Goal: Information Seeking & Learning: Learn about a topic

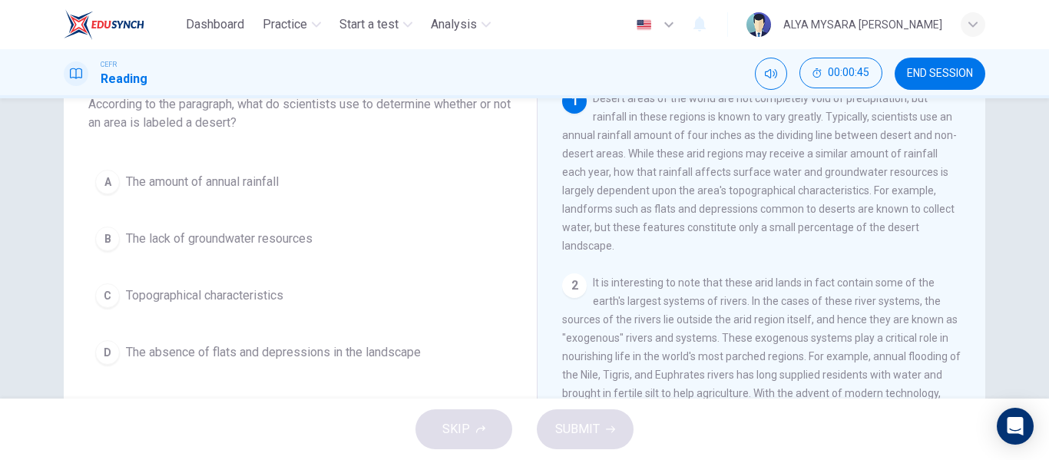
scroll to position [108, 0]
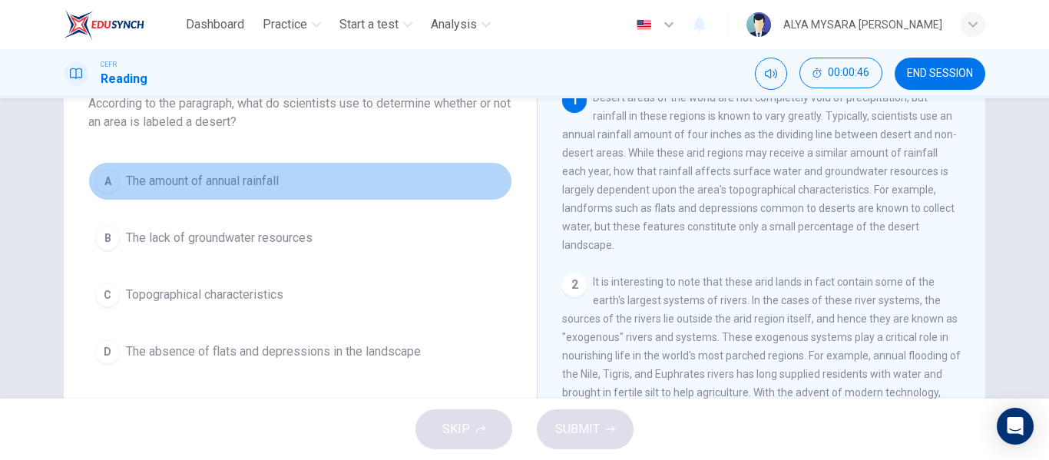
click at [98, 167] on button "A The amount of annual rainfall" at bounding box center [300, 181] width 424 height 38
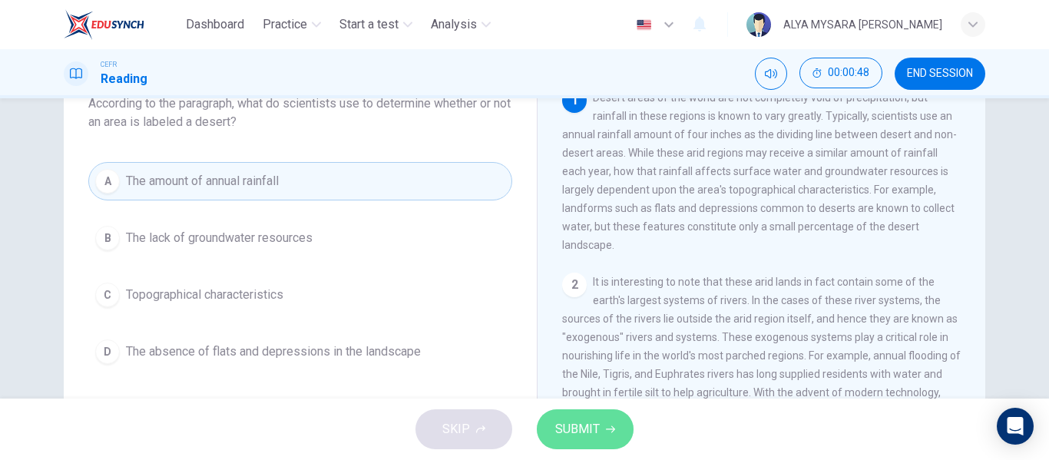
click at [550, 430] on button "SUBMIT" at bounding box center [585, 429] width 97 height 40
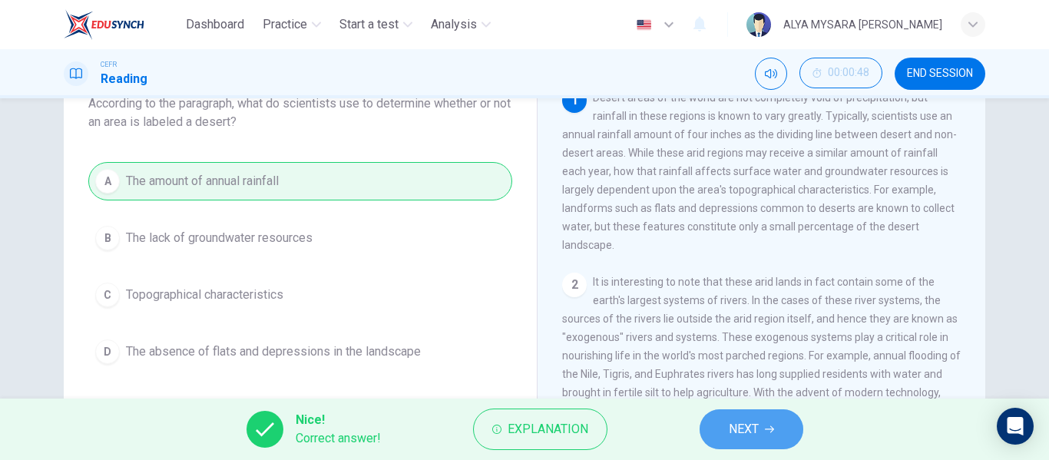
click at [748, 424] on span "NEXT" at bounding box center [744, 430] width 30 height 22
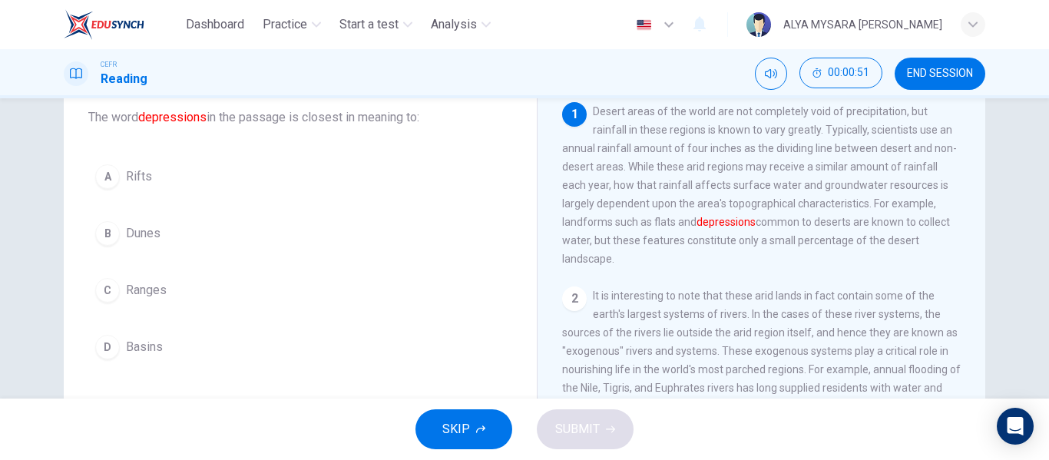
scroll to position [75, 0]
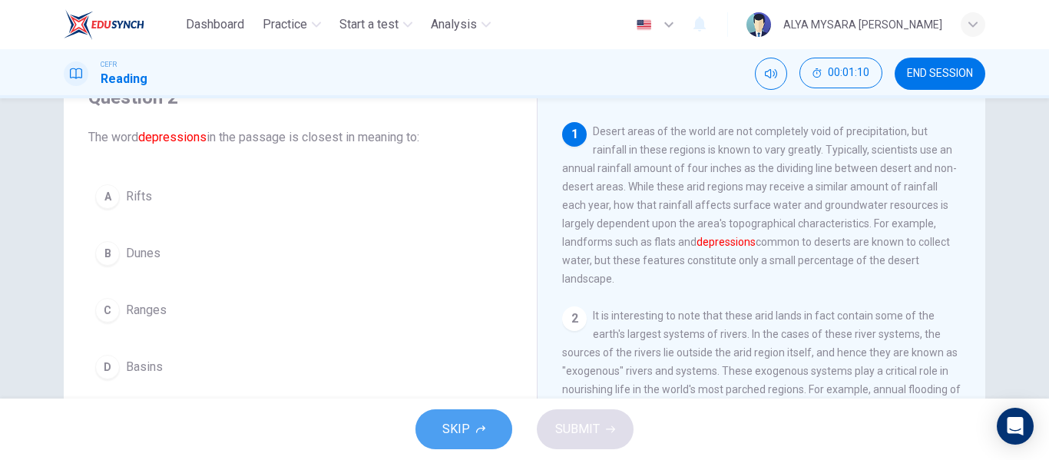
click at [448, 431] on span "SKIP" at bounding box center [456, 430] width 28 height 22
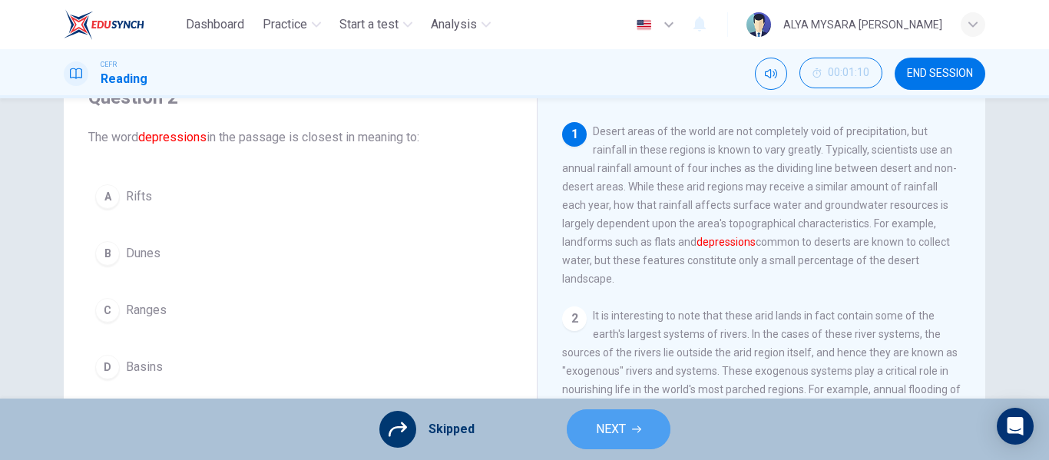
click at [588, 447] on button "NEXT" at bounding box center [619, 429] width 104 height 40
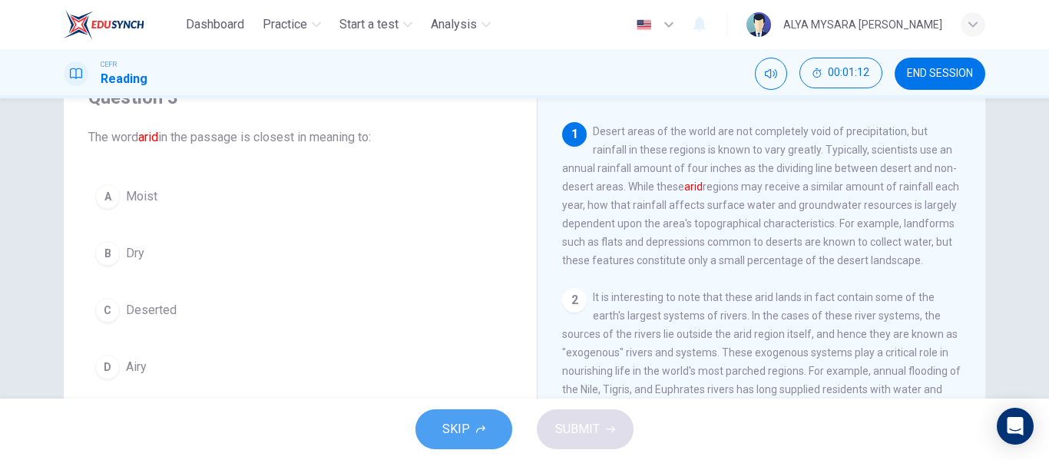
click at [435, 425] on button "SKIP" at bounding box center [464, 429] width 97 height 40
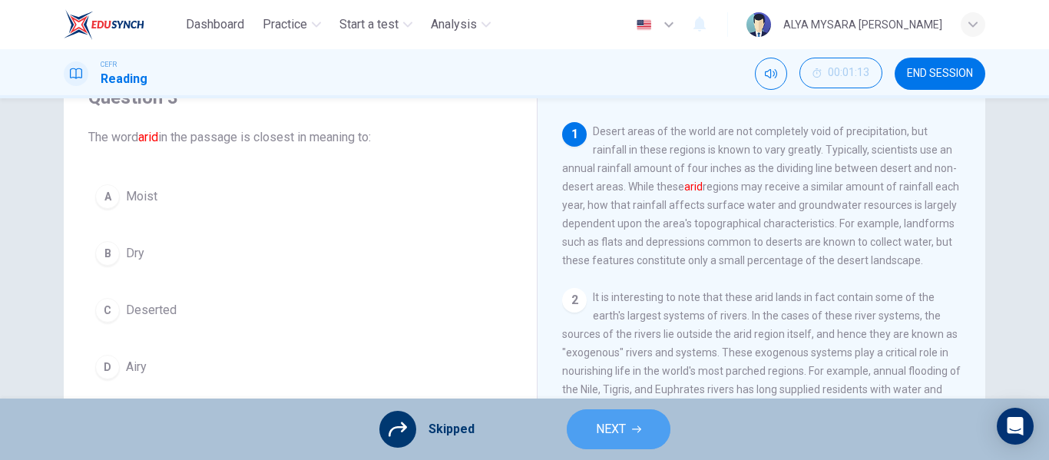
click at [615, 413] on button "NEXT" at bounding box center [619, 429] width 104 height 40
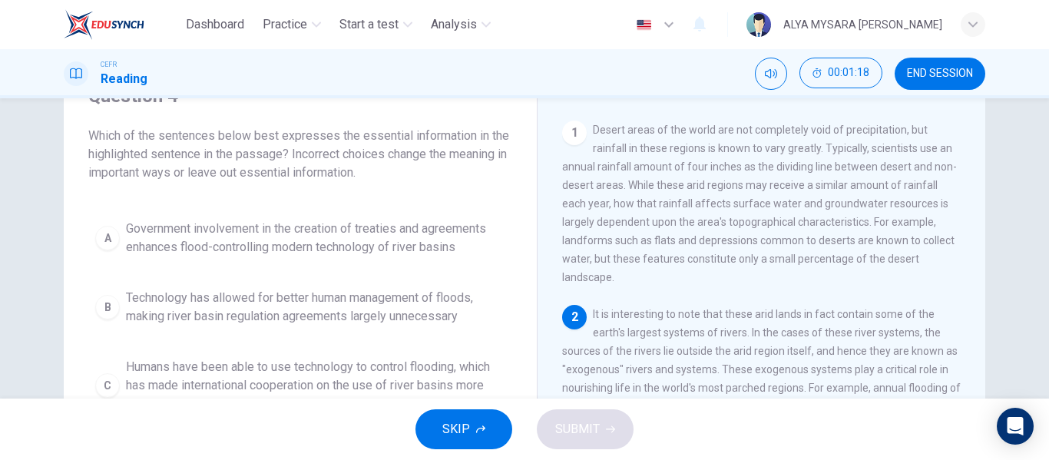
scroll to position [75, 0]
click at [436, 438] on button "SKIP" at bounding box center [464, 429] width 97 height 40
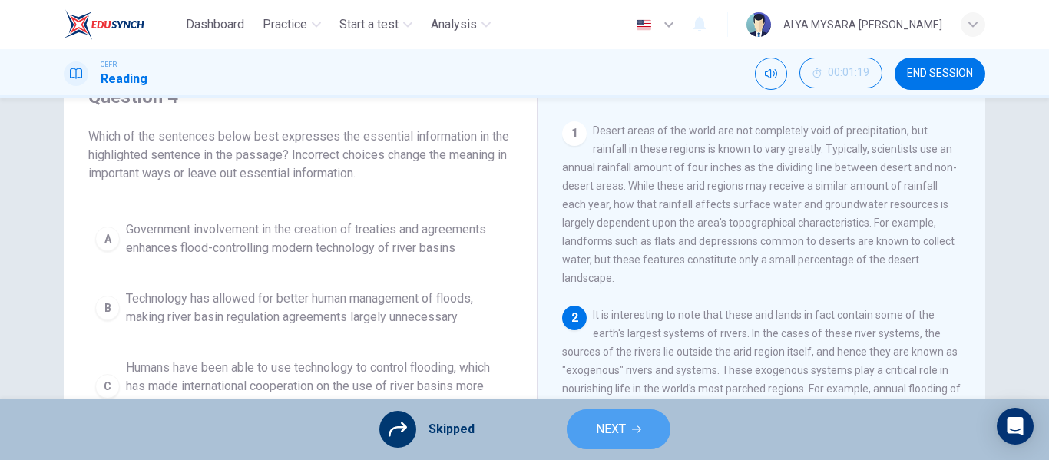
click at [603, 424] on span "NEXT" at bounding box center [611, 430] width 30 height 22
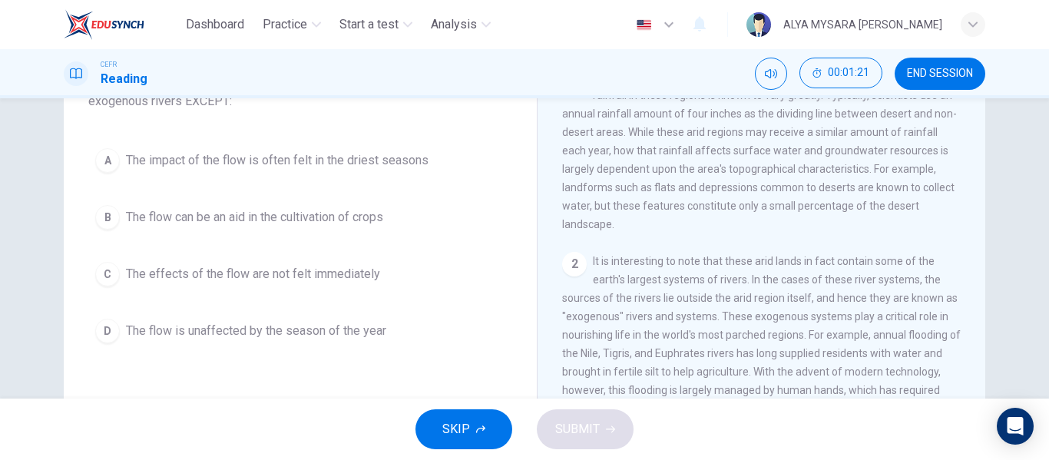
scroll to position [130, 0]
click at [453, 418] on button "SKIP" at bounding box center [464, 429] width 97 height 40
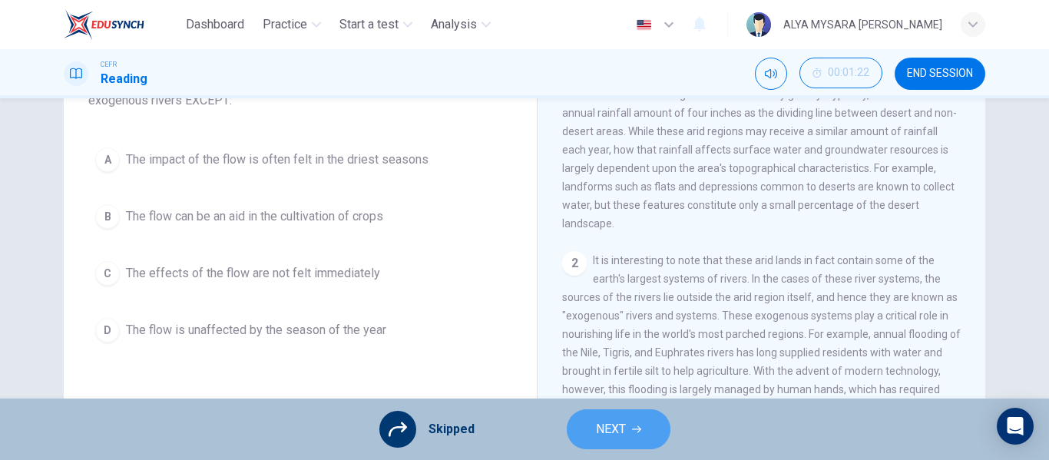
click at [608, 434] on span "NEXT" at bounding box center [611, 430] width 30 height 22
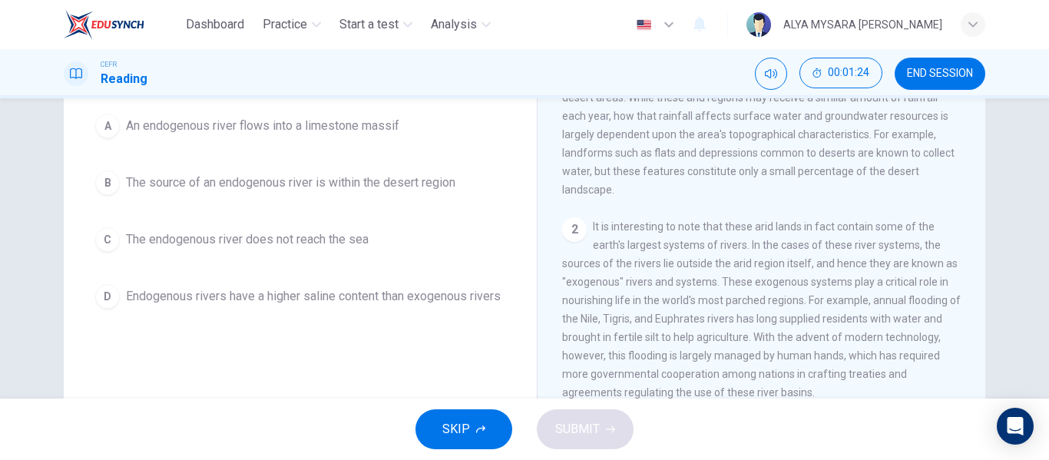
scroll to position [164, 0]
click at [449, 423] on span "SKIP" at bounding box center [456, 430] width 28 height 22
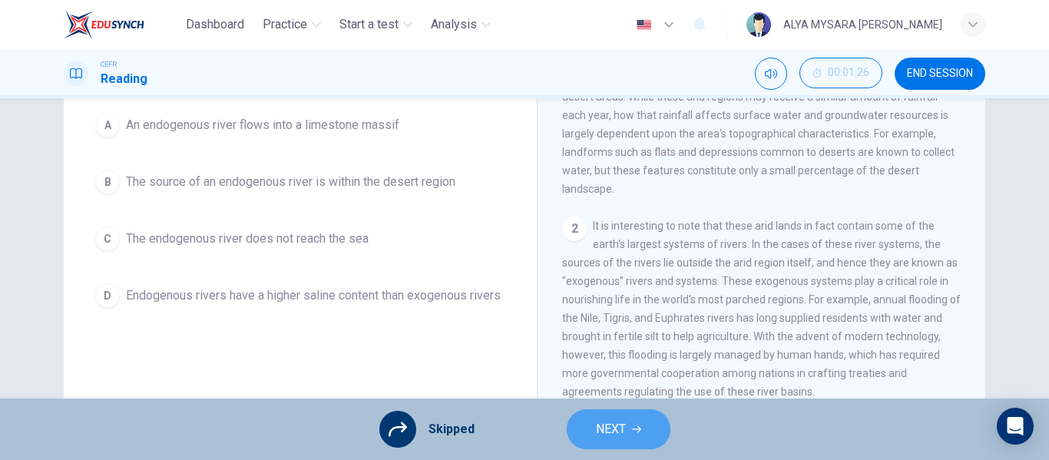
click at [594, 421] on button "NEXT" at bounding box center [619, 429] width 104 height 40
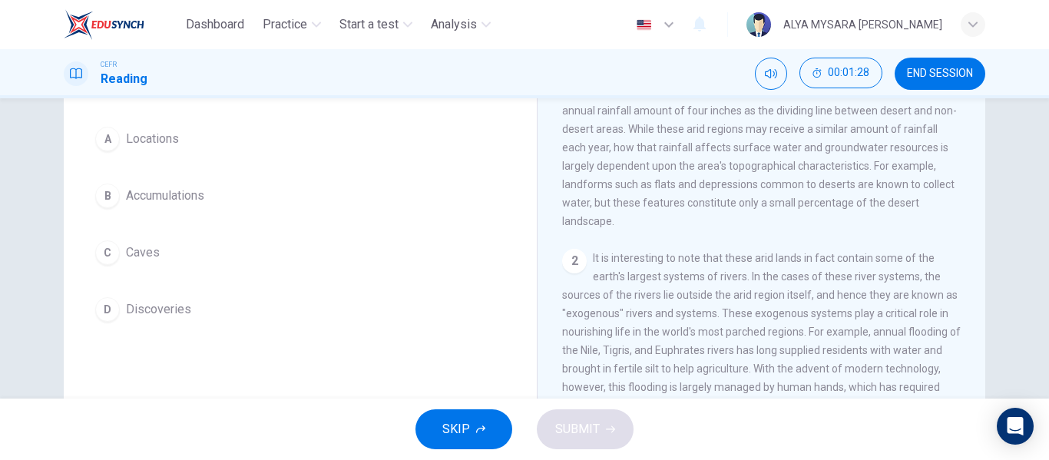
scroll to position [131, 0]
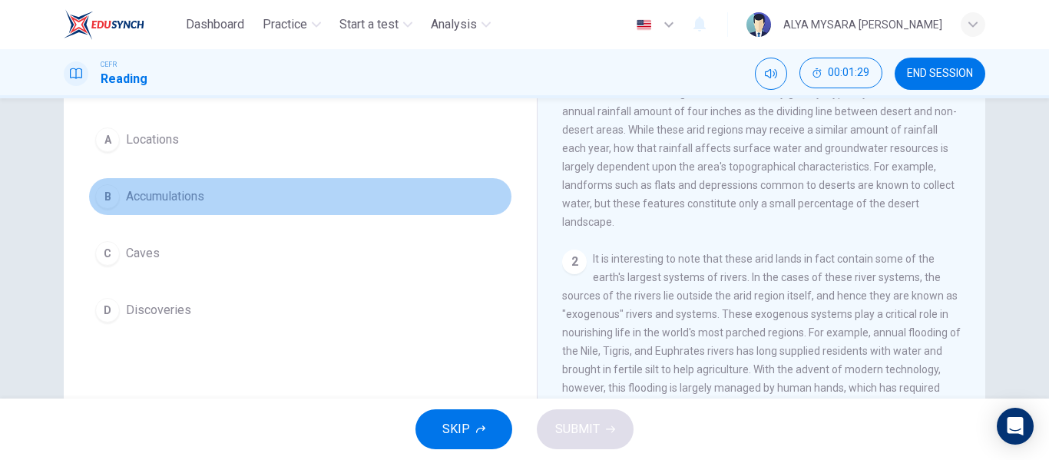
click at [100, 193] on div "B" at bounding box center [107, 196] width 25 height 25
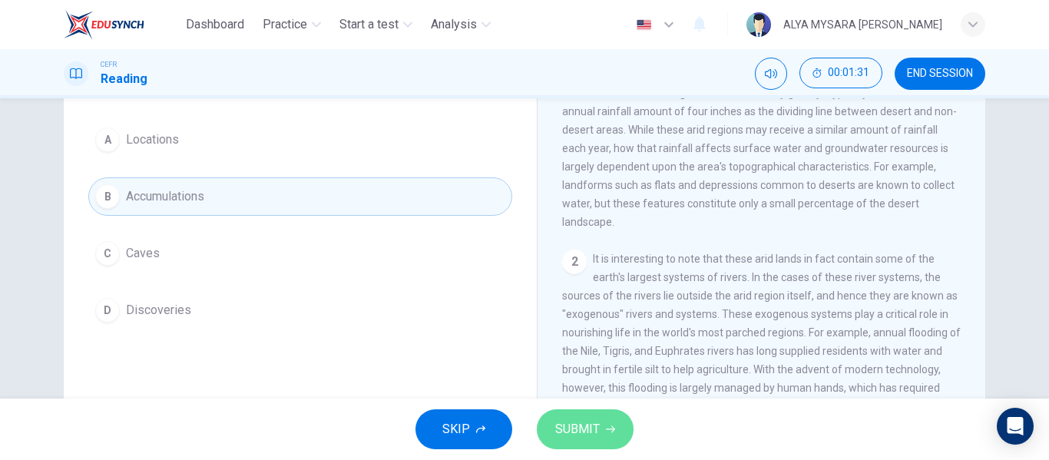
click at [579, 430] on span "SUBMIT" at bounding box center [577, 430] width 45 height 22
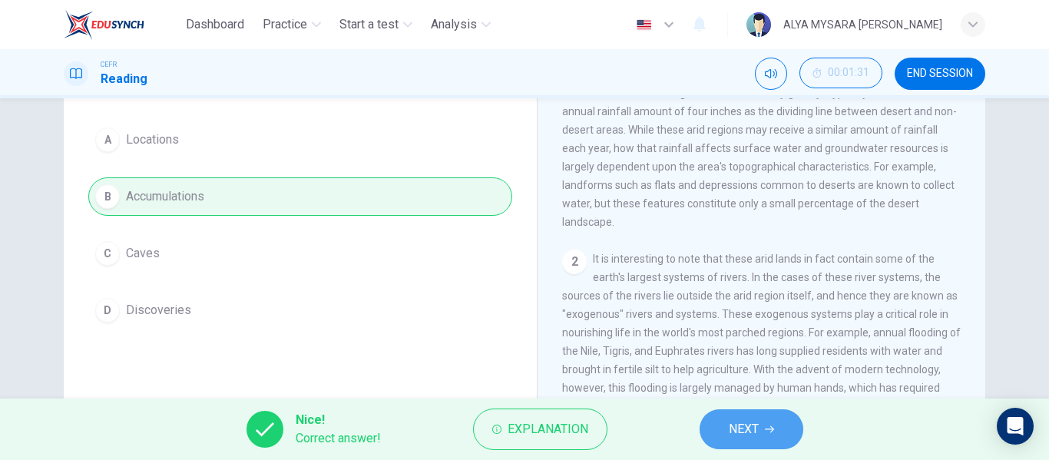
click at [773, 429] on icon "button" at bounding box center [769, 429] width 9 height 7
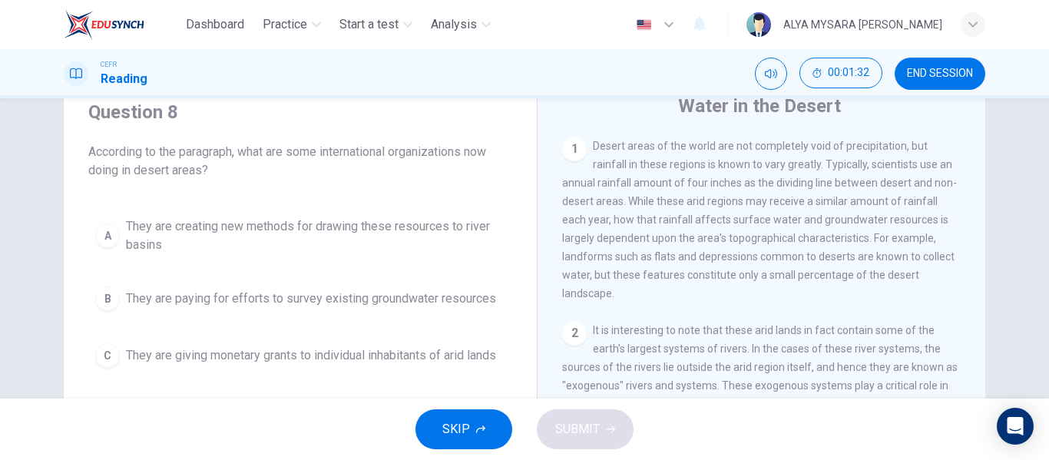
scroll to position [59, 0]
click at [440, 436] on button "SKIP" at bounding box center [464, 429] width 97 height 40
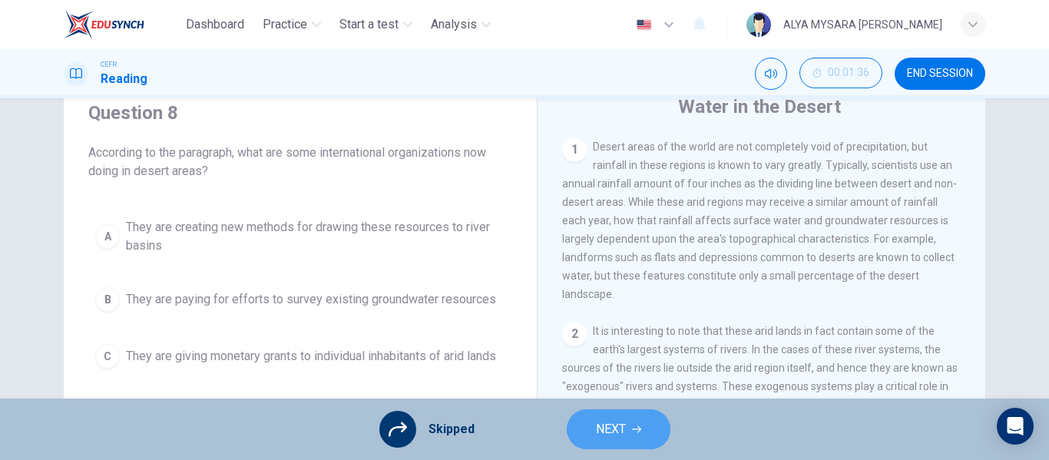
click at [613, 433] on span "NEXT" at bounding box center [611, 430] width 30 height 22
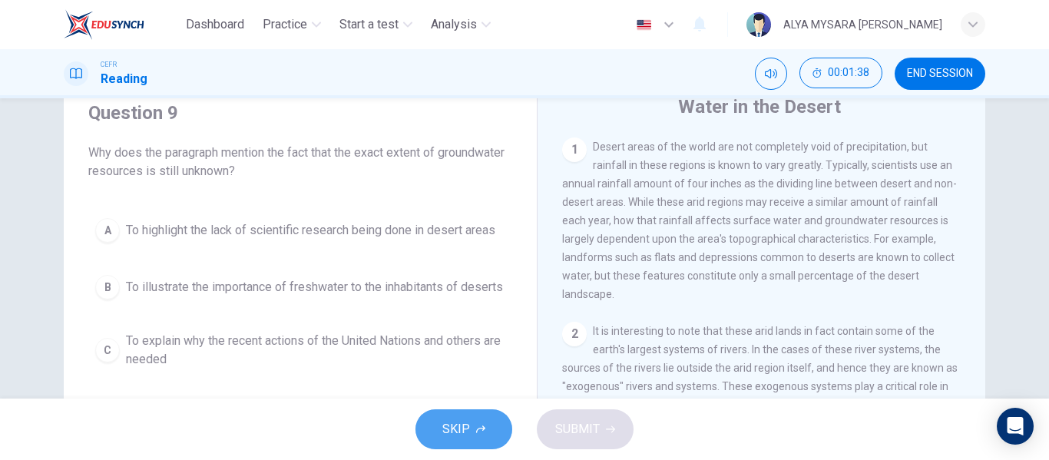
click at [434, 422] on button "SKIP" at bounding box center [464, 429] width 97 height 40
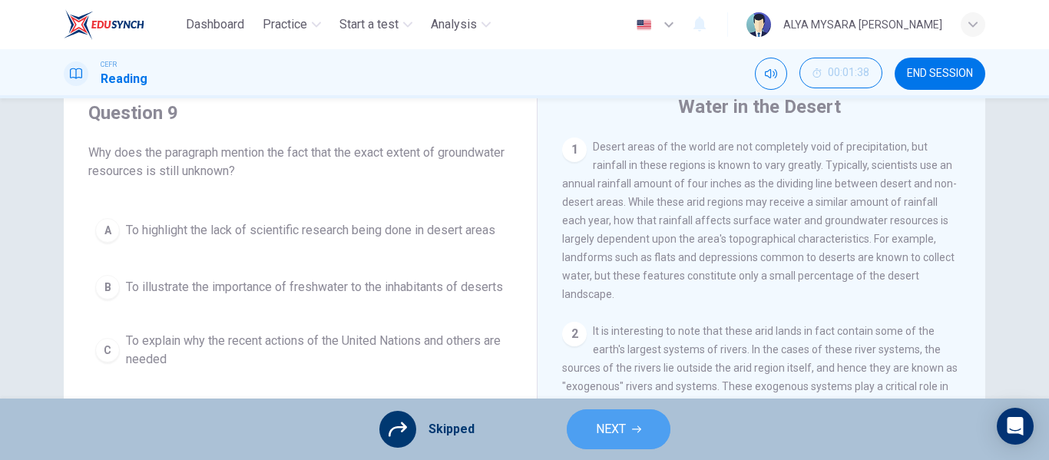
click at [621, 431] on span "NEXT" at bounding box center [611, 430] width 30 height 22
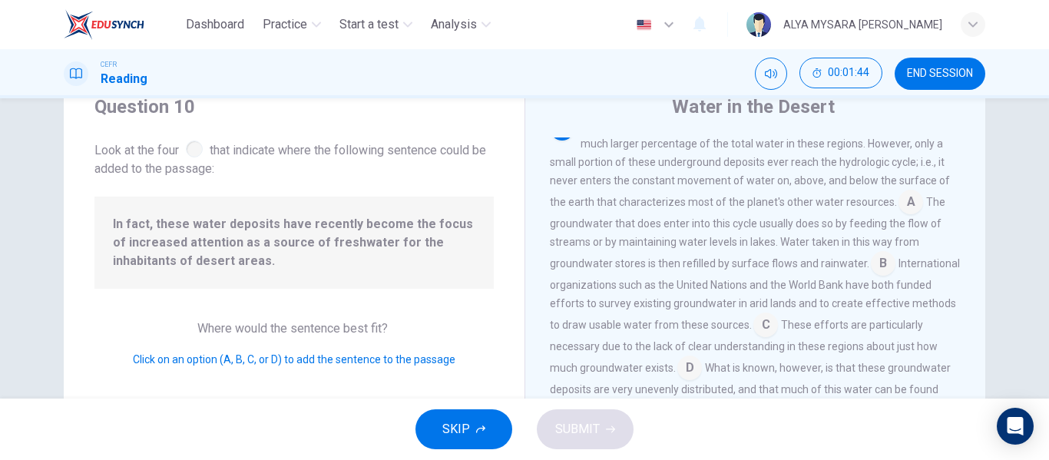
scroll to position [667, 0]
click at [873, 277] on input at bounding box center [883, 265] width 25 height 25
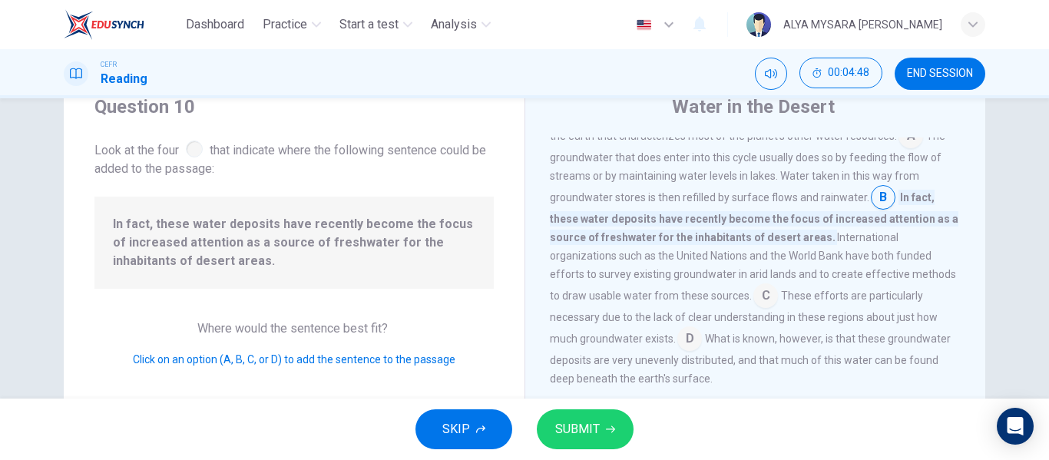
scroll to position [734, 0]
click at [575, 426] on span "SUBMIT" at bounding box center [577, 430] width 45 height 22
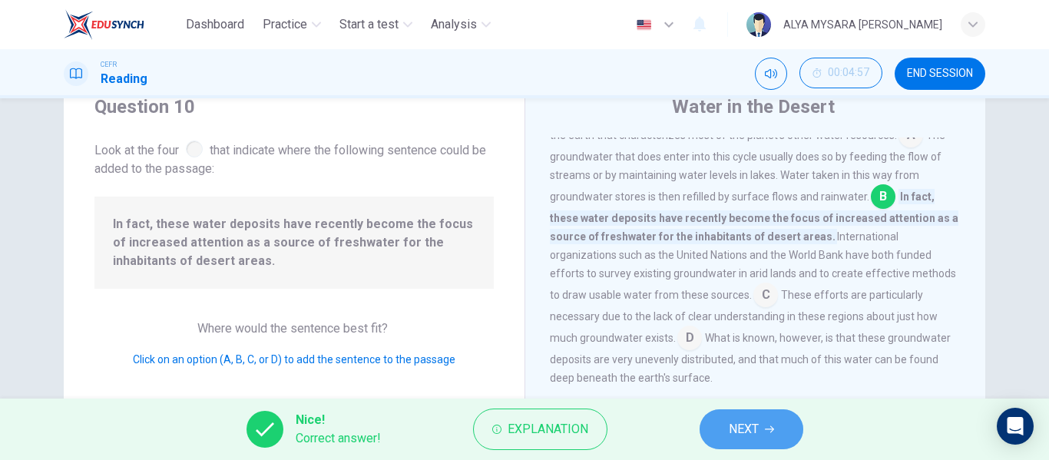
click at [721, 432] on button "NEXT" at bounding box center [752, 429] width 104 height 40
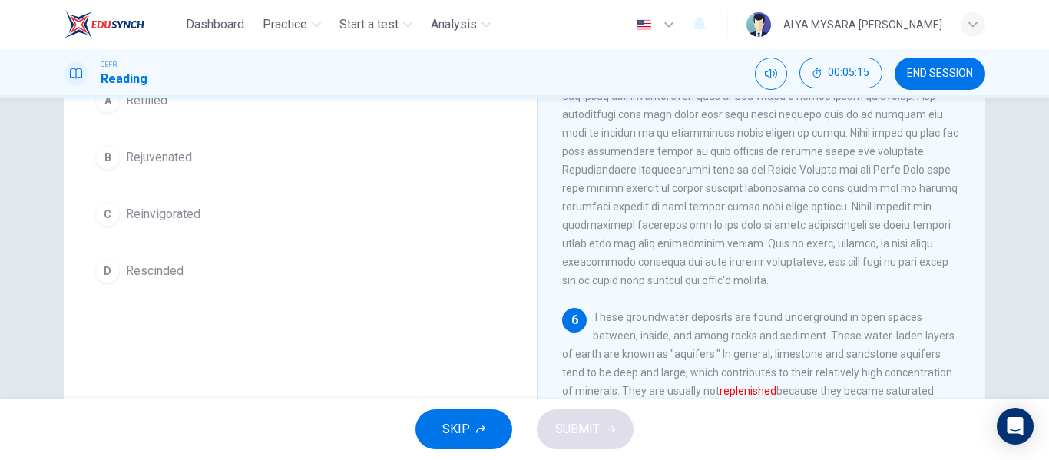
scroll to position [65, 0]
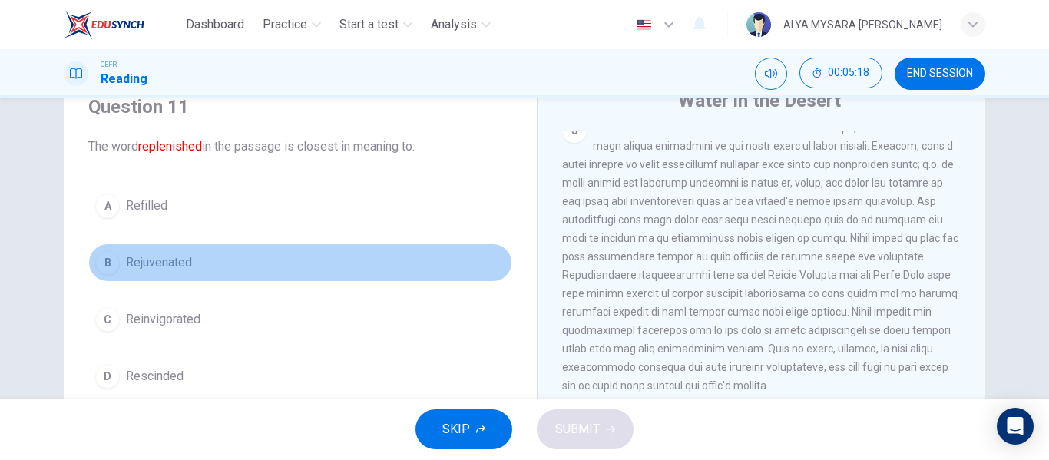
click at [106, 274] on div "B" at bounding box center [107, 262] width 25 height 25
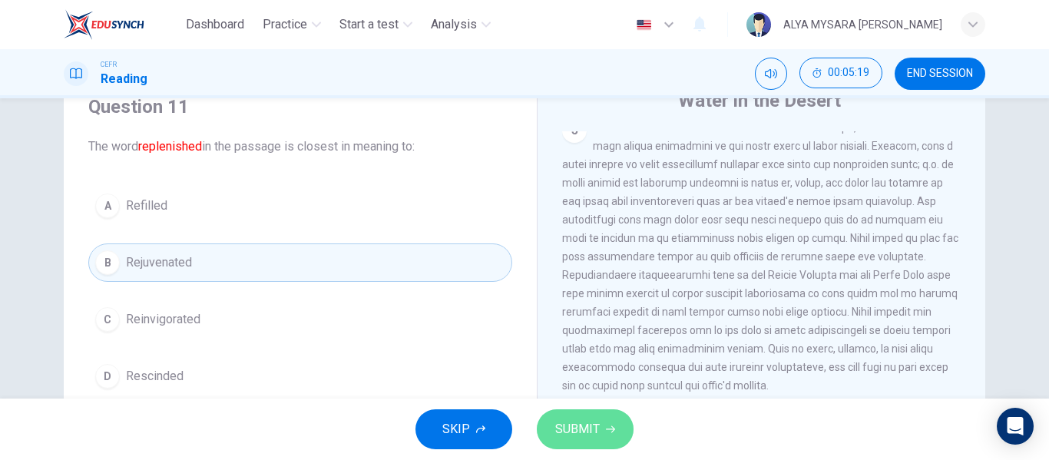
click at [578, 422] on span "SUBMIT" at bounding box center [577, 430] width 45 height 22
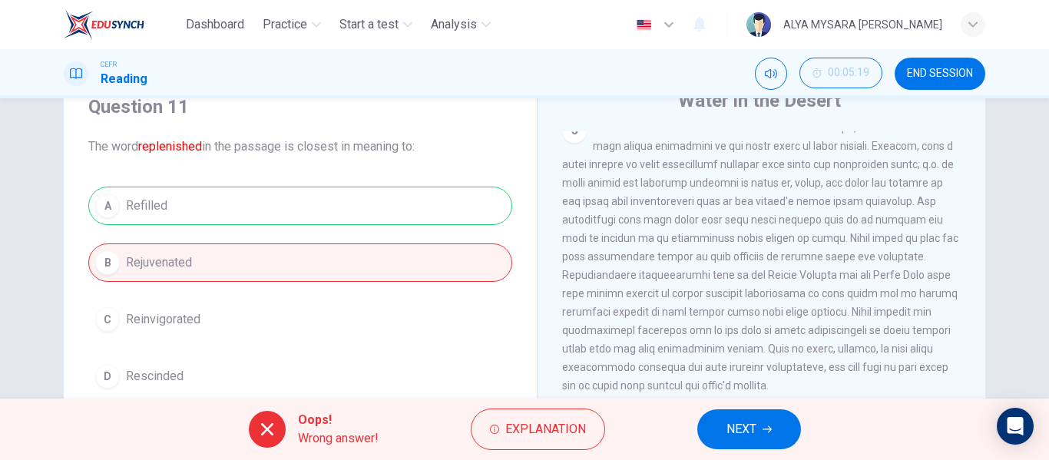
click at [715, 427] on button "NEXT" at bounding box center [749, 429] width 104 height 40
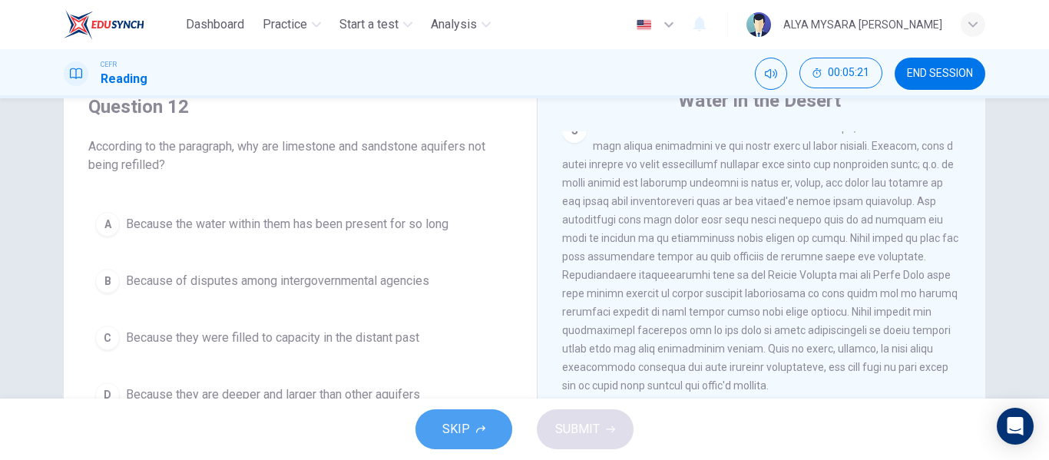
click at [452, 422] on span "SKIP" at bounding box center [456, 430] width 28 height 22
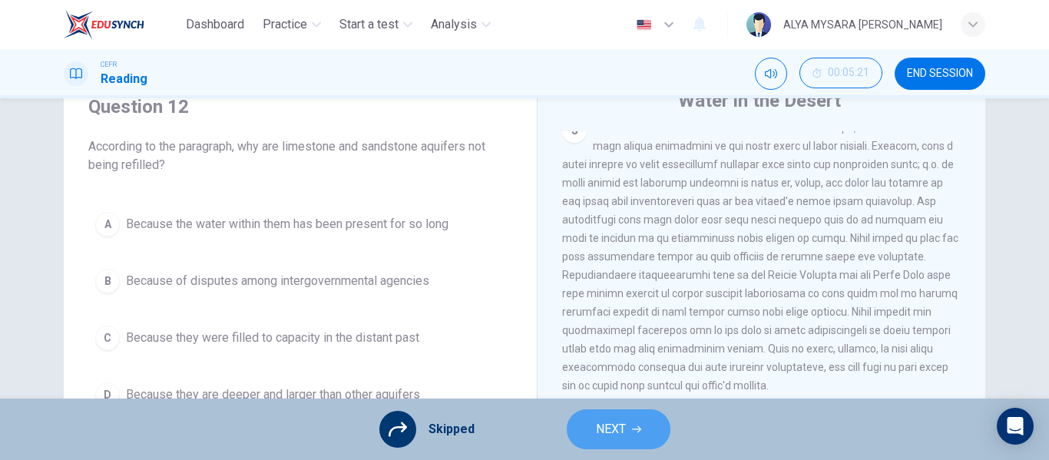
click at [568, 427] on button "NEXT" at bounding box center [619, 429] width 104 height 40
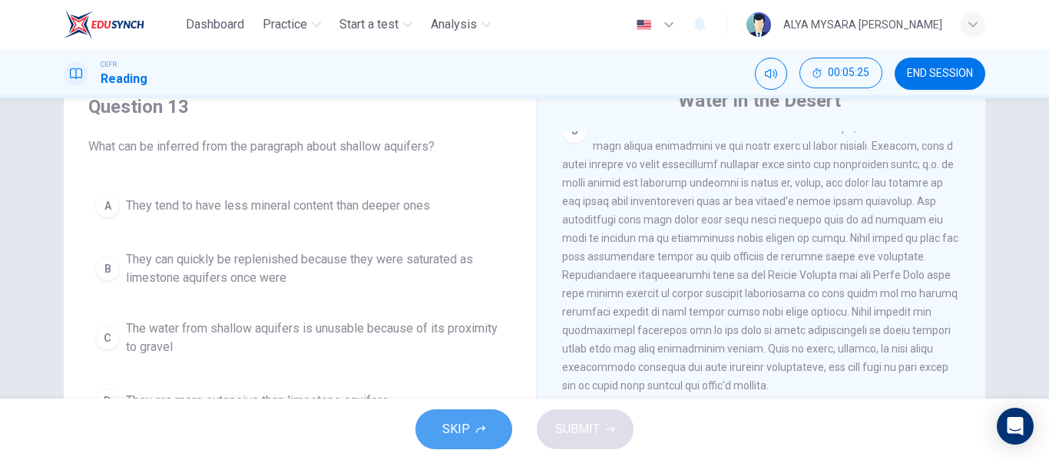
click at [462, 426] on span "SKIP" at bounding box center [456, 430] width 28 height 22
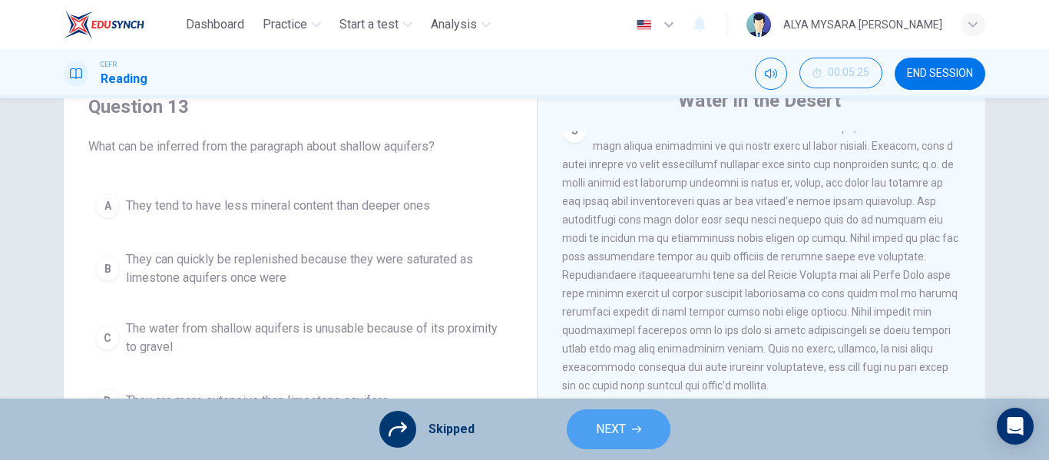
click at [635, 432] on icon "button" at bounding box center [636, 429] width 9 height 9
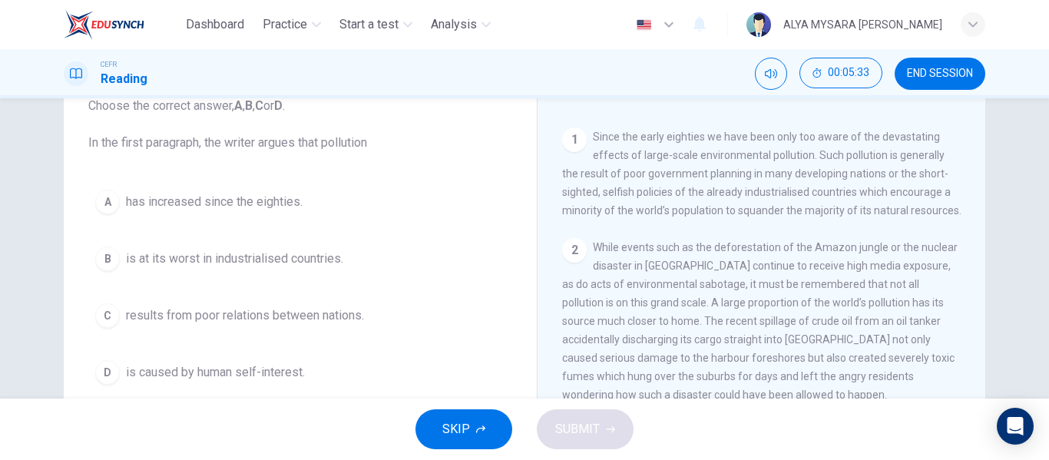
scroll to position [287, 0]
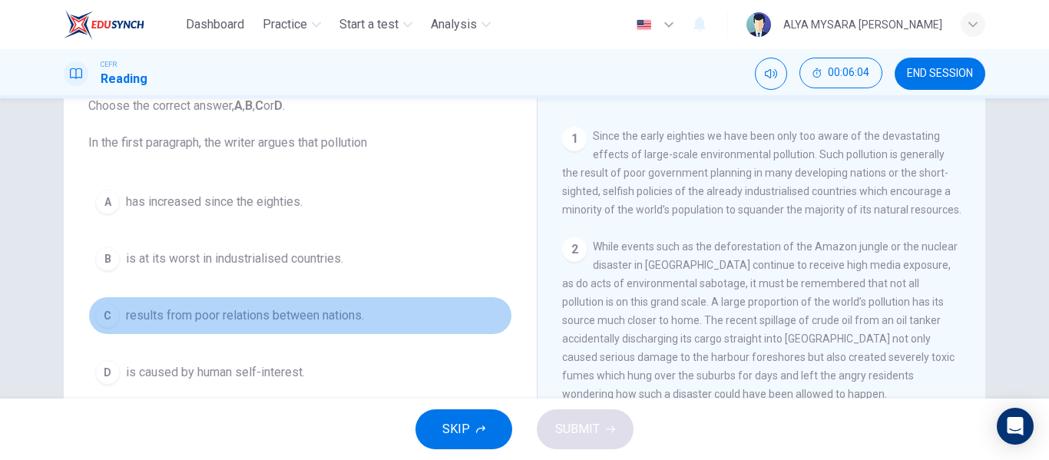
click at [164, 315] on span "results from poor relations between nations." at bounding box center [245, 315] width 238 height 18
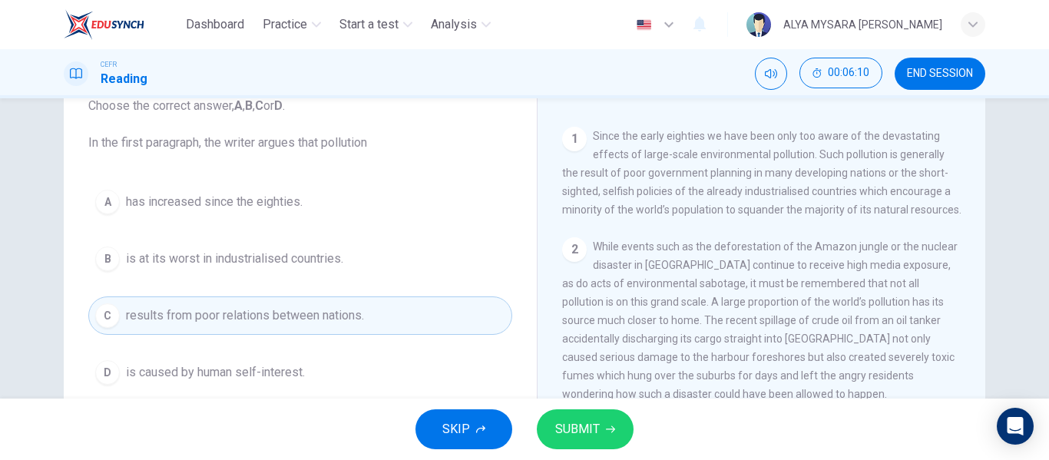
click at [589, 418] on button "SUBMIT" at bounding box center [585, 429] width 97 height 40
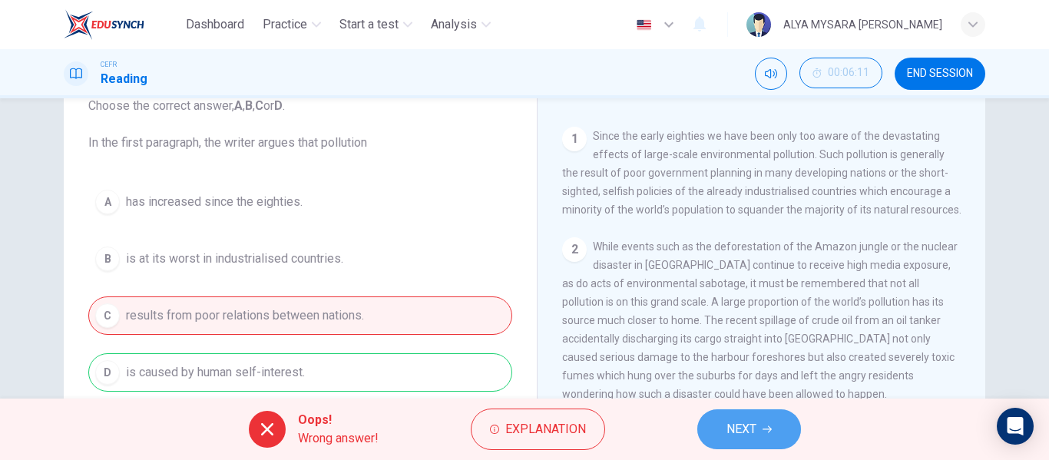
click at [713, 436] on button "NEXT" at bounding box center [749, 429] width 104 height 40
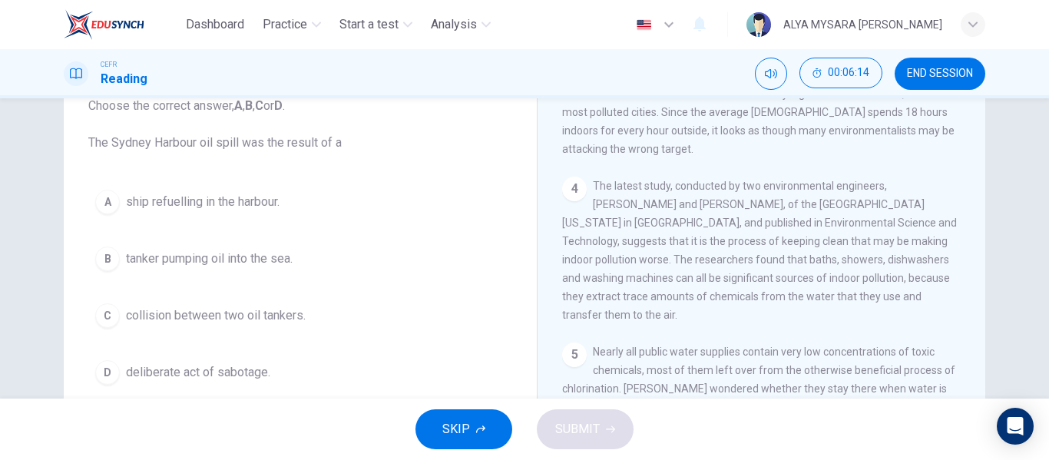
scroll to position [717, 0]
click at [479, 426] on icon "button" at bounding box center [480, 429] width 9 height 9
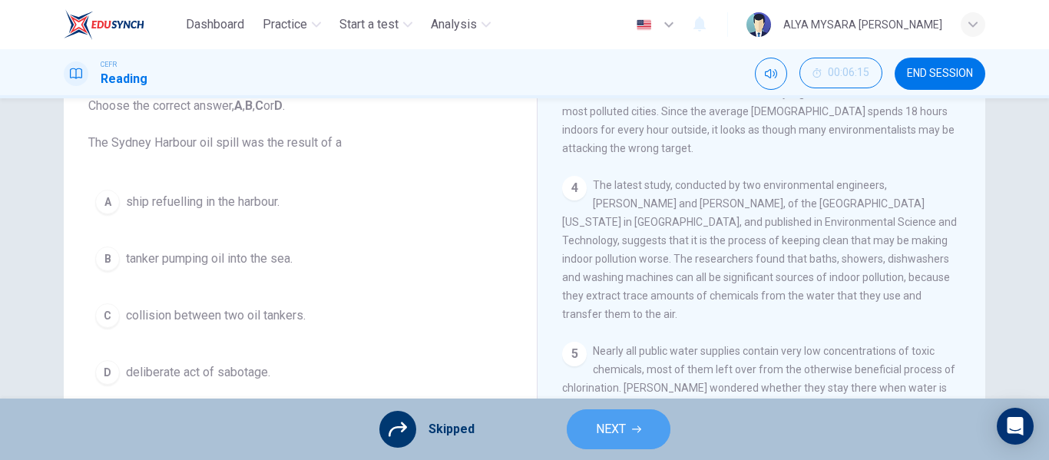
click at [601, 441] on button "NEXT" at bounding box center [619, 429] width 104 height 40
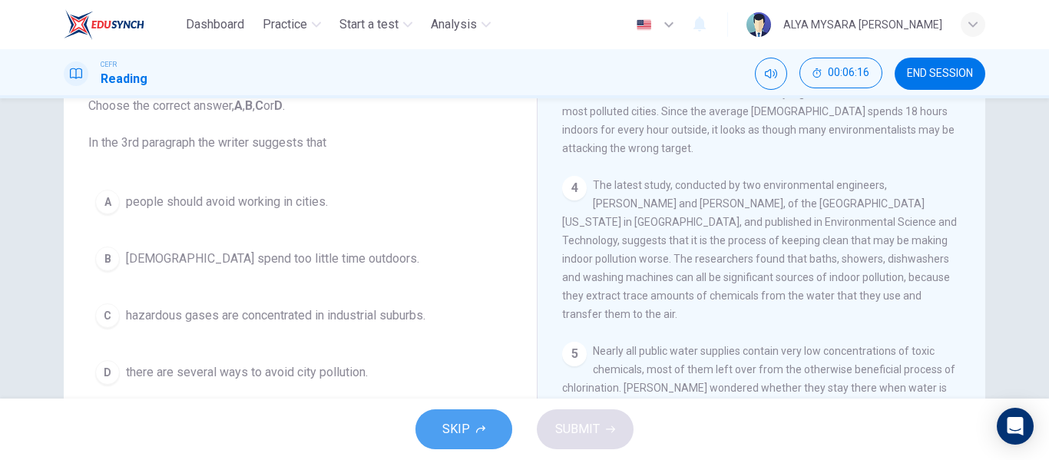
click at [441, 418] on button "SKIP" at bounding box center [464, 429] width 97 height 40
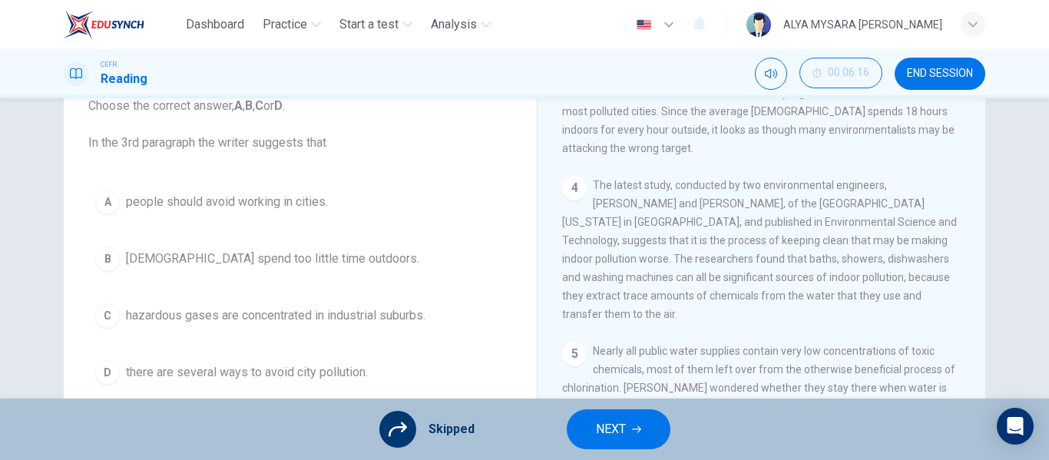
click at [596, 434] on span "NEXT" at bounding box center [611, 430] width 30 height 22
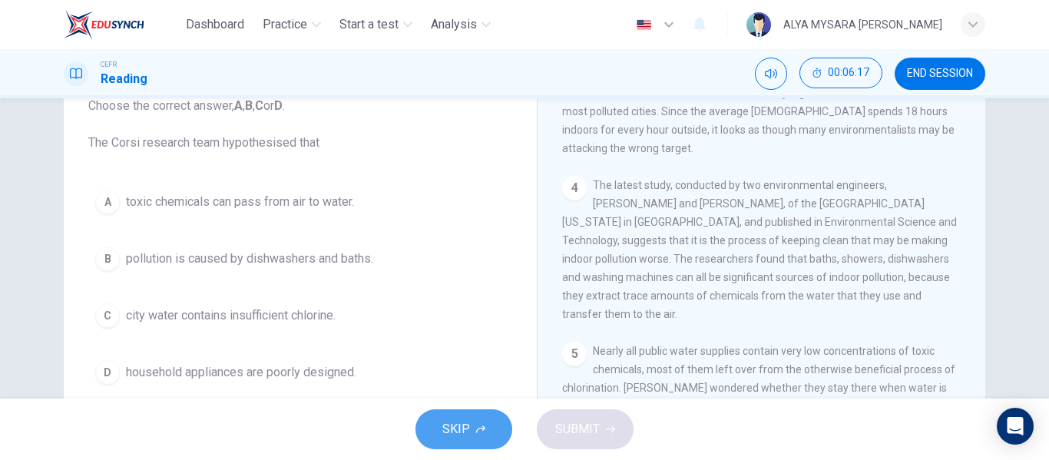
click at [459, 433] on span "SKIP" at bounding box center [456, 430] width 28 height 22
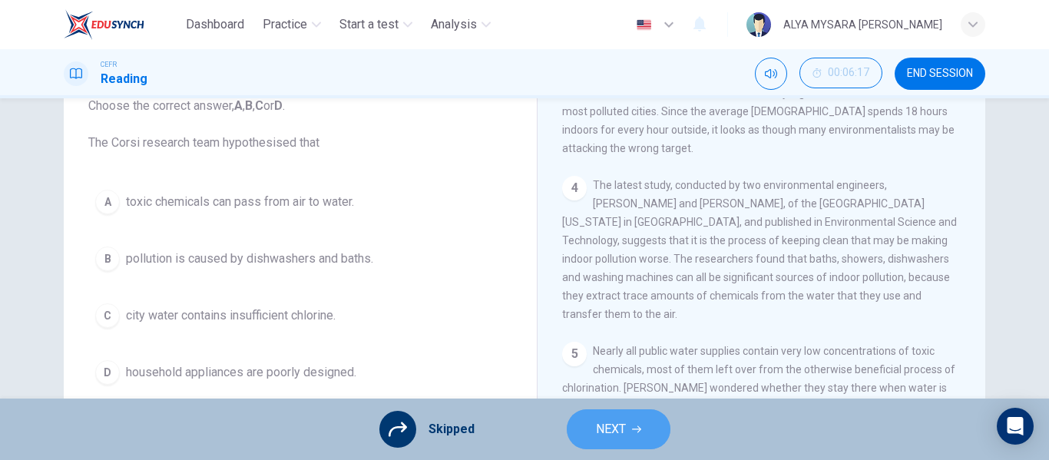
click at [628, 429] on button "NEXT" at bounding box center [619, 429] width 104 height 40
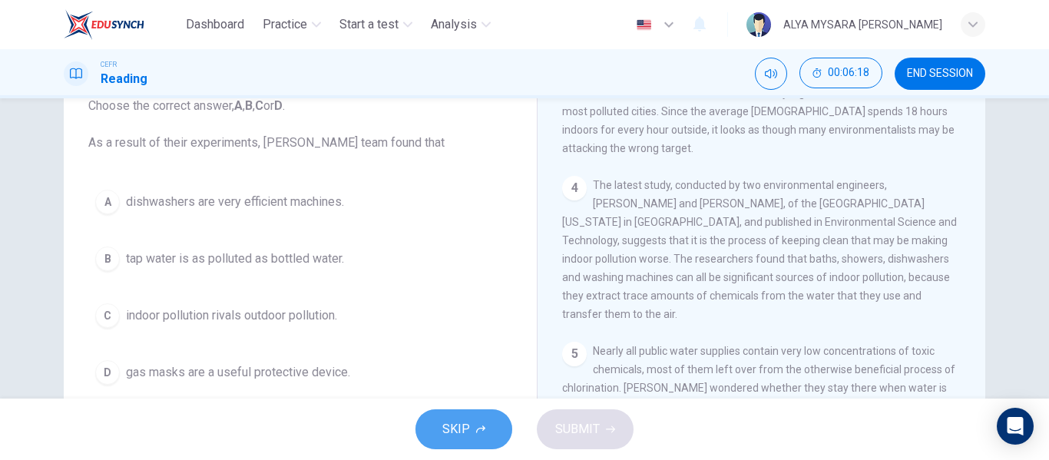
click at [460, 438] on span "SKIP" at bounding box center [456, 430] width 28 height 22
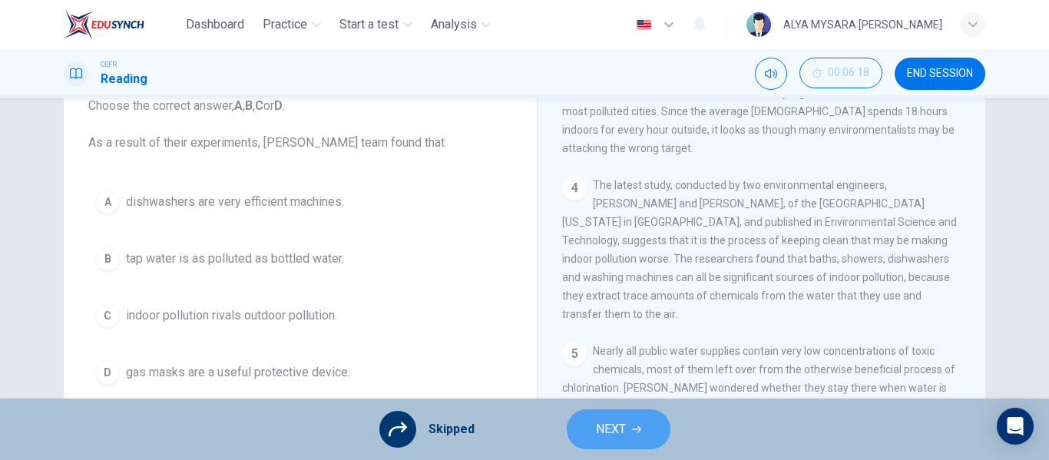
click at [600, 429] on span "NEXT" at bounding box center [611, 430] width 30 height 22
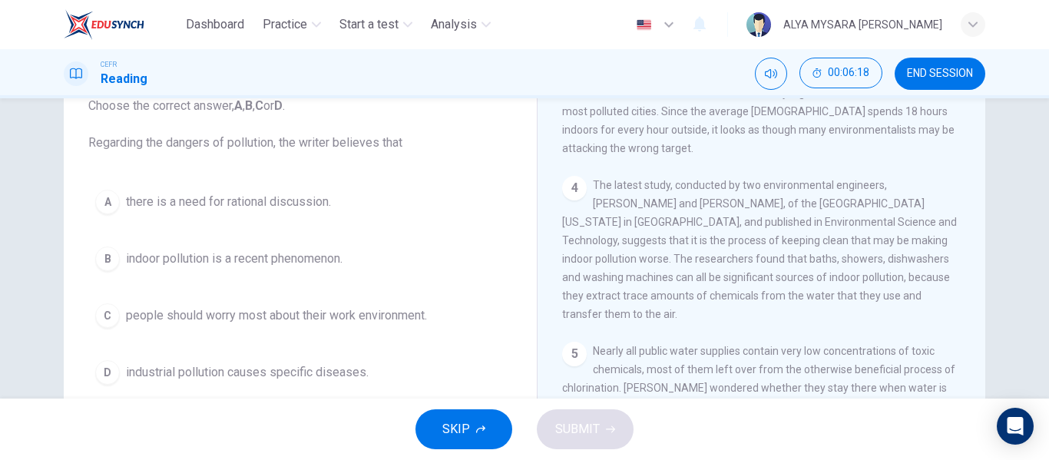
click at [485, 422] on button "SKIP" at bounding box center [464, 429] width 97 height 40
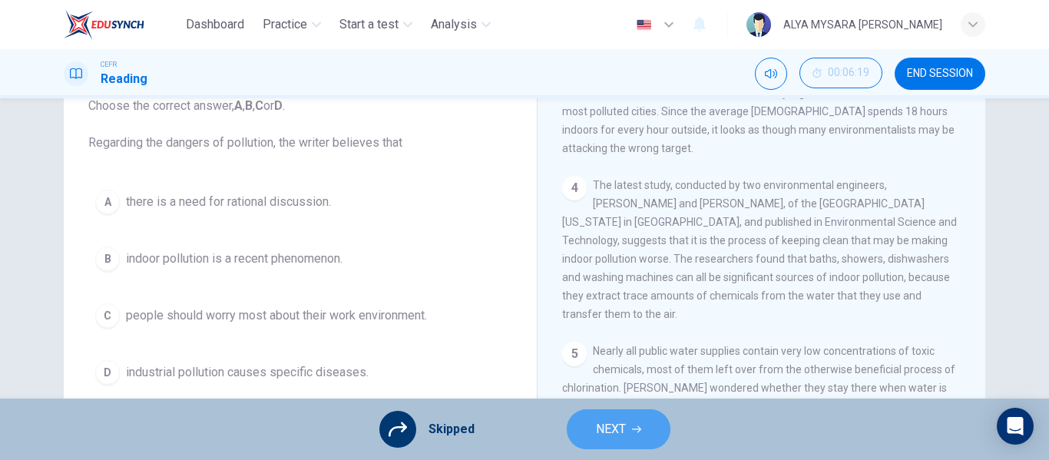
click at [622, 429] on span "NEXT" at bounding box center [611, 430] width 30 height 22
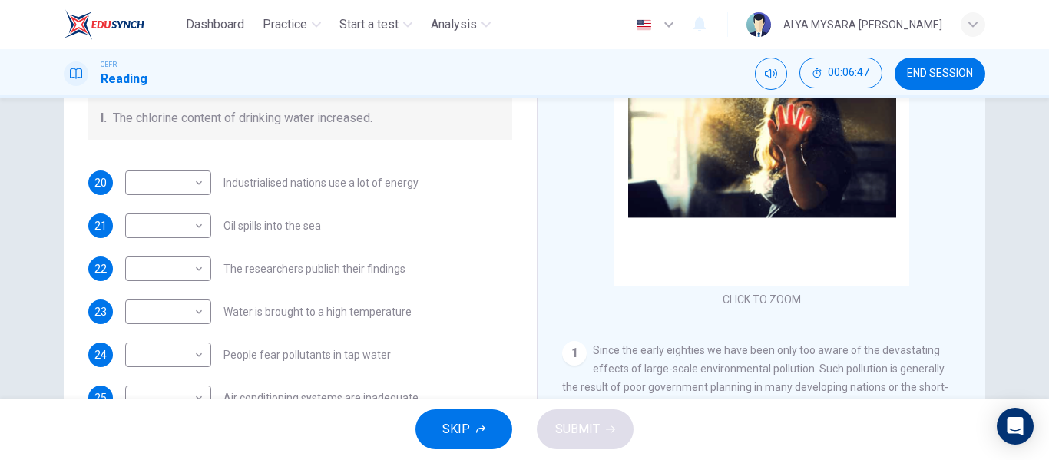
scroll to position [295, 0]
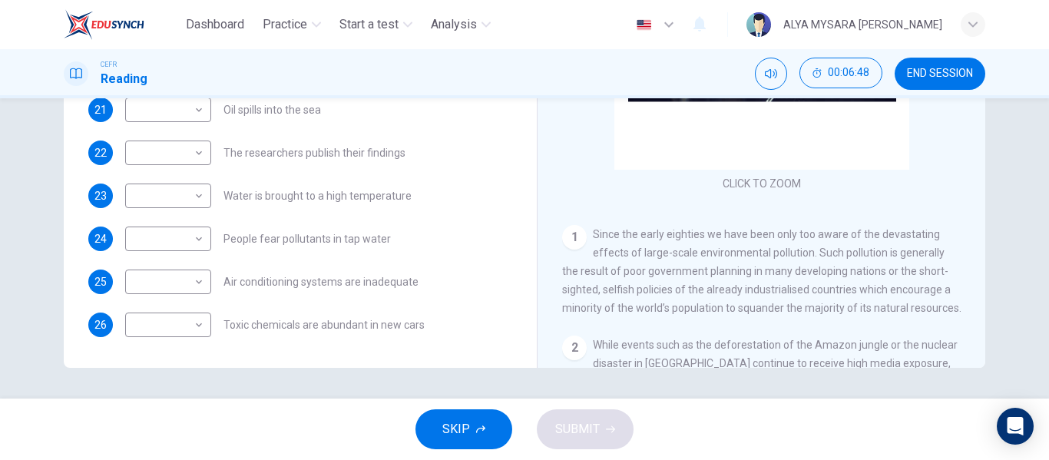
click at [454, 431] on span "SKIP" at bounding box center [456, 430] width 28 height 22
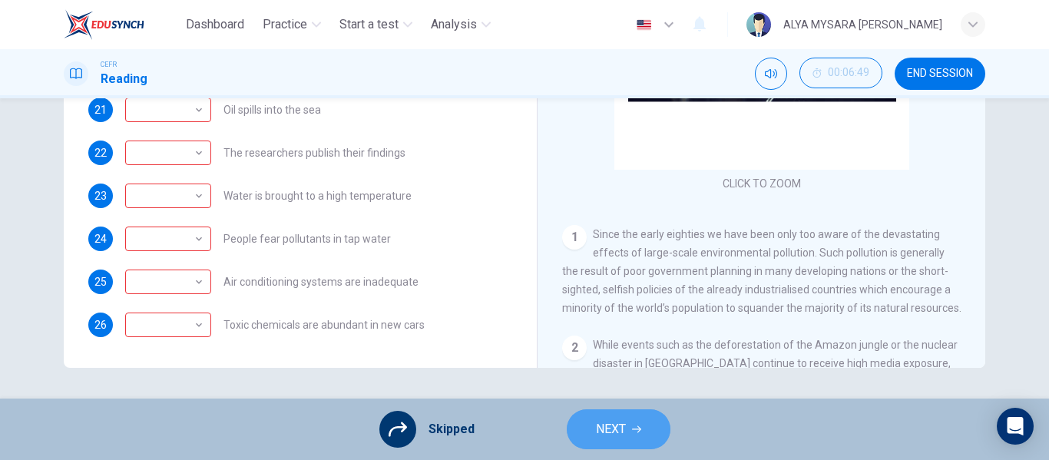
click at [608, 426] on span "NEXT" at bounding box center [611, 430] width 30 height 22
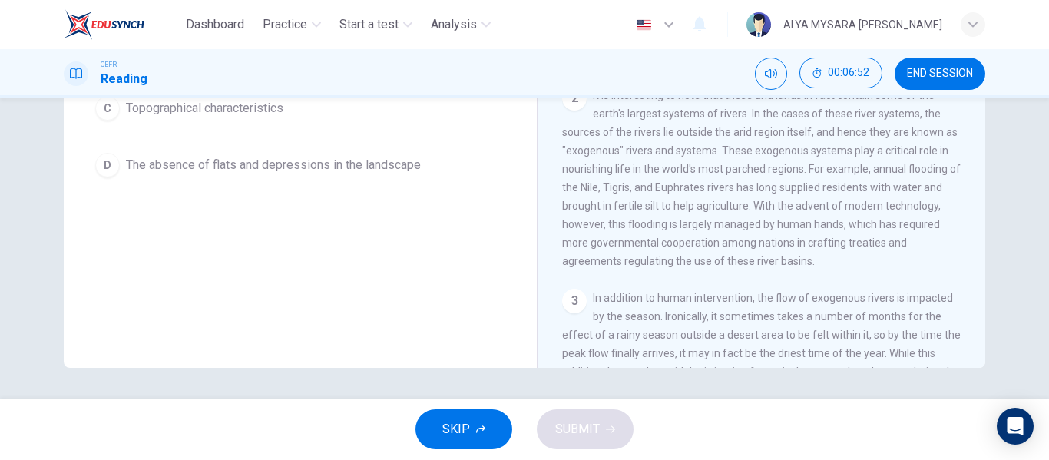
scroll to position [0, 0]
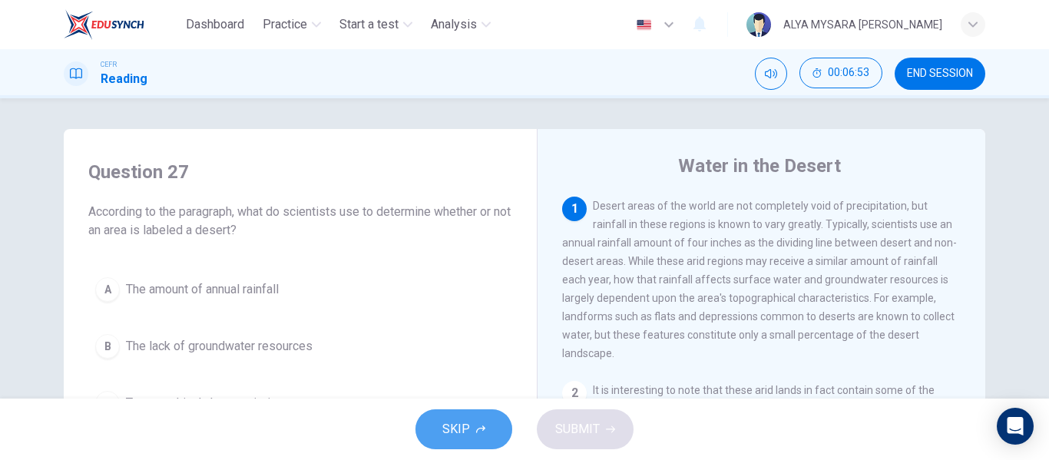
click at [470, 437] on button "SKIP" at bounding box center [464, 429] width 97 height 40
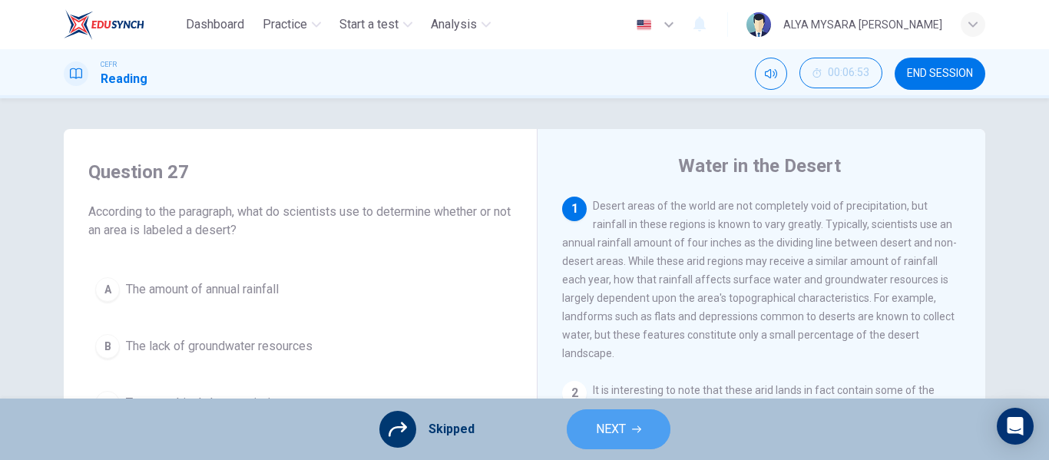
click at [601, 422] on span "NEXT" at bounding box center [611, 430] width 30 height 22
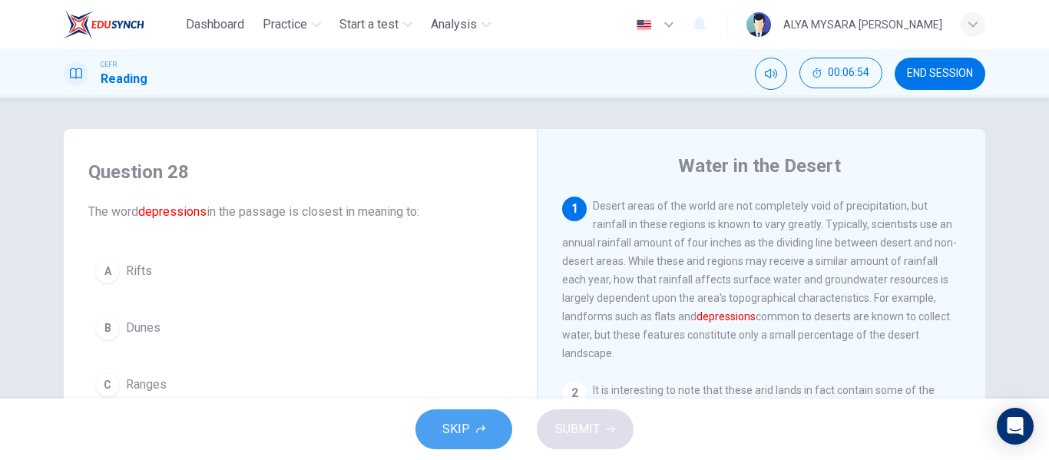
click at [472, 432] on button "SKIP" at bounding box center [464, 429] width 97 height 40
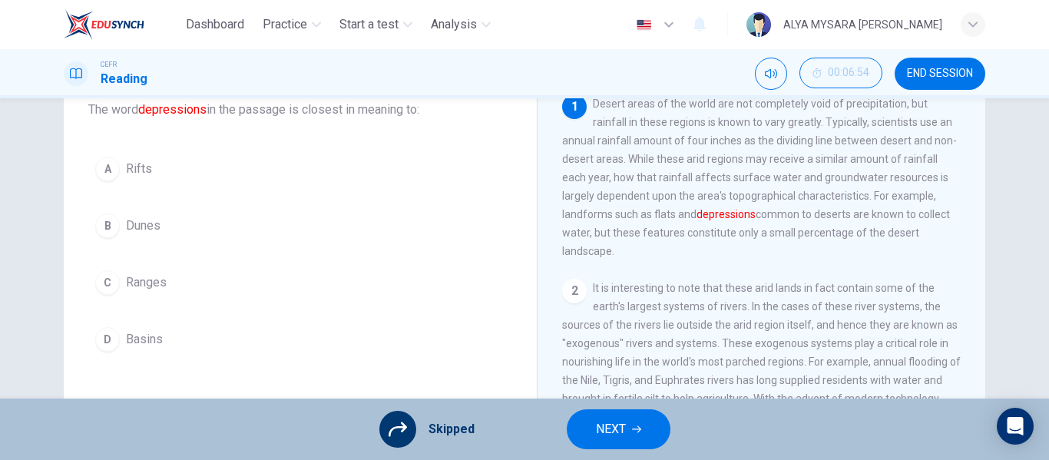
scroll to position [103, 0]
click at [601, 432] on span "NEXT" at bounding box center [611, 430] width 30 height 22
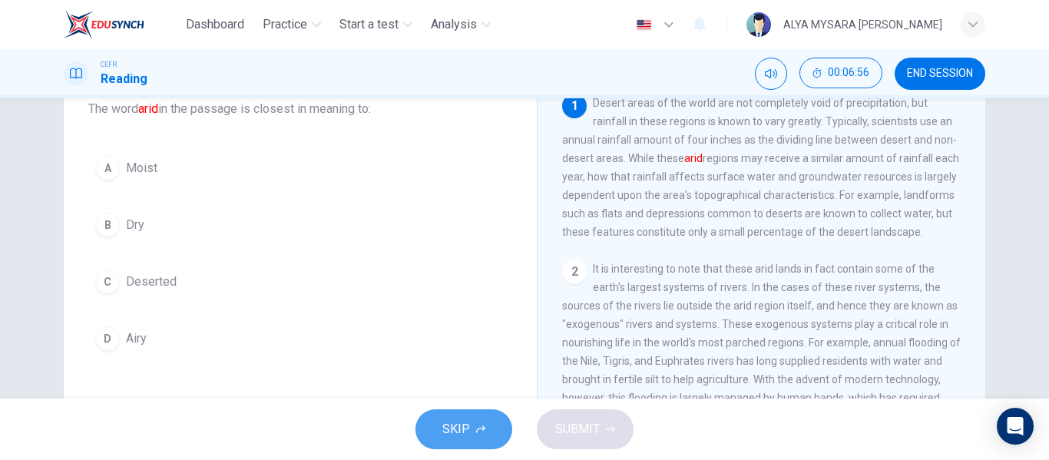
click at [477, 422] on button "SKIP" at bounding box center [464, 429] width 97 height 40
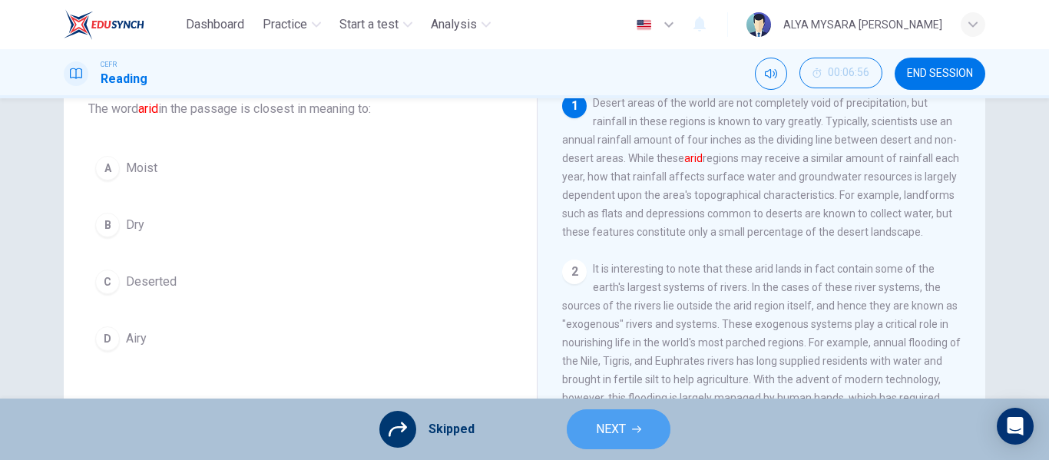
click at [636, 422] on button "NEXT" at bounding box center [619, 429] width 104 height 40
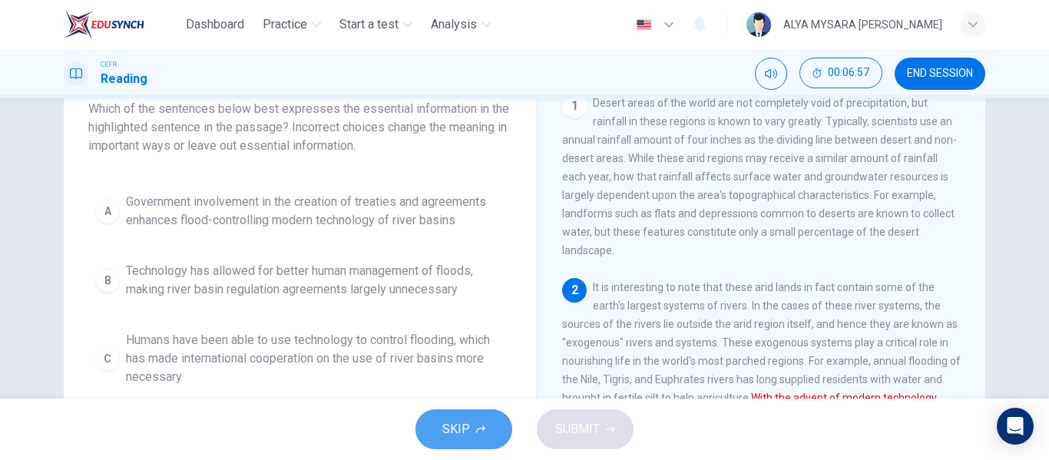
click at [466, 424] on span "SKIP" at bounding box center [456, 430] width 28 height 22
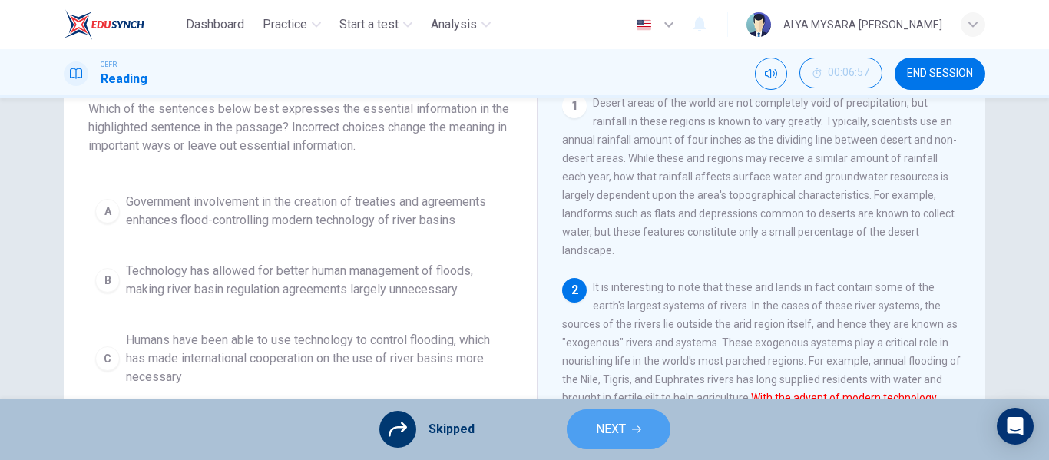
click at [636, 428] on icon "button" at bounding box center [636, 429] width 9 height 9
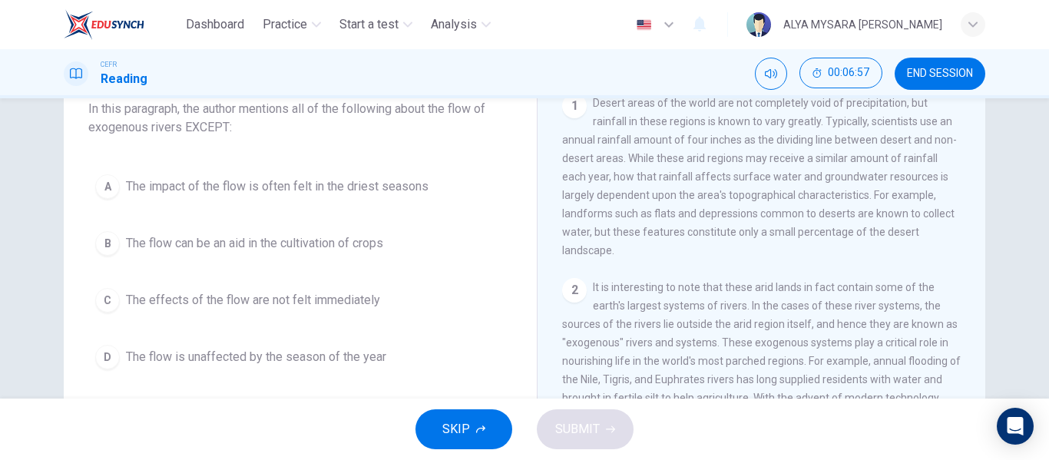
click at [487, 420] on button "SKIP" at bounding box center [464, 429] width 97 height 40
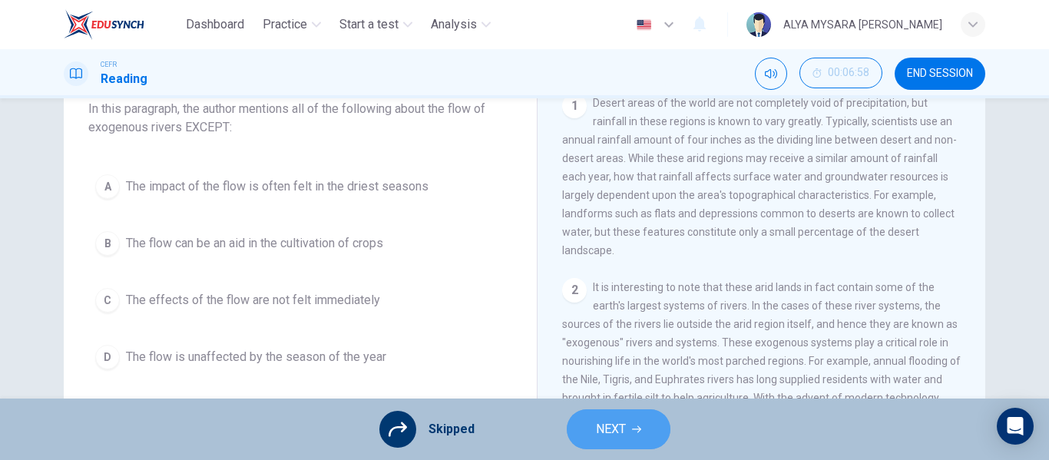
click at [617, 433] on span "NEXT" at bounding box center [611, 430] width 30 height 22
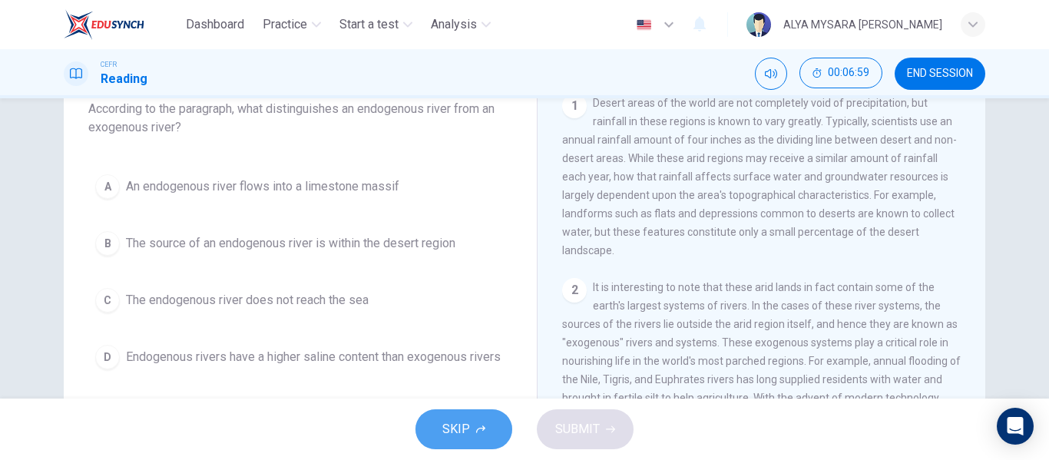
click at [460, 421] on span "SKIP" at bounding box center [456, 430] width 28 height 22
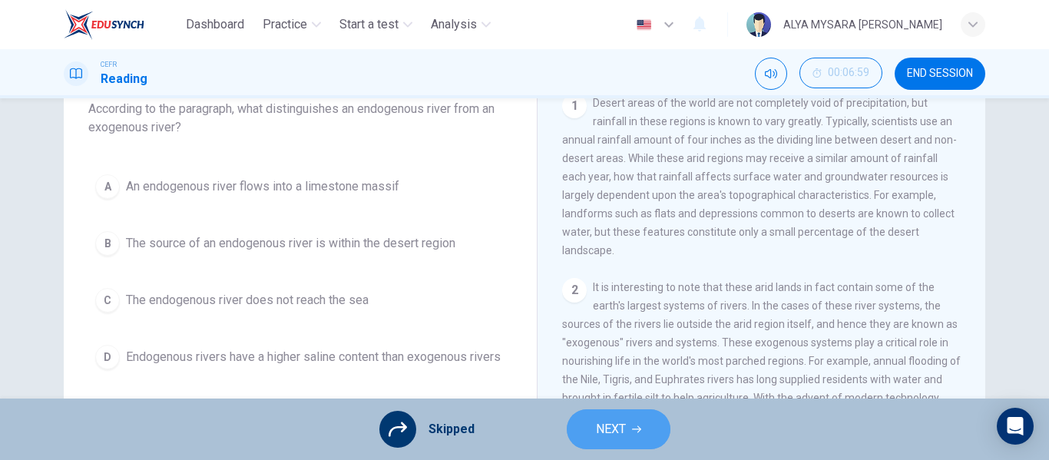
click at [610, 435] on span "NEXT" at bounding box center [611, 430] width 30 height 22
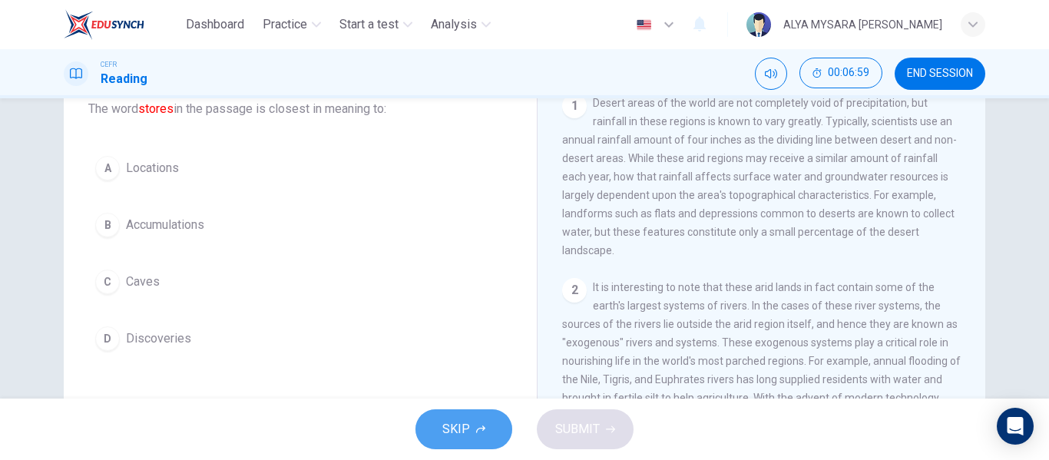
click at [472, 413] on button "SKIP" at bounding box center [464, 429] width 97 height 40
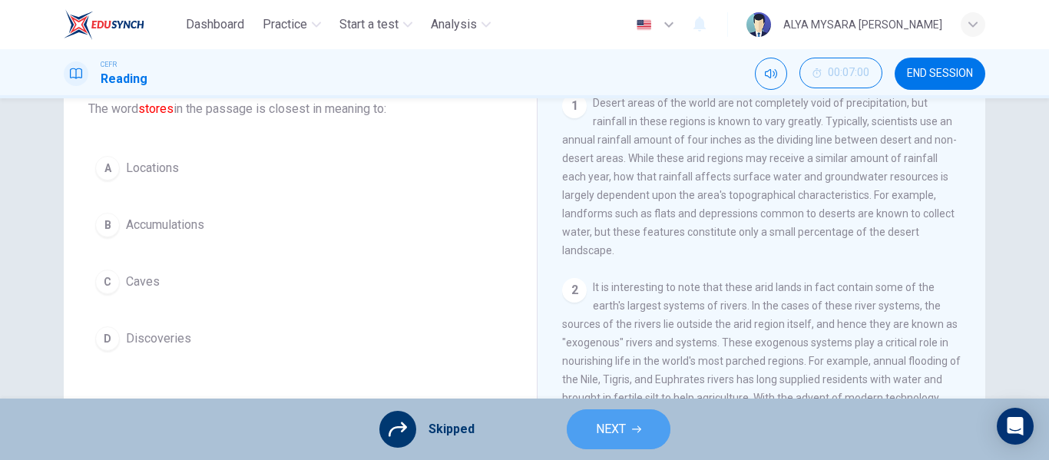
click at [611, 419] on span "NEXT" at bounding box center [611, 430] width 30 height 22
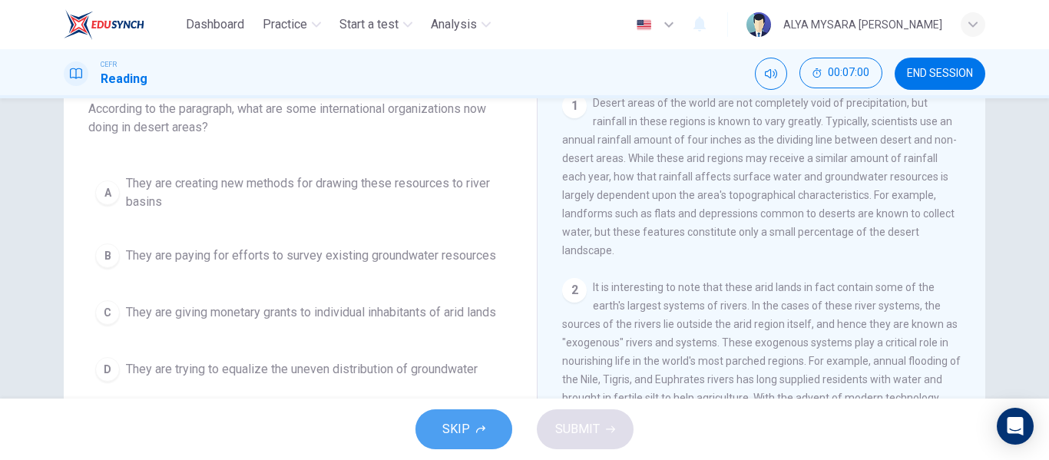
click at [476, 425] on icon "button" at bounding box center [480, 429] width 9 height 9
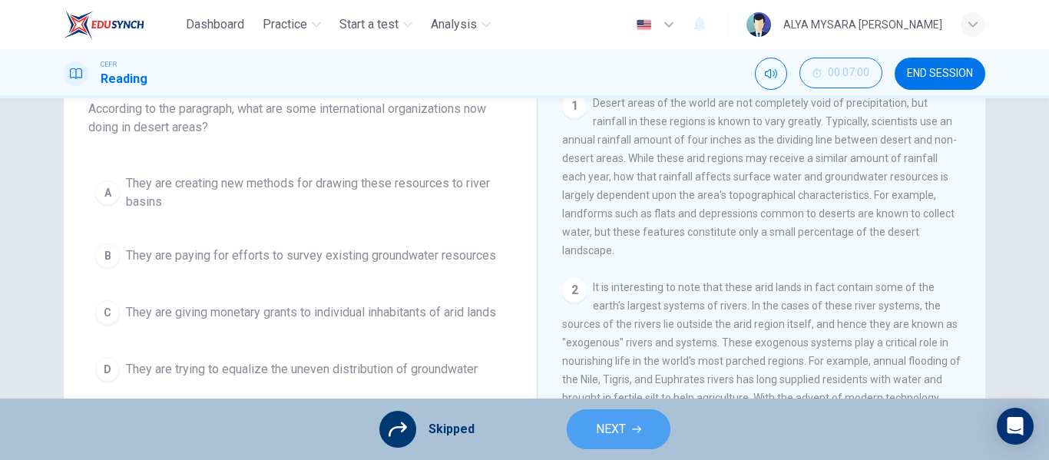
click at [633, 432] on icon "button" at bounding box center [636, 429] width 9 height 9
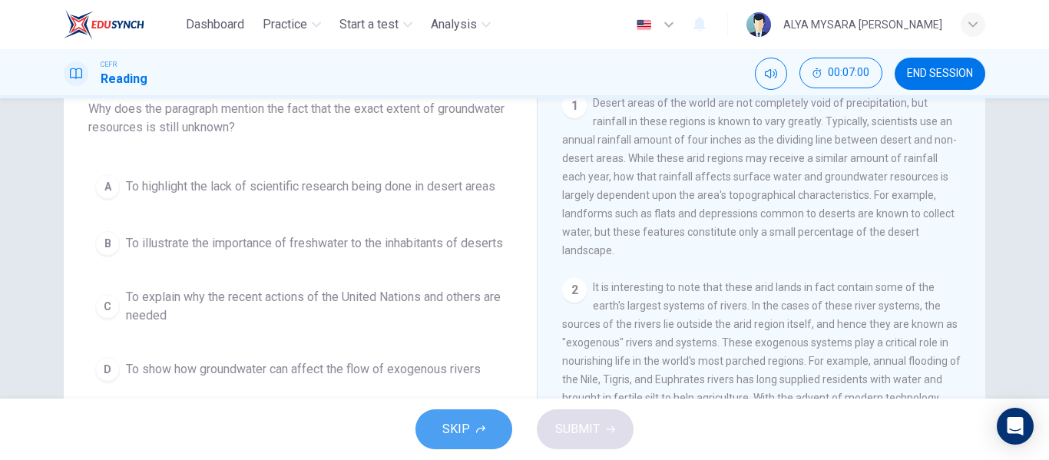
click at [465, 429] on span "SKIP" at bounding box center [456, 430] width 28 height 22
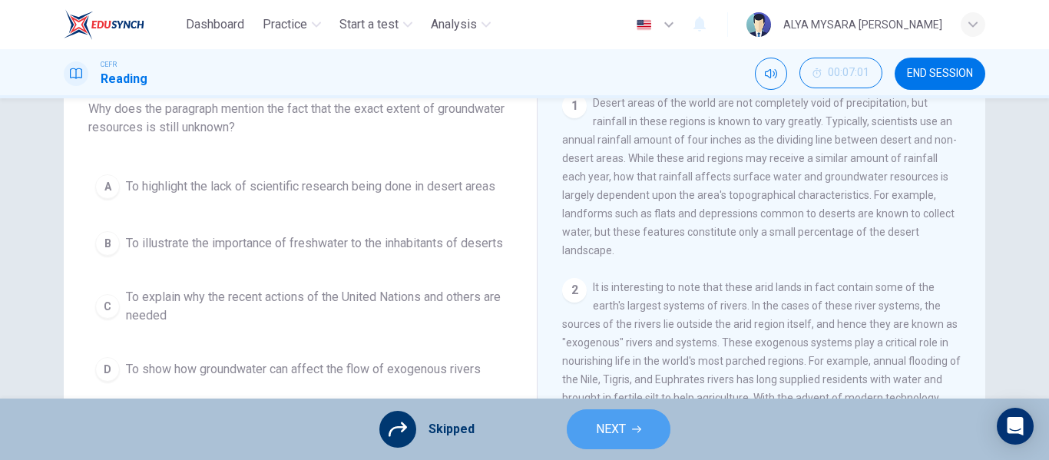
click at [608, 439] on span "NEXT" at bounding box center [611, 430] width 30 height 22
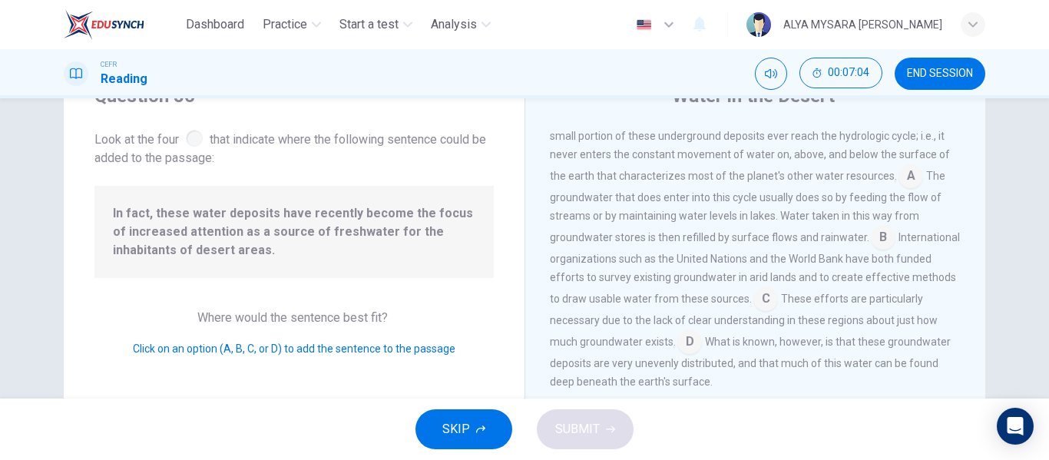
scroll to position [70, 0]
click at [879, 251] on input at bounding box center [883, 239] width 25 height 25
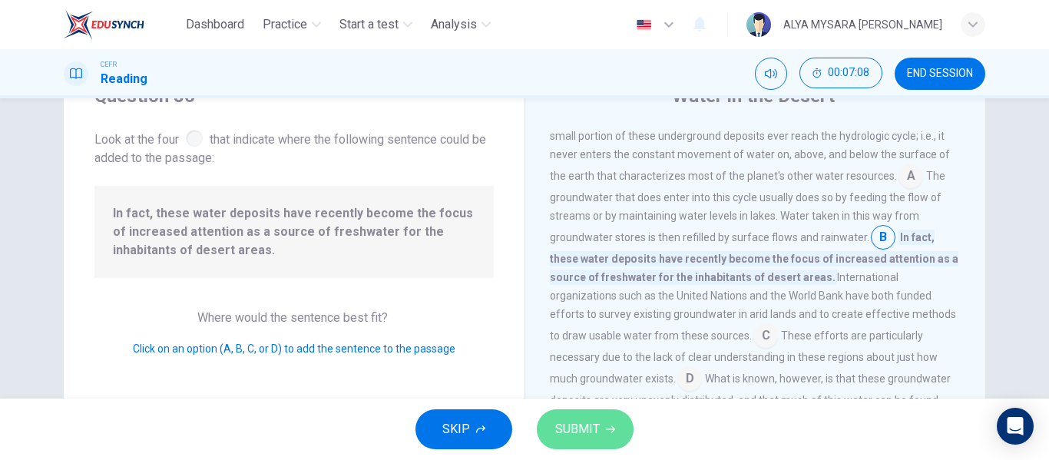
click at [578, 422] on span "SUBMIT" at bounding box center [577, 430] width 45 height 22
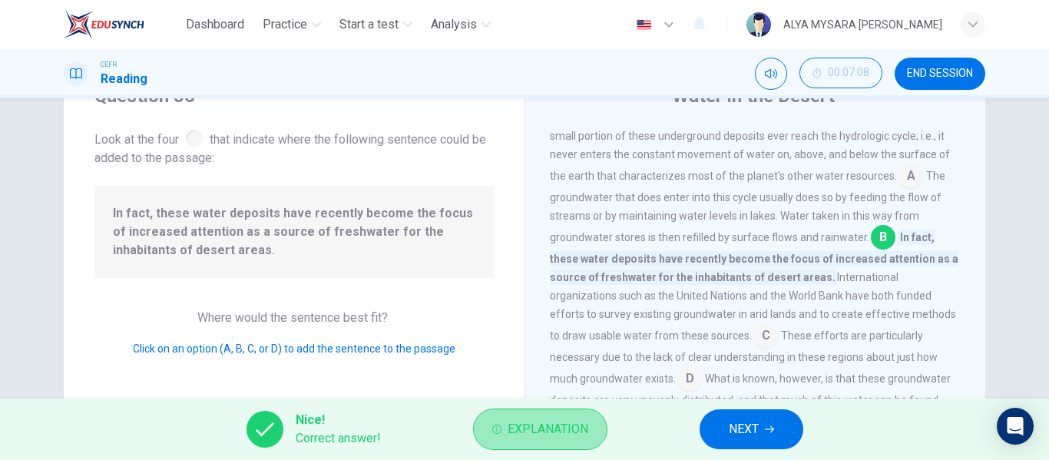
click at [575, 435] on span "Explanation" at bounding box center [548, 430] width 81 height 22
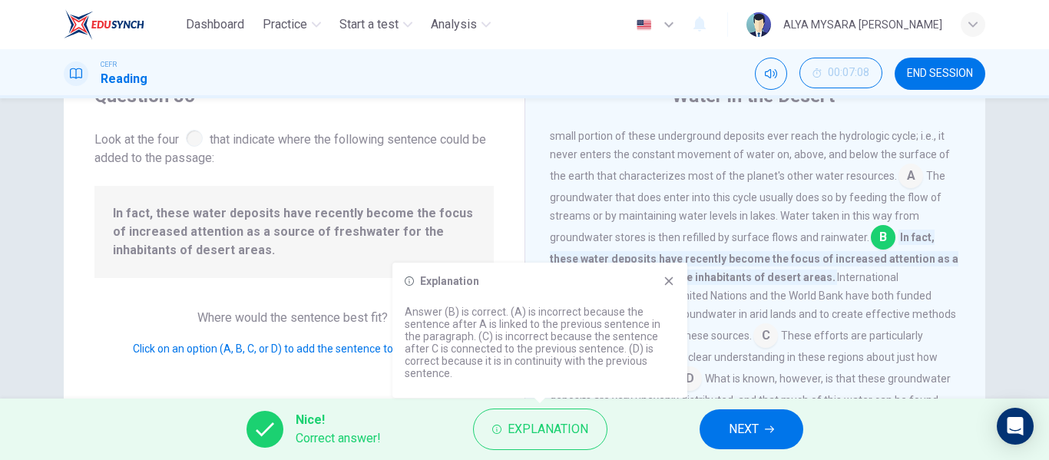
click at [843, 283] on span "In fact, these water deposits have recently become the focus of increased atten…" at bounding box center [754, 257] width 409 height 55
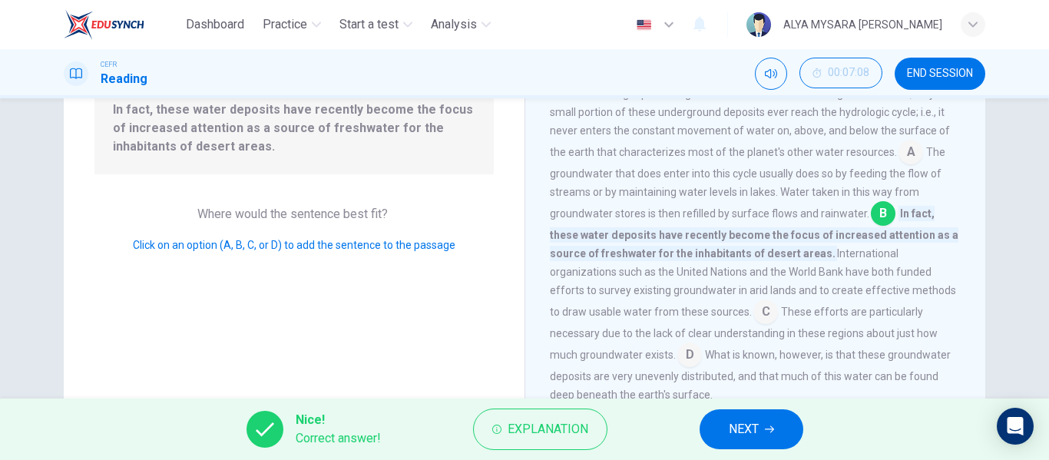
scroll to position [176, 0]
click at [745, 426] on span "NEXT" at bounding box center [744, 430] width 30 height 22
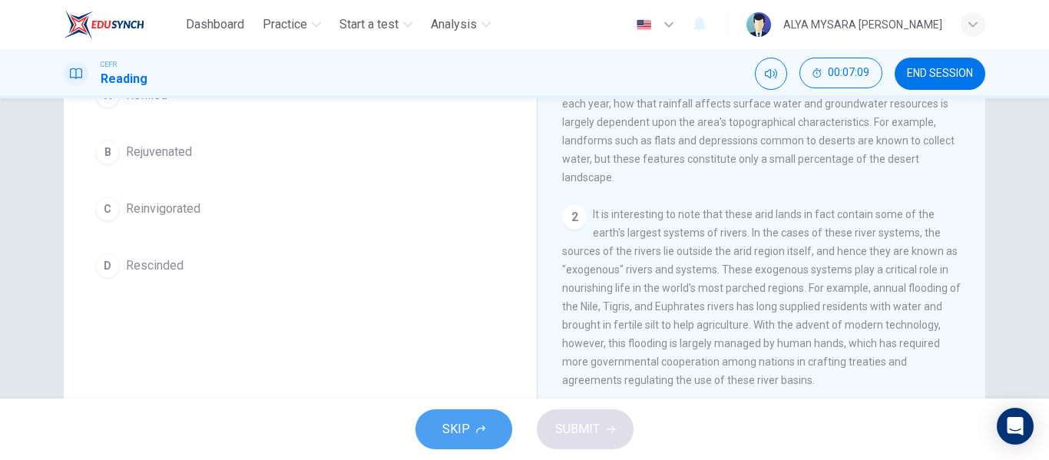
click at [459, 413] on button "SKIP" at bounding box center [464, 429] width 97 height 40
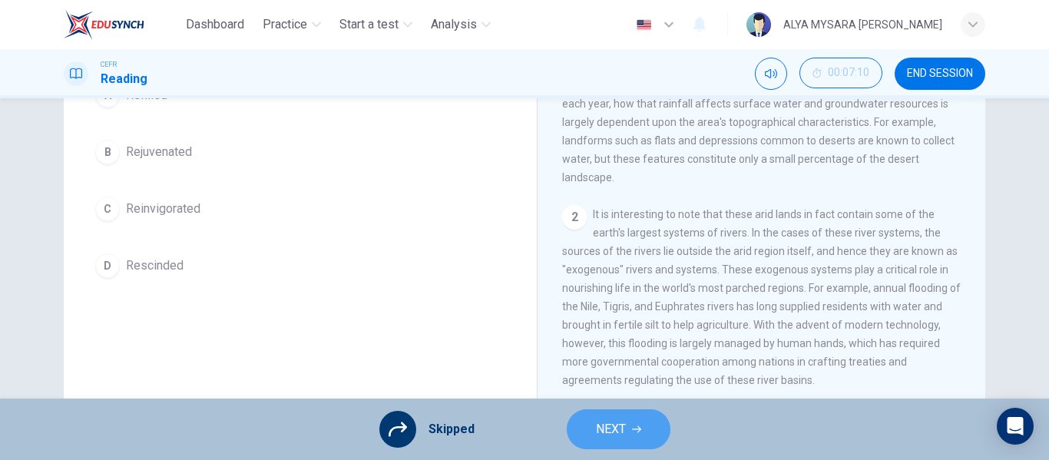
click at [579, 423] on button "NEXT" at bounding box center [619, 429] width 104 height 40
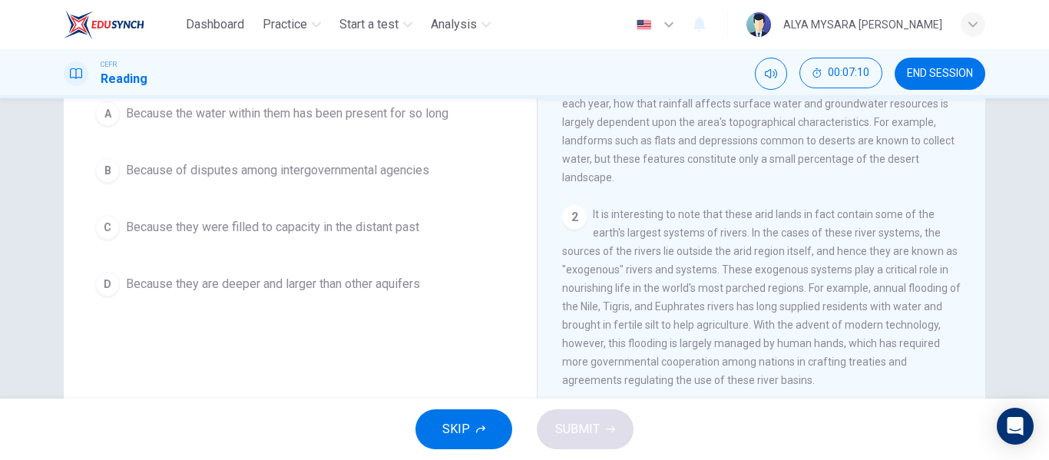
click at [435, 419] on button "SKIP" at bounding box center [464, 429] width 97 height 40
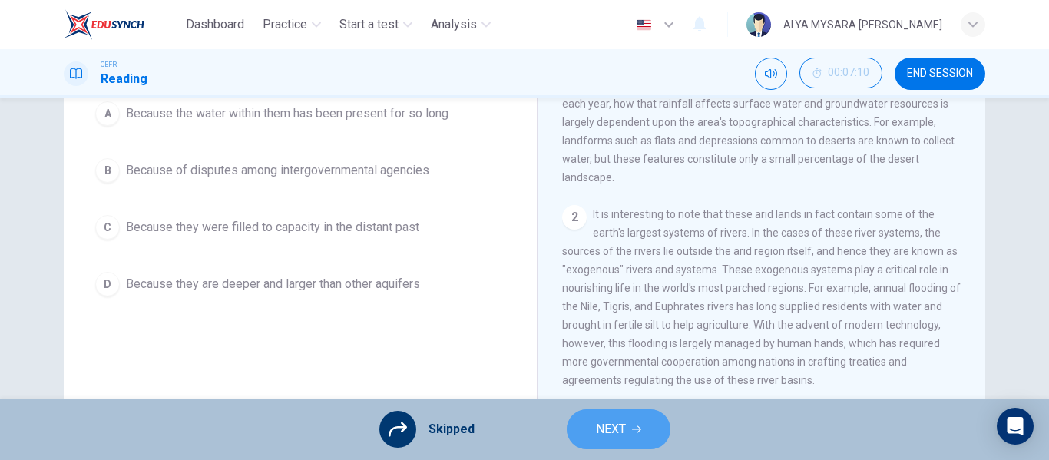
click at [604, 422] on span "NEXT" at bounding box center [611, 430] width 30 height 22
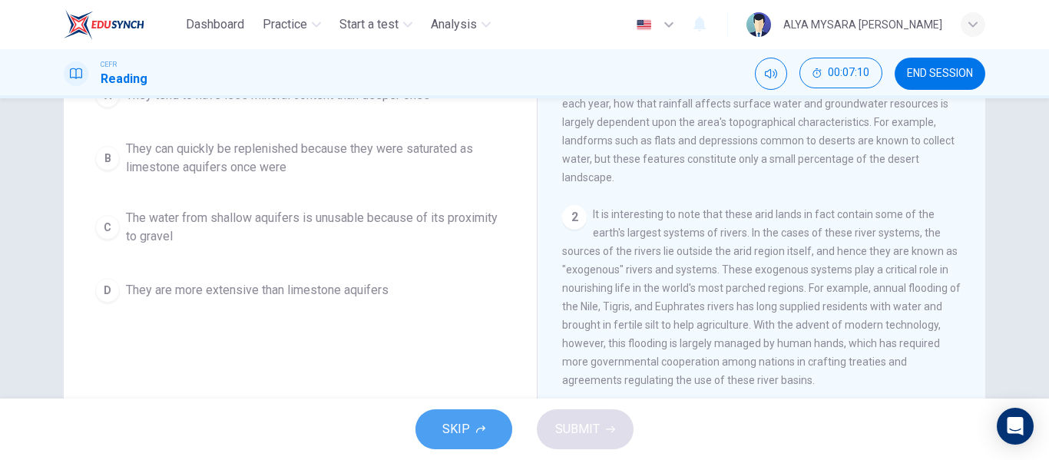
click at [473, 413] on button "SKIP" at bounding box center [464, 429] width 97 height 40
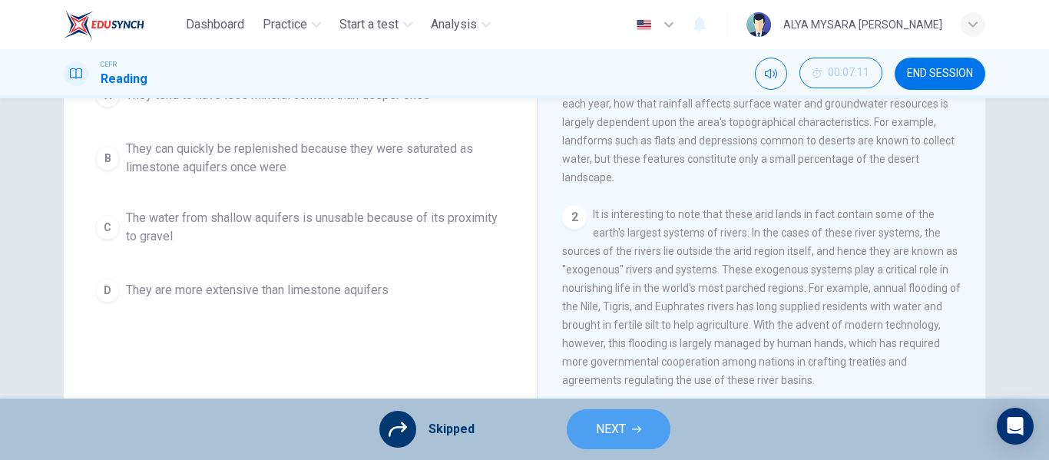
click at [614, 432] on span "NEXT" at bounding box center [611, 430] width 30 height 22
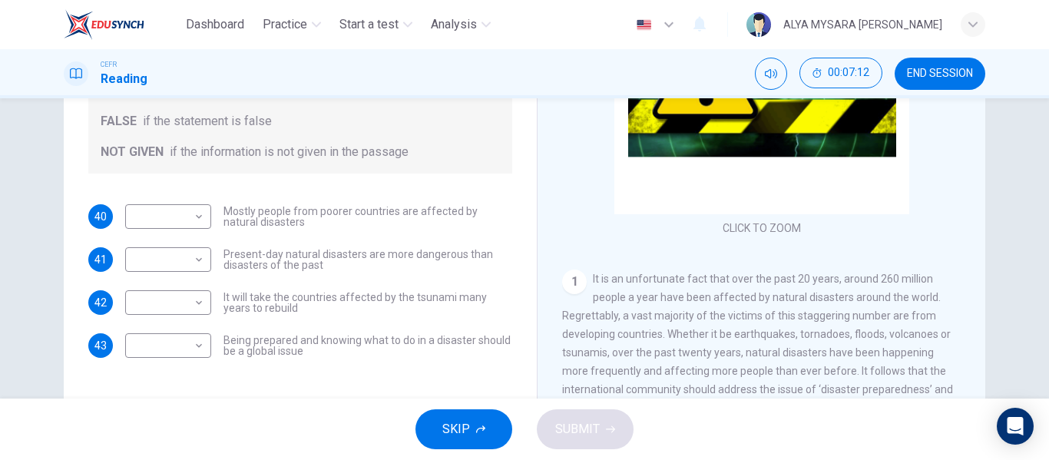
scroll to position [295, 0]
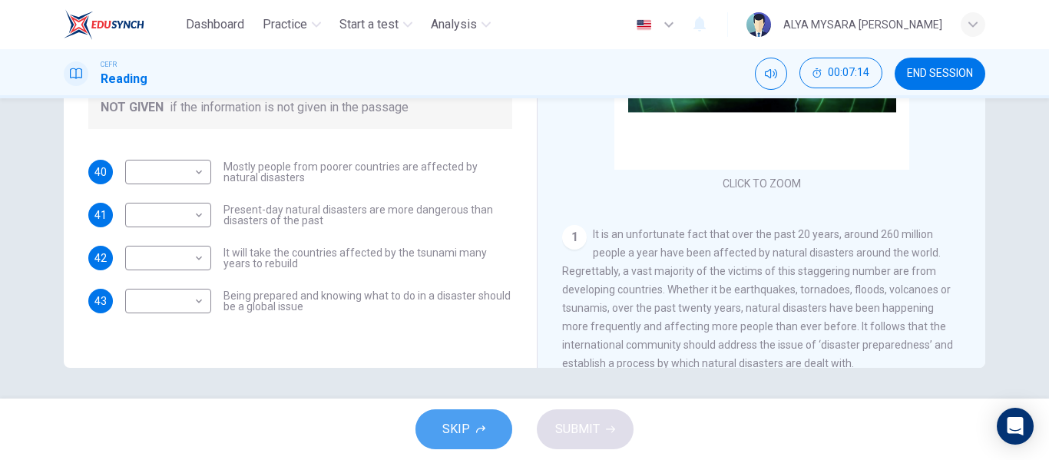
click at [470, 411] on button "SKIP" at bounding box center [464, 429] width 97 height 40
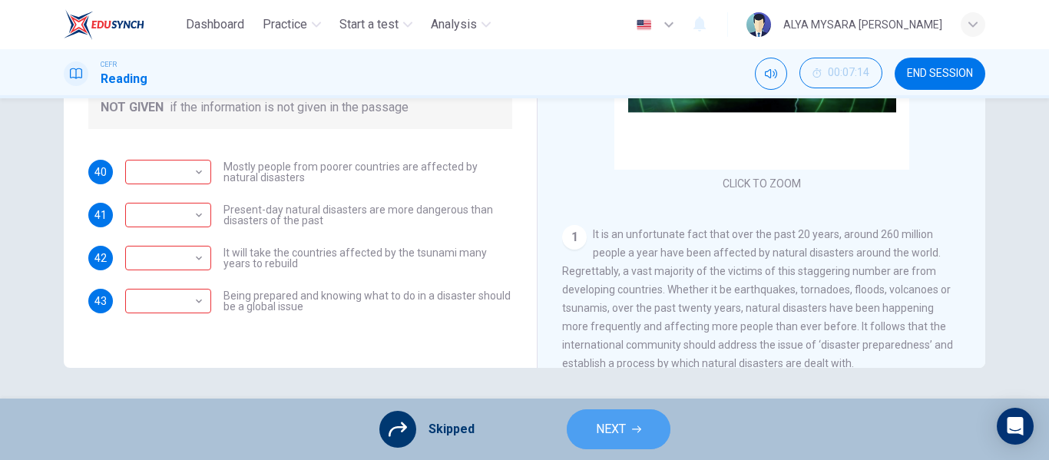
click at [600, 425] on span "NEXT" at bounding box center [611, 430] width 30 height 22
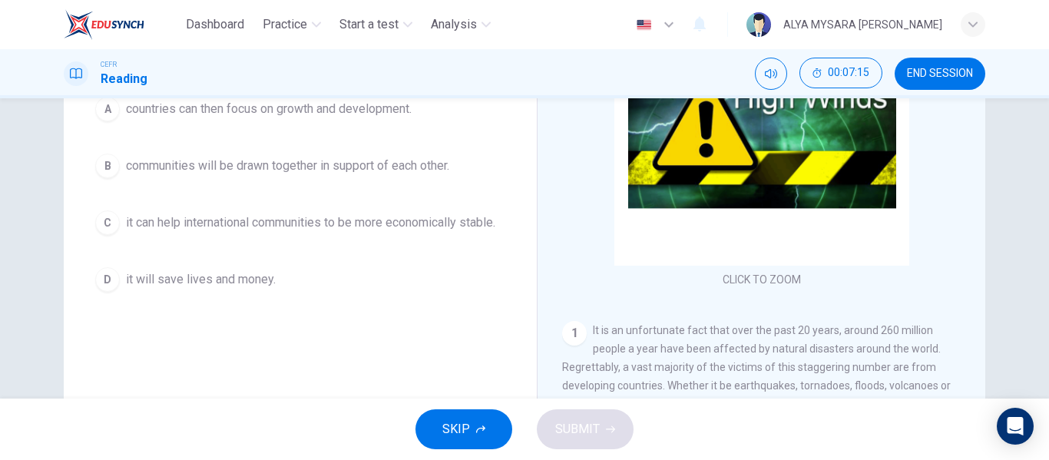
scroll to position [198, 0]
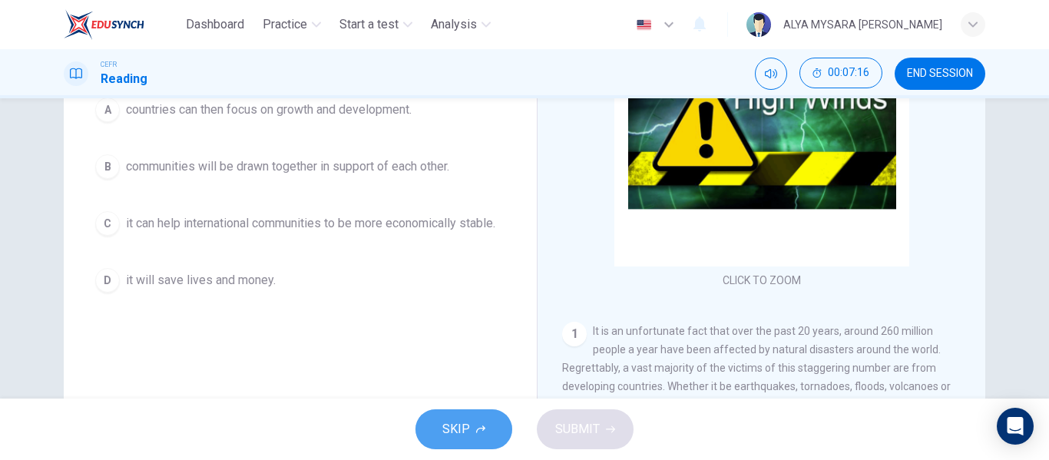
click at [438, 419] on button "SKIP" at bounding box center [464, 429] width 97 height 40
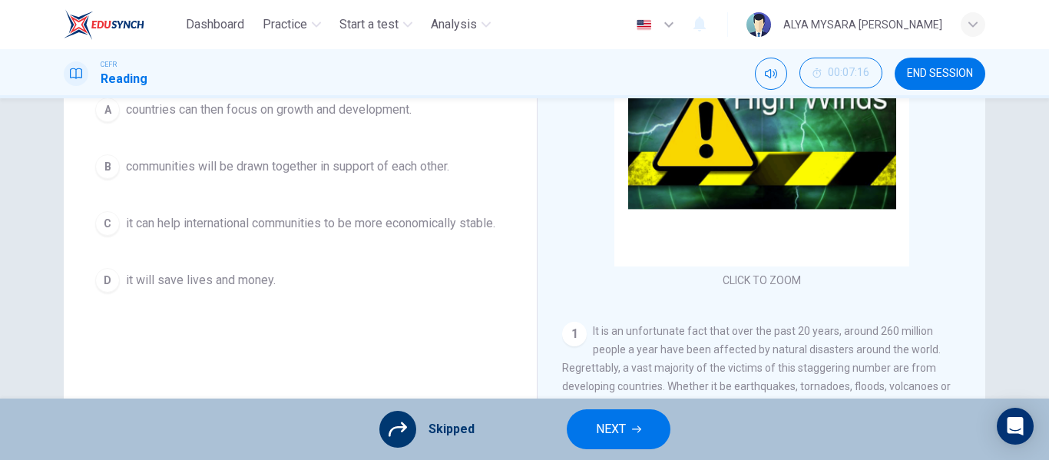
click at [618, 422] on span "NEXT" at bounding box center [611, 430] width 30 height 22
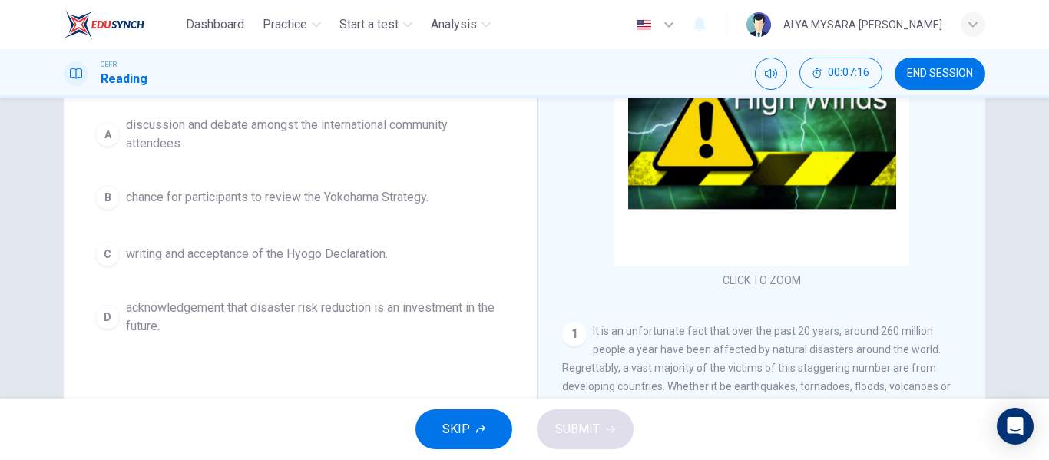
scroll to position [217, 0]
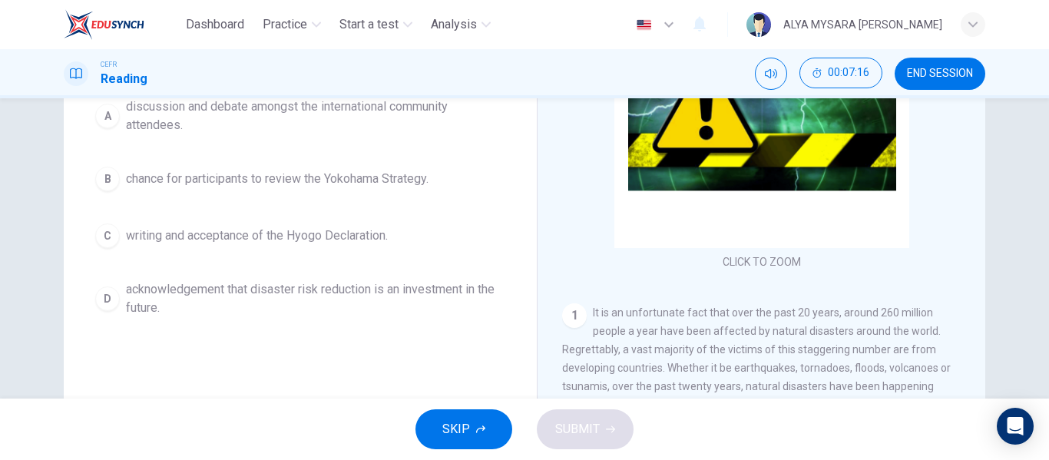
click at [482, 432] on icon "button" at bounding box center [480, 429] width 9 height 9
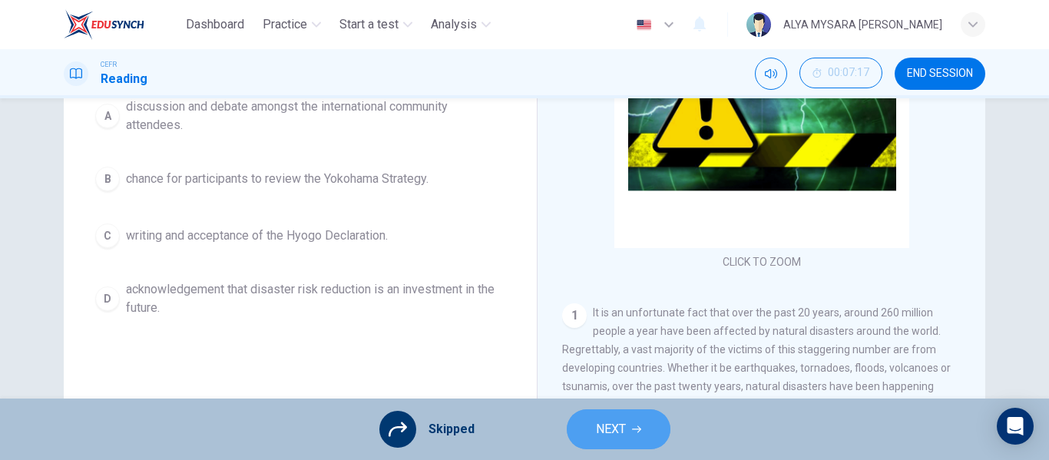
click at [628, 415] on button "NEXT" at bounding box center [619, 429] width 104 height 40
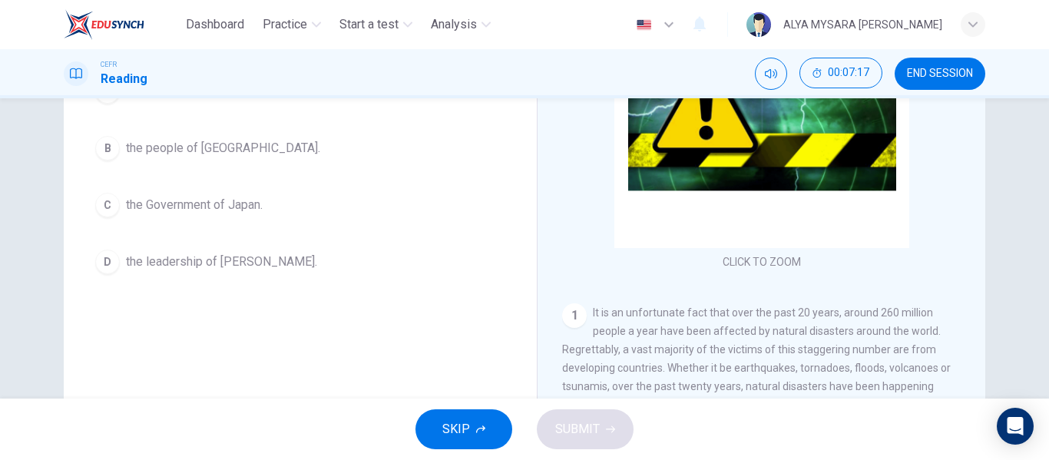
scroll to position [198, 0]
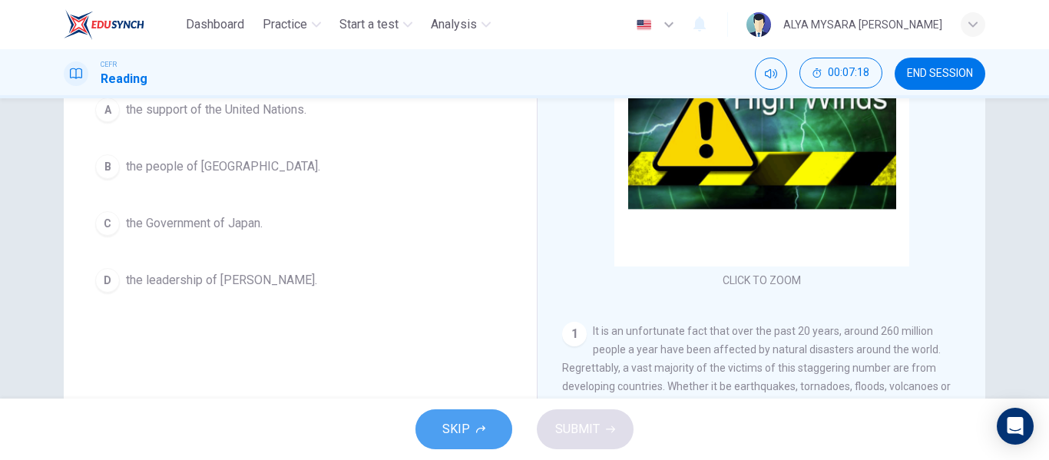
click at [469, 419] on span "SKIP" at bounding box center [456, 430] width 28 height 22
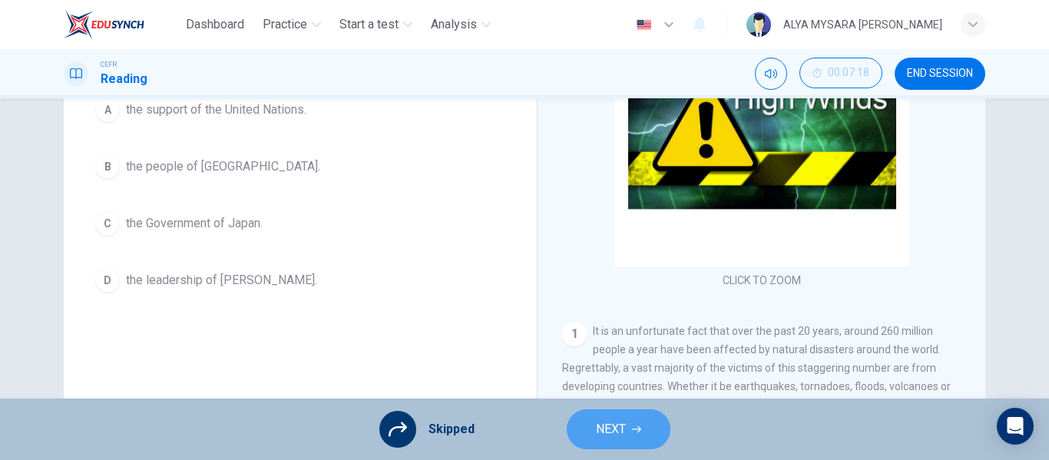
click at [614, 423] on span "NEXT" at bounding box center [611, 430] width 30 height 22
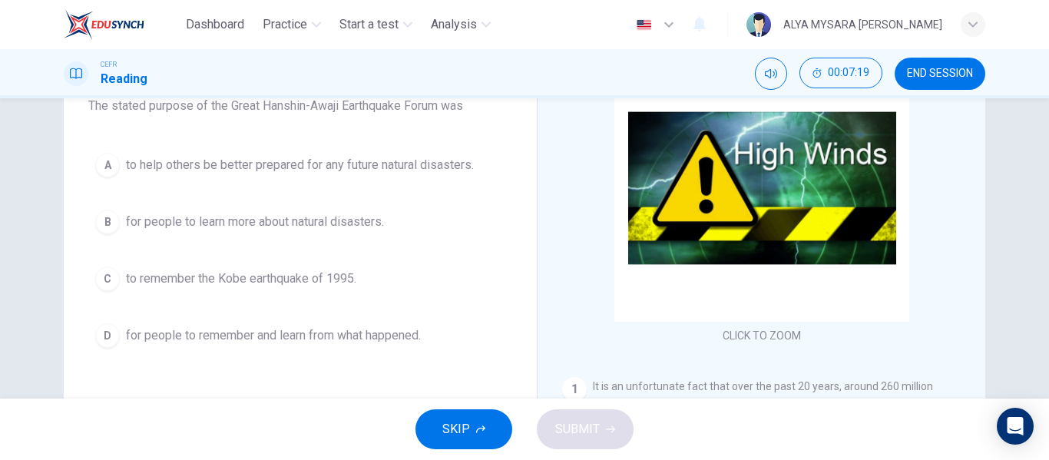
scroll to position [142, 0]
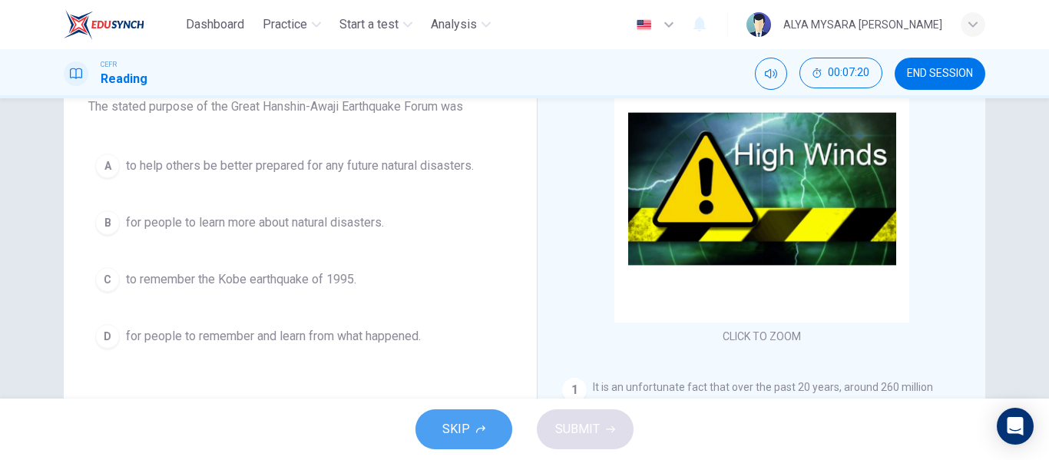
click at [459, 420] on span "SKIP" at bounding box center [456, 430] width 28 height 22
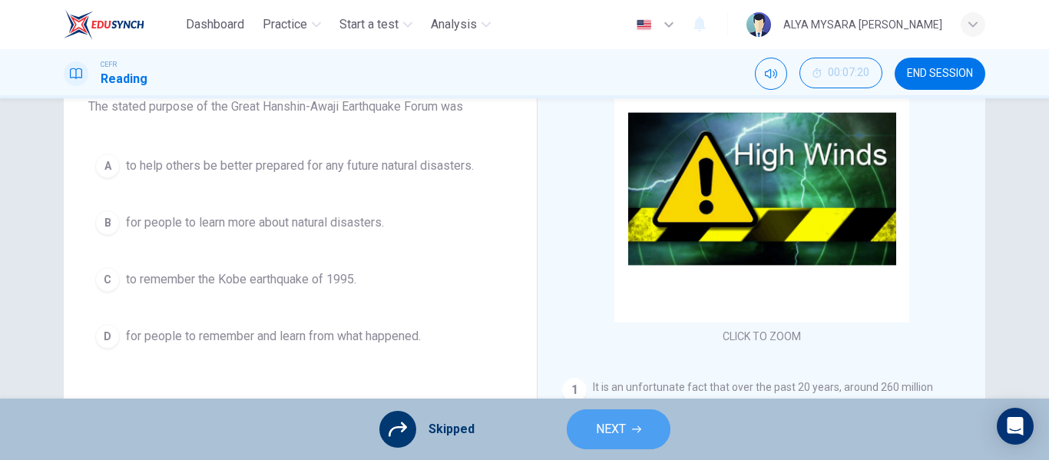
click at [630, 429] on button "NEXT" at bounding box center [619, 429] width 104 height 40
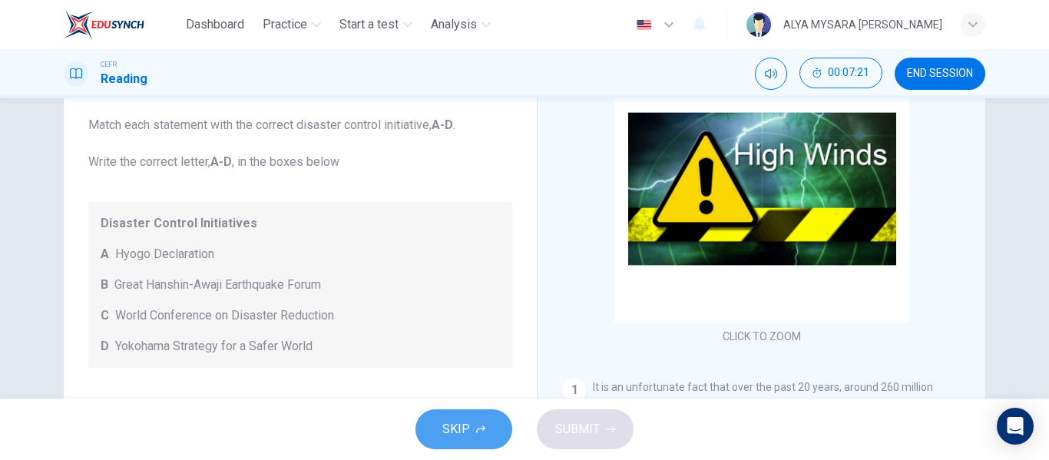
click at [458, 439] on span "SKIP" at bounding box center [456, 430] width 28 height 22
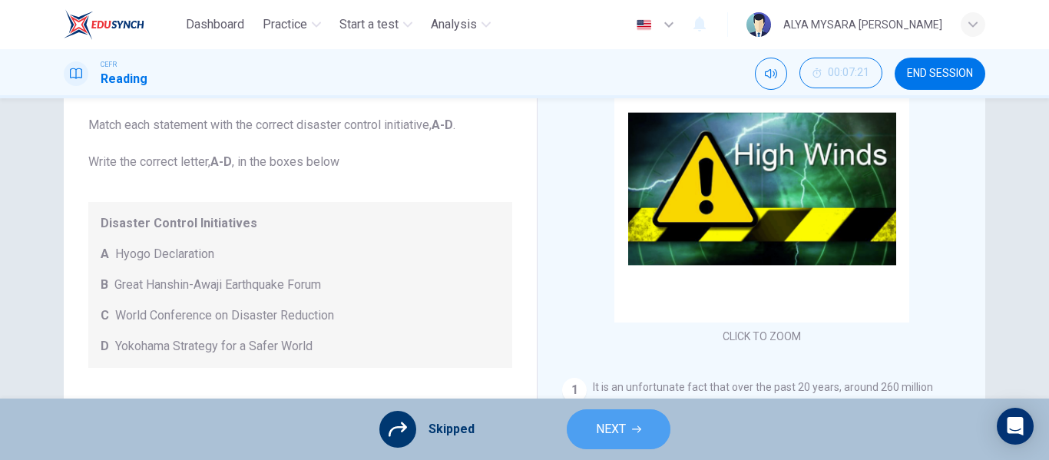
click at [620, 439] on span "NEXT" at bounding box center [611, 430] width 30 height 22
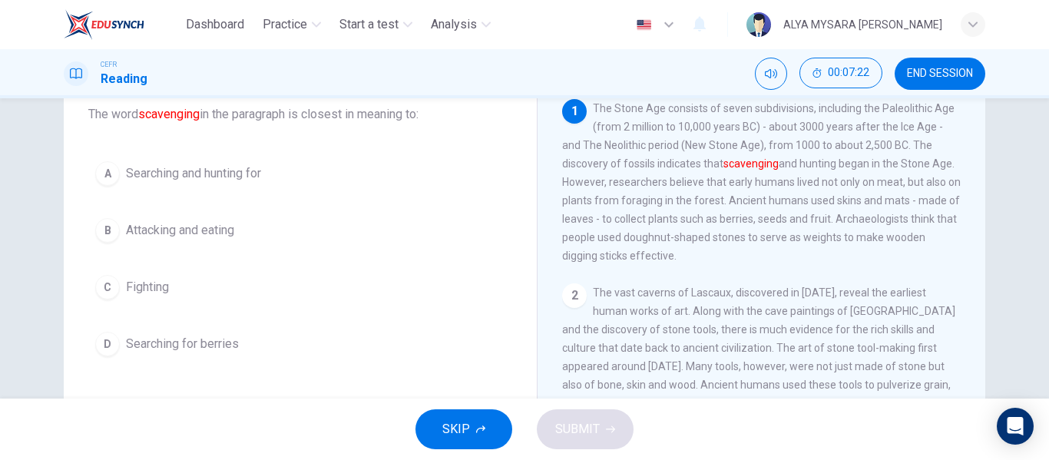
scroll to position [98, 0]
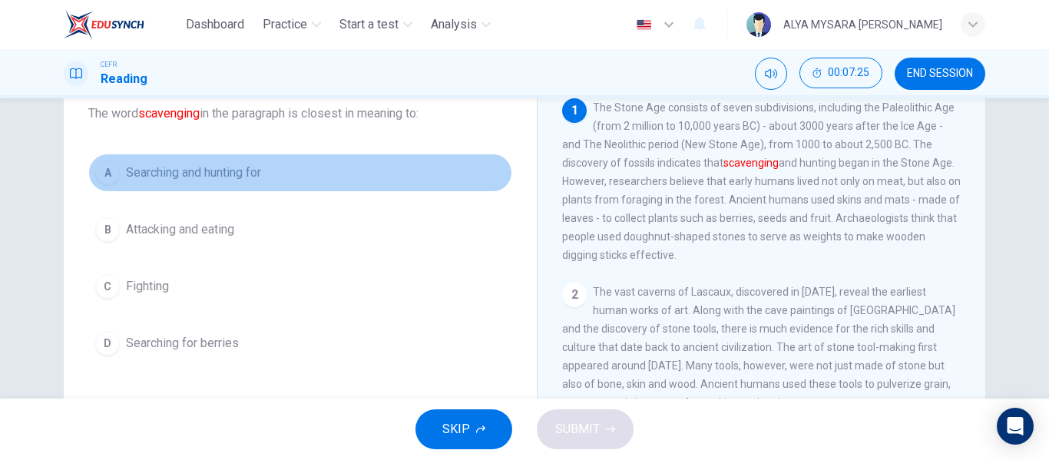
click at [126, 167] on span "Searching and hunting for" at bounding box center [193, 173] width 135 height 18
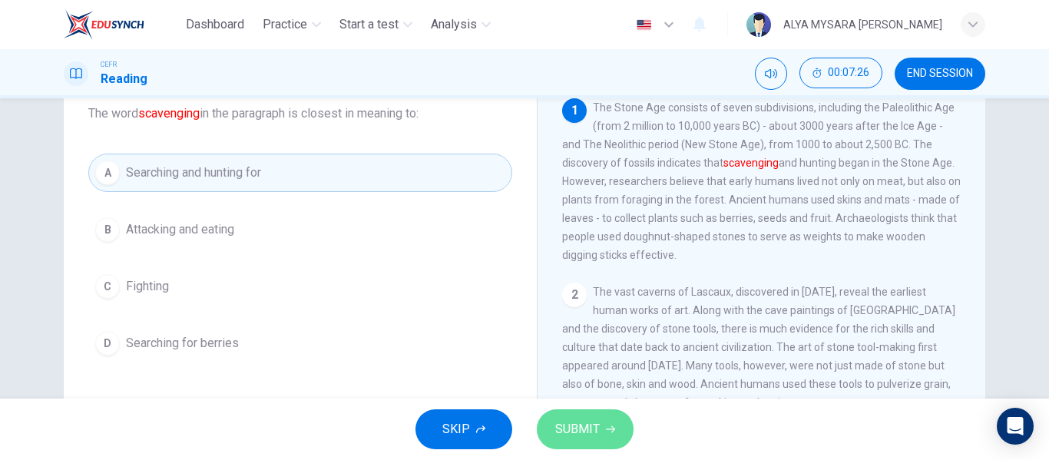
click at [582, 432] on span "SUBMIT" at bounding box center [577, 430] width 45 height 22
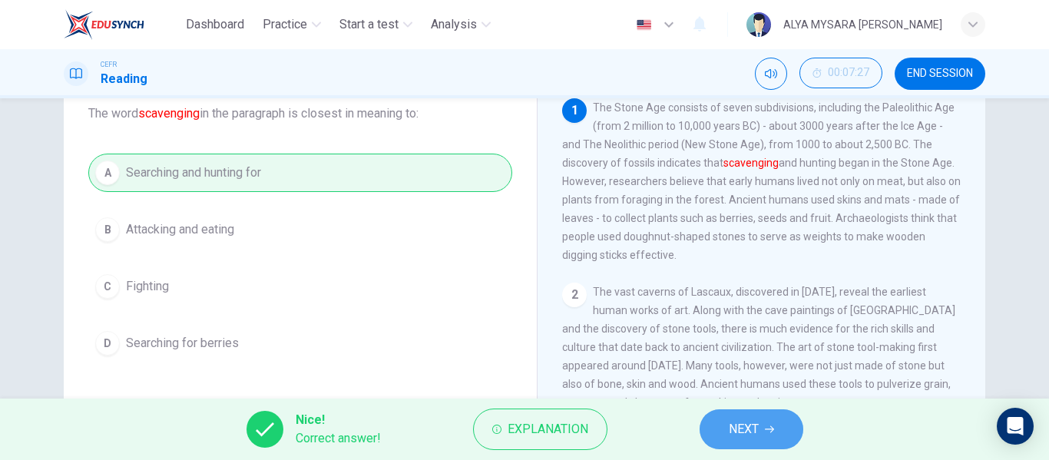
click at [743, 427] on span "NEXT" at bounding box center [744, 430] width 30 height 22
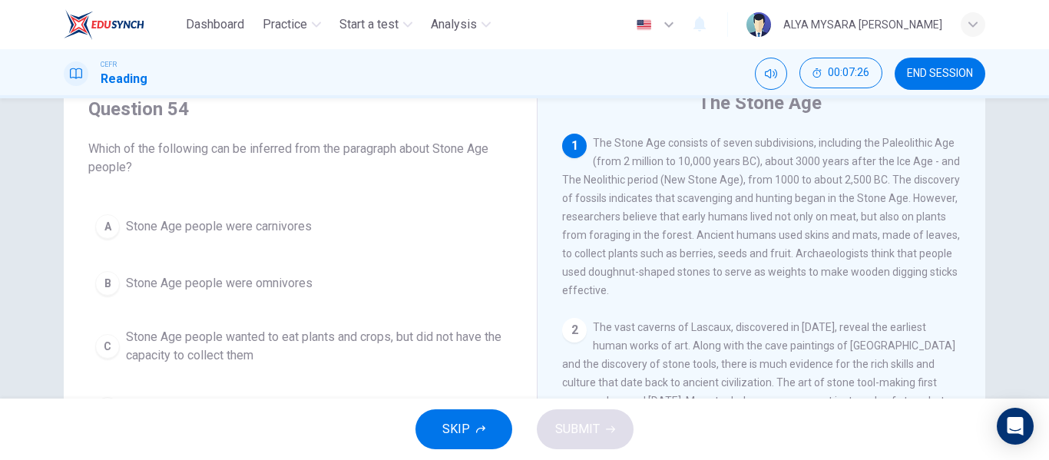
scroll to position [62, 0]
click at [471, 448] on button "SKIP" at bounding box center [464, 429] width 97 height 40
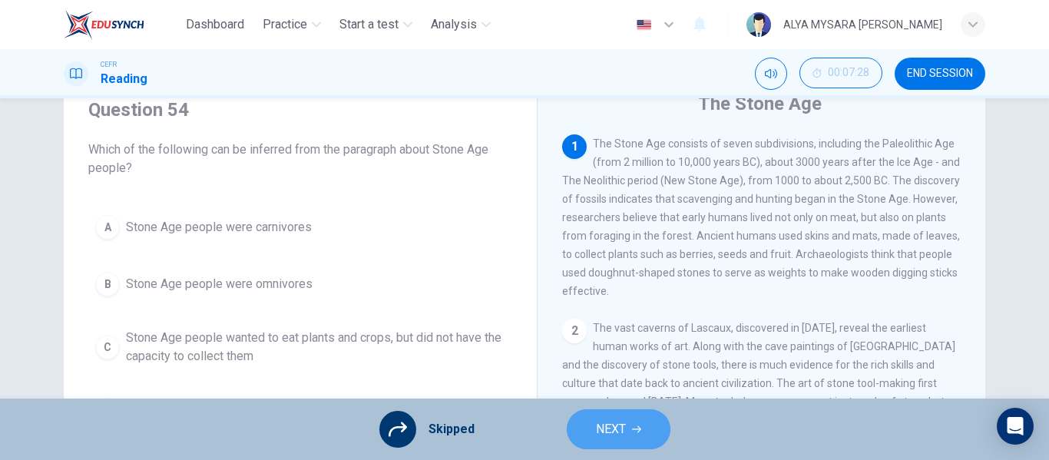
click at [616, 426] on span "NEXT" at bounding box center [611, 430] width 30 height 22
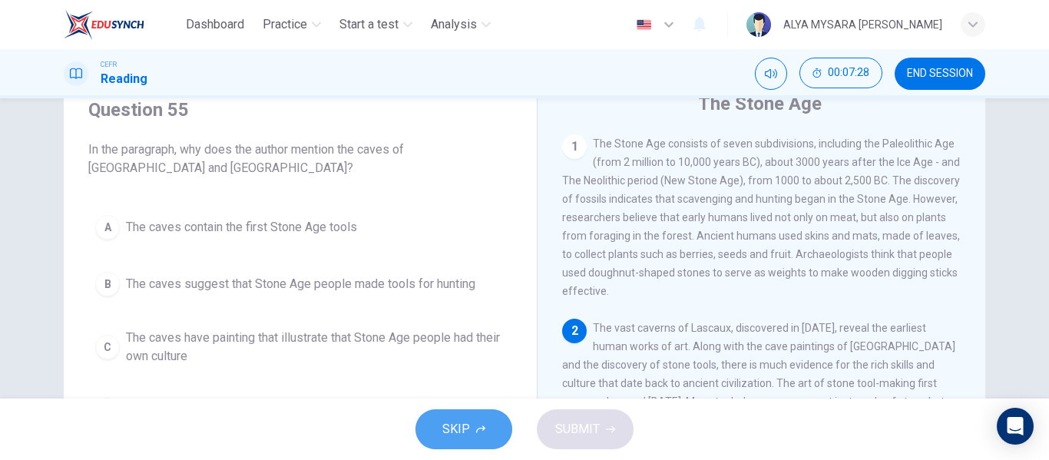
click at [485, 432] on button "SKIP" at bounding box center [464, 429] width 97 height 40
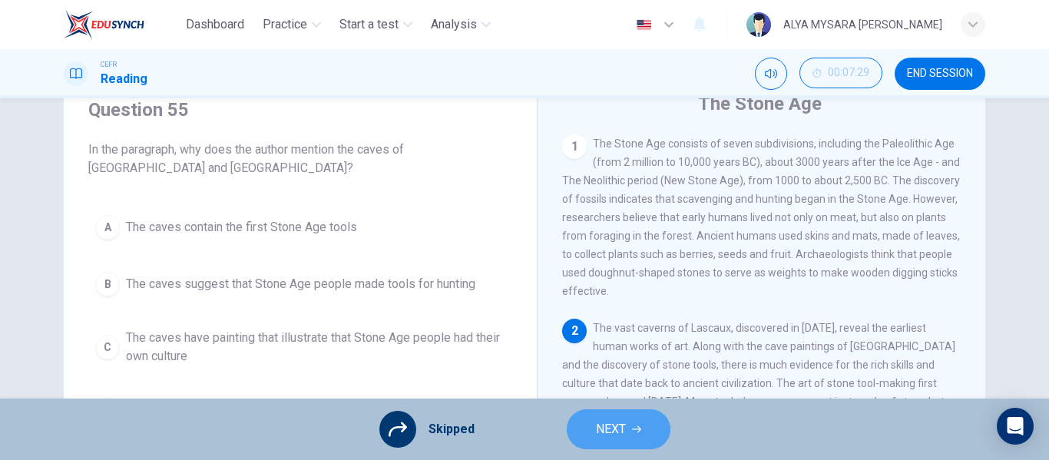
click at [608, 426] on span "NEXT" at bounding box center [611, 430] width 30 height 22
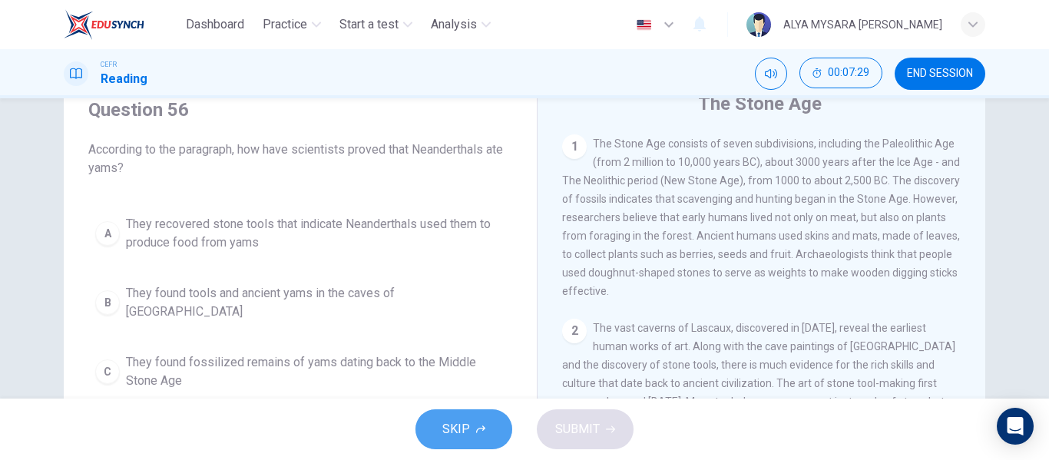
click at [464, 436] on span "SKIP" at bounding box center [456, 430] width 28 height 22
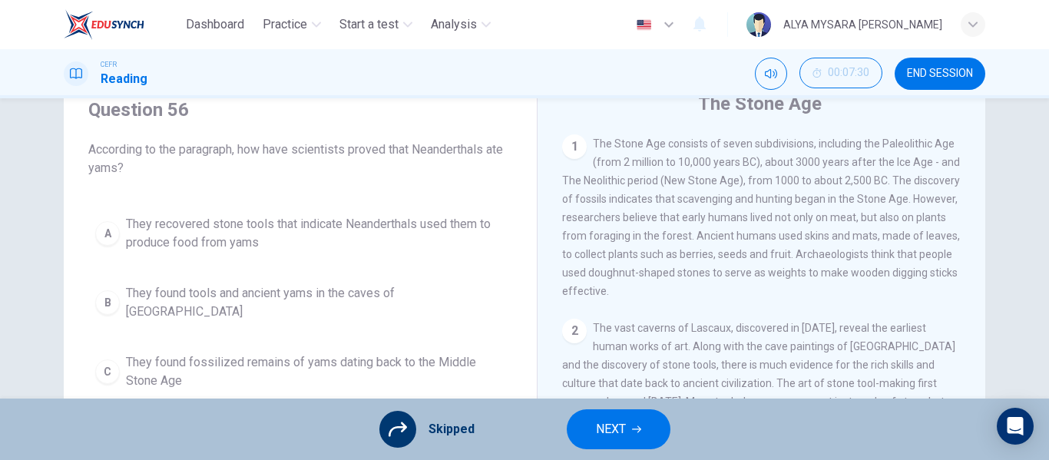
click at [614, 432] on span "NEXT" at bounding box center [611, 430] width 30 height 22
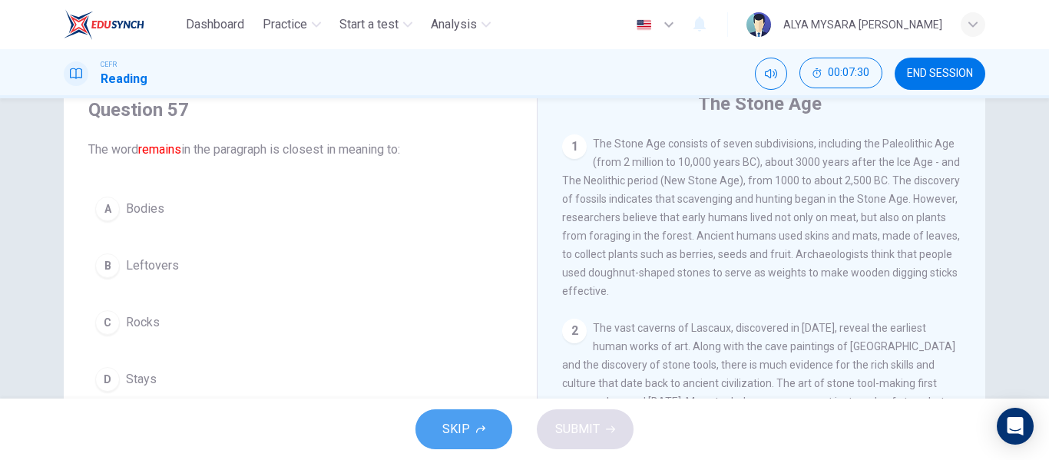
click at [465, 432] on span "SKIP" at bounding box center [456, 430] width 28 height 22
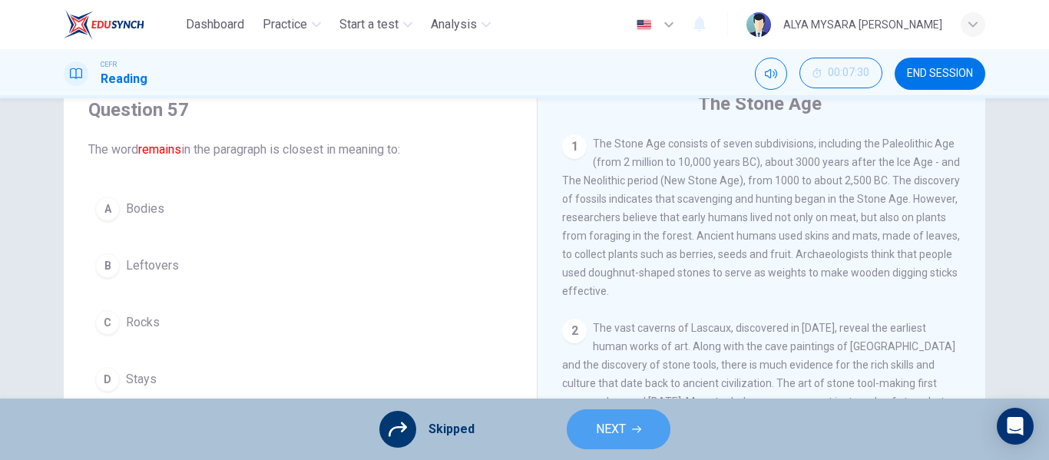
click at [596, 431] on span "NEXT" at bounding box center [611, 430] width 30 height 22
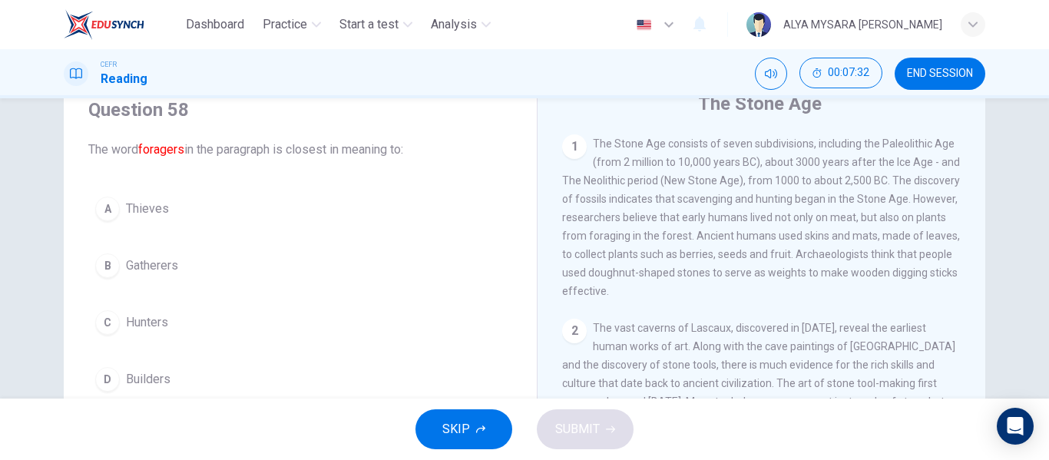
click at [448, 441] on button "SKIP" at bounding box center [464, 429] width 97 height 40
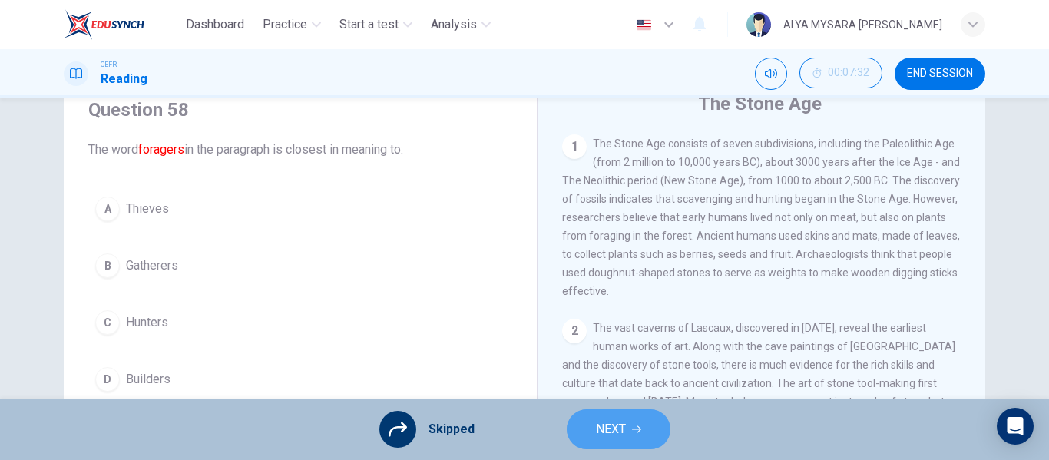
click at [606, 431] on span "NEXT" at bounding box center [611, 430] width 30 height 22
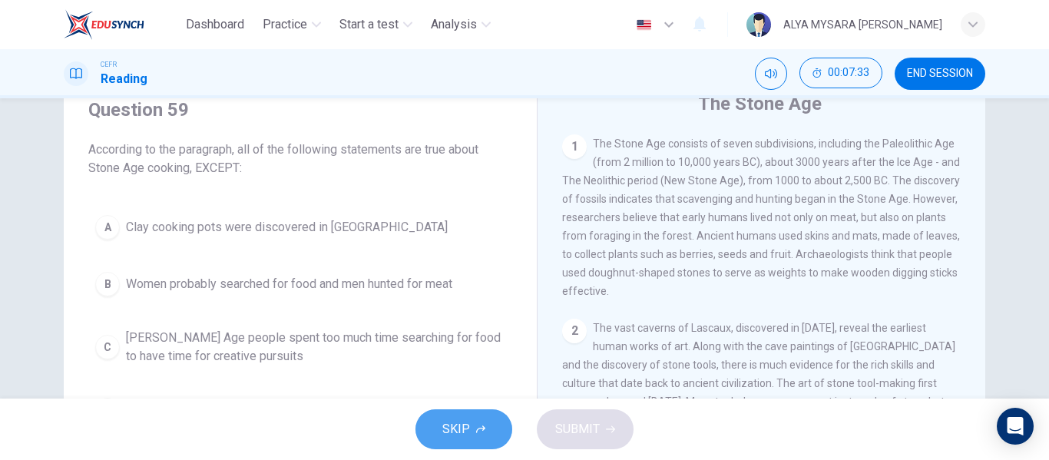
click at [439, 421] on button "SKIP" at bounding box center [464, 429] width 97 height 40
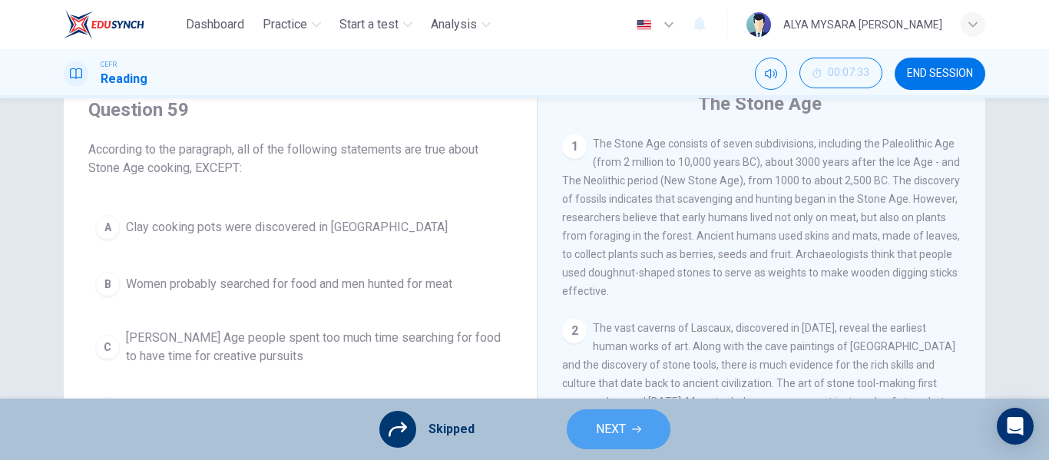
click at [631, 425] on button "NEXT" at bounding box center [619, 429] width 104 height 40
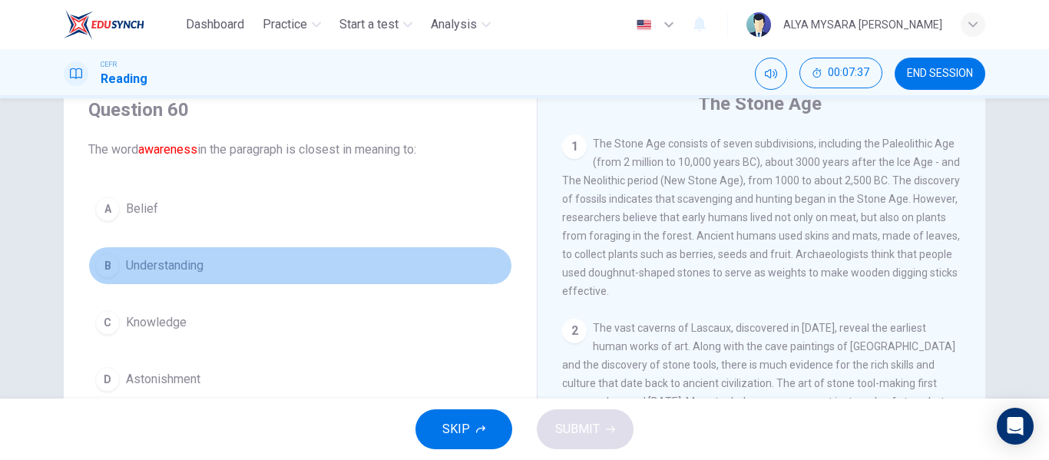
click at [98, 276] on div "B" at bounding box center [107, 265] width 25 height 25
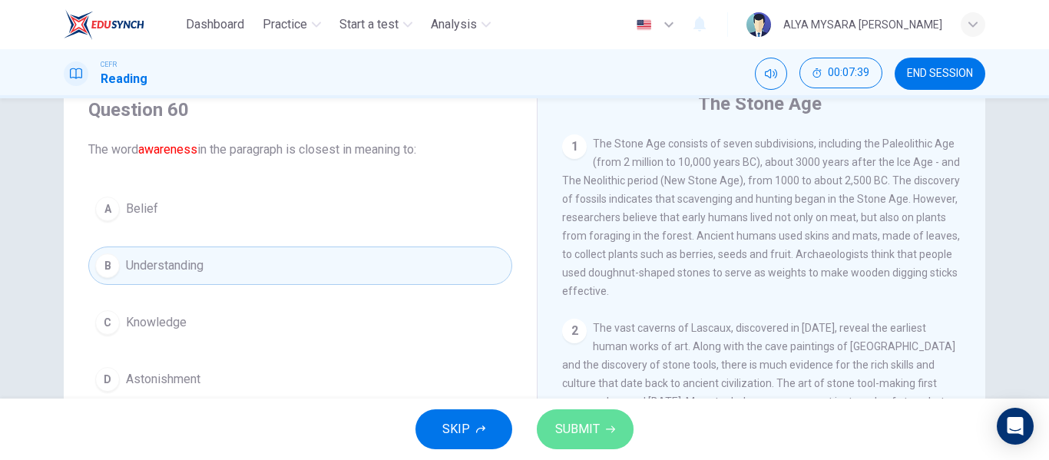
click at [585, 419] on span "SUBMIT" at bounding box center [577, 430] width 45 height 22
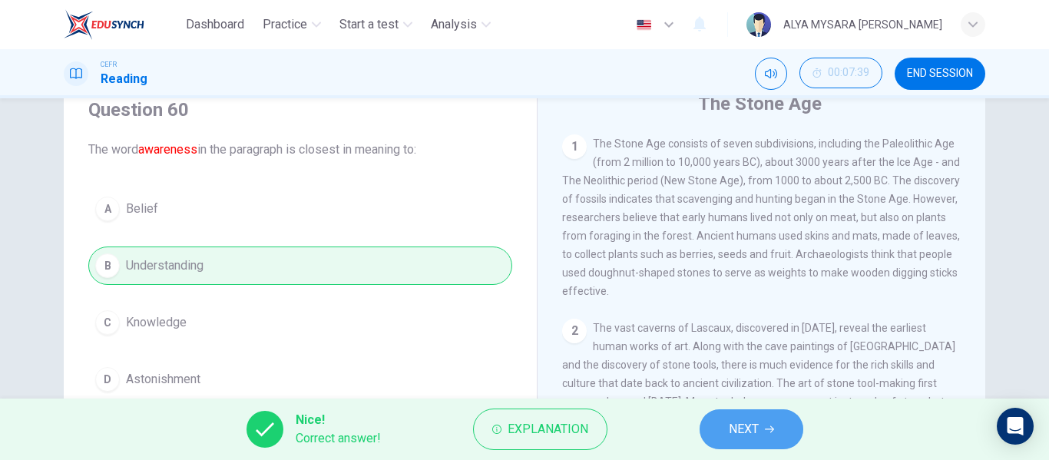
click at [784, 435] on button "NEXT" at bounding box center [752, 429] width 104 height 40
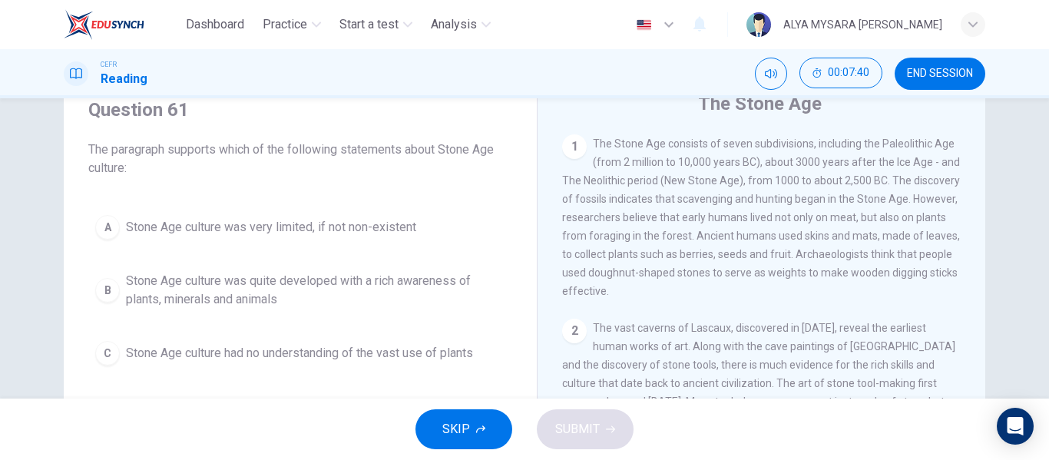
click at [441, 409] on div "SKIP SUBMIT" at bounding box center [524, 429] width 1049 height 61
click at [461, 434] on span "SKIP" at bounding box center [456, 430] width 28 height 22
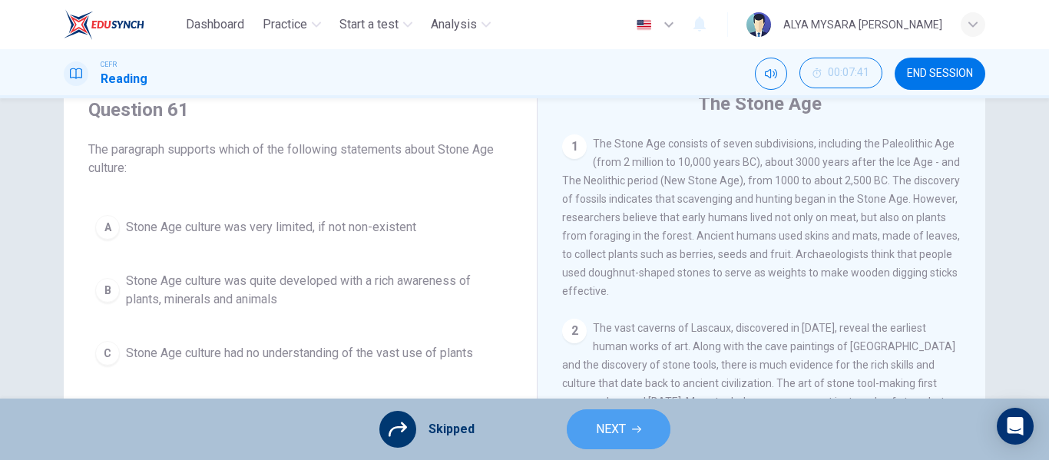
click at [590, 426] on button "NEXT" at bounding box center [619, 429] width 104 height 40
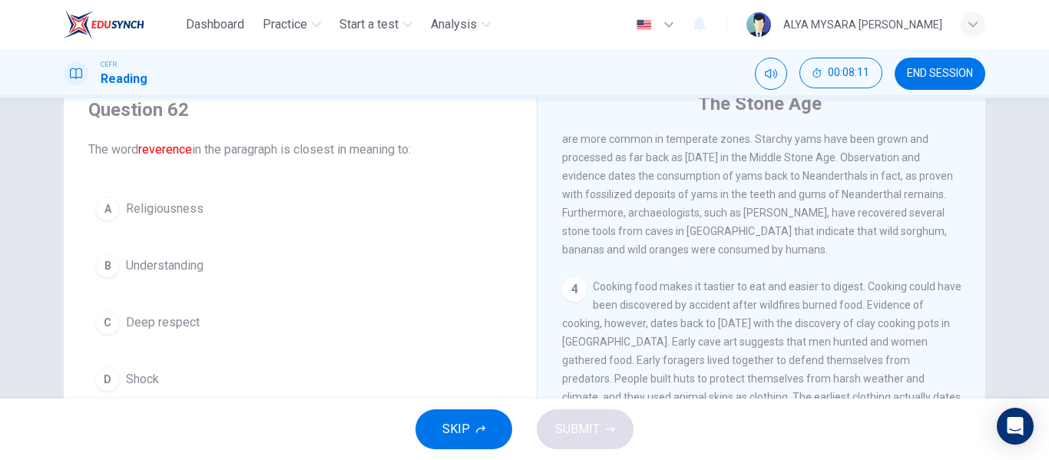
scroll to position [61, 0]
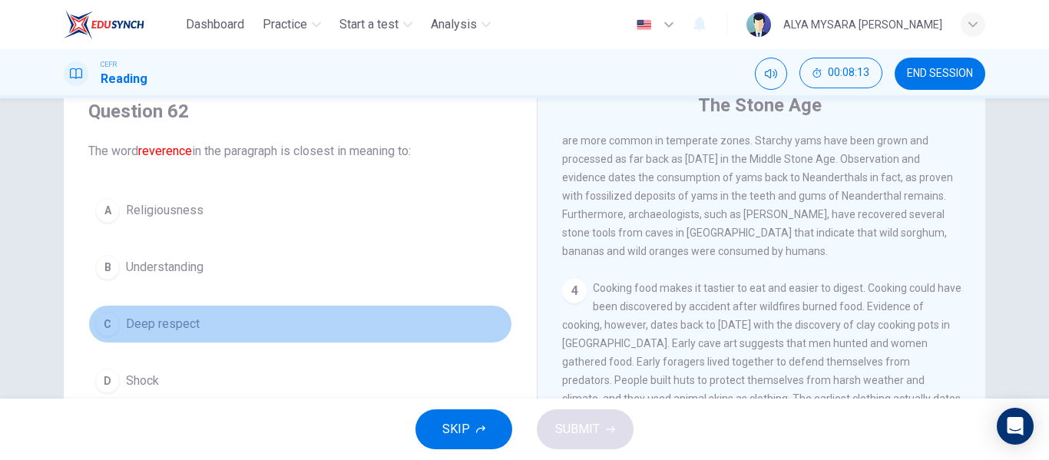
click at [101, 322] on div "C" at bounding box center [107, 324] width 25 height 25
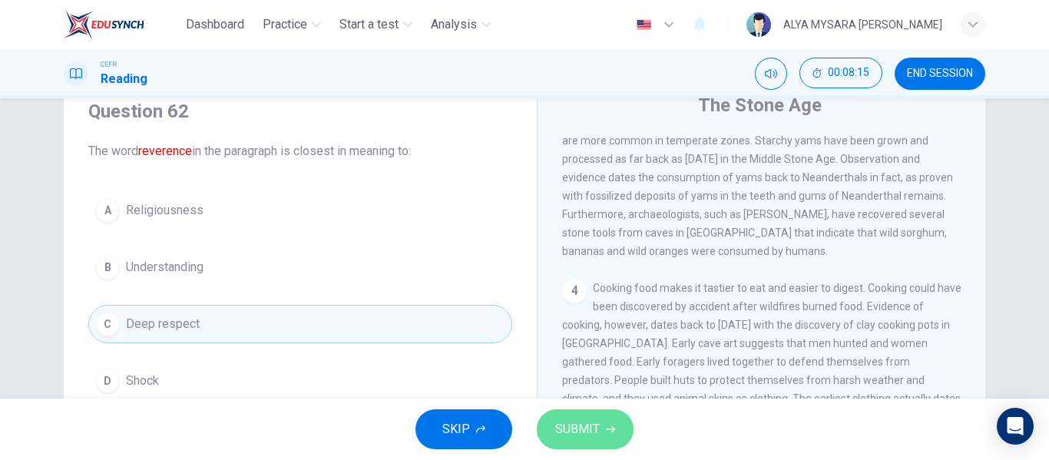
click at [581, 442] on button "SUBMIT" at bounding box center [585, 429] width 97 height 40
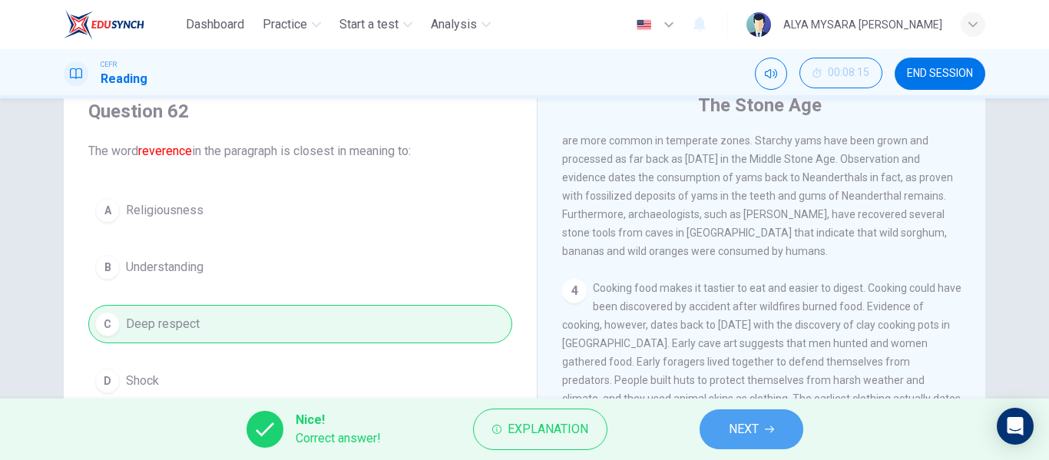
click at [754, 426] on span "NEXT" at bounding box center [744, 430] width 30 height 22
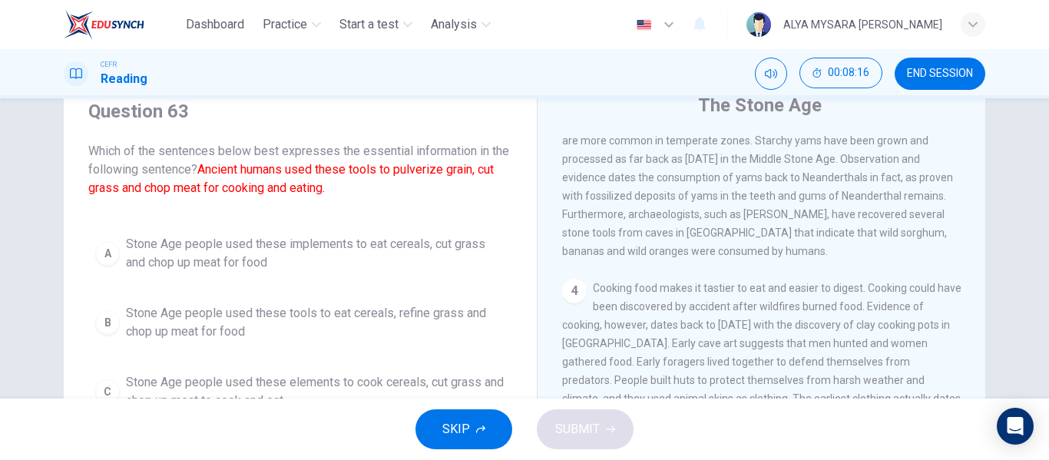
scroll to position [547, 0]
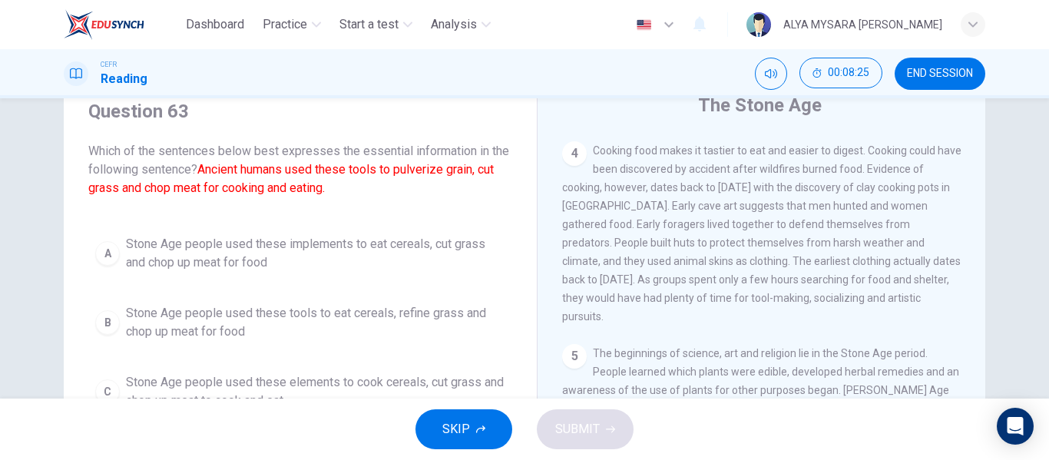
click at [476, 405] on div "SKIP SUBMIT" at bounding box center [524, 429] width 1049 height 61
click at [473, 416] on button "SKIP" at bounding box center [464, 429] width 97 height 40
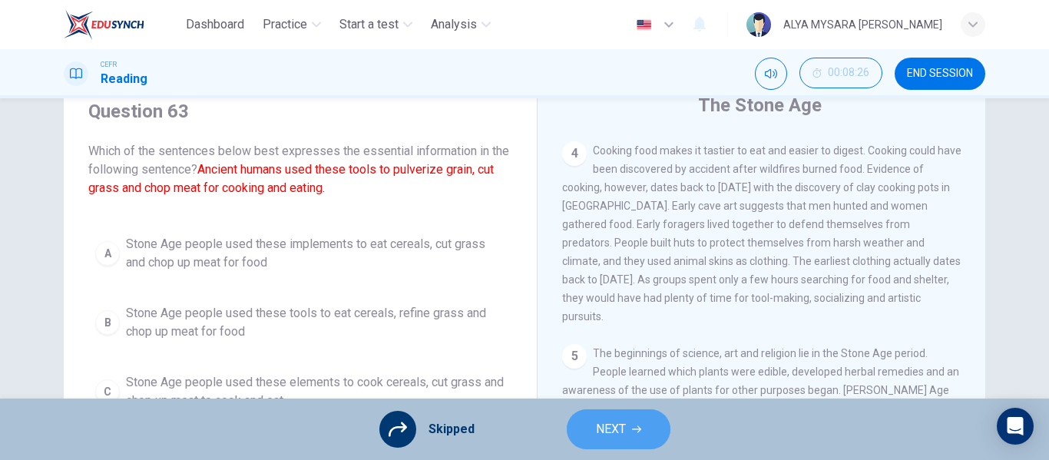
click at [622, 445] on button "NEXT" at bounding box center [619, 429] width 104 height 40
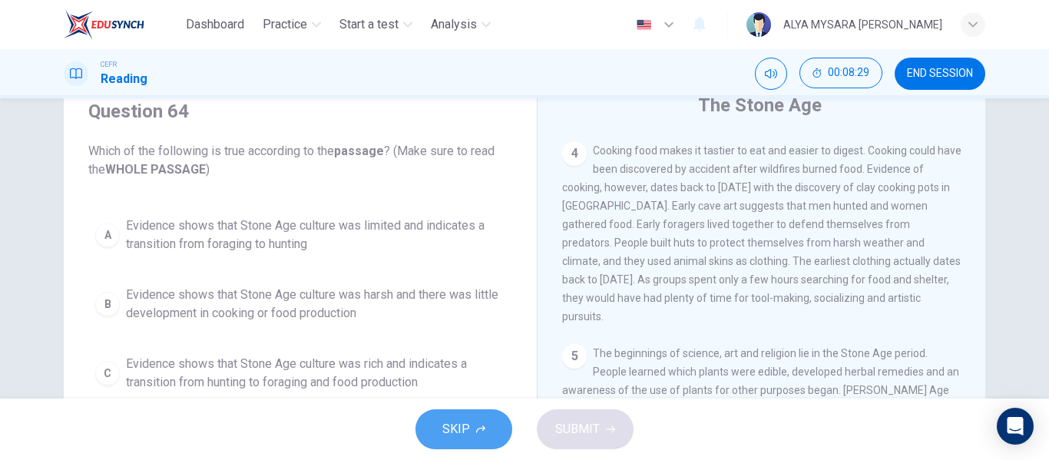
click at [436, 432] on button "SKIP" at bounding box center [464, 429] width 97 height 40
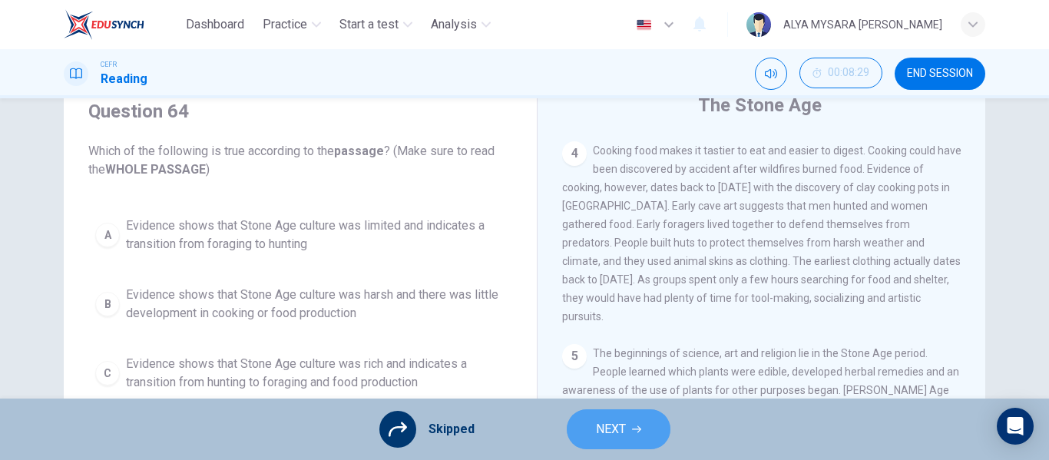
click at [604, 436] on span "NEXT" at bounding box center [611, 430] width 30 height 22
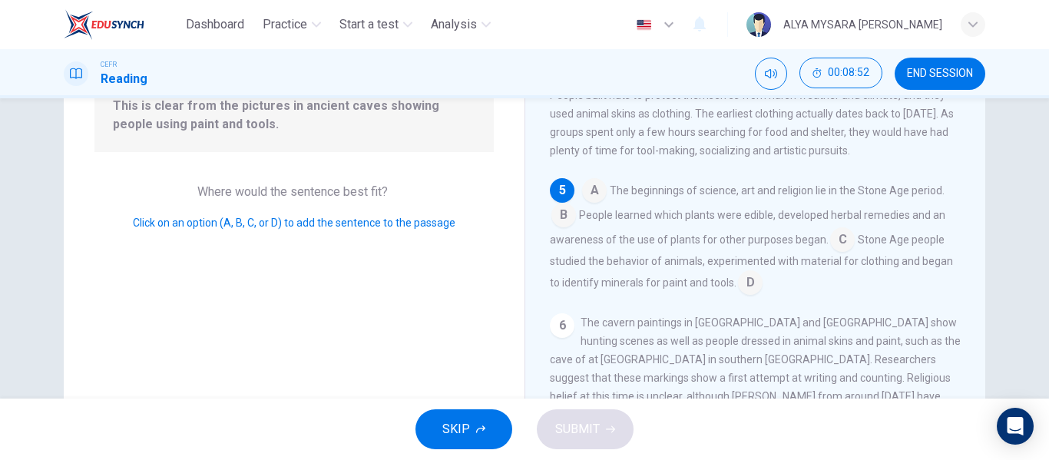
scroll to position [141, 0]
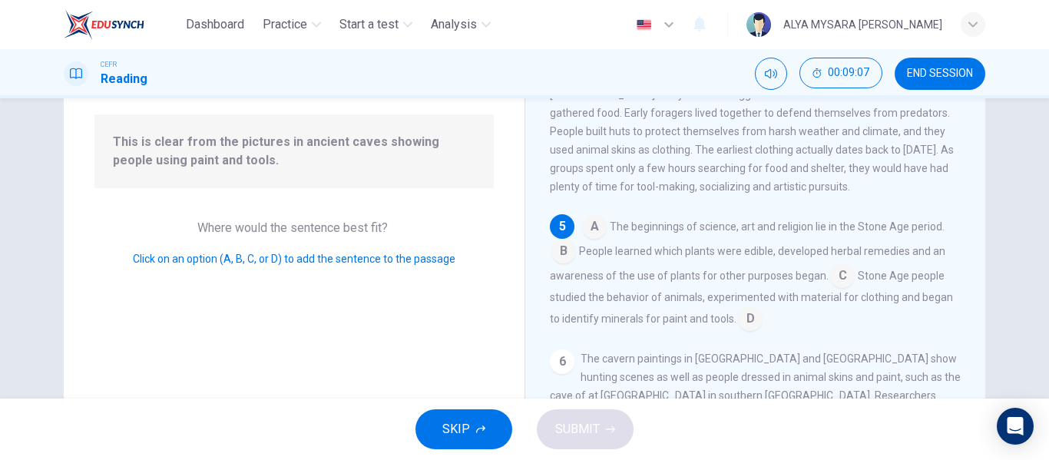
click at [578, 233] on div "A The beginnings of science, art and religion lie in the Stone Age period. B Pe…" at bounding box center [756, 272] width 412 height 117
click at [588, 240] on input at bounding box center [594, 228] width 25 height 25
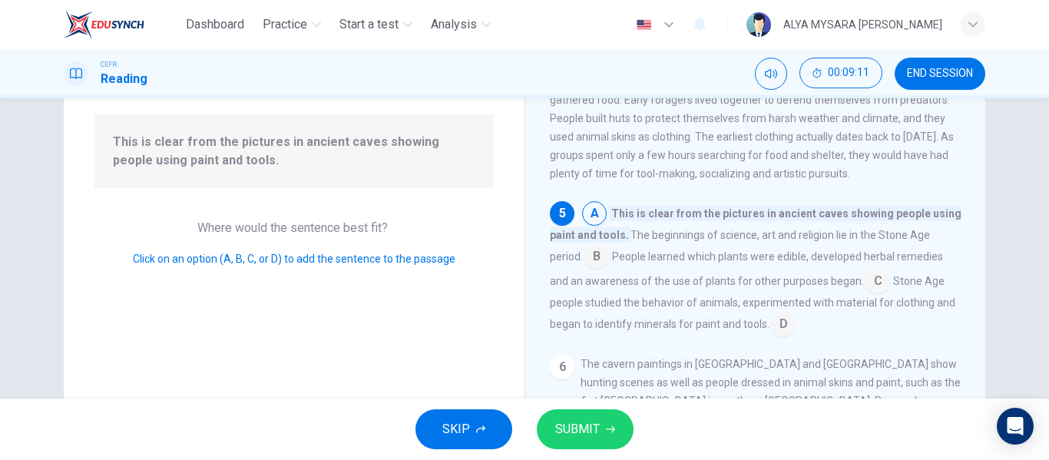
click at [591, 270] on input at bounding box center [597, 258] width 25 height 25
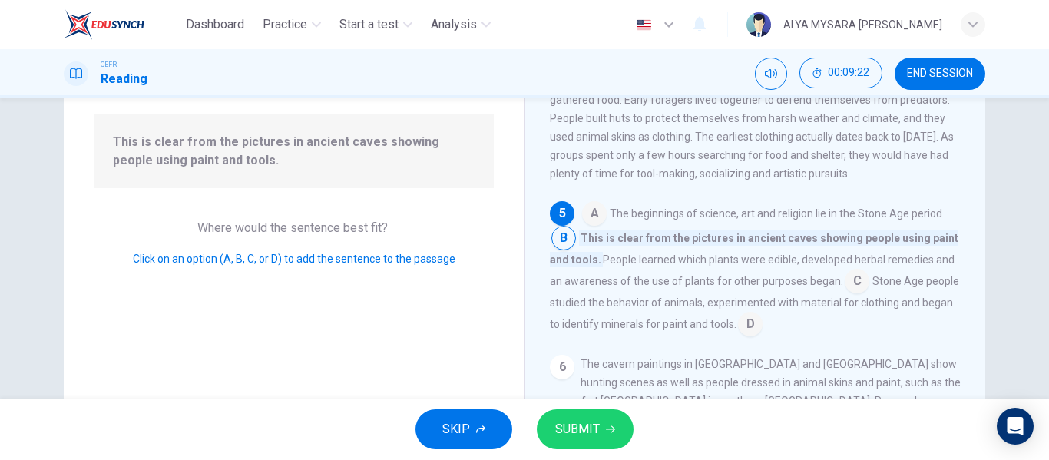
click at [846, 295] on input at bounding box center [857, 282] width 25 height 25
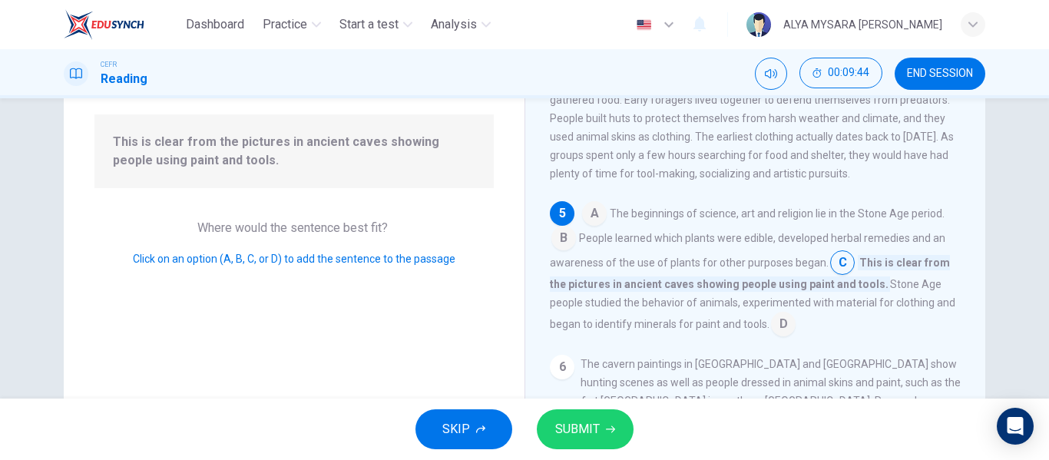
click at [777, 338] on input at bounding box center [783, 325] width 25 height 25
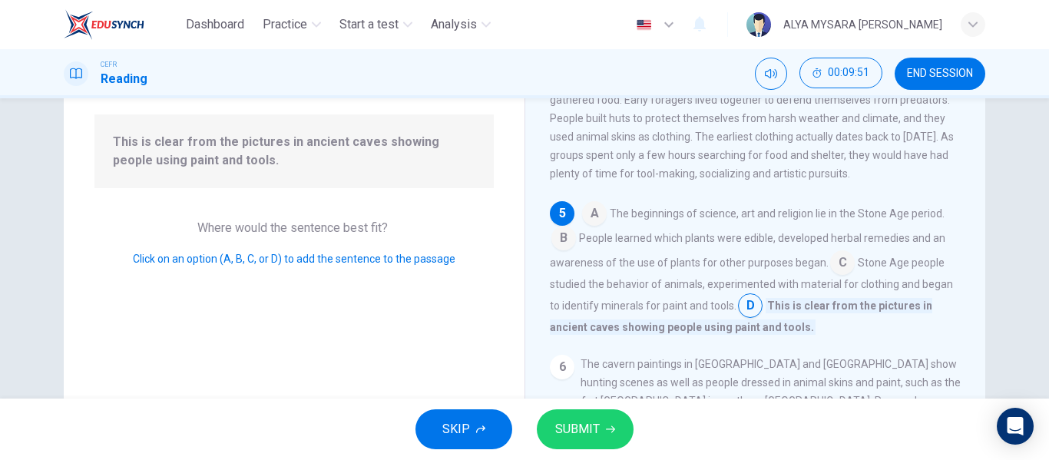
click at [569, 426] on span "SUBMIT" at bounding box center [577, 430] width 45 height 22
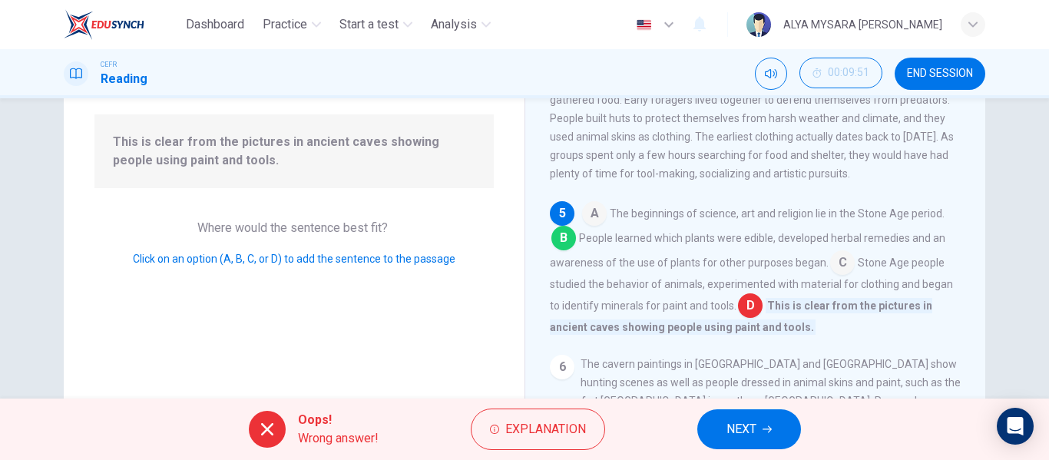
click at [559, 252] on input at bounding box center [563, 239] width 25 height 25
click at [533, 422] on span "Explanation" at bounding box center [545, 430] width 81 height 22
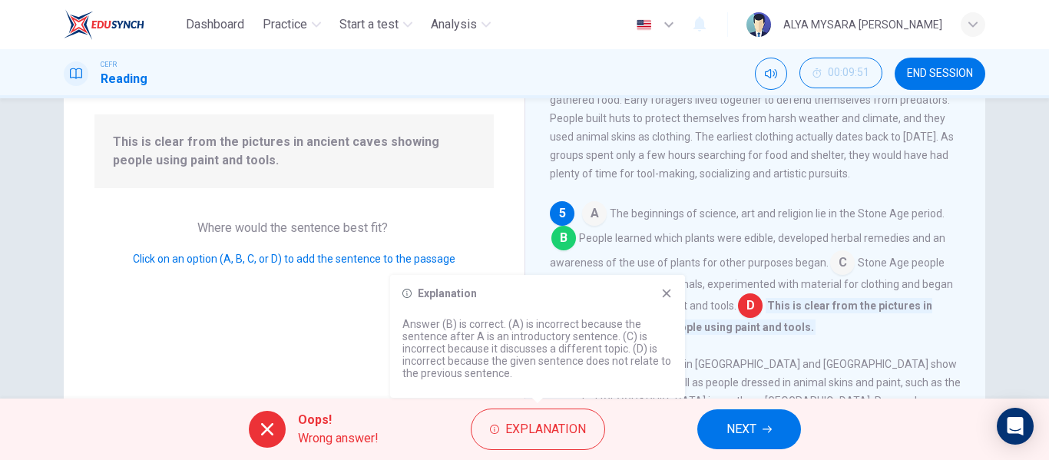
click at [658, 291] on div "Explanation" at bounding box center [537, 293] width 270 height 12
click at [671, 294] on icon at bounding box center [667, 293] width 12 height 12
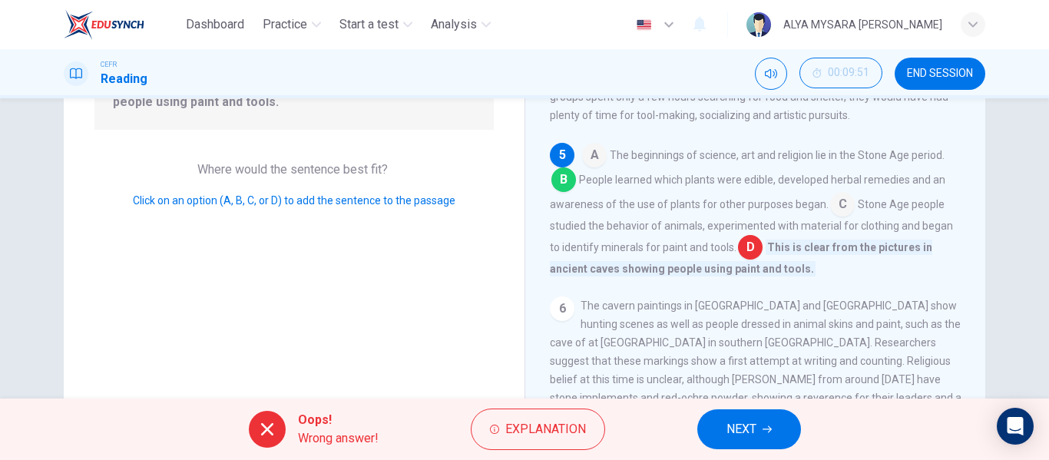
scroll to position [203, 0]
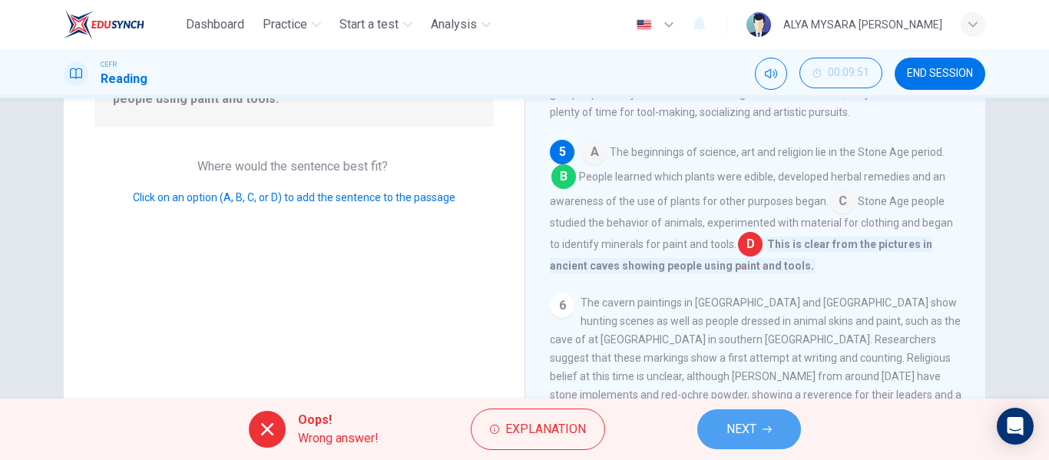
click at [740, 424] on span "NEXT" at bounding box center [742, 430] width 30 height 22
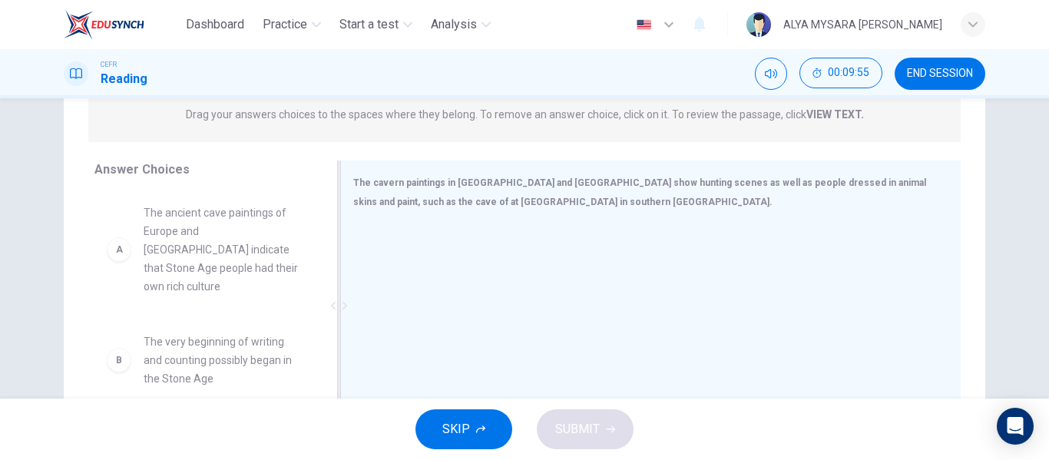
scroll to position [295, 0]
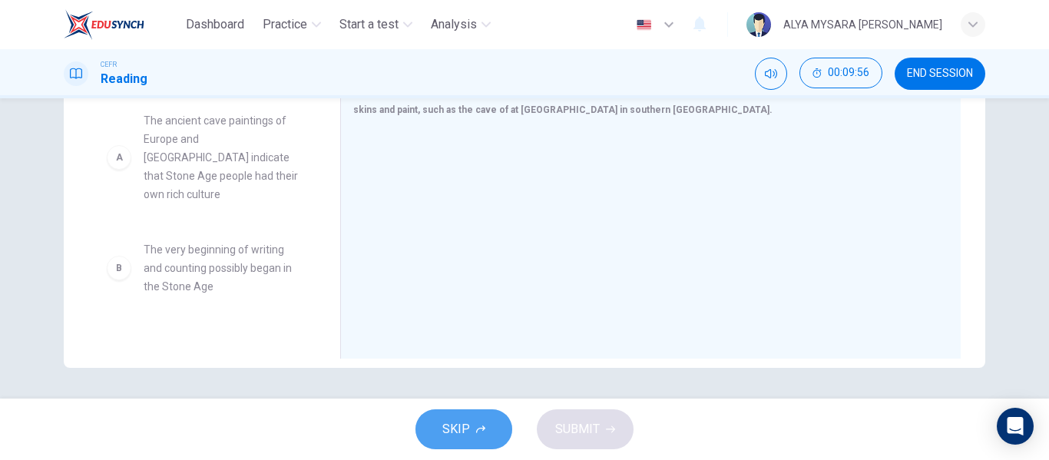
click at [473, 422] on button "SKIP" at bounding box center [464, 429] width 97 height 40
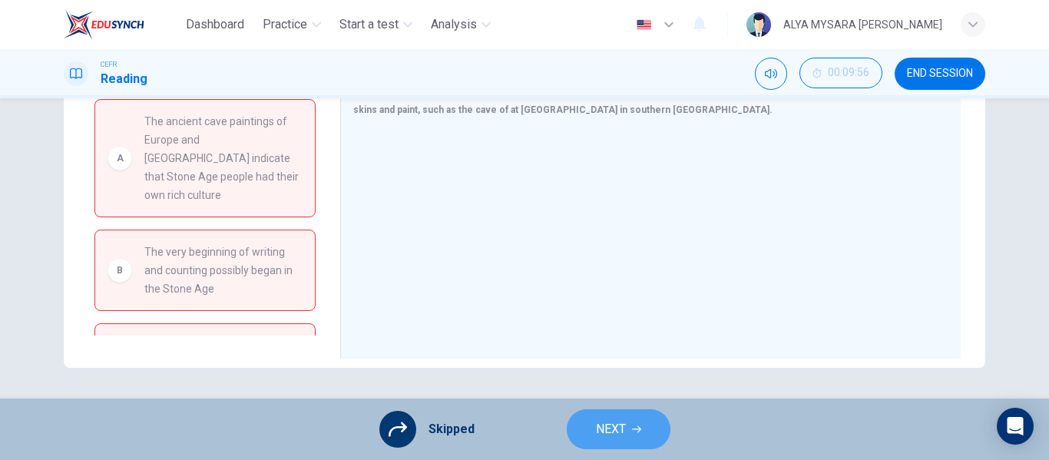
click at [587, 422] on button "NEXT" at bounding box center [619, 429] width 104 height 40
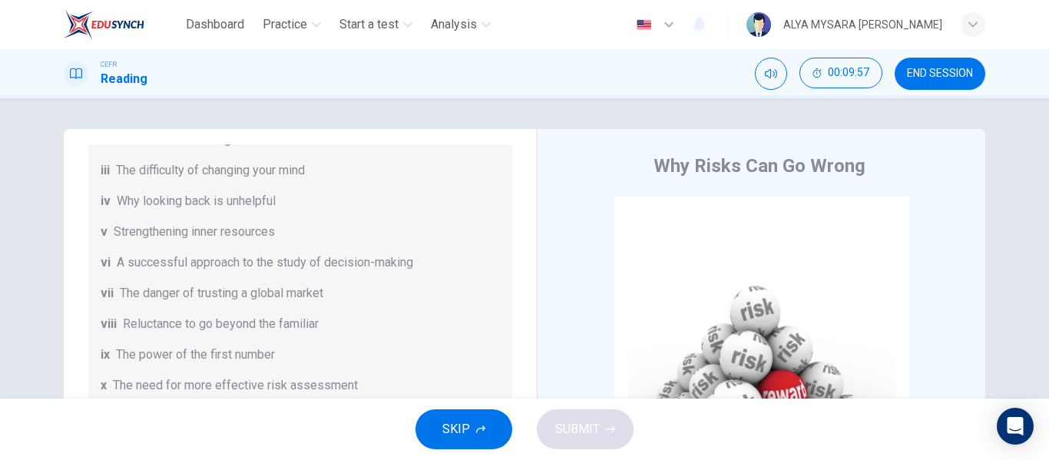
scroll to position [296, 0]
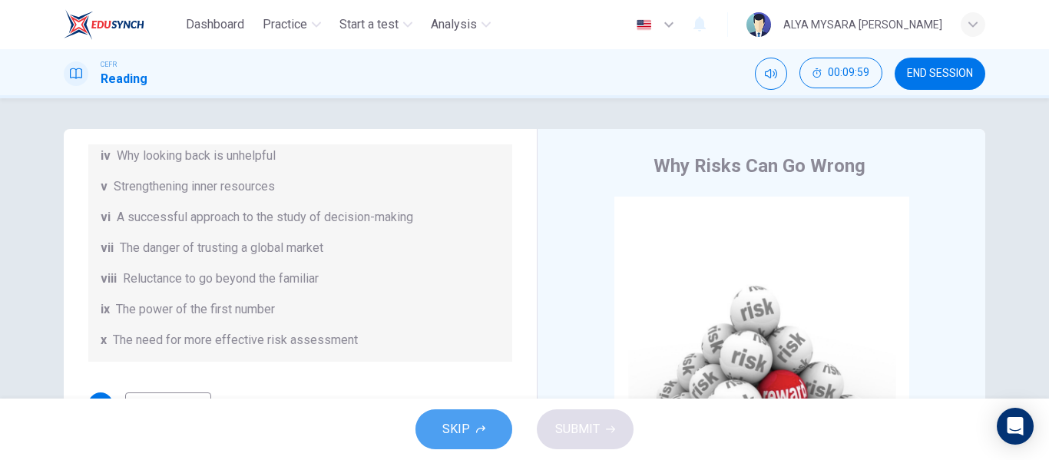
click at [472, 443] on button "SKIP" at bounding box center [464, 429] width 97 height 40
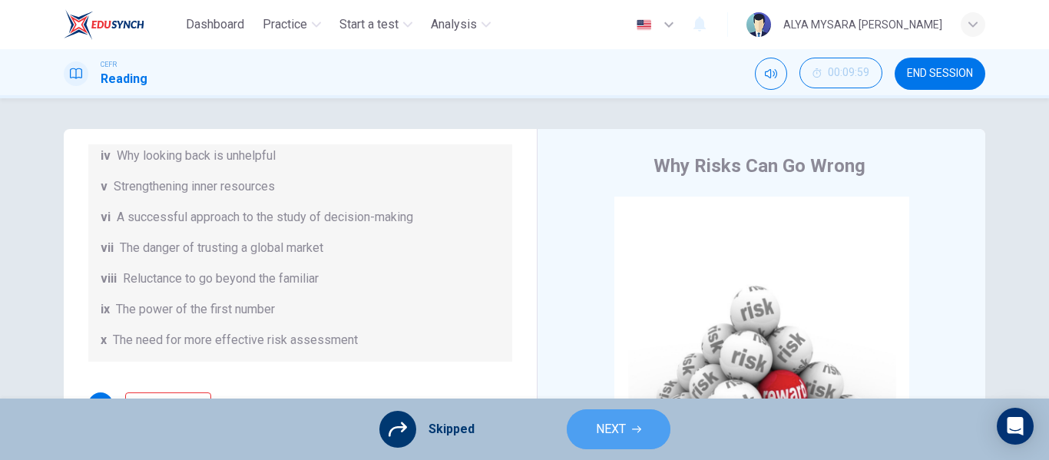
click at [616, 436] on span "NEXT" at bounding box center [611, 430] width 30 height 22
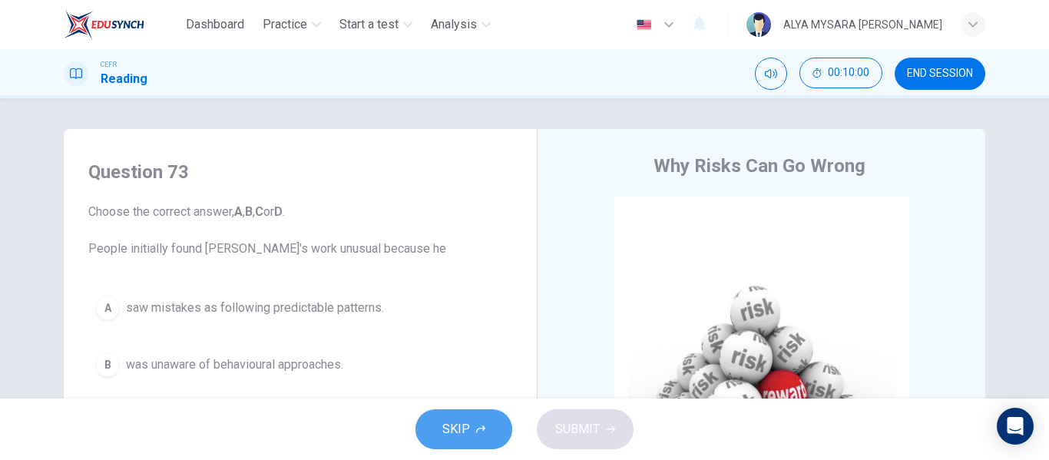
click at [452, 426] on span "SKIP" at bounding box center [456, 430] width 28 height 22
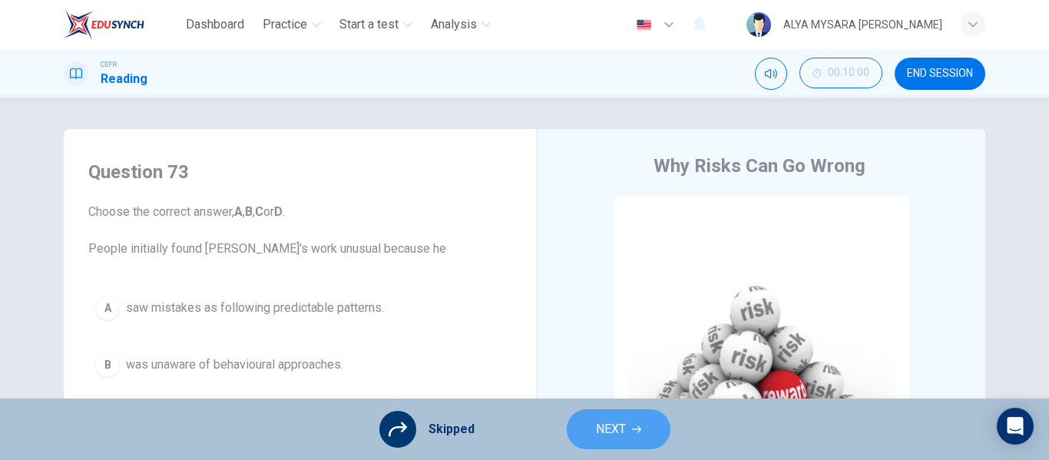
click at [630, 443] on button "NEXT" at bounding box center [619, 429] width 104 height 40
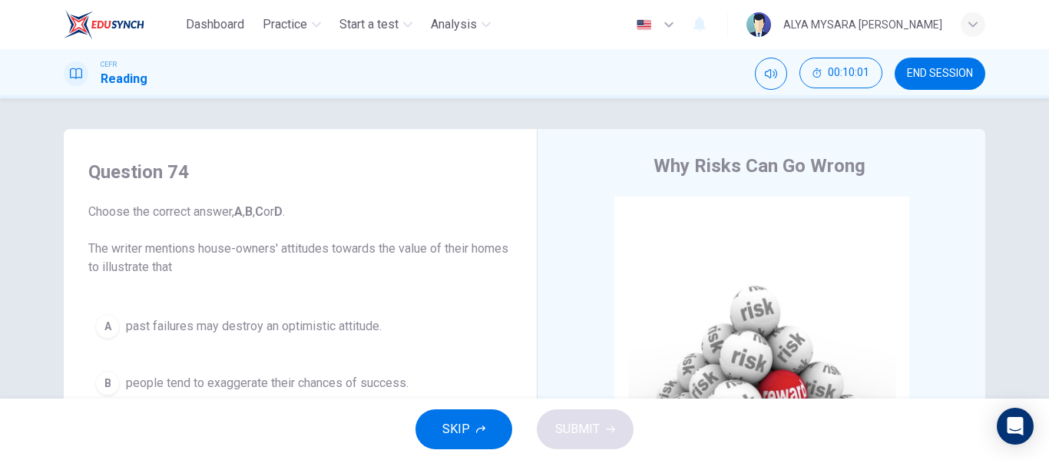
click at [496, 429] on button "SKIP" at bounding box center [464, 429] width 97 height 40
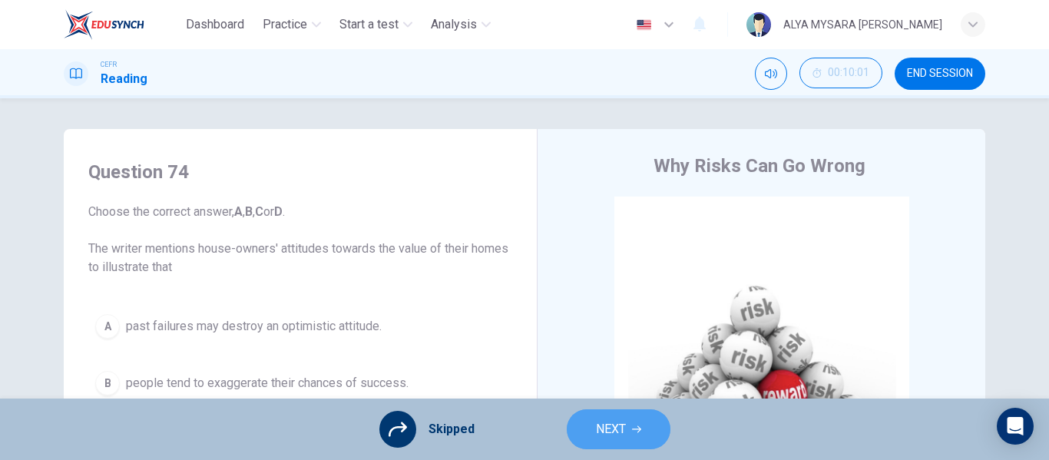
click at [598, 429] on span "NEXT" at bounding box center [611, 430] width 30 height 22
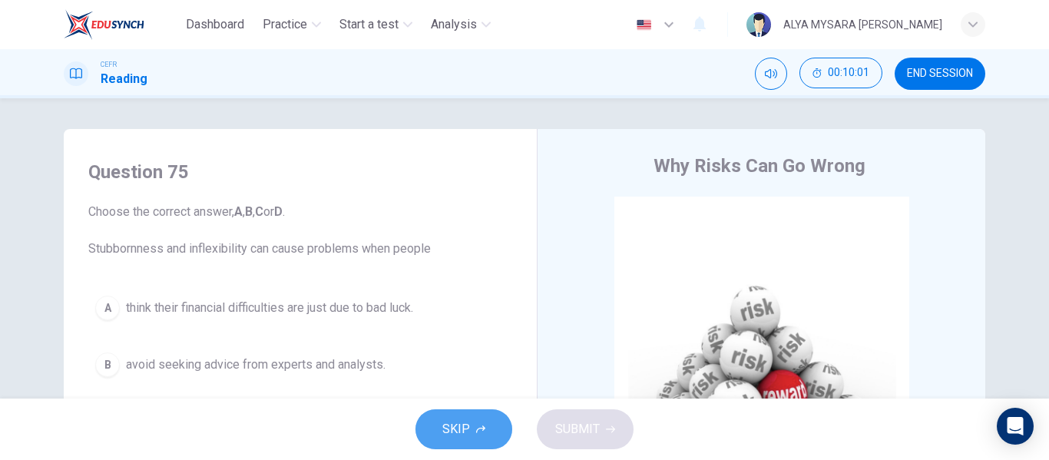
click at [423, 433] on button "SKIP" at bounding box center [464, 429] width 97 height 40
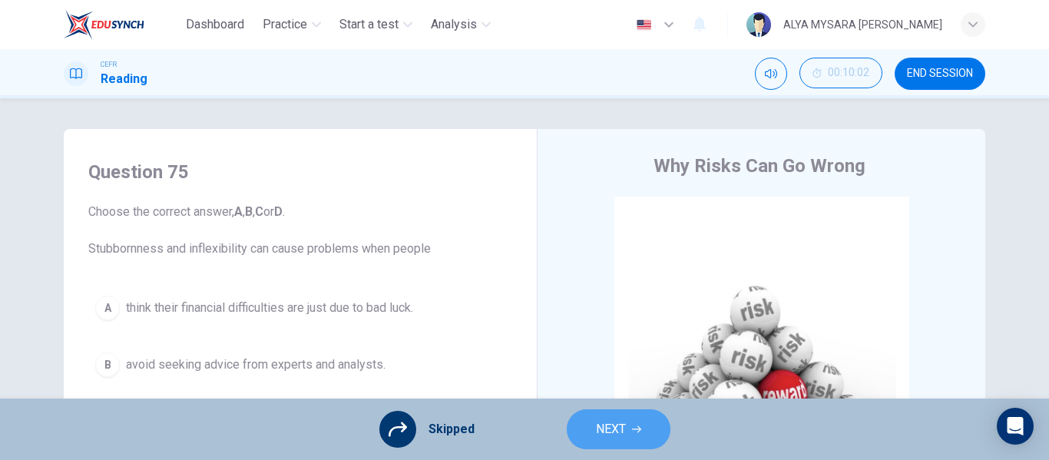
click at [622, 439] on span "NEXT" at bounding box center [611, 430] width 30 height 22
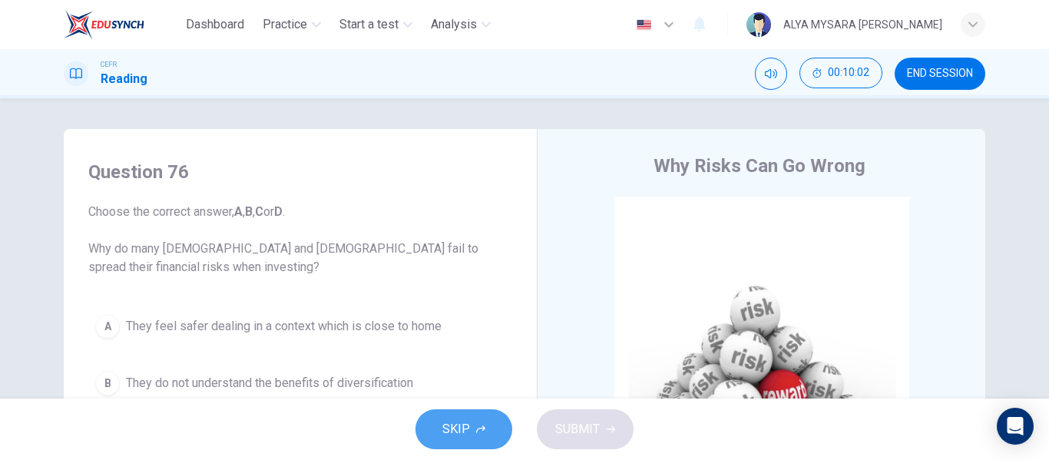
click at [466, 432] on span "SKIP" at bounding box center [456, 430] width 28 height 22
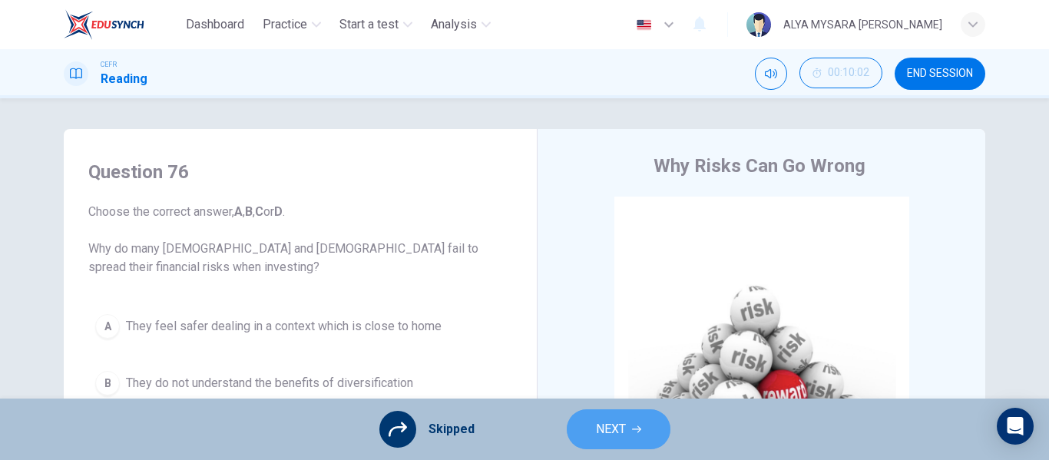
click at [609, 441] on button "NEXT" at bounding box center [619, 429] width 104 height 40
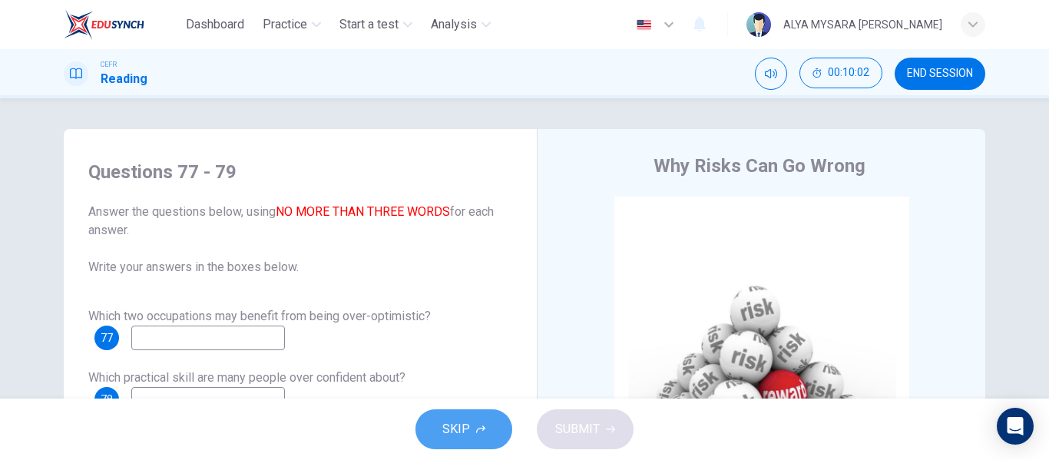
click at [489, 428] on button "SKIP" at bounding box center [464, 429] width 97 height 40
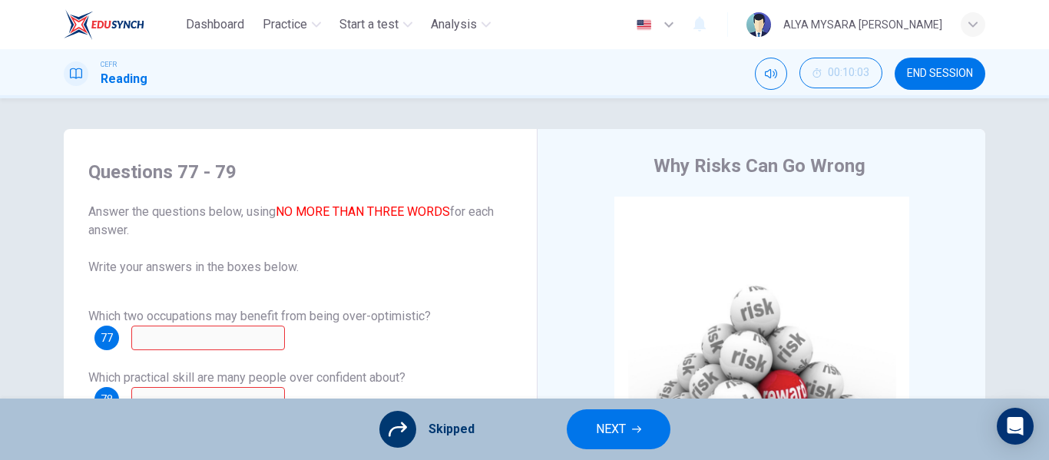
click at [618, 425] on span "NEXT" at bounding box center [611, 430] width 30 height 22
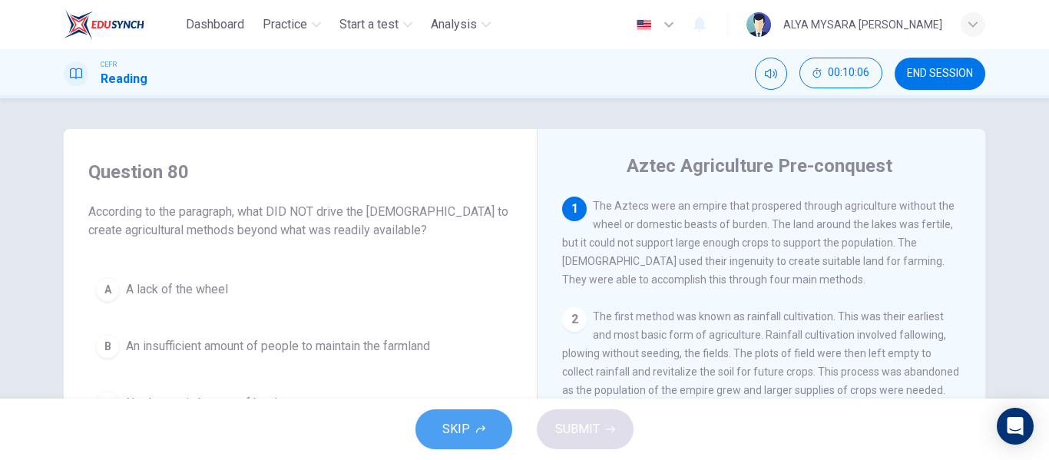
click at [461, 437] on span "SKIP" at bounding box center [456, 430] width 28 height 22
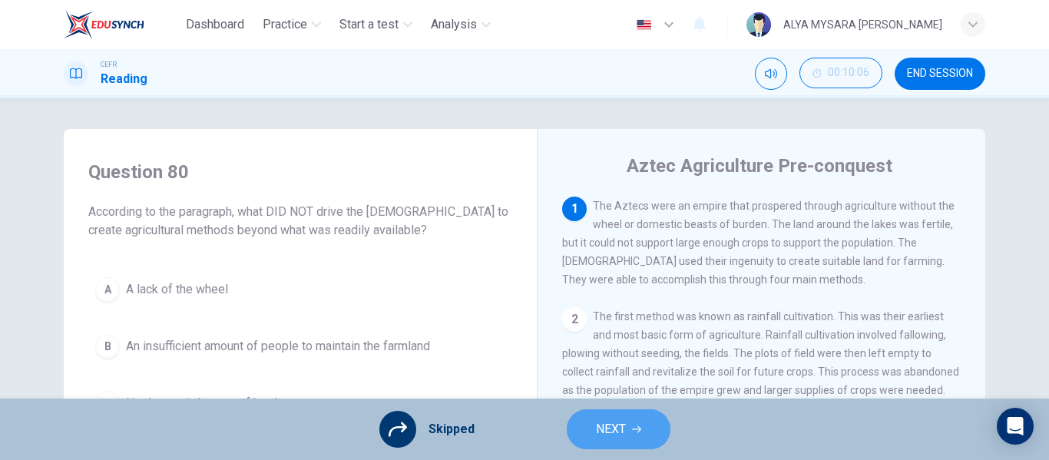
click at [591, 437] on button "NEXT" at bounding box center [619, 429] width 104 height 40
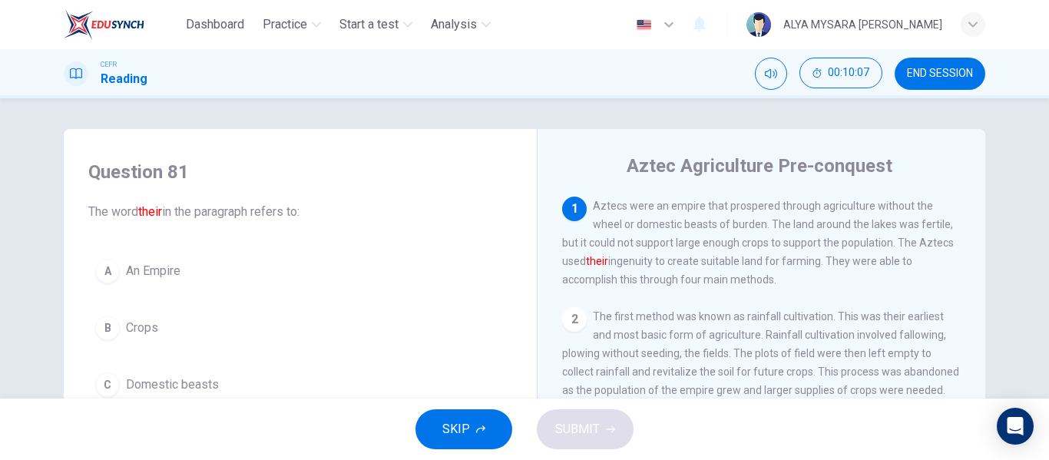
click at [457, 432] on span "SKIP" at bounding box center [456, 430] width 28 height 22
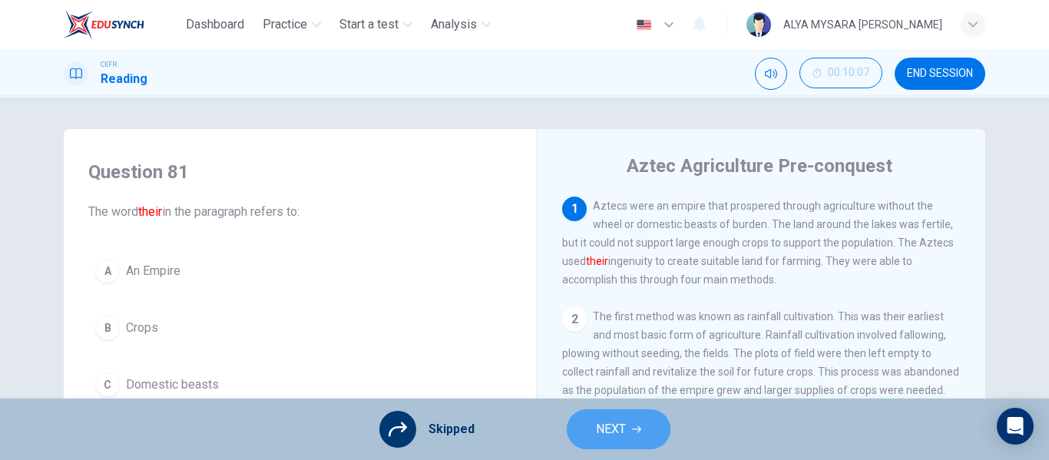
click at [634, 436] on button "NEXT" at bounding box center [619, 429] width 104 height 40
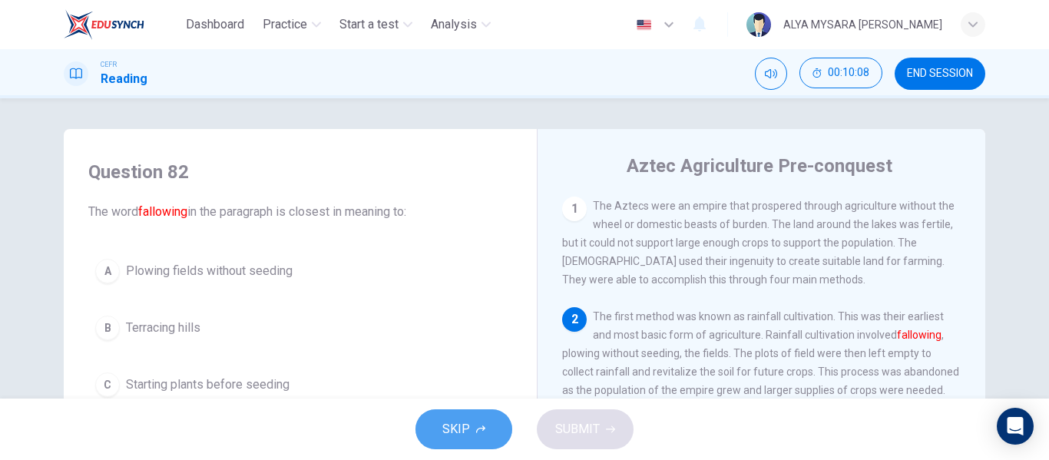
click at [483, 432] on icon "button" at bounding box center [480, 429] width 9 height 9
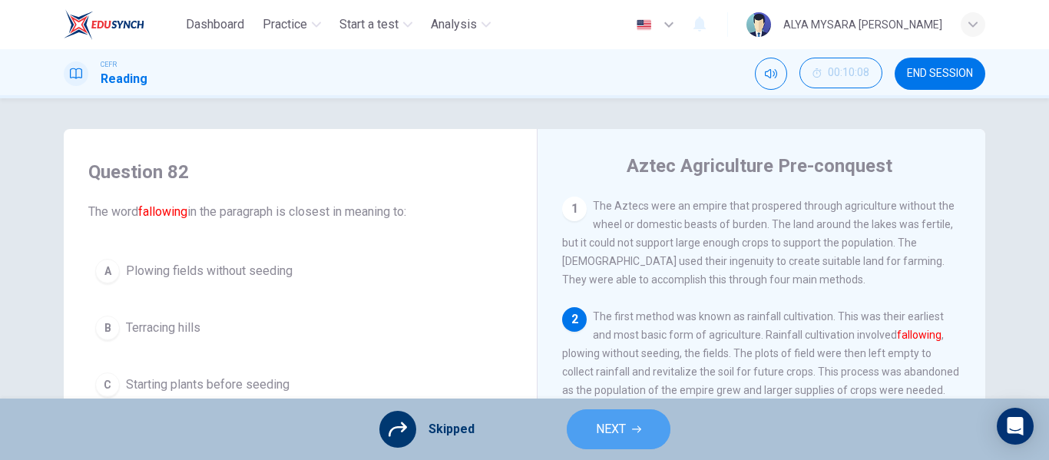
click at [618, 427] on span "NEXT" at bounding box center [611, 430] width 30 height 22
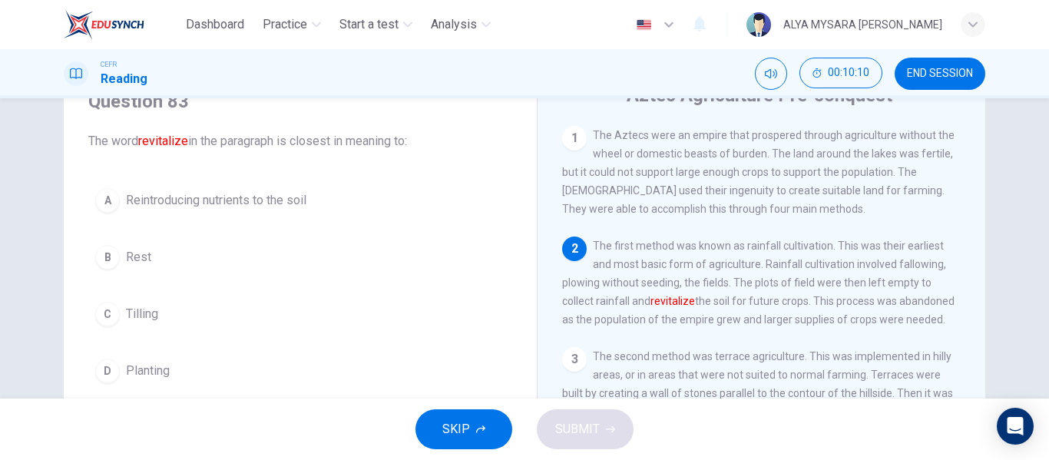
scroll to position [71, 0]
click at [485, 425] on icon "button" at bounding box center [480, 429] width 9 height 9
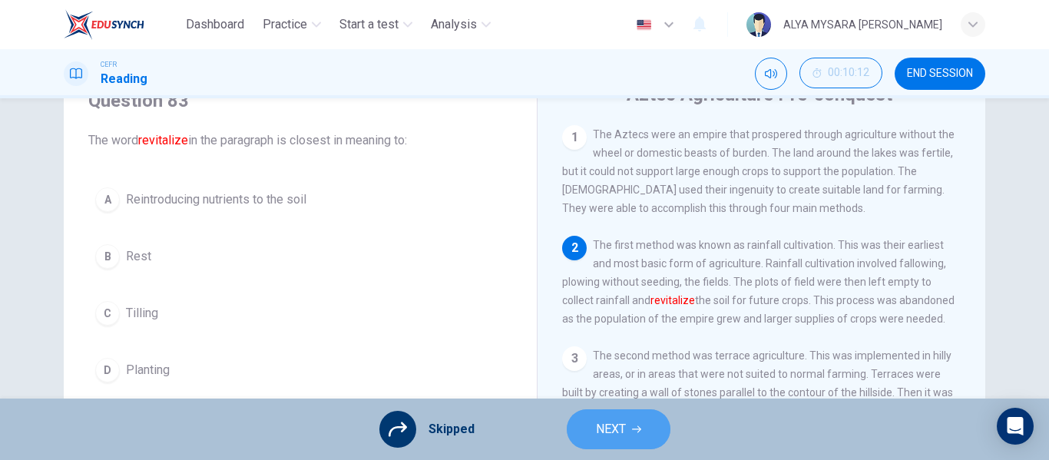
click at [607, 434] on span "NEXT" at bounding box center [611, 430] width 30 height 22
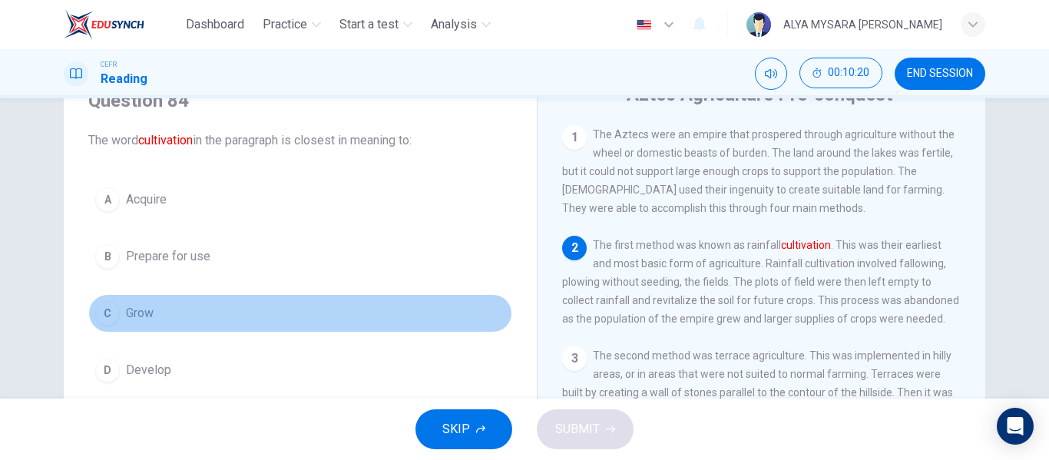
click at [110, 326] on button "C Grow" at bounding box center [300, 313] width 424 height 38
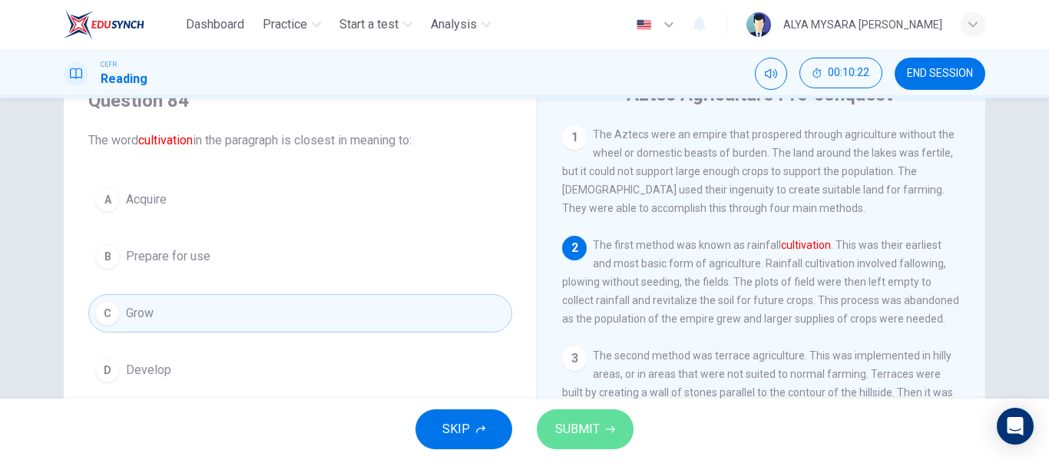
click at [580, 430] on span "SUBMIT" at bounding box center [577, 430] width 45 height 22
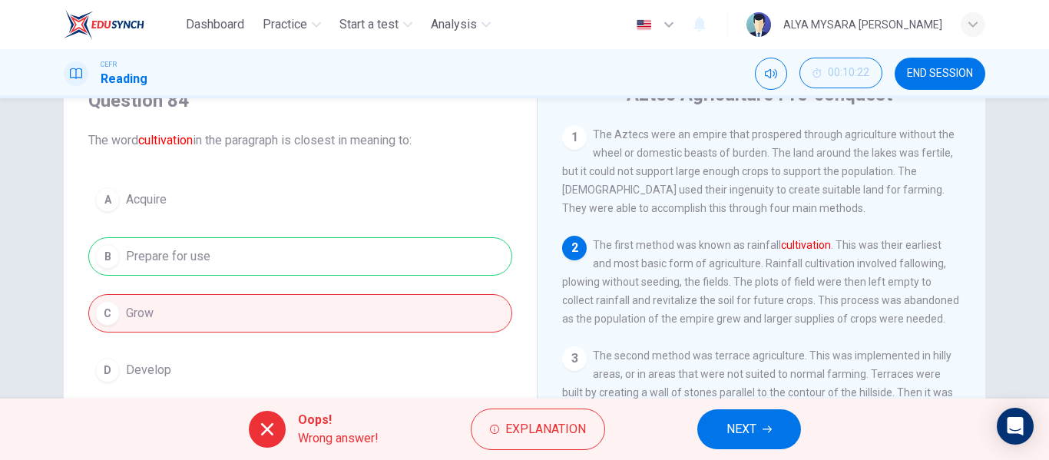
click at [744, 432] on span "NEXT" at bounding box center [742, 430] width 30 height 22
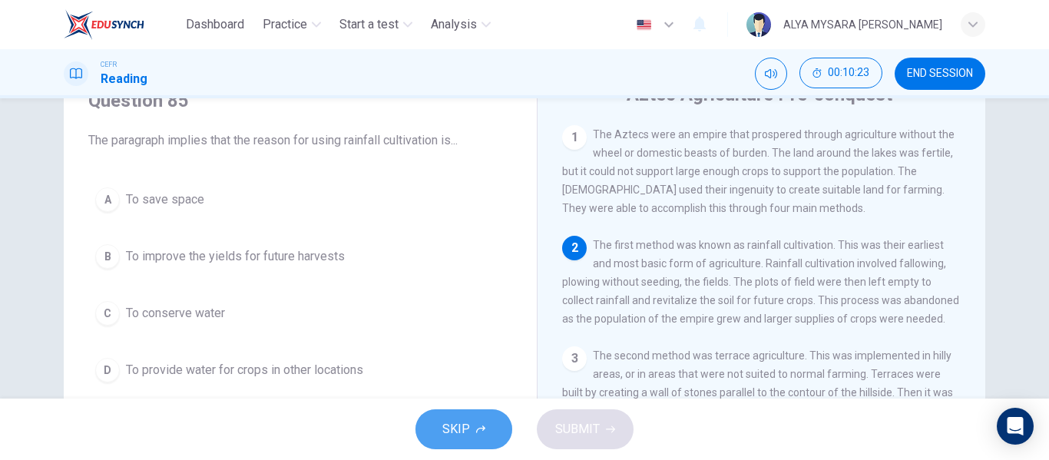
click at [479, 426] on icon "button" at bounding box center [480, 429] width 9 height 9
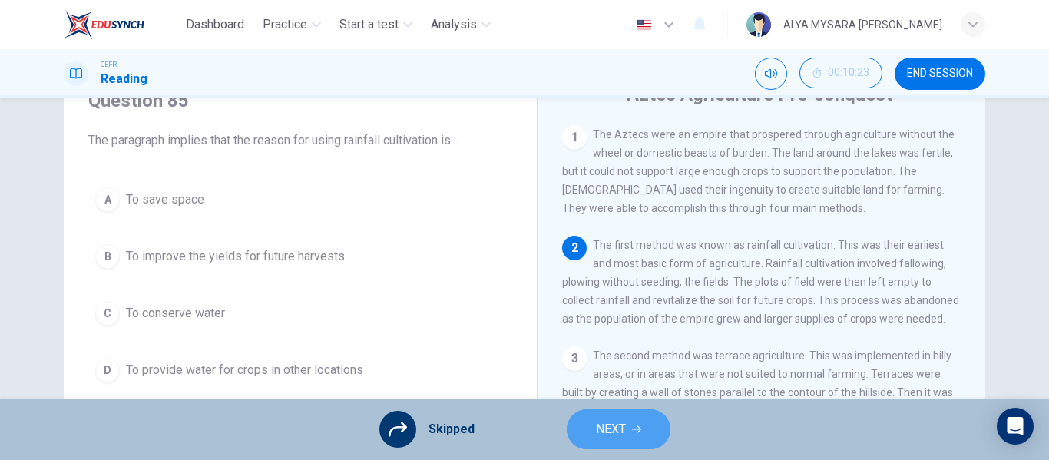
click at [582, 438] on button "NEXT" at bounding box center [619, 429] width 104 height 40
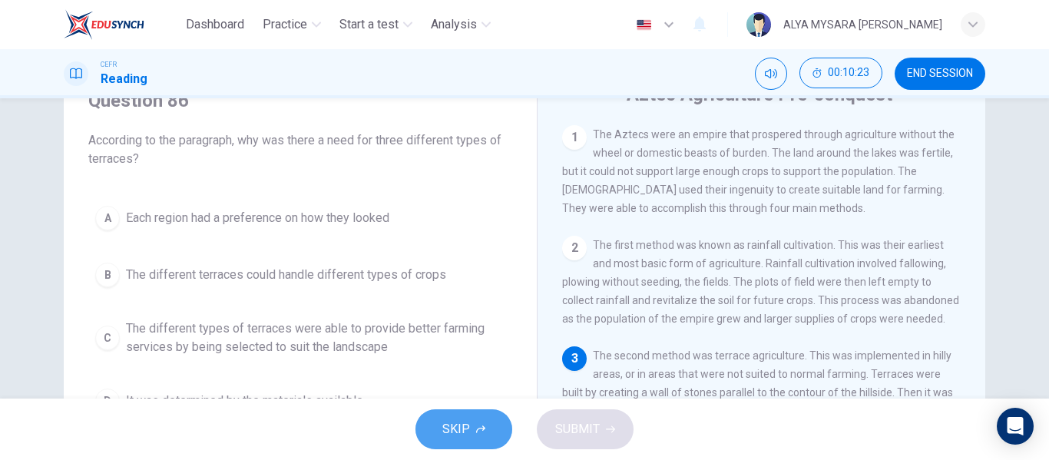
click at [452, 432] on span "SKIP" at bounding box center [456, 430] width 28 height 22
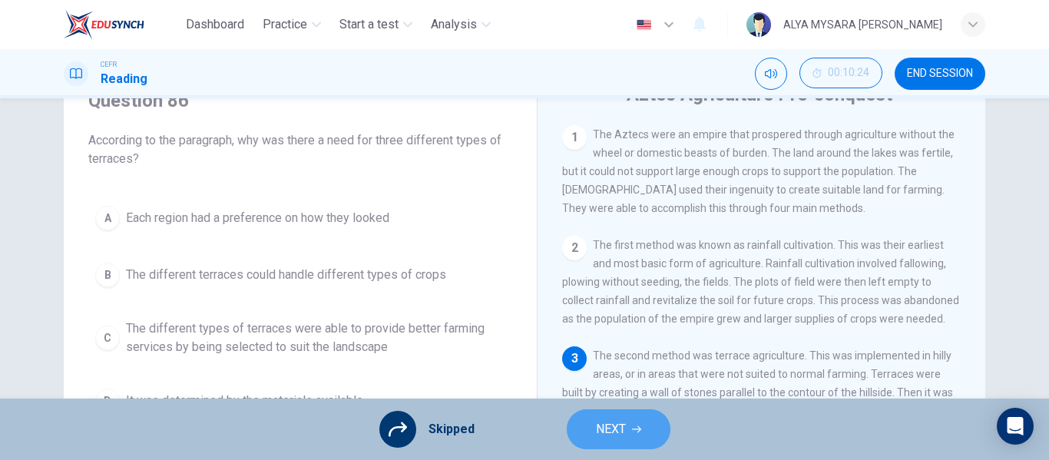
click at [574, 430] on button "NEXT" at bounding box center [619, 429] width 104 height 40
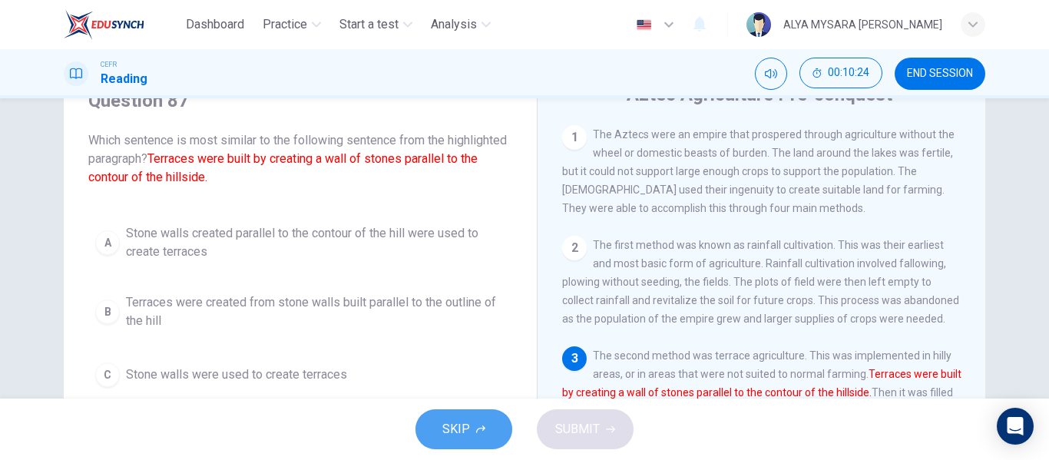
click at [474, 431] on button "SKIP" at bounding box center [464, 429] width 97 height 40
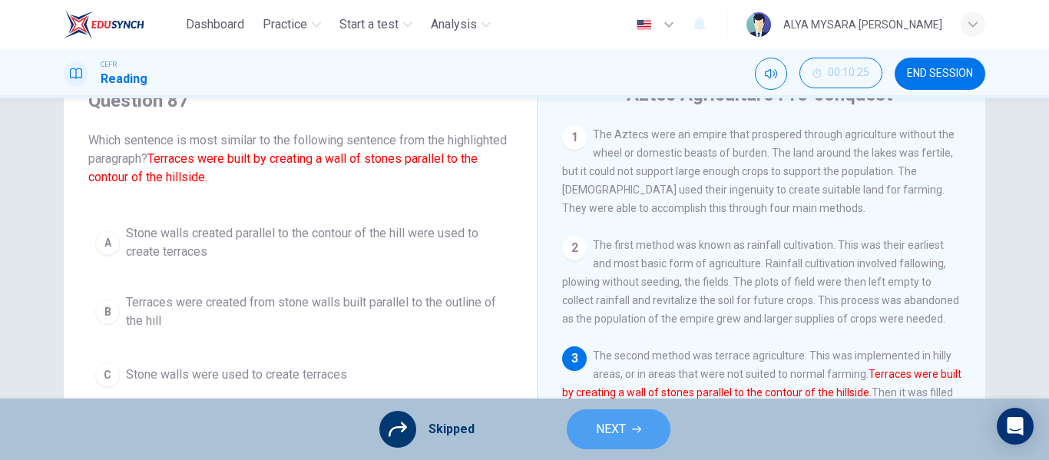
click at [630, 427] on button "NEXT" at bounding box center [619, 429] width 104 height 40
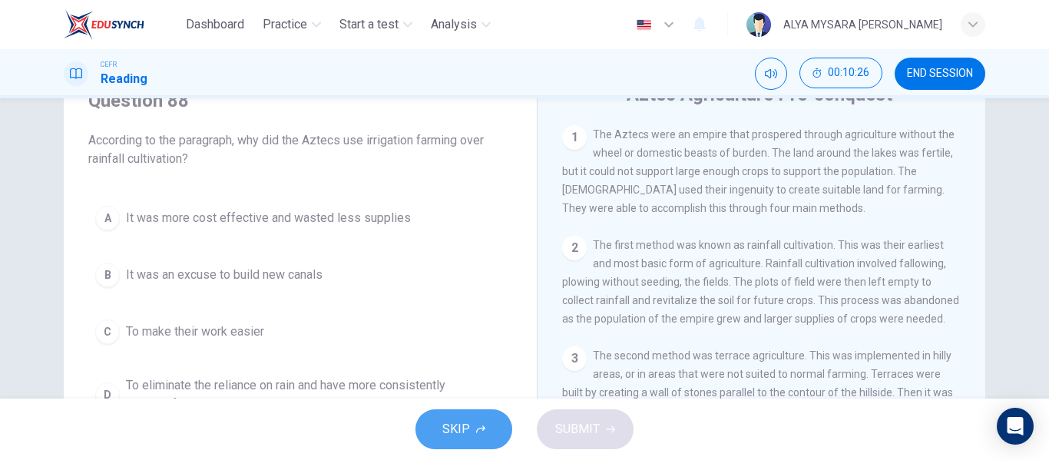
click at [477, 432] on icon "button" at bounding box center [480, 429] width 9 height 9
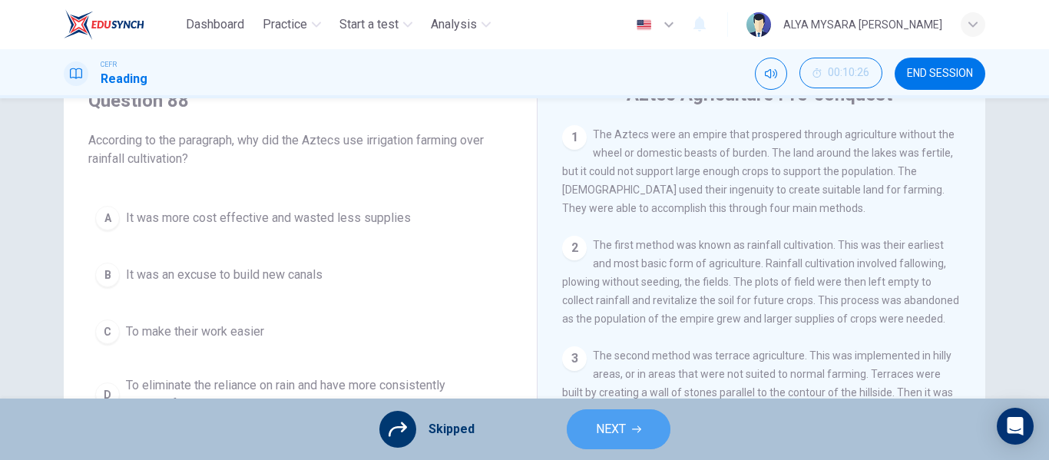
click at [635, 435] on button "NEXT" at bounding box center [619, 429] width 104 height 40
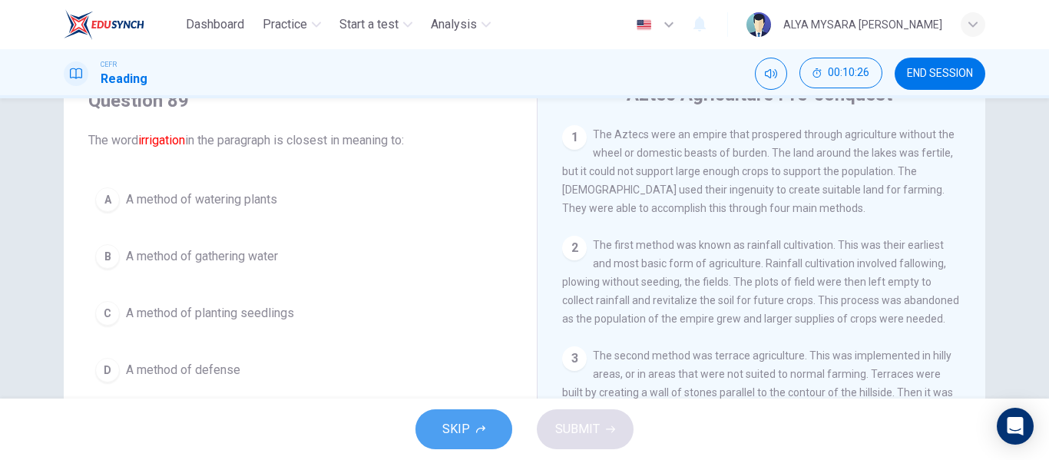
click at [434, 438] on button "SKIP" at bounding box center [464, 429] width 97 height 40
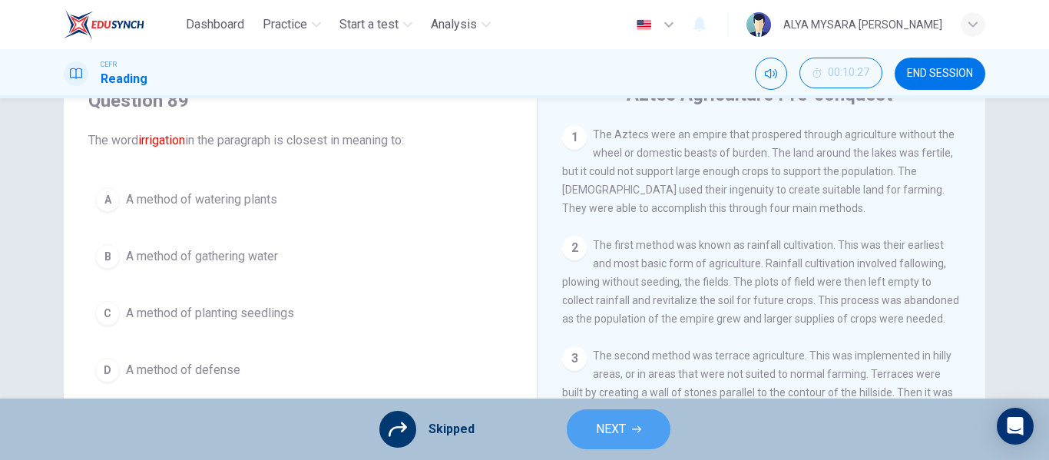
click at [578, 416] on button "NEXT" at bounding box center [619, 429] width 104 height 40
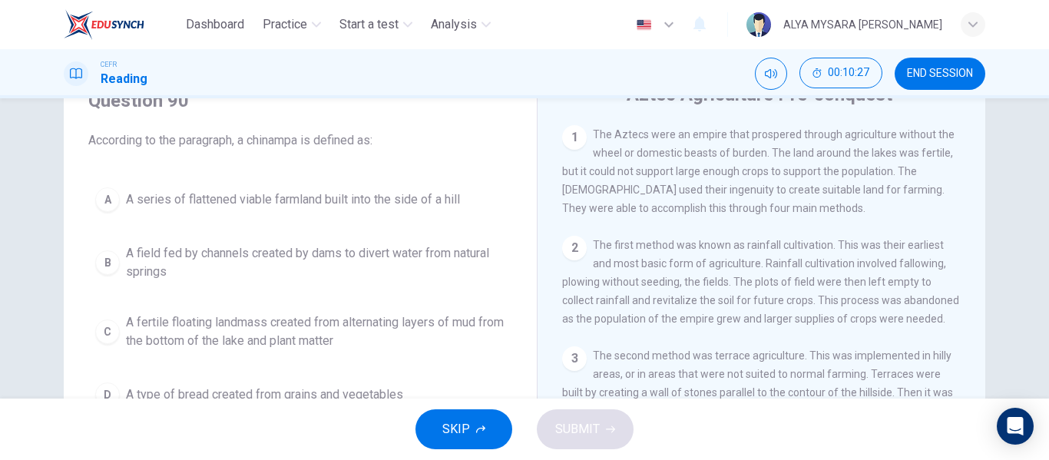
click at [456, 422] on span "SKIP" at bounding box center [456, 430] width 28 height 22
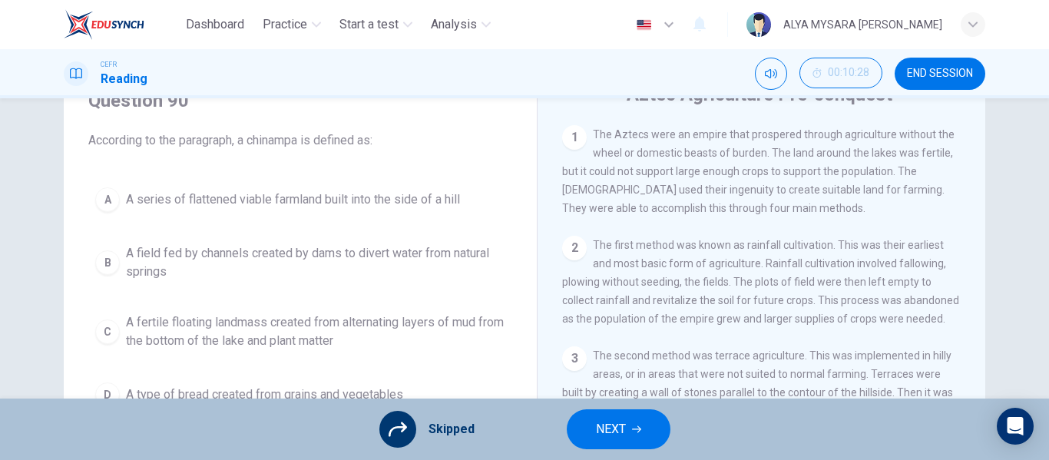
click at [654, 429] on button "NEXT" at bounding box center [619, 429] width 104 height 40
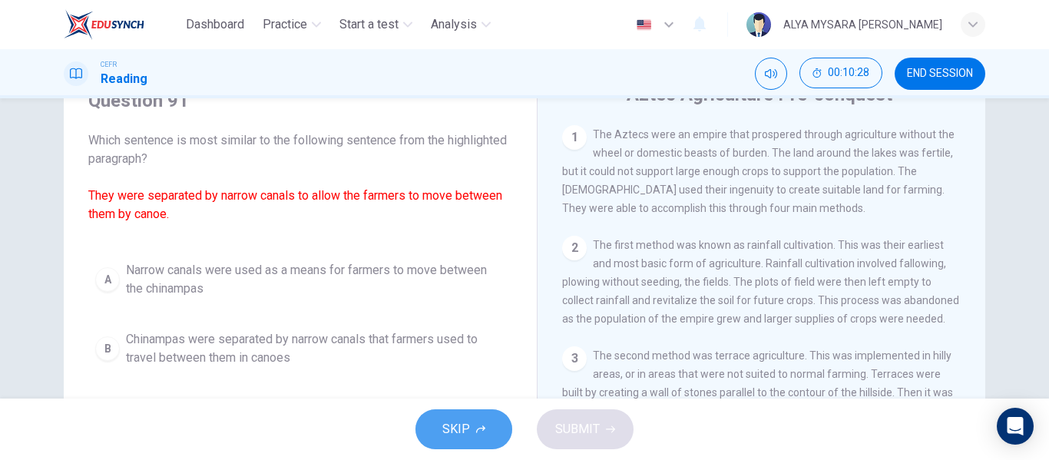
click at [442, 422] on button "SKIP" at bounding box center [464, 429] width 97 height 40
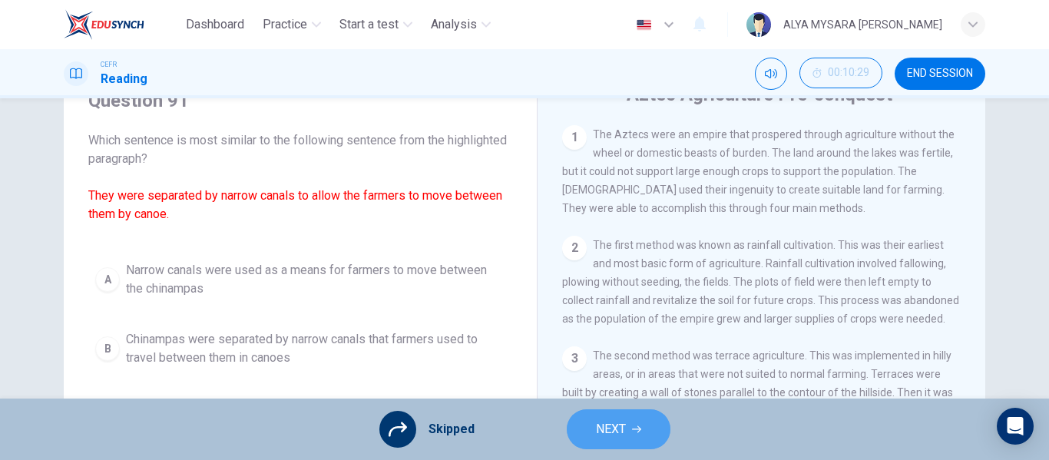
click at [592, 416] on button "NEXT" at bounding box center [619, 429] width 104 height 40
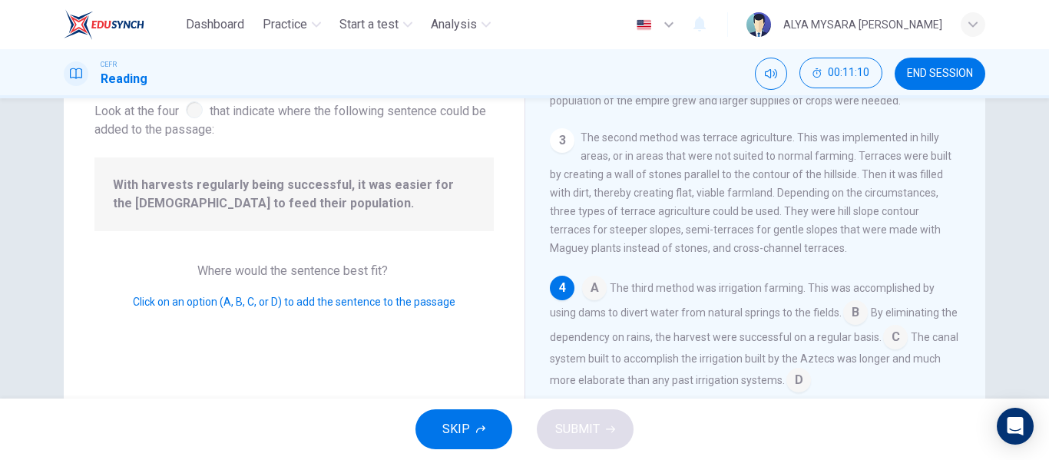
scroll to position [99, 0]
click at [903, 331] on input at bounding box center [895, 338] width 25 height 25
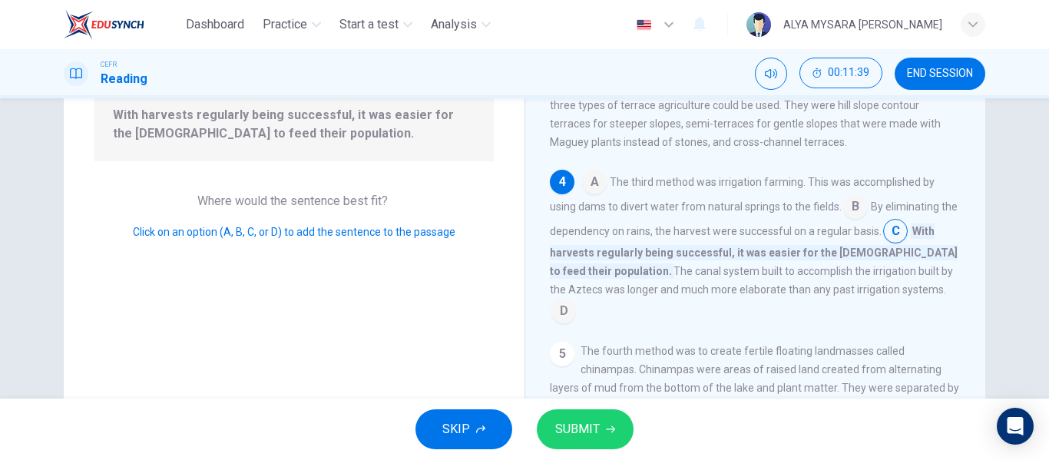
scroll to position [173, 0]
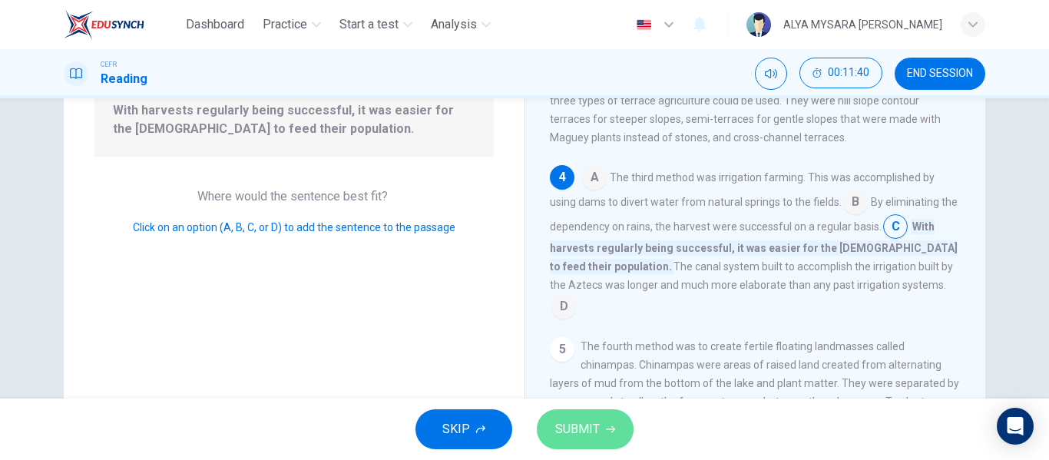
click at [588, 418] on button "SUBMIT" at bounding box center [585, 429] width 97 height 40
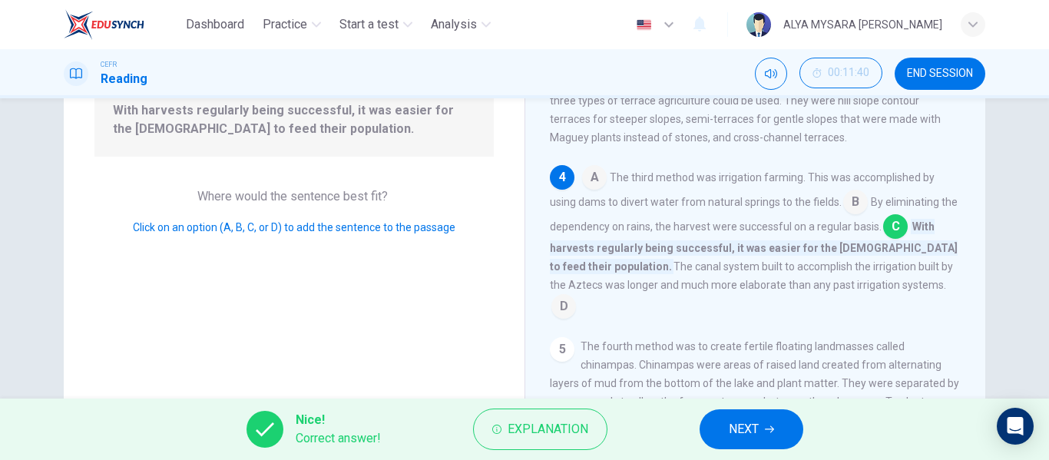
click at [739, 432] on span "NEXT" at bounding box center [744, 430] width 30 height 22
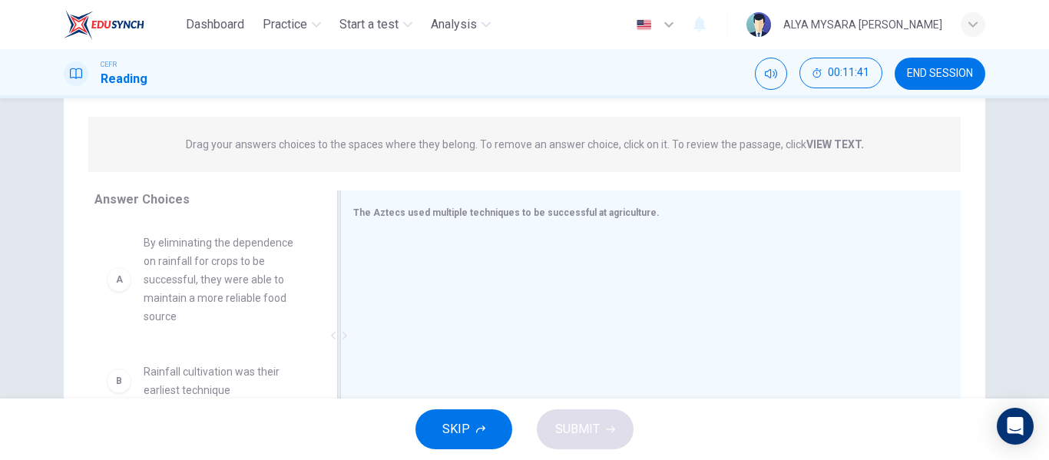
scroll to position [295, 0]
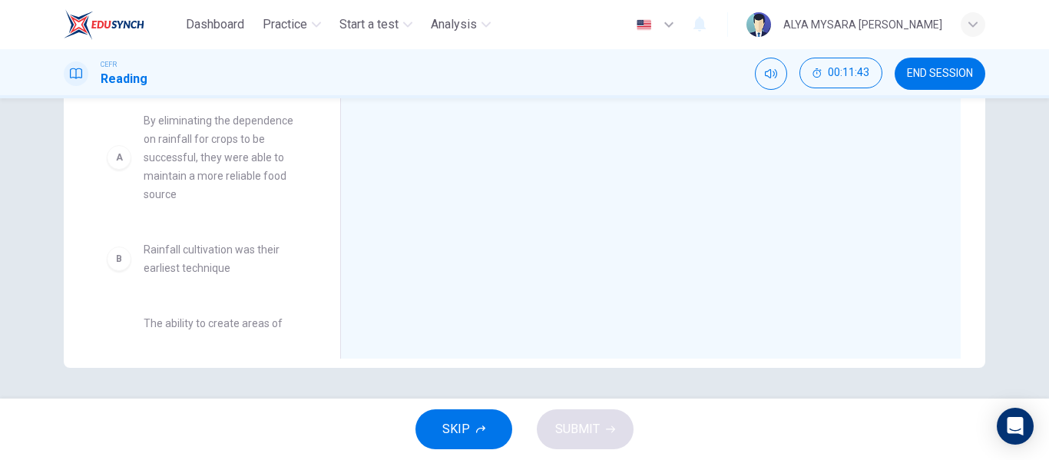
click at [461, 445] on button "SKIP" at bounding box center [464, 429] width 97 height 40
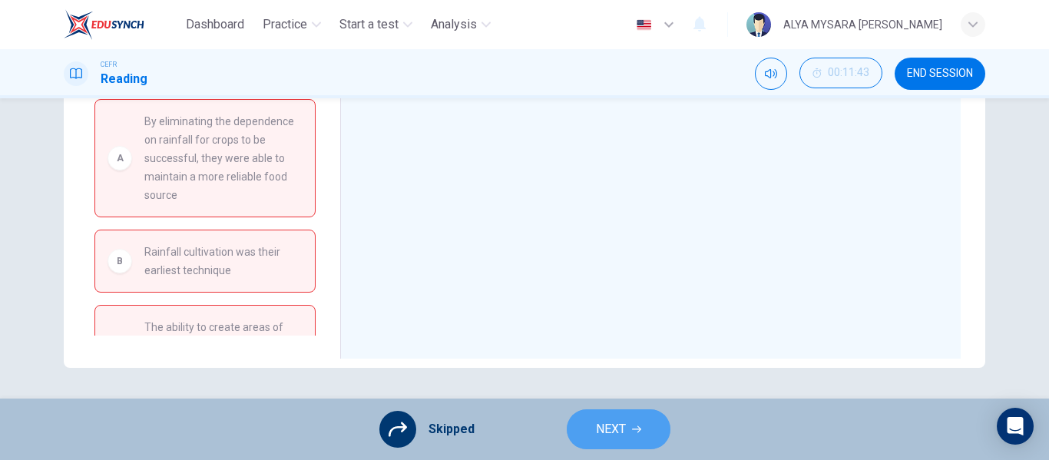
click at [623, 439] on span "NEXT" at bounding box center [611, 430] width 30 height 22
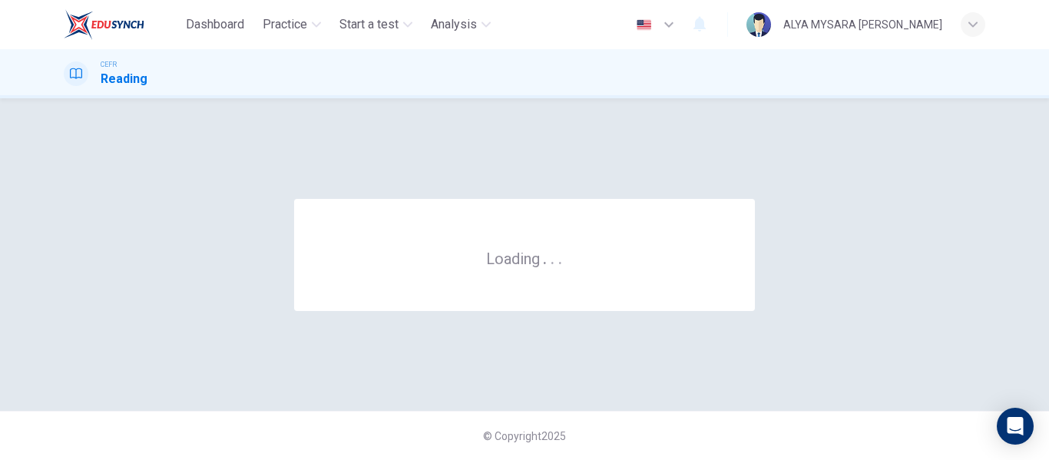
scroll to position [0, 0]
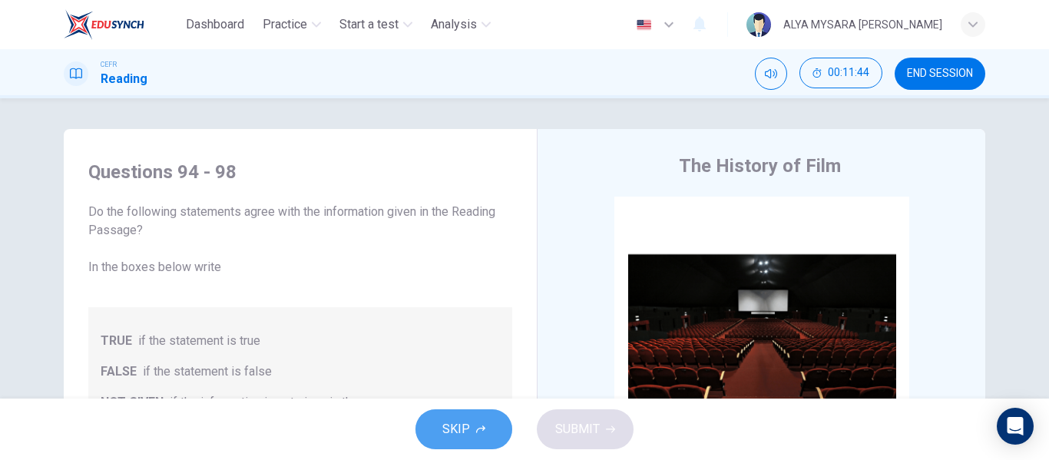
click at [462, 432] on span "SKIP" at bounding box center [456, 430] width 28 height 22
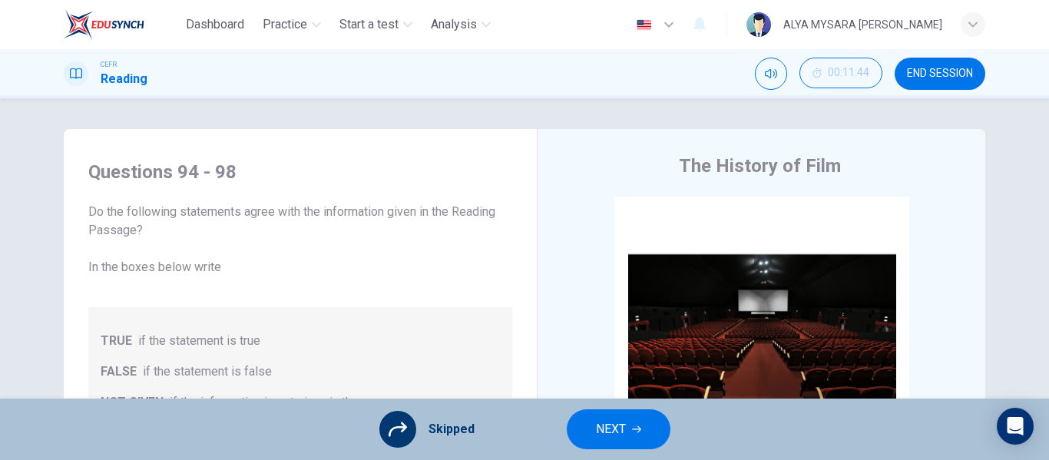
click at [588, 432] on button "NEXT" at bounding box center [619, 429] width 104 height 40
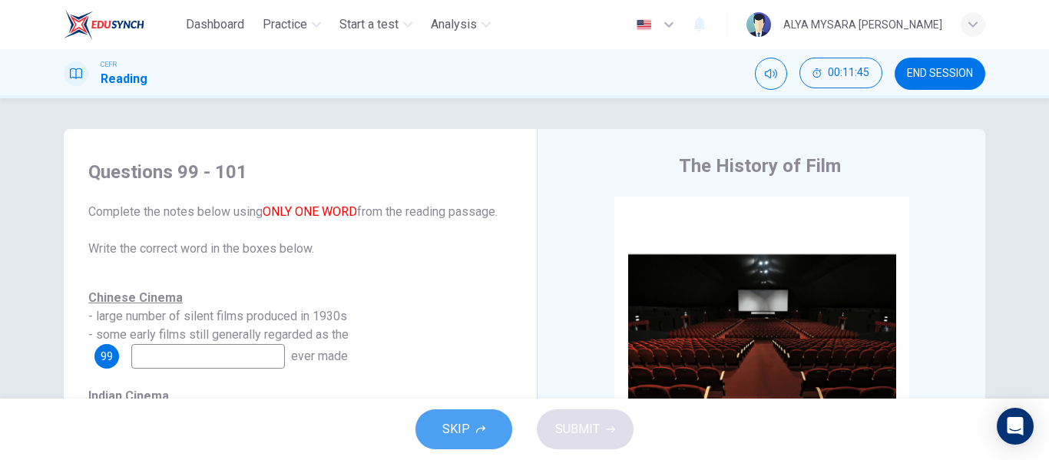
click at [481, 423] on button "SKIP" at bounding box center [464, 429] width 97 height 40
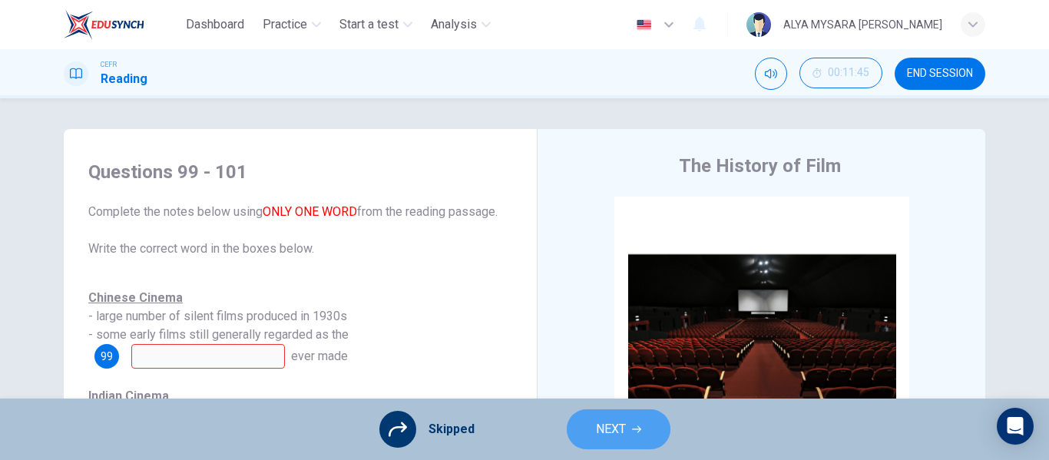
click at [594, 427] on button "NEXT" at bounding box center [619, 429] width 104 height 40
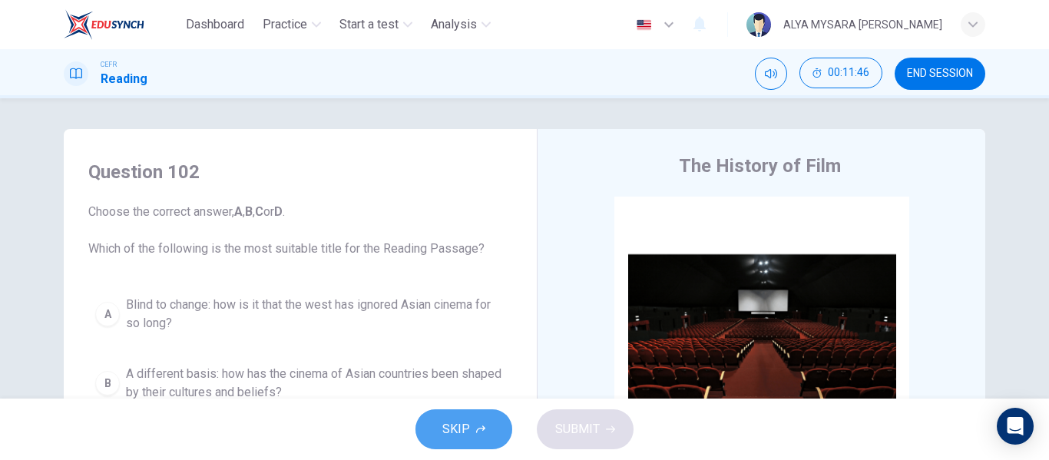
click at [470, 432] on button "SKIP" at bounding box center [464, 429] width 97 height 40
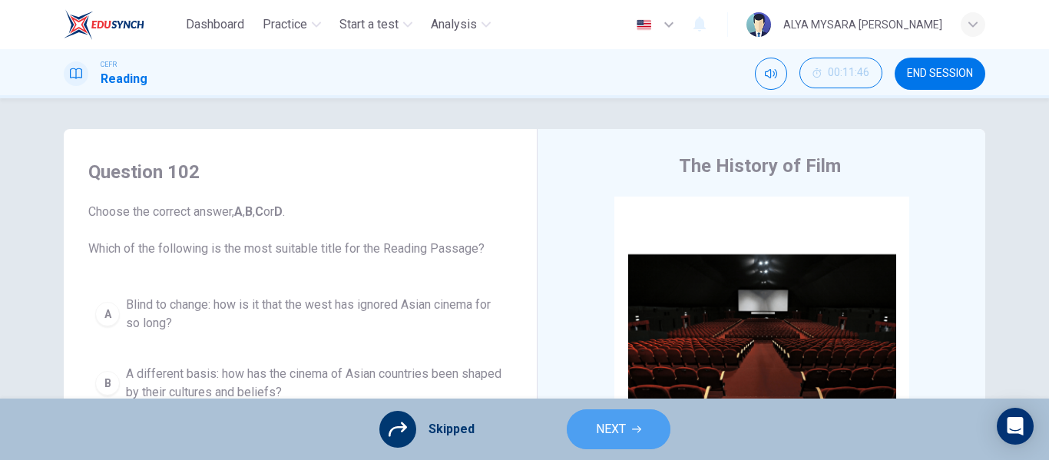
click at [594, 437] on button "NEXT" at bounding box center [619, 429] width 104 height 40
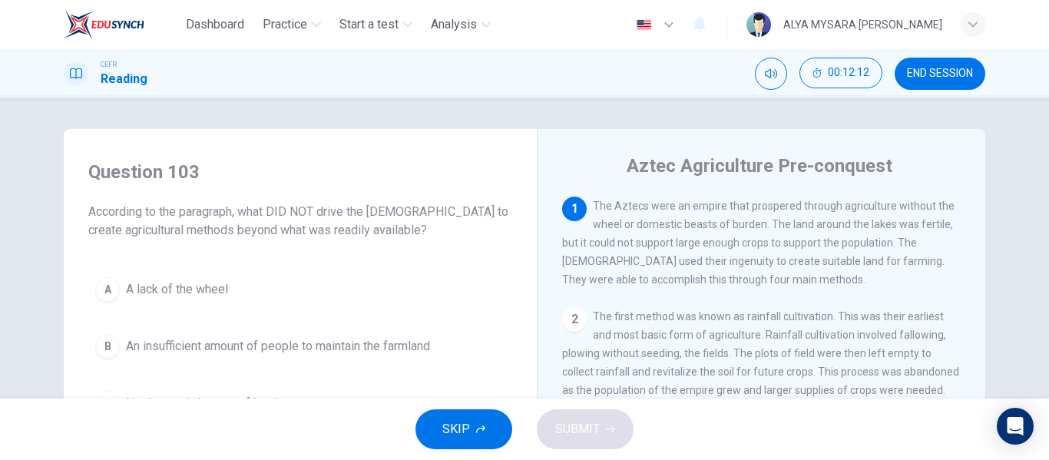
click at [462, 445] on button "SKIP" at bounding box center [464, 429] width 97 height 40
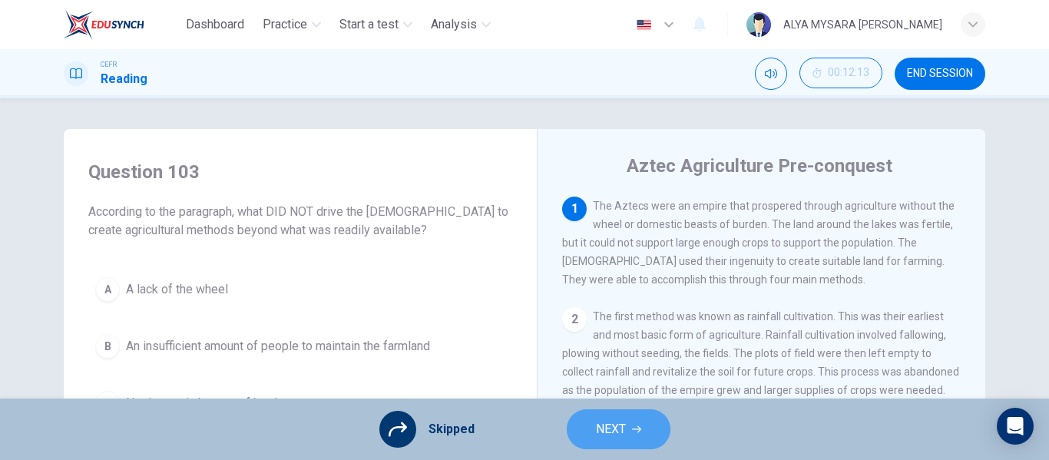
click at [610, 436] on span "NEXT" at bounding box center [611, 430] width 30 height 22
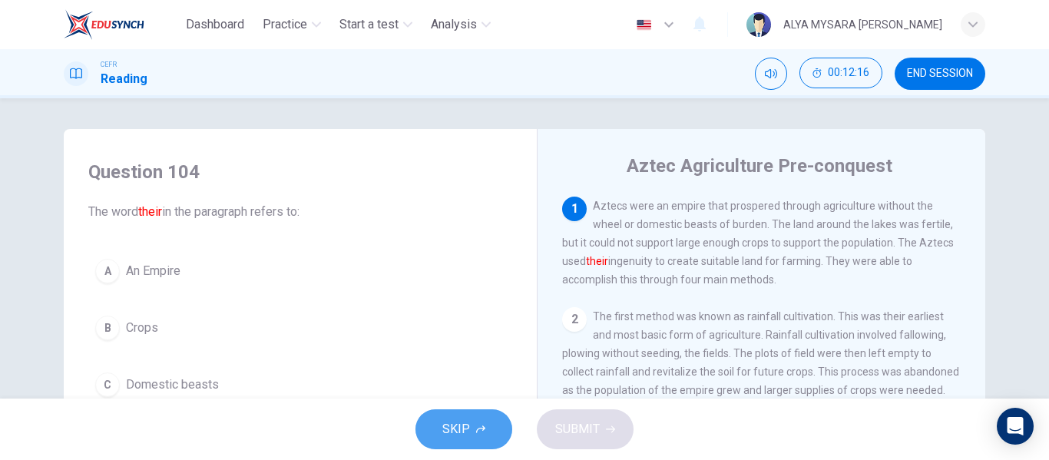
click at [451, 419] on span "SKIP" at bounding box center [456, 430] width 28 height 22
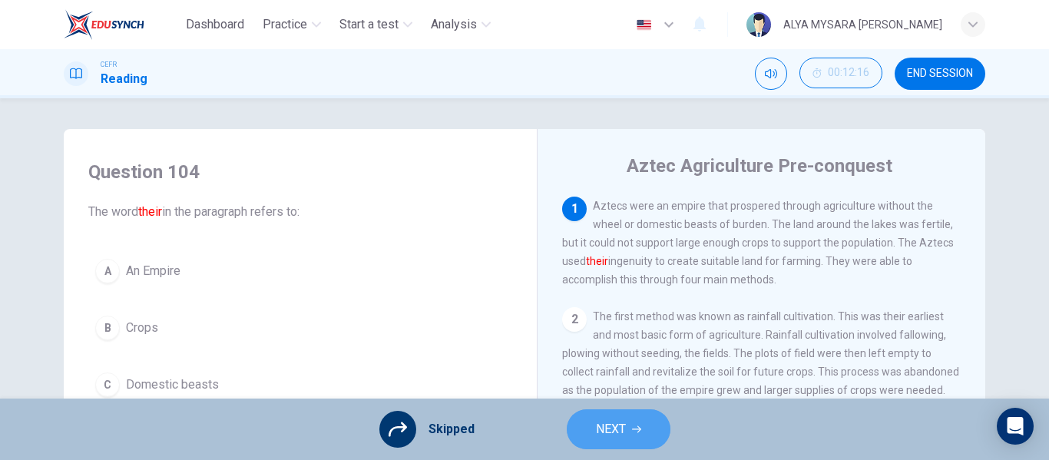
click at [603, 439] on span "NEXT" at bounding box center [611, 430] width 30 height 22
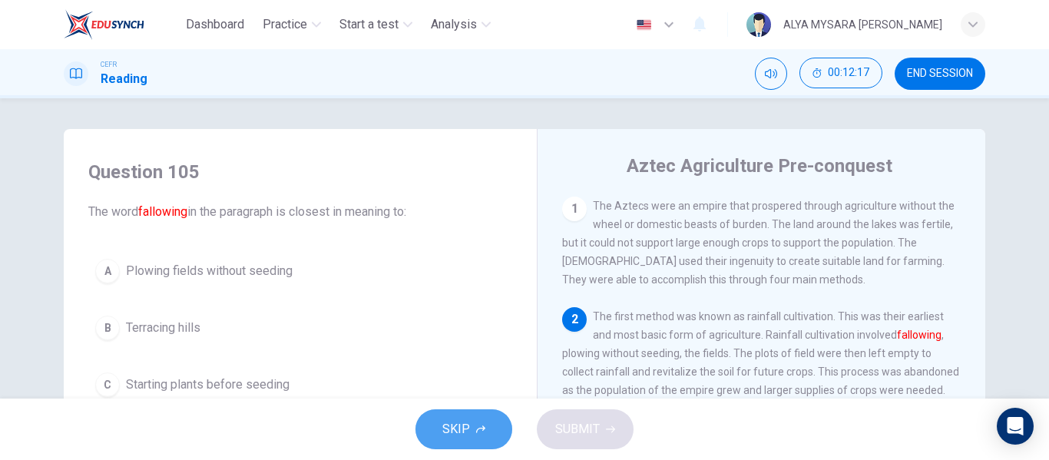
click at [482, 419] on button "SKIP" at bounding box center [464, 429] width 97 height 40
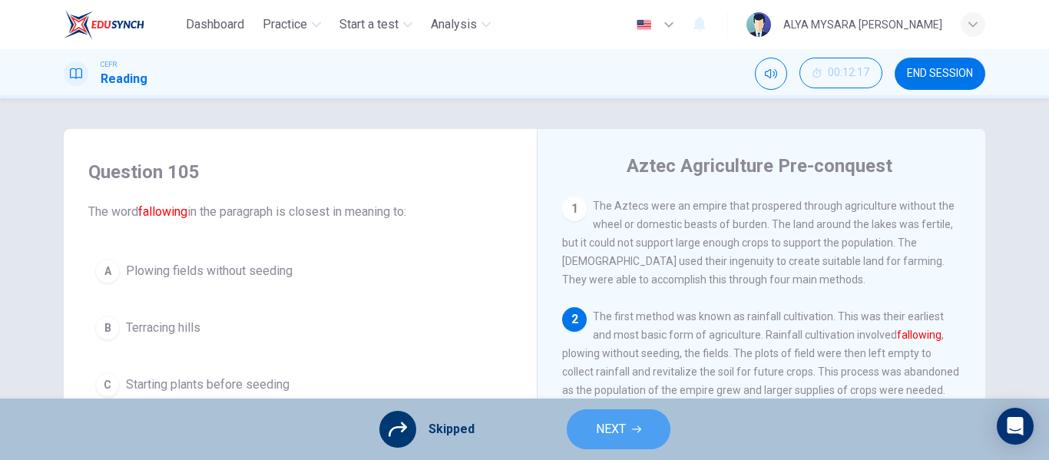
click at [614, 429] on span "NEXT" at bounding box center [611, 430] width 30 height 22
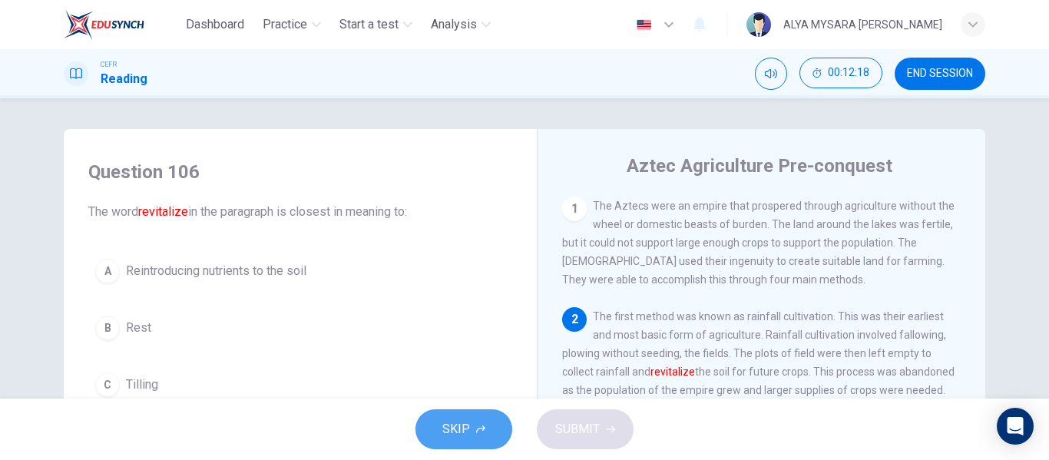
click at [490, 419] on button "SKIP" at bounding box center [464, 429] width 97 height 40
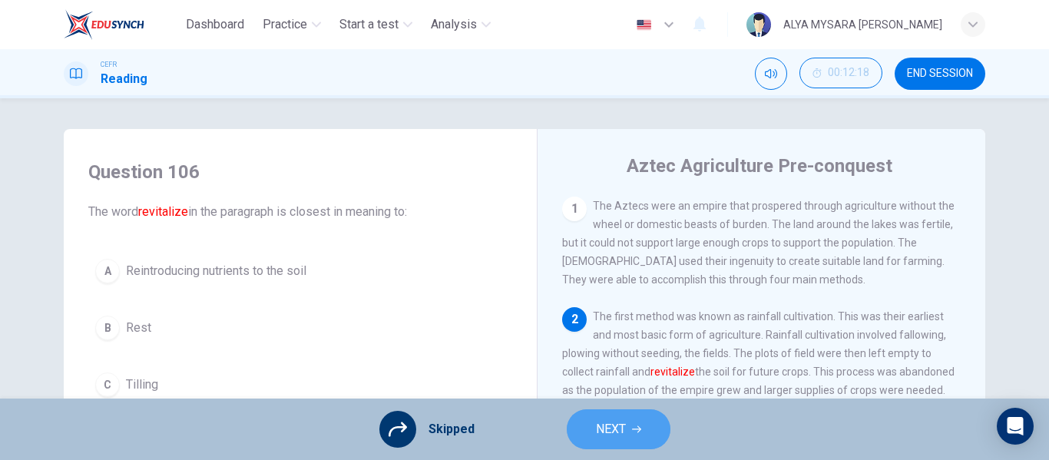
click at [587, 436] on button "NEXT" at bounding box center [619, 429] width 104 height 40
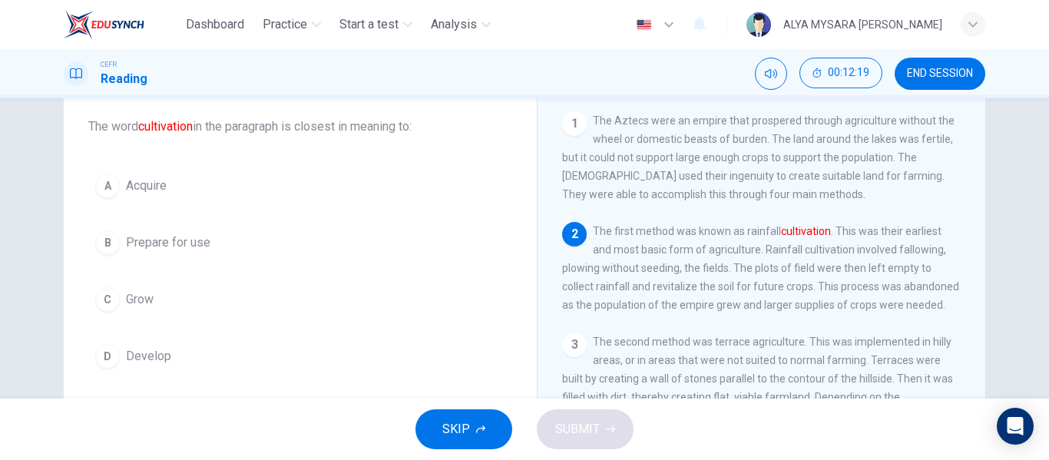
scroll to position [88, 0]
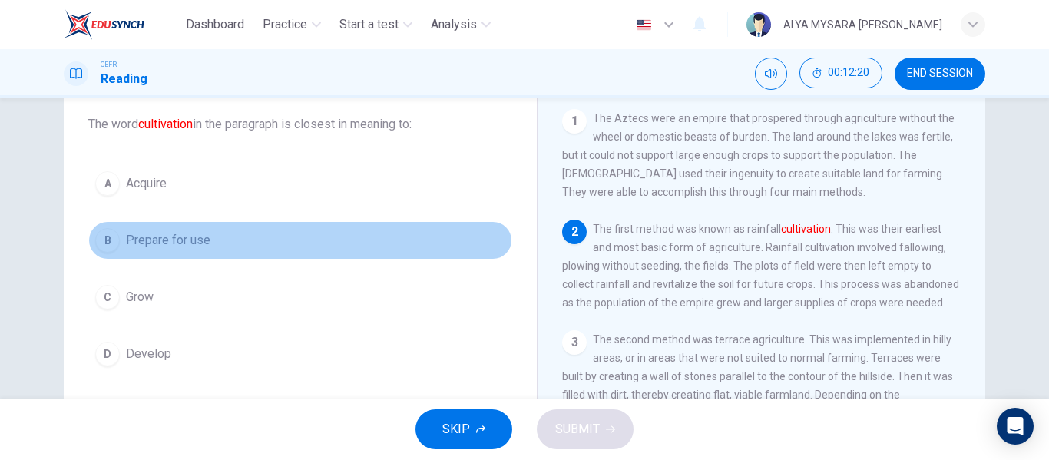
click at [98, 250] on div "B" at bounding box center [107, 240] width 25 height 25
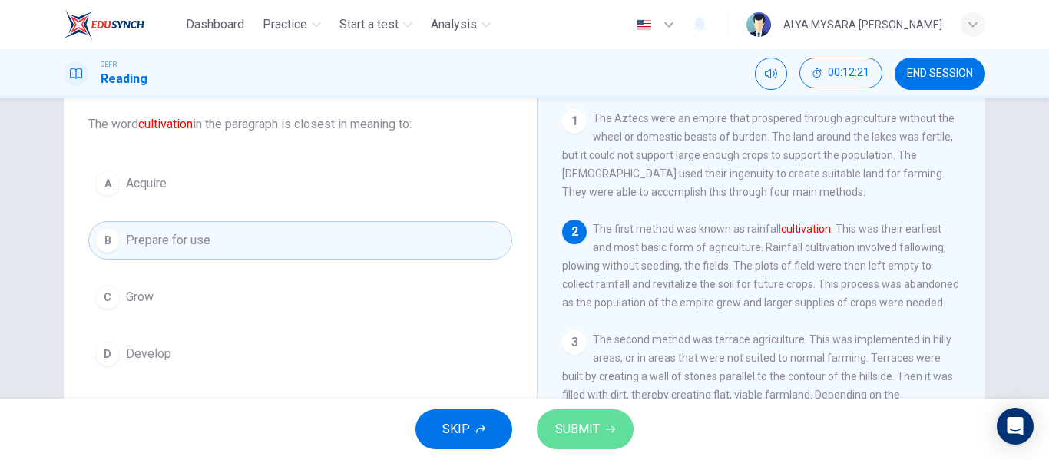
click at [562, 427] on span "SUBMIT" at bounding box center [577, 430] width 45 height 22
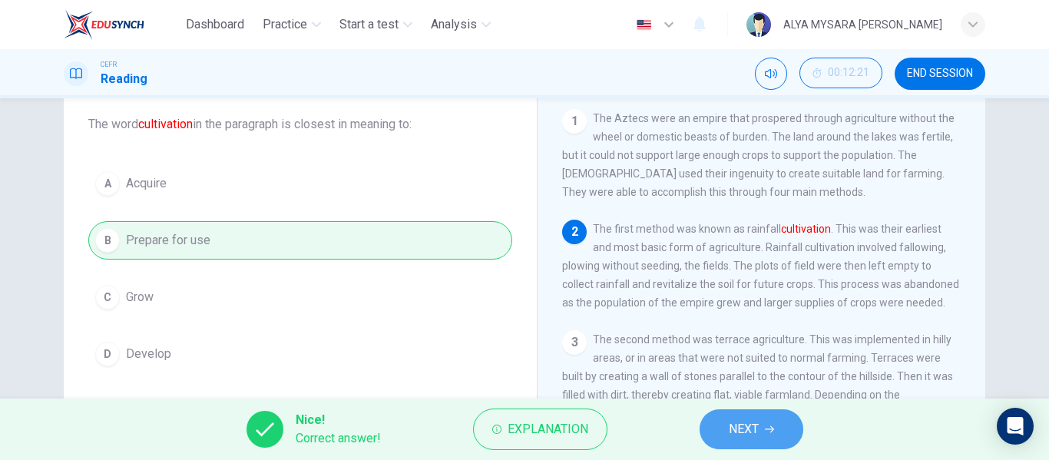
click at [739, 442] on button "NEXT" at bounding box center [752, 429] width 104 height 40
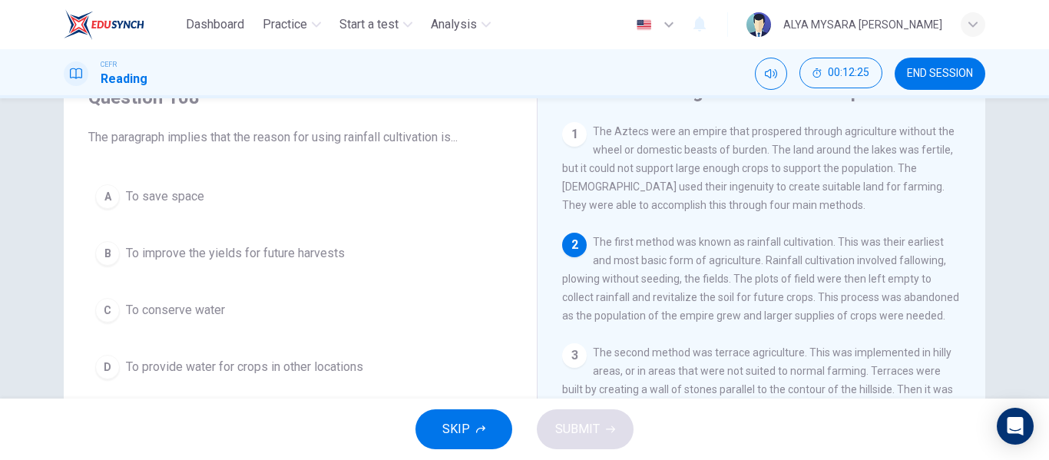
scroll to position [75, 0]
click at [440, 426] on button "SKIP" at bounding box center [464, 429] width 97 height 40
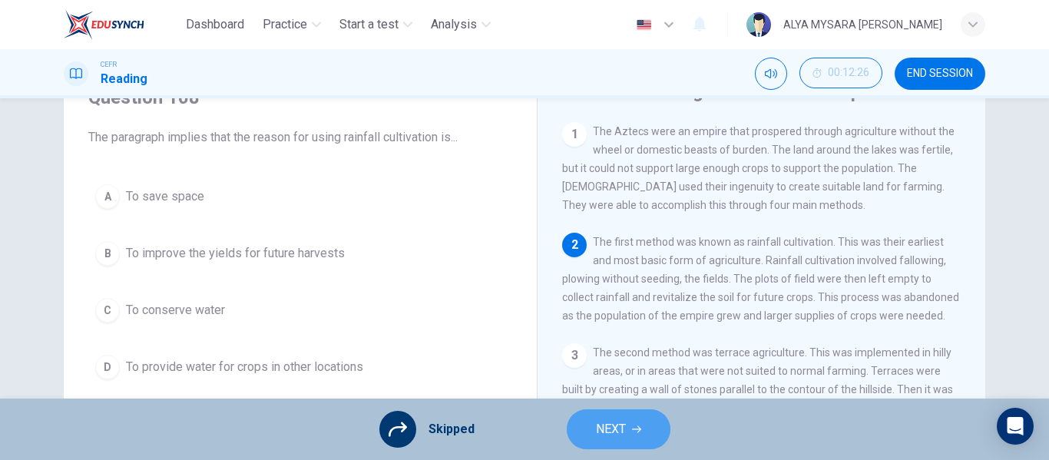
click at [642, 444] on button "NEXT" at bounding box center [619, 429] width 104 height 40
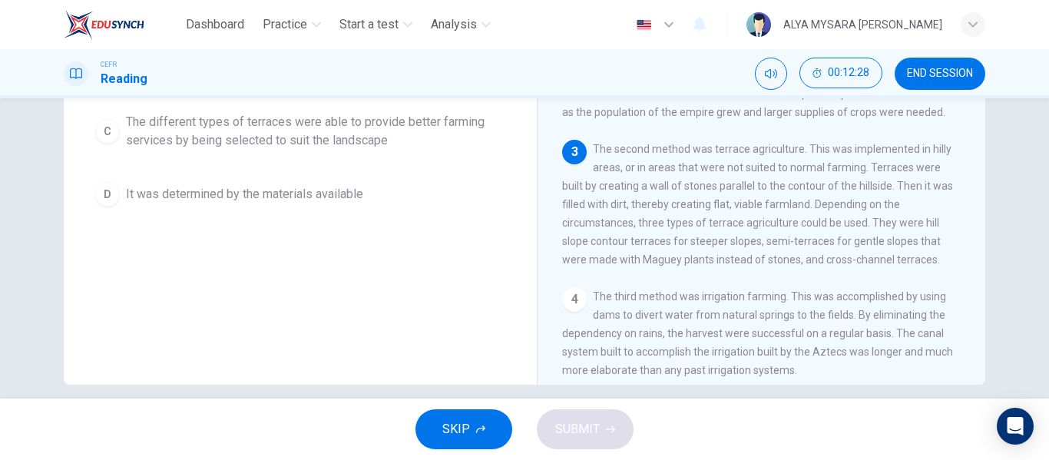
scroll to position [279, 0]
click at [431, 438] on button "SKIP" at bounding box center [464, 429] width 97 height 40
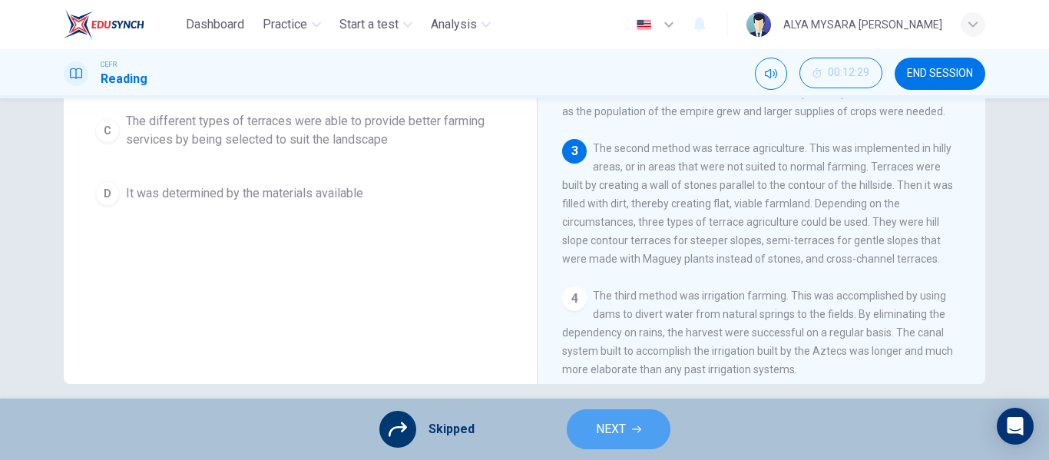
click at [602, 426] on span "NEXT" at bounding box center [611, 430] width 30 height 22
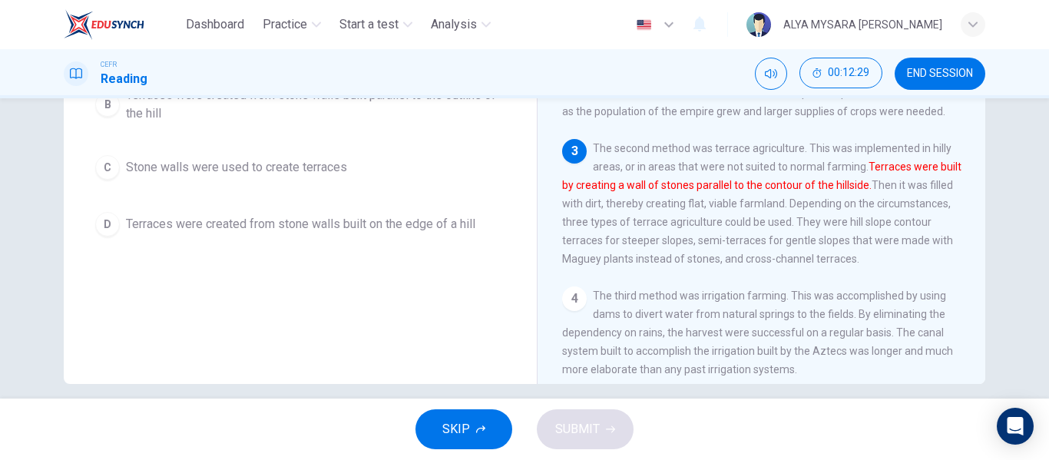
scroll to position [295, 0]
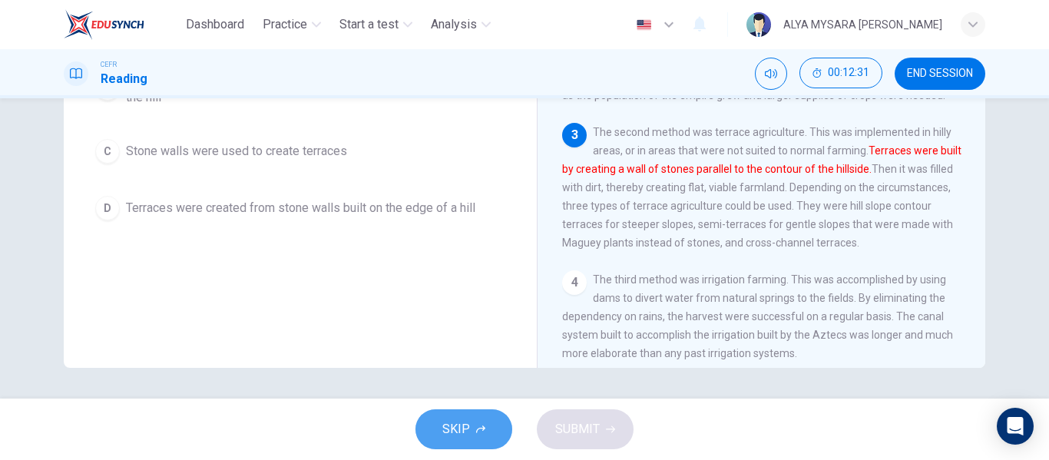
click at [461, 425] on span "SKIP" at bounding box center [456, 430] width 28 height 22
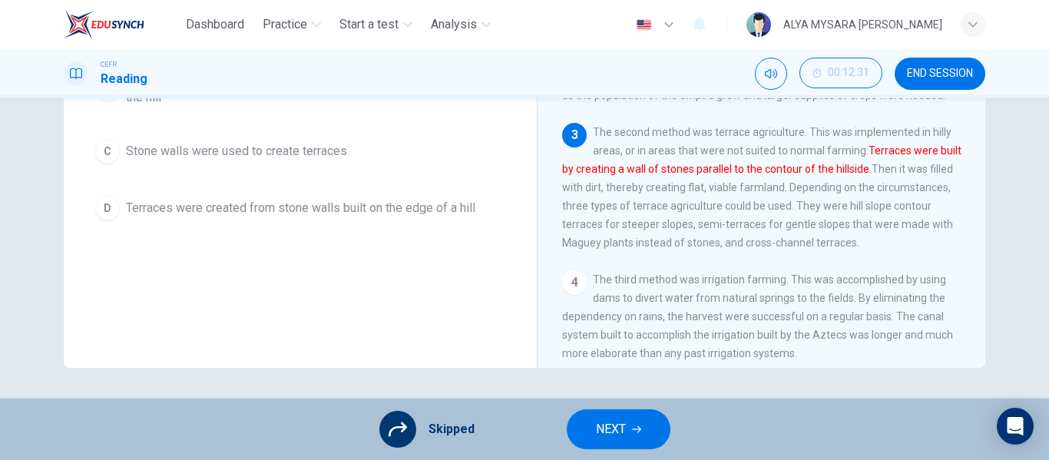
click at [602, 439] on span "NEXT" at bounding box center [611, 430] width 30 height 22
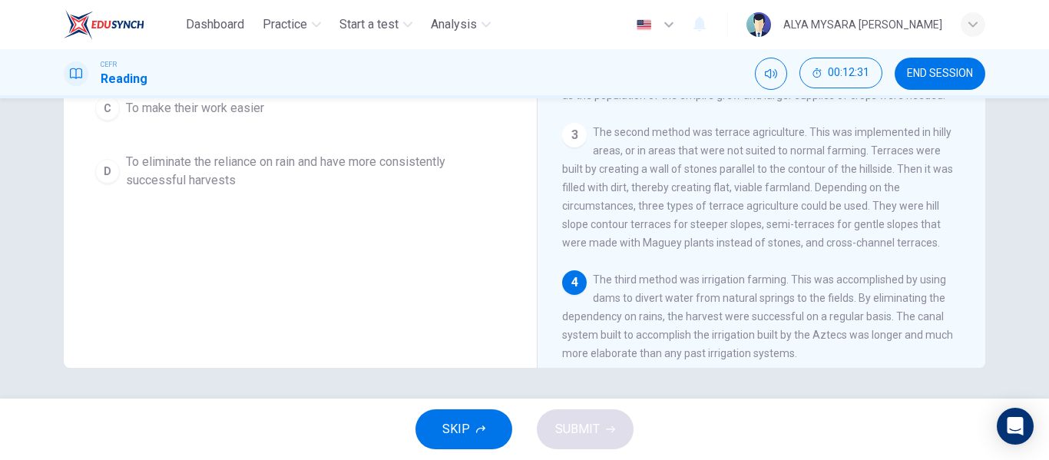
scroll to position [279, 0]
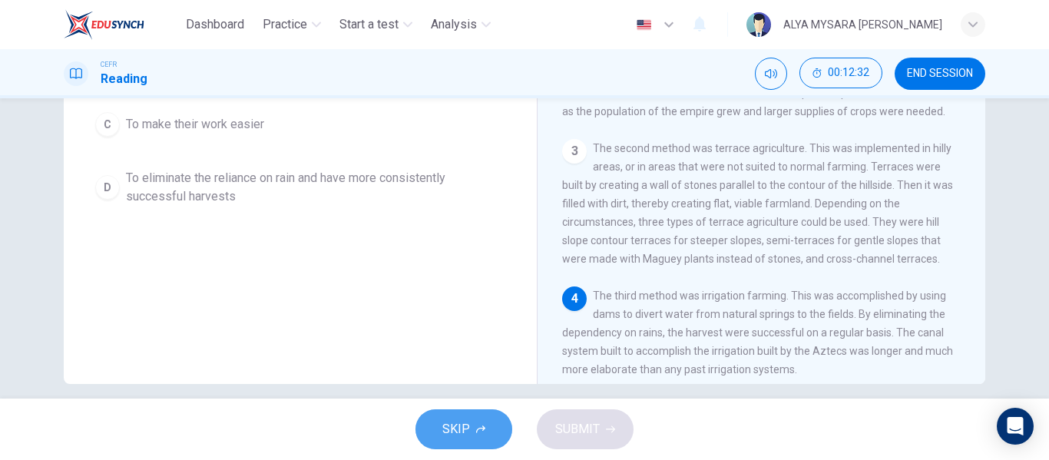
click at [439, 429] on button "SKIP" at bounding box center [464, 429] width 97 height 40
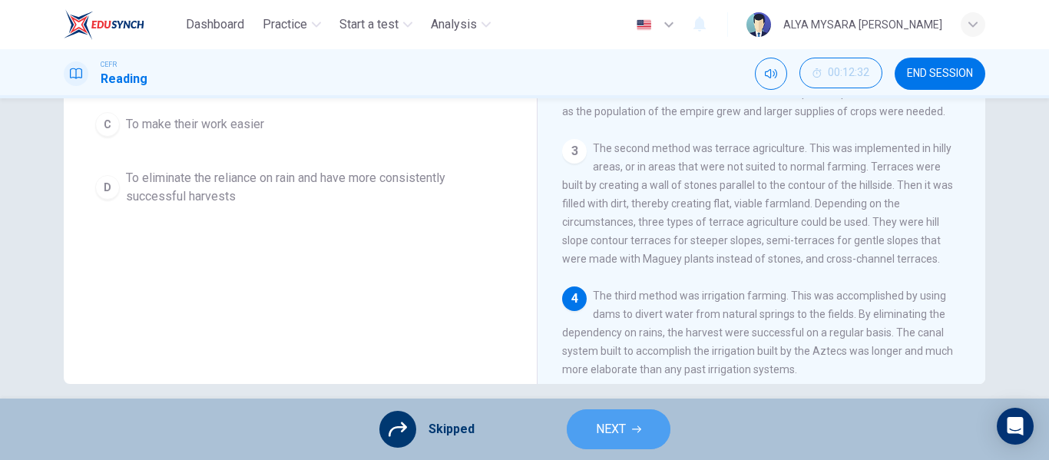
click at [609, 440] on button "NEXT" at bounding box center [619, 429] width 104 height 40
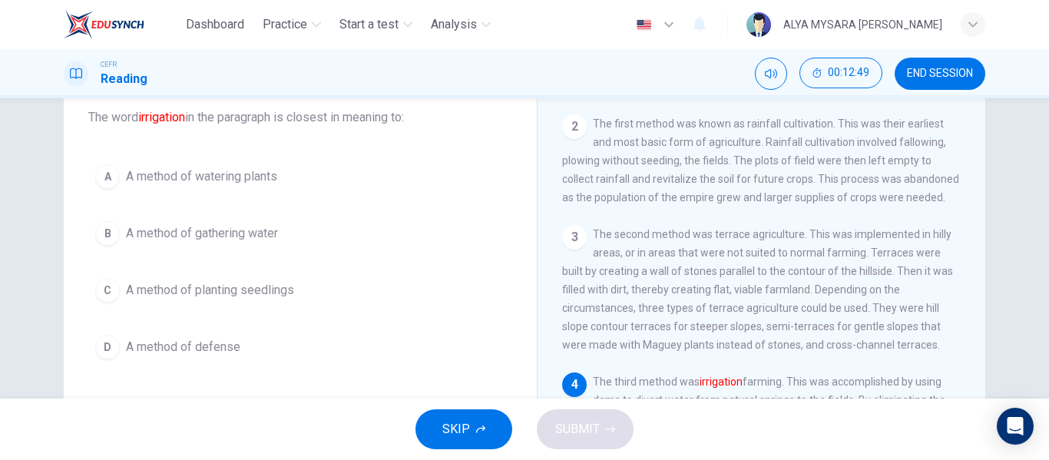
scroll to position [183, 0]
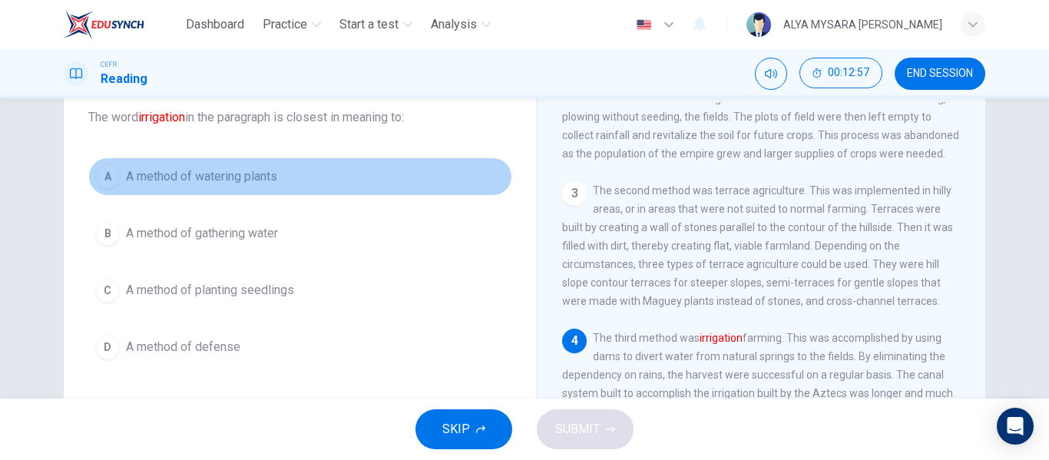
click at [142, 181] on span "A method of watering plants" at bounding box center [201, 176] width 151 height 18
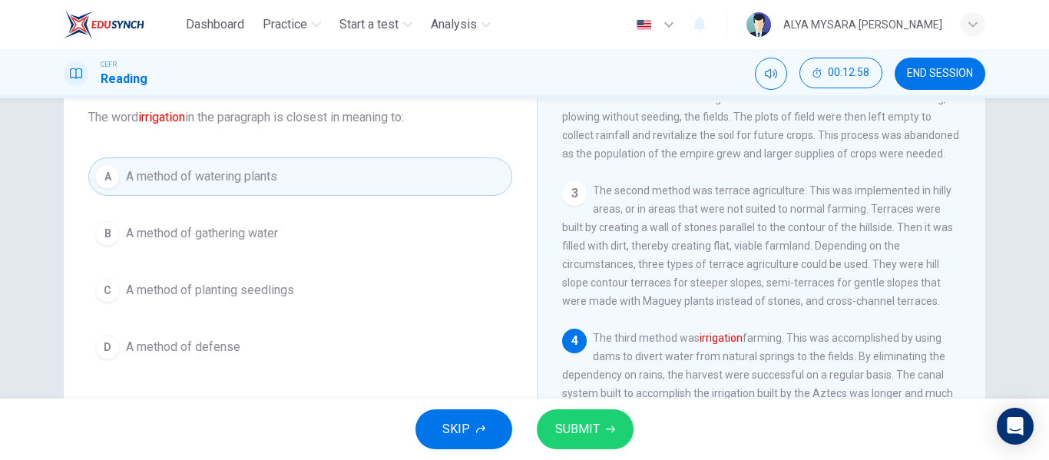
click at [628, 448] on div "SKIP SUBMIT" at bounding box center [524, 429] width 1049 height 61
click at [578, 406] on div "SKIP SUBMIT" at bounding box center [524, 429] width 1049 height 61
click at [586, 426] on span "SUBMIT" at bounding box center [577, 430] width 45 height 22
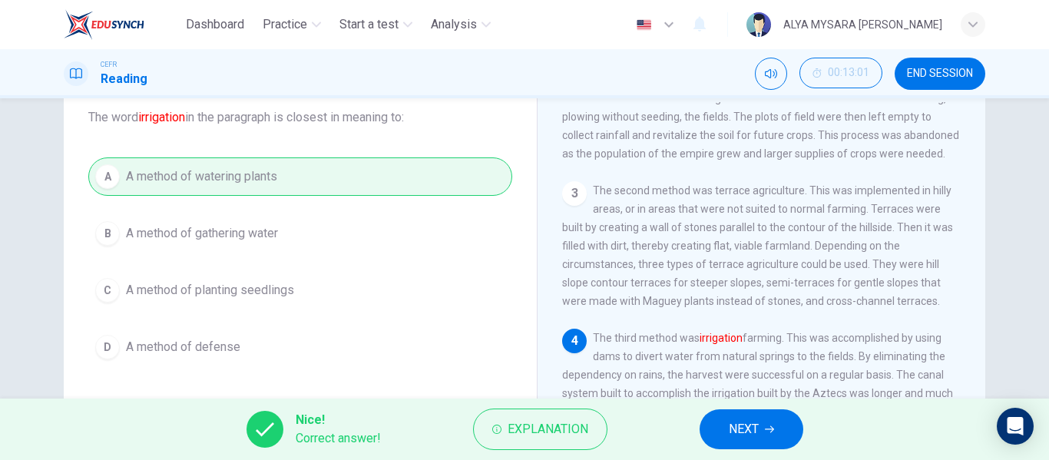
click at [784, 452] on div "Nice! Correct answer! Explanation NEXT" at bounding box center [524, 429] width 1049 height 61
click at [775, 444] on button "NEXT" at bounding box center [752, 429] width 104 height 40
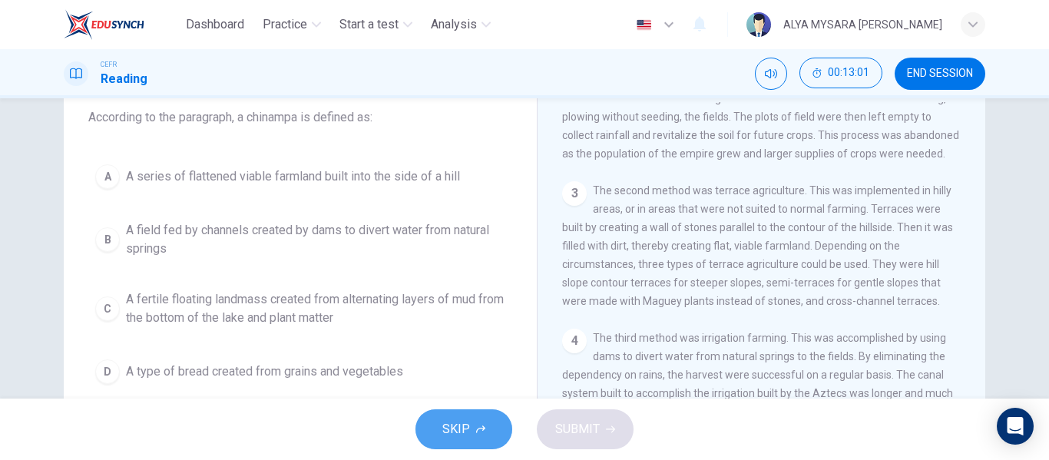
click at [445, 427] on span "SKIP" at bounding box center [456, 430] width 28 height 22
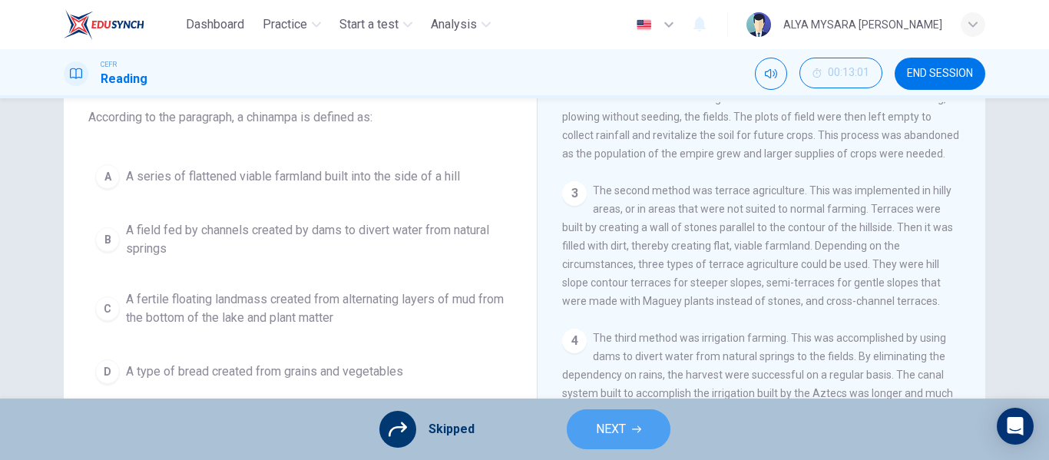
click at [621, 431] on span "NEXT" at bounding box center [611, 430] width 30 height 22
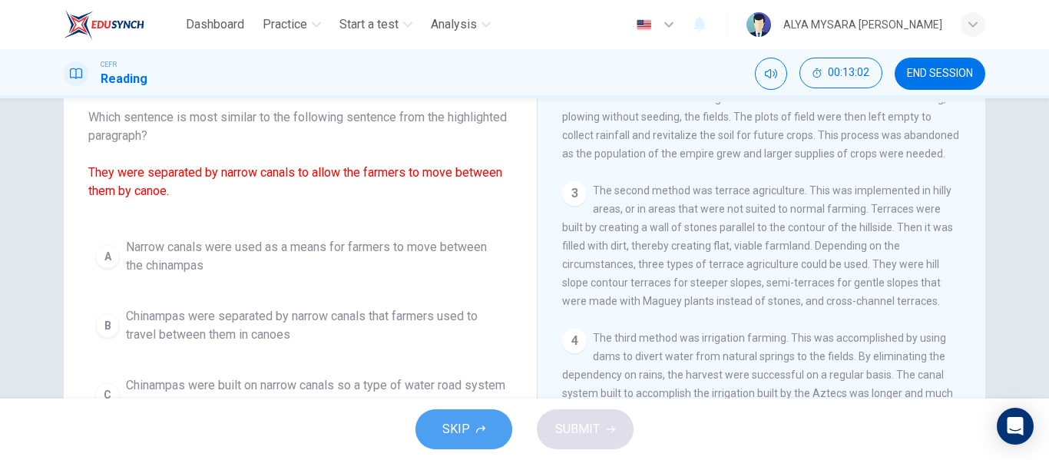
click at [426, 419] on button "SKIP" at bounding box center [464, 429] width 97 height 40
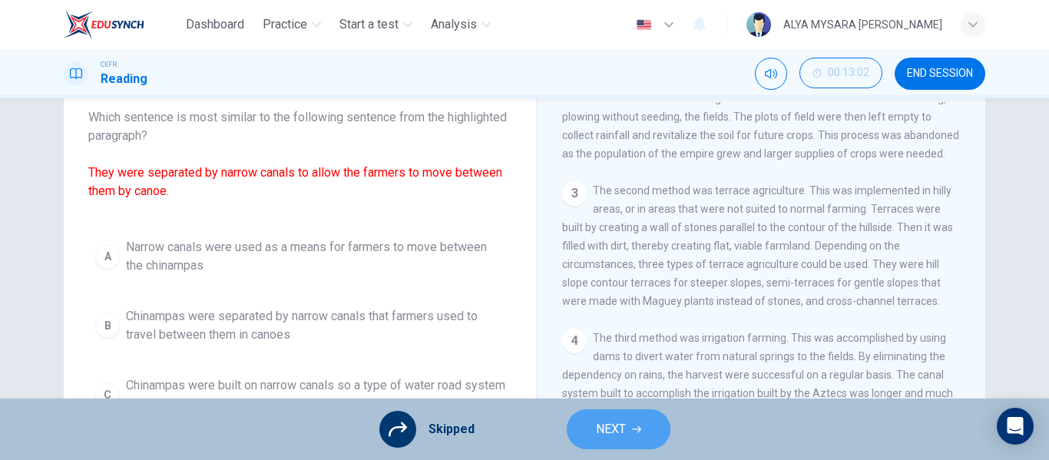
click at [591, 436] on button "NEXT" at bounding box center [619, 429] width 104 height 40
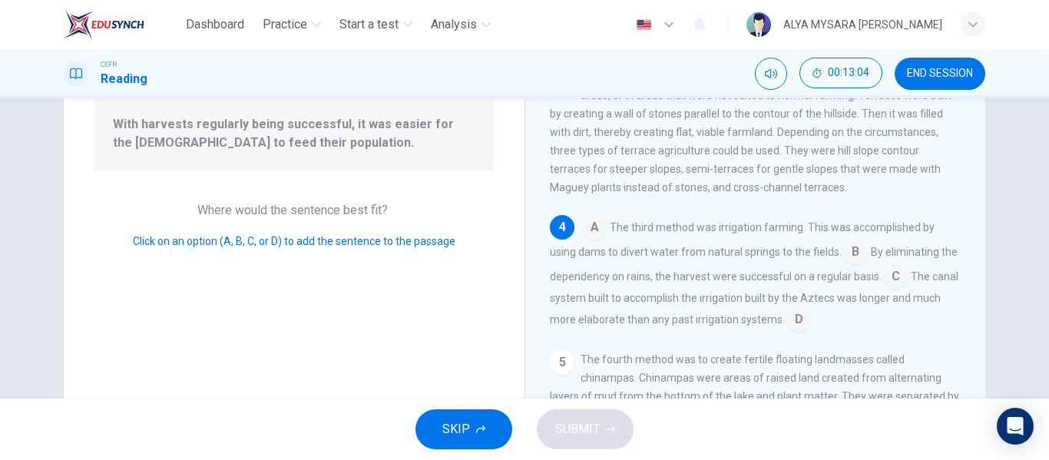
scroll to position [161, 0]
click at [906, 273] on input at bounding box center [895, 276] width 25 height 25
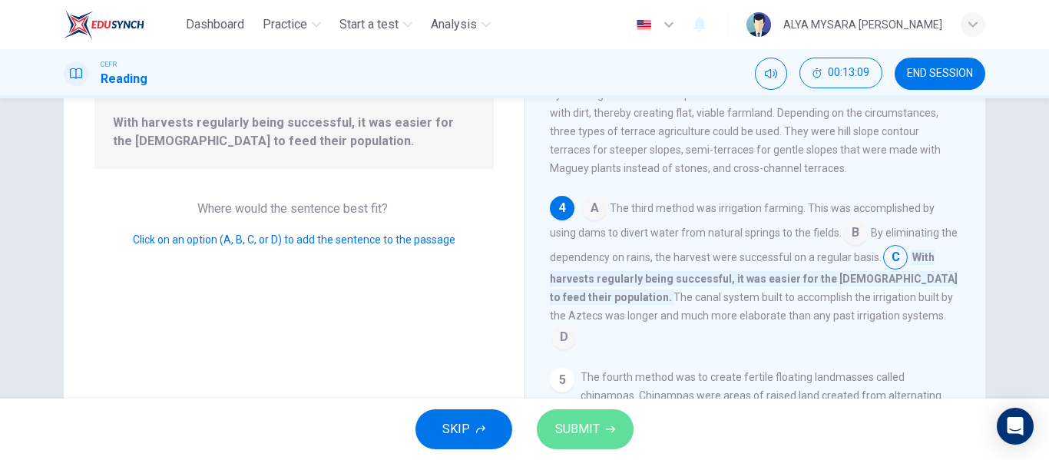
click at [585, 419] on span "SUBMIT" at bounding box center [577, 430] width 45 height 22
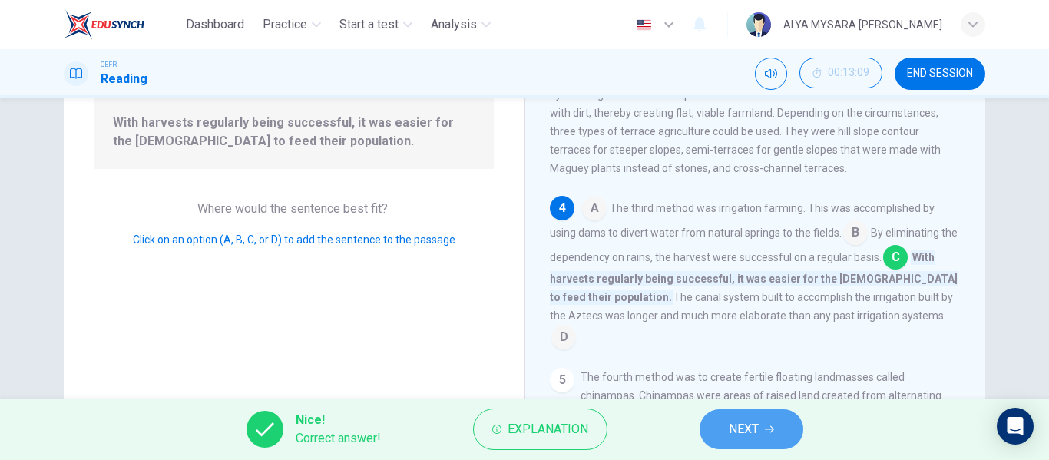
click at [750, 424] on span "NEXT" at bounding box center [744, 430] width 30 height 22
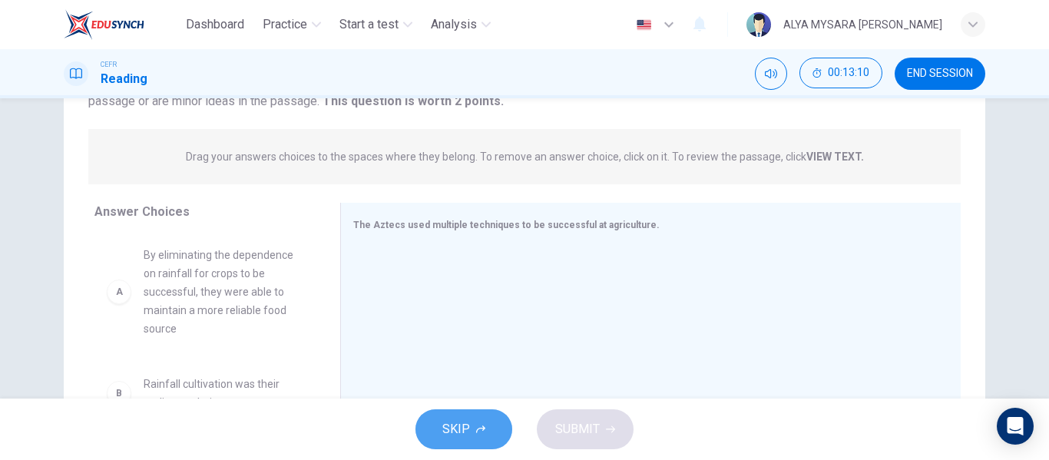
click at [490, 420] on button "SKIP" at bounding box center [464, 429] width 97 height 40
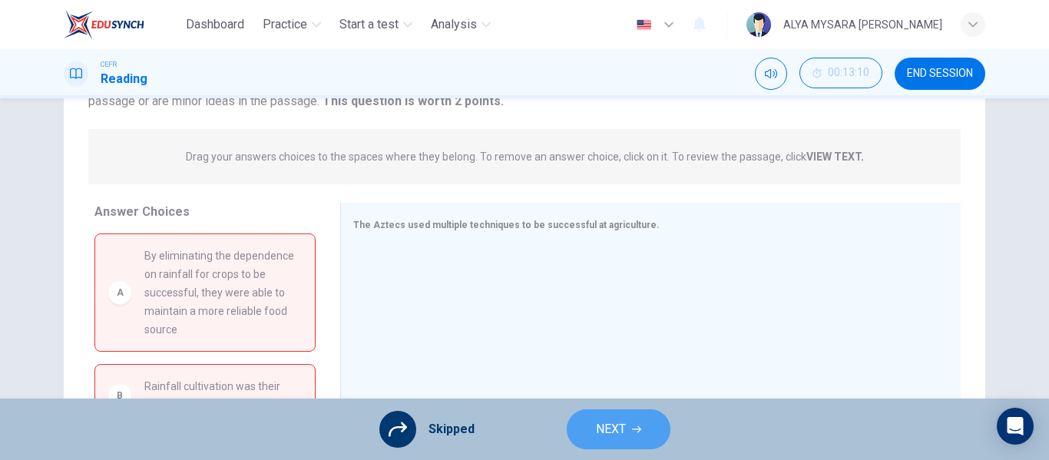
click at [604, 422] on span "NEXT" at bounding box center [611, 430] width 30 height 22
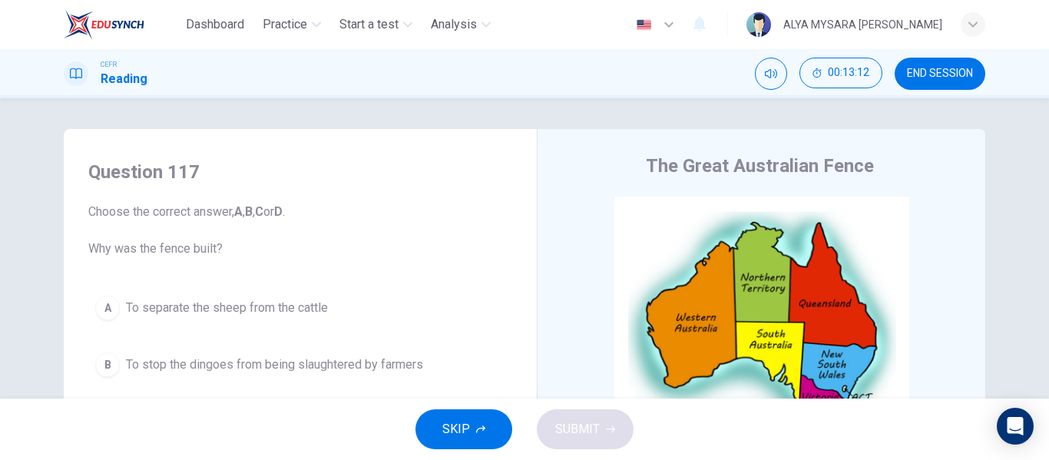
scroll to position [161, 0]
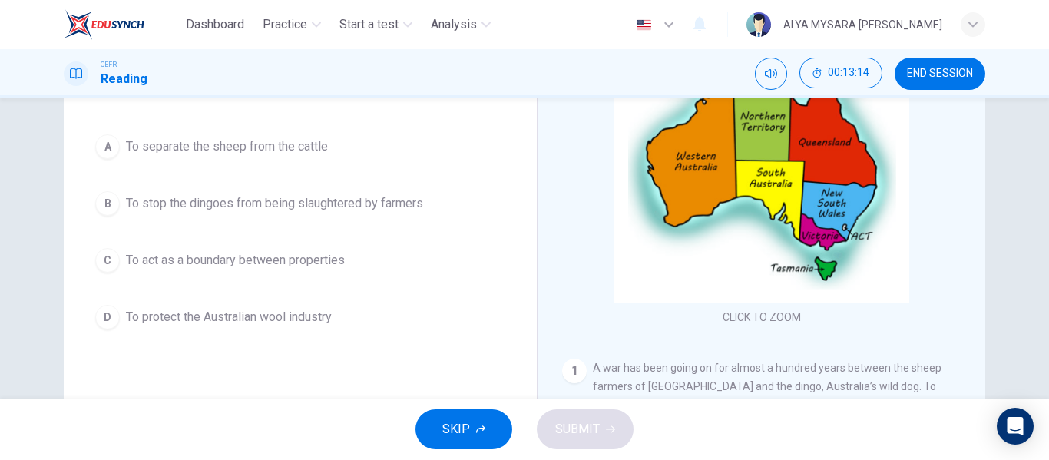
click at [462, 424] on span "SKIP" at bounding box center [456, 430] width 28 height 22
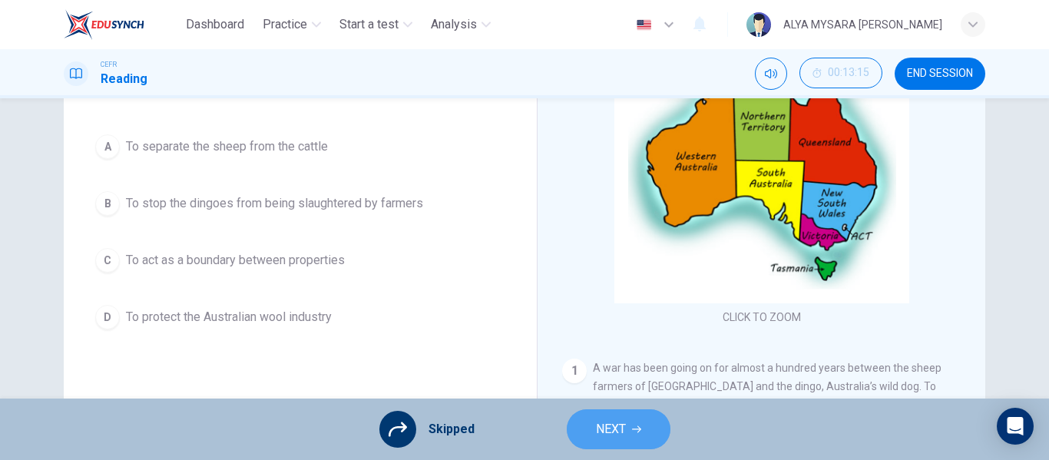
click at [596, 427] on span "NEXT" at bounding box center [611, 430] width 30 height 22
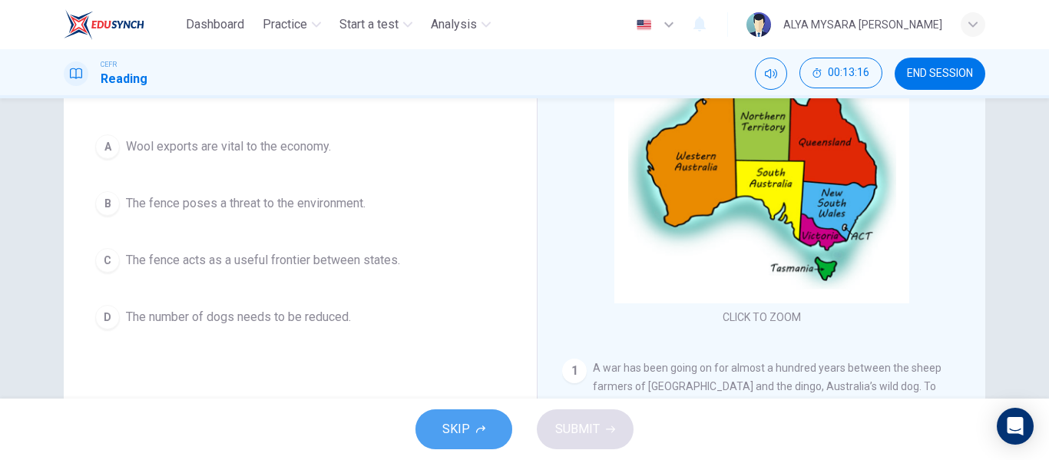
click at [441, 426] on button "SKIP" at bounding box center [464, 429] width 97 height 40
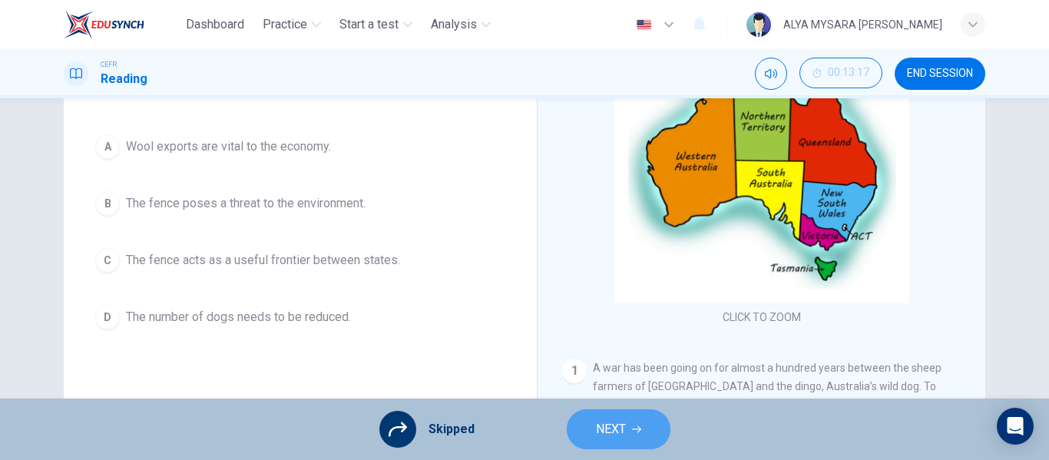
click at [598, 423] on span "NEXT" at bounding box center [611, 430] width 30 height 22
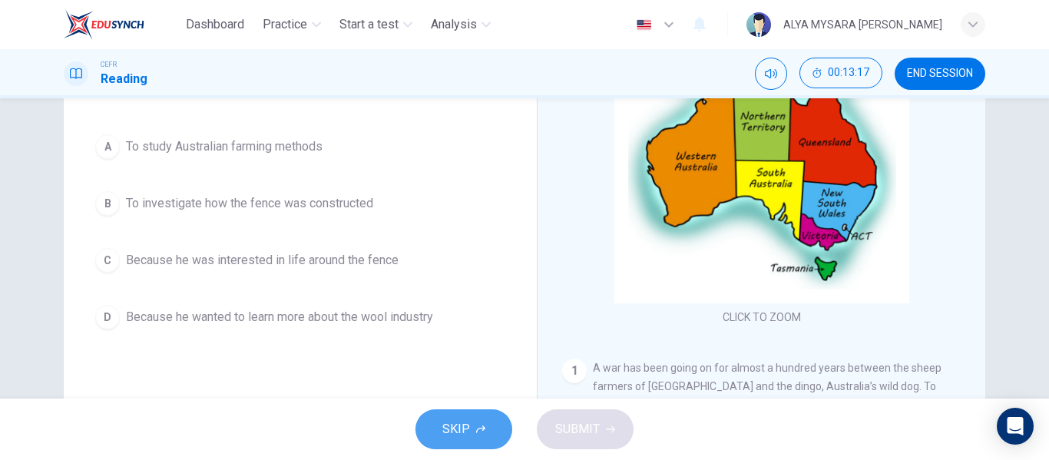
click at [482, 422] on button "SKIP" at bounding box center [464, 429] width 97 height 40
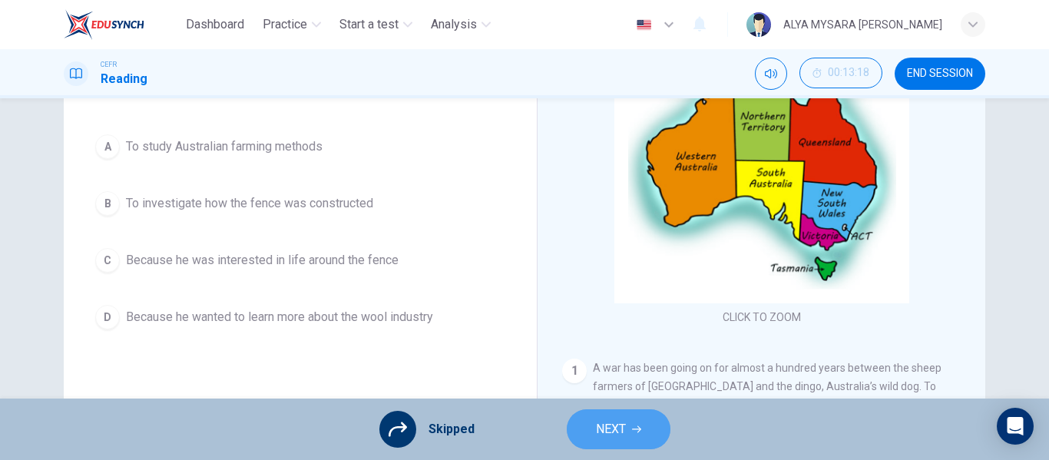
click at [607, 437] on span "NEXT" at bounding box center [611, 430] width 30 height 22
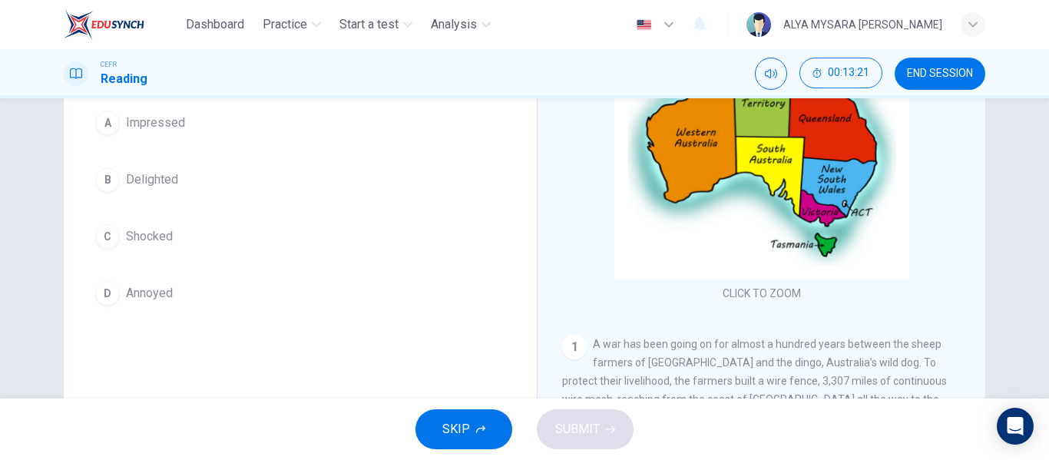
scroll to position [186, 0]
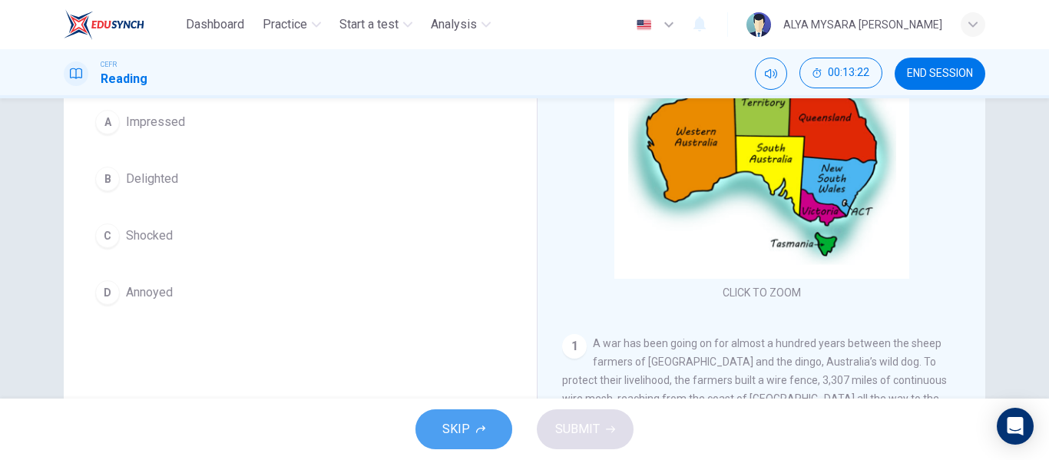
click at [452, 422] on span "SKIP" at bounding box center [456, 430] width 28 height 22
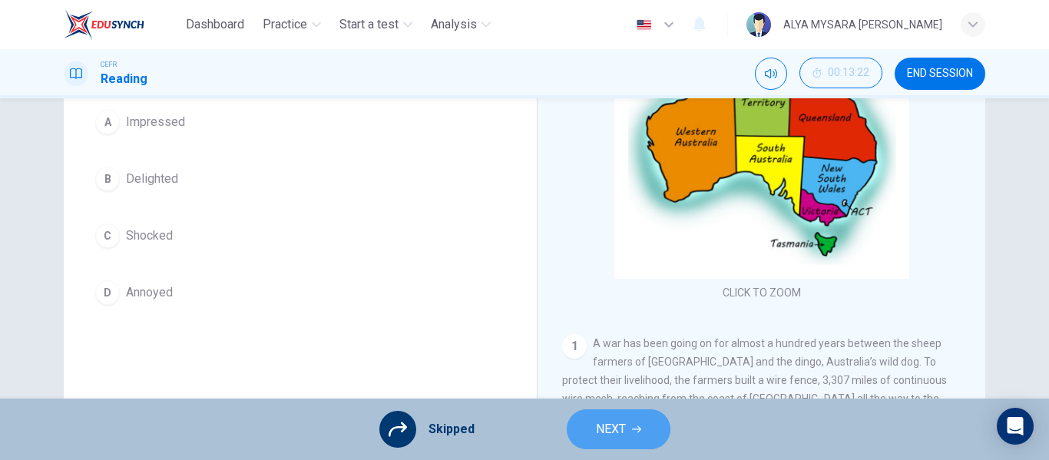
click at [600, 429] on span "NEXT" at bounding box center [611, 430] width 30 height 22
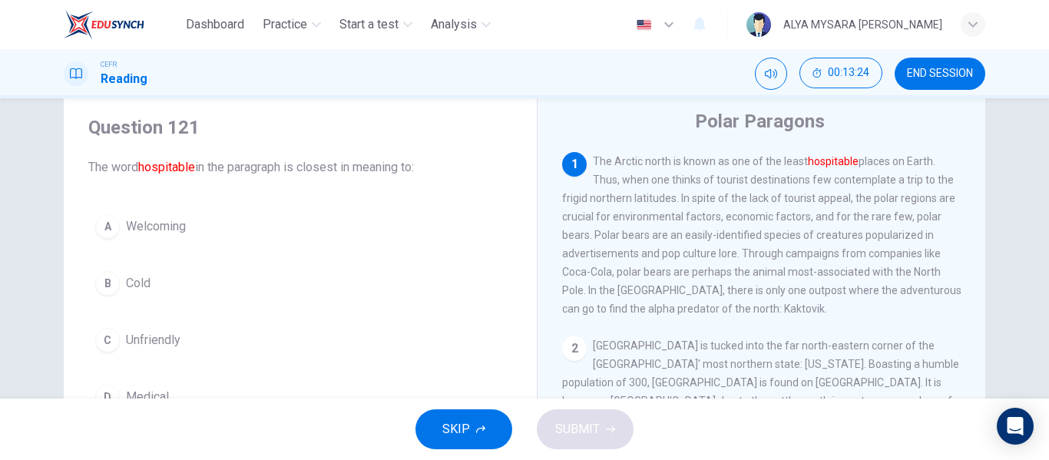
scroll to position [51, 0]
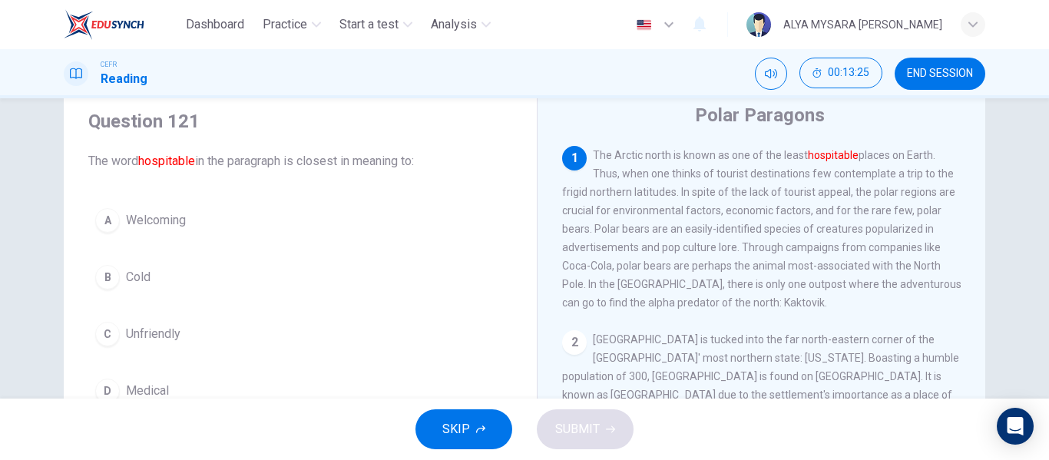
click at [113, 240] on div "A Welcoming B Cold C Unfriendly D Medical" at bounding box center [300, 305] width 424 height 209
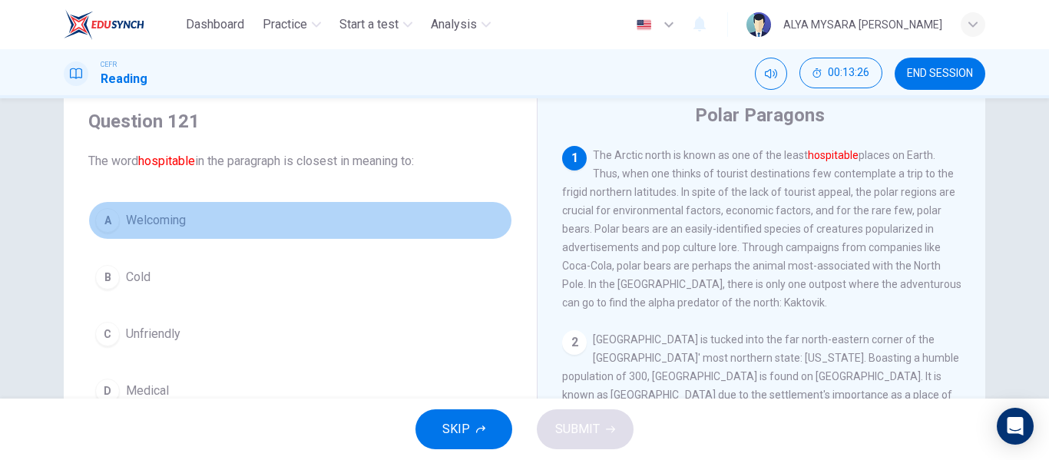
click at [106, 225] on div "A" at bounding box center [107, 220] width 25 height 25
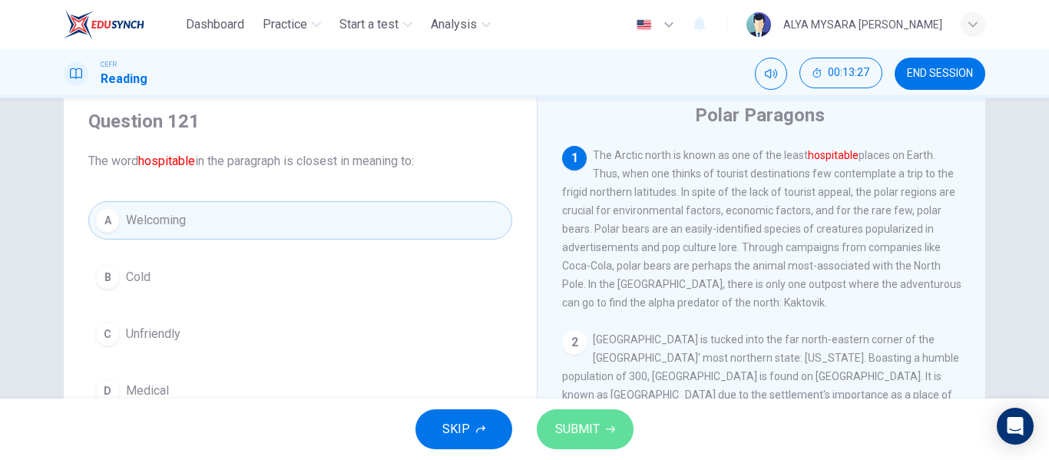
click at [594, 415] on button "SUBMIT" at bounding box center [585, 429] width 97 height 40
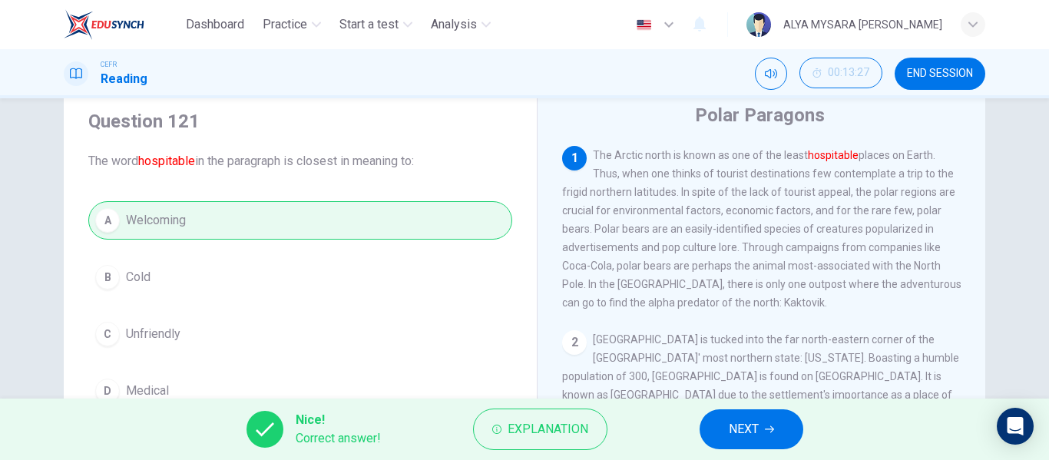
click at [720, 423] on button "NEXT" at bounding box center [752, 429] width 104 height 40
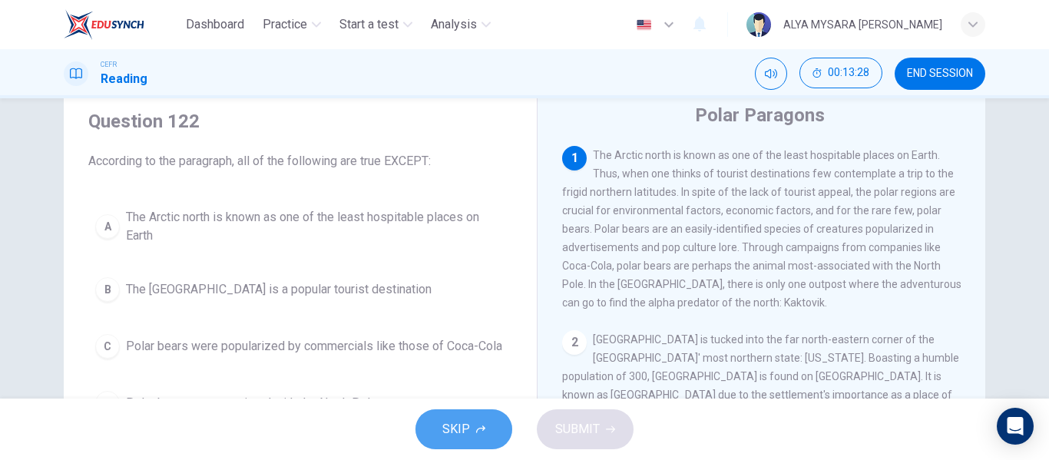
click at [445, 422] on span "SKIP" at bounding box center [456, 430] width 28 height 22
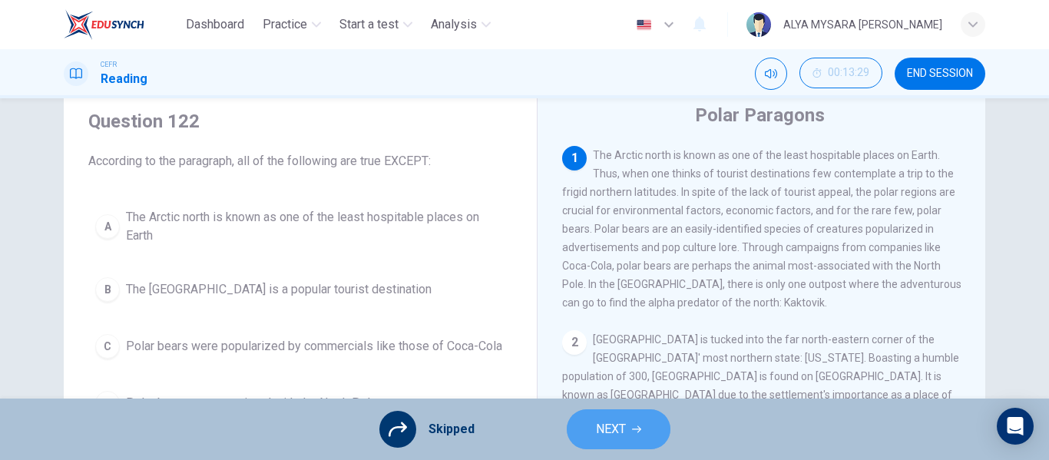
click at [608, 435] on span "NEXT" at bounding box center [611, 430] width 30 height 22
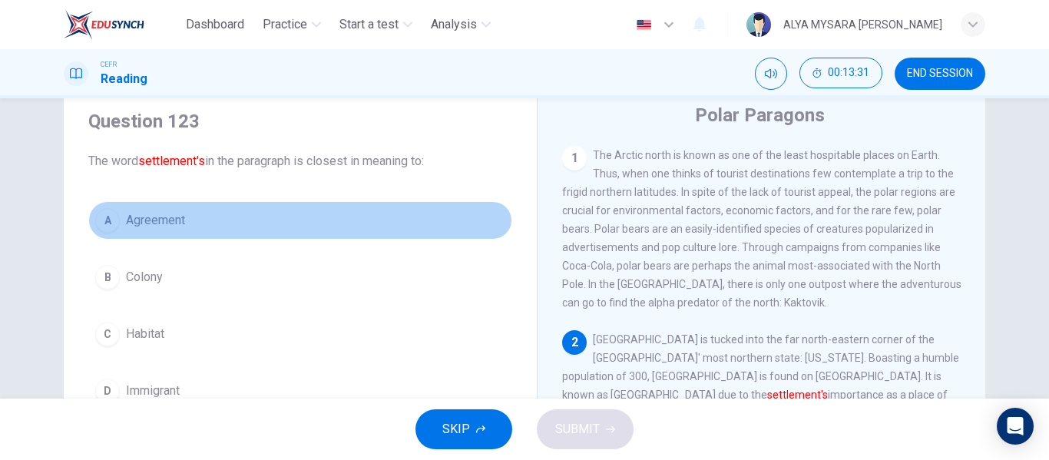
click at [209, 207] on button "A Agreement" at bounding box center [300, 220] width 424 height 38
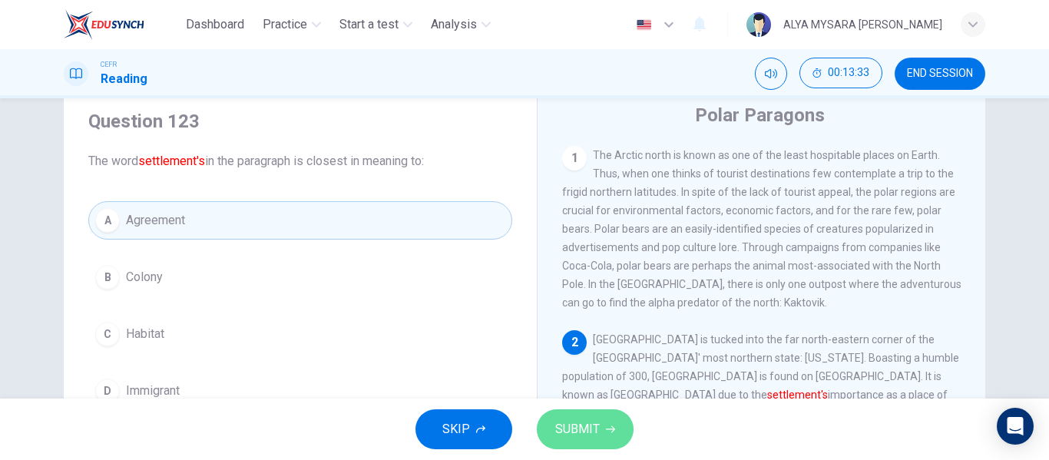
click at [570, 424] on span "SUBMIT" at bounding box center [577, 430] width 45 height 22
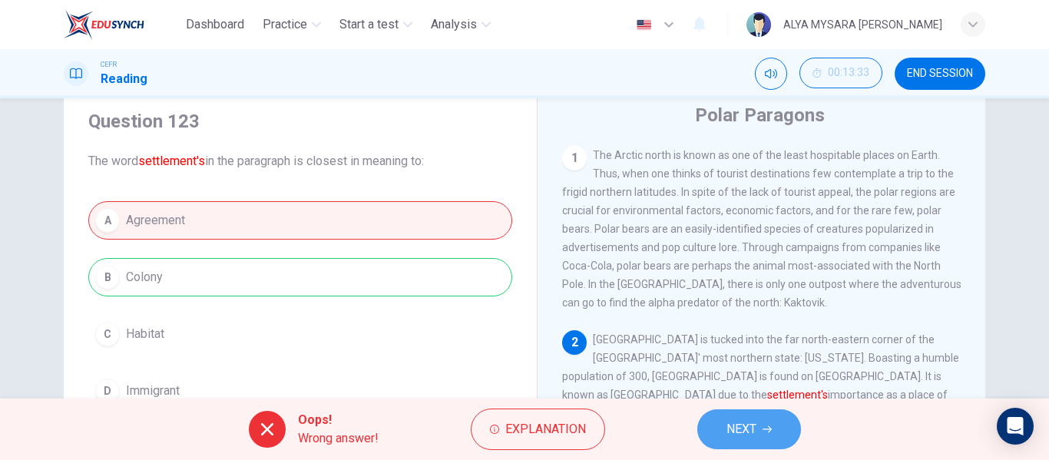
click at [751, 427] on span "NEXT" at bounding box center [742, 430] width 30 height 22
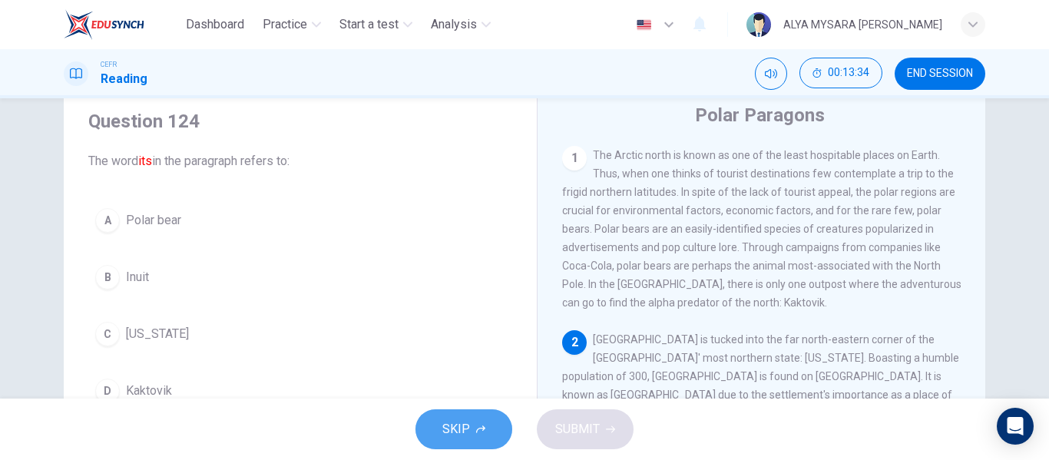
click at [492, 441] on button "SKIP" at bounding box center [464, 429] width 97 height 40
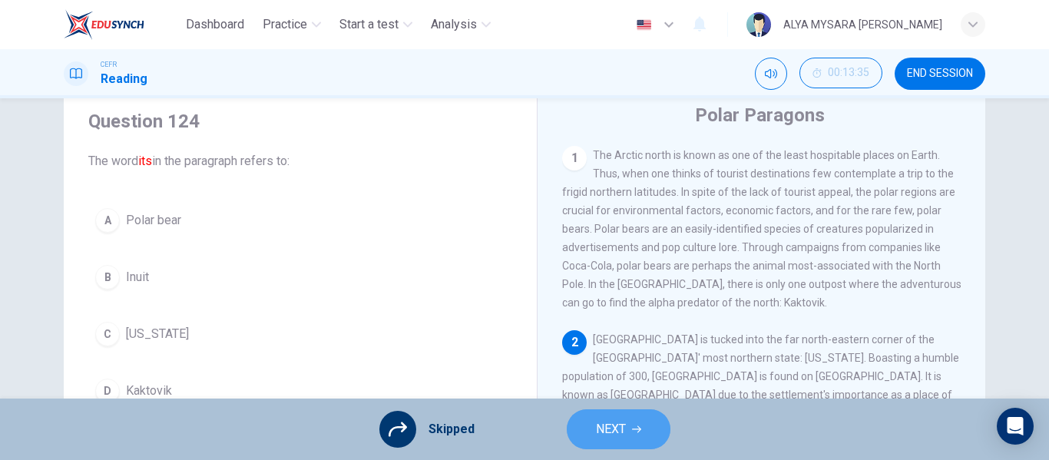
click at [628, 431] on button "NEXT" at bounding box center [619, 429] width 104 height 40
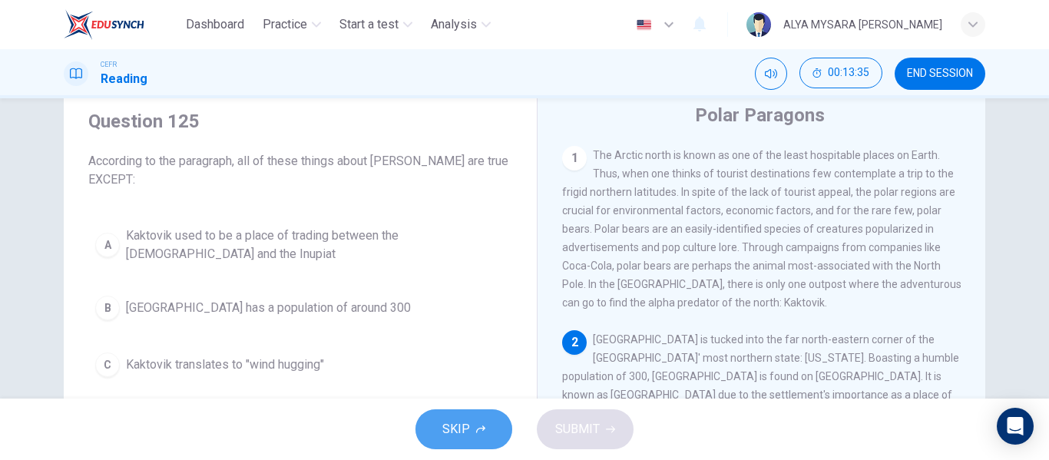
click at [446, 421] on span "SKIP" at bounding box center [456, 430] width 28 height 22
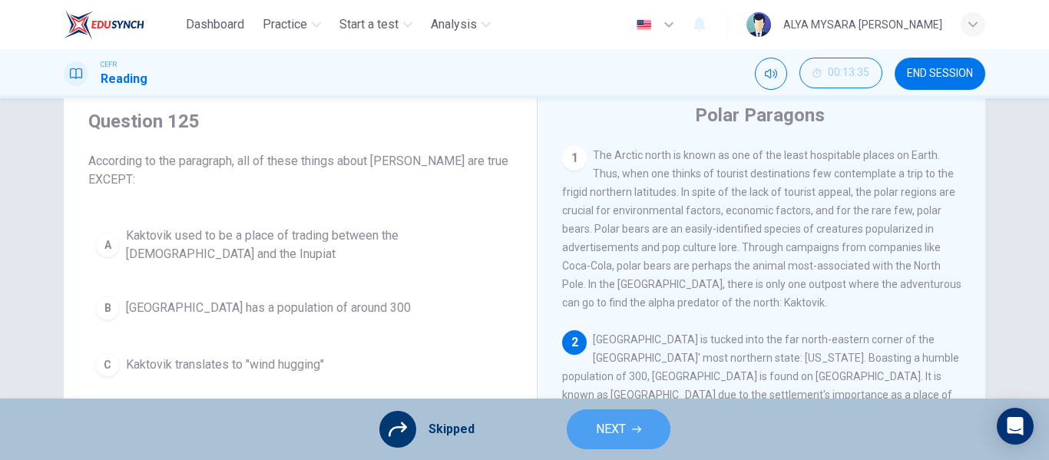
click at [607, 424] on span "NEXT" at bounding box center [611, 430] width 30 height 22
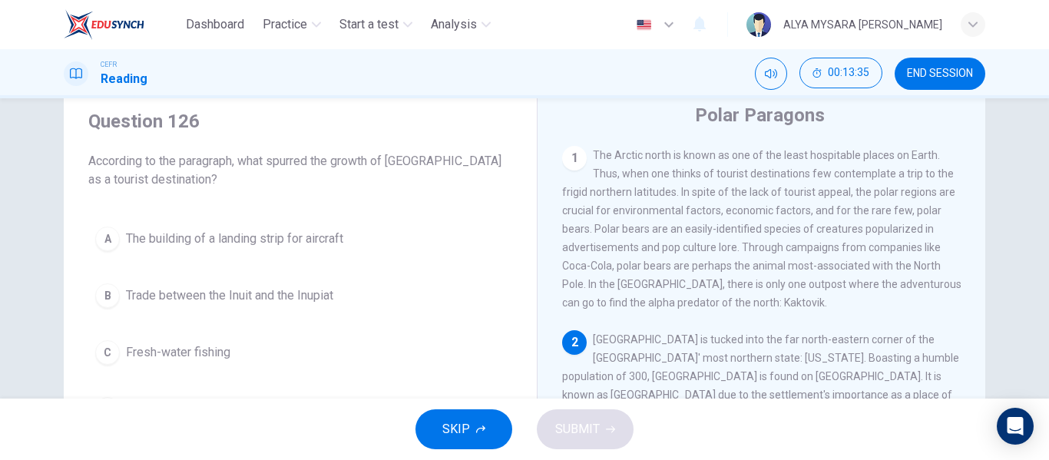
click at [456, 433] on span "SKIP" at bounding box center [456, 430] width 28 height 22
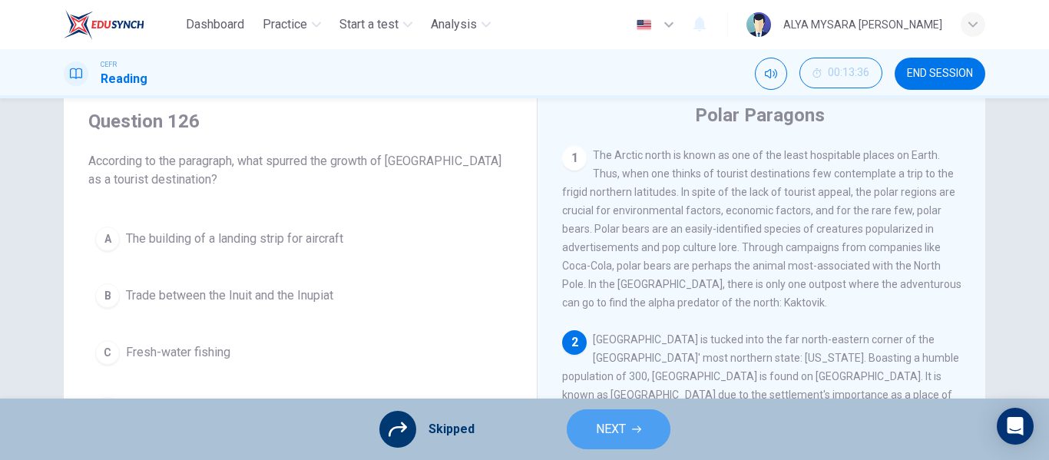
click at [628, 433] on button "NEXT" at bounding box center [619, 429] width 104 height 40
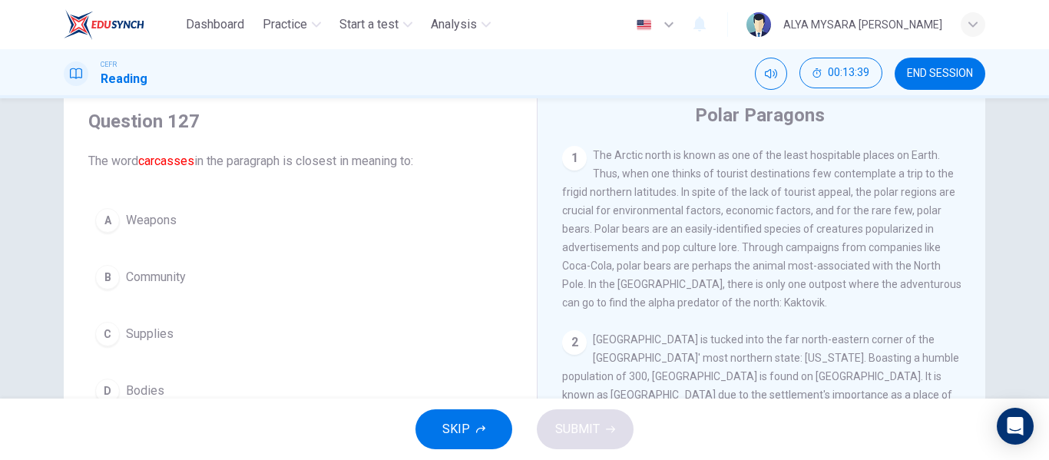
click at [230, 353] on div "A Weapons B Community C Supplies D Bodies" at bounding box center [300, 305] width 424 height 209
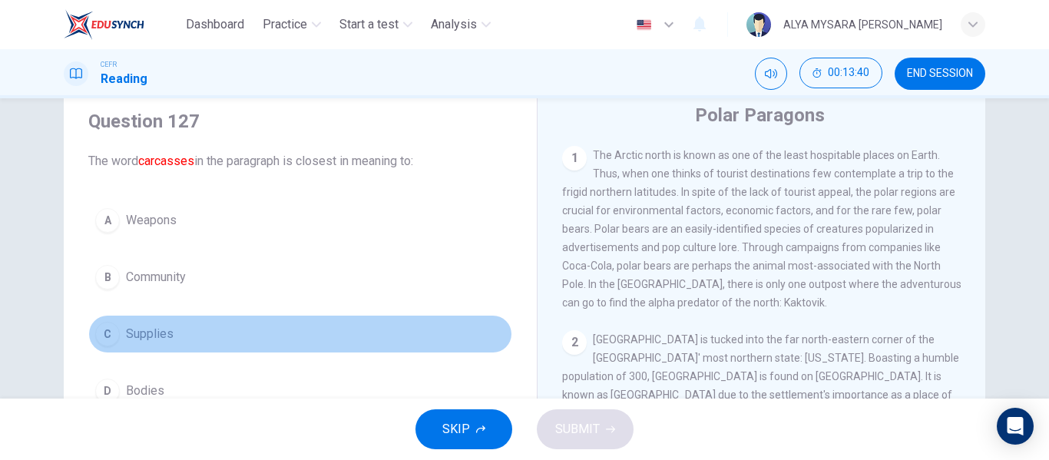
click at [114, 340] on button "C Supplies" at bounding box center [300, 334] width 424 height 38
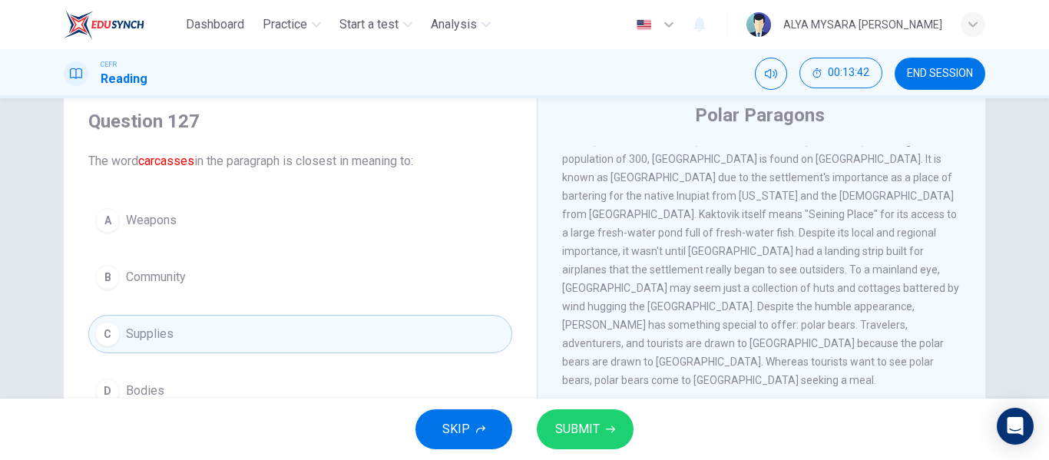
scroll to position [379, 0]
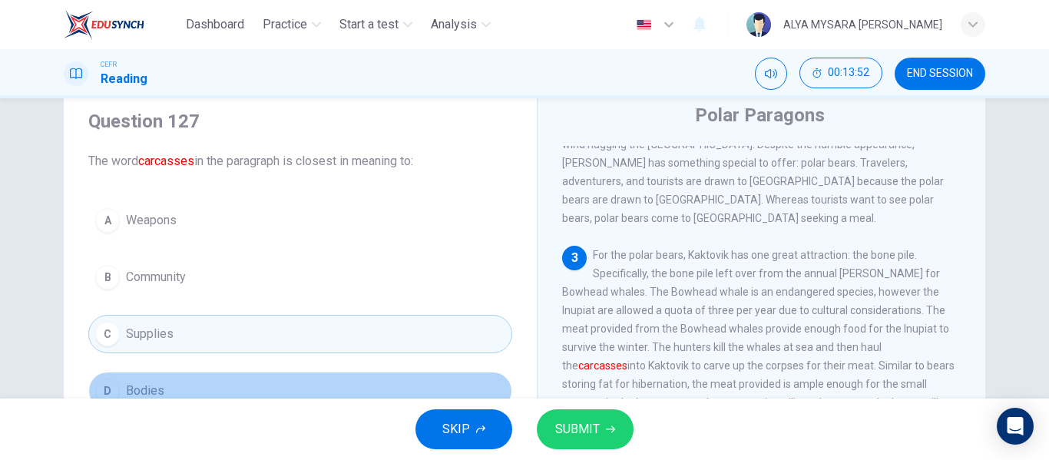
click at [106, 393] on div "D" at bounding box center [107, 391] width 25 height 25
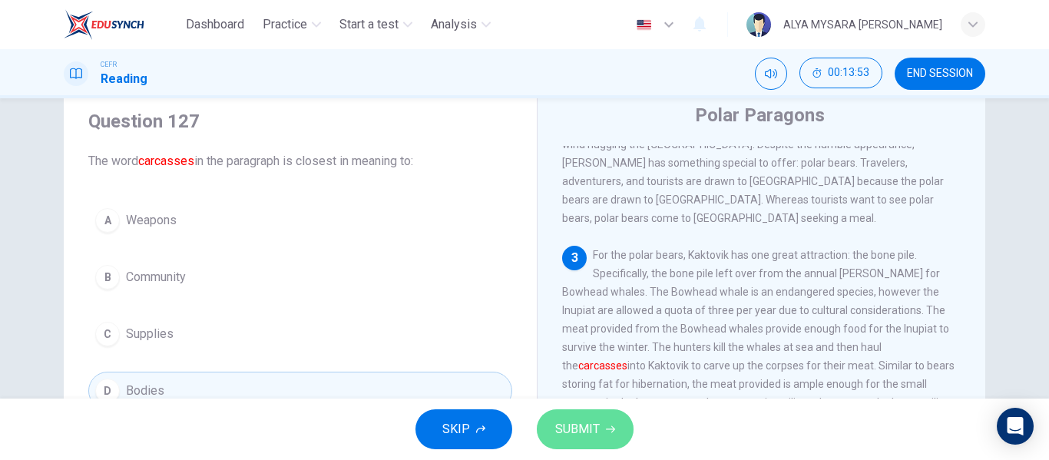
click at [566, 423] on span "SUBMIT" at bounding box center [577, 430] width 45 height 22
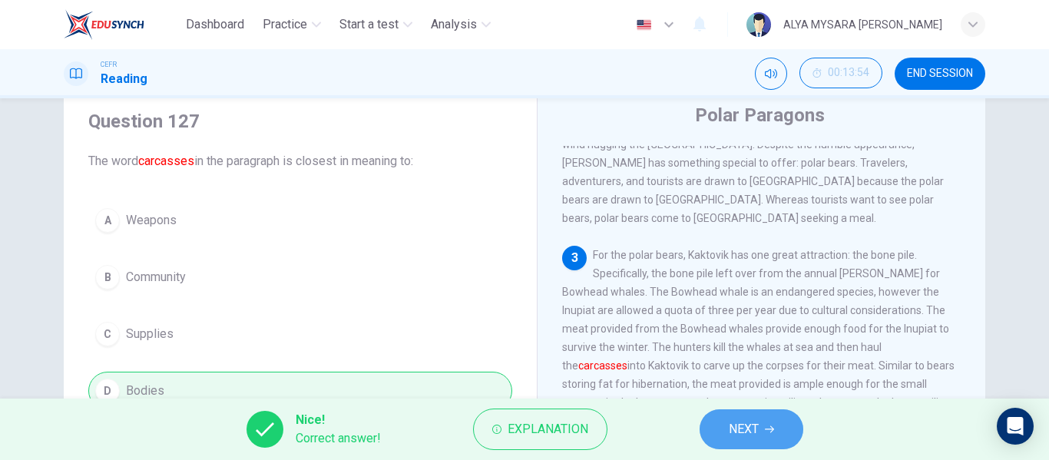
click at [752, 429] on span "NEXT" at bounding box center [744, 430] width 30 height 22
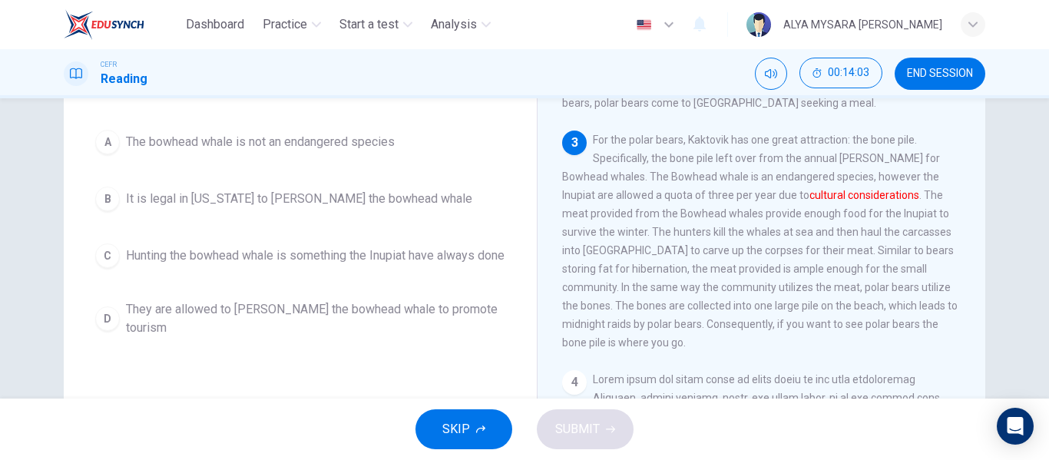
scroll to position [169, 0]
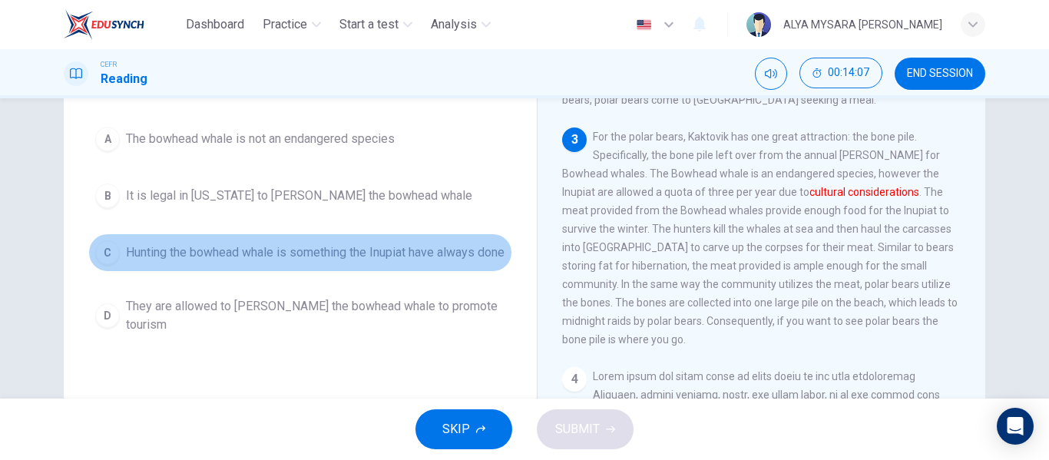
click at [116, 267] on button "C Hunting the bowhead whale is something the Inupiat have always done" at bounding box center [300, 252] width 424 height 38
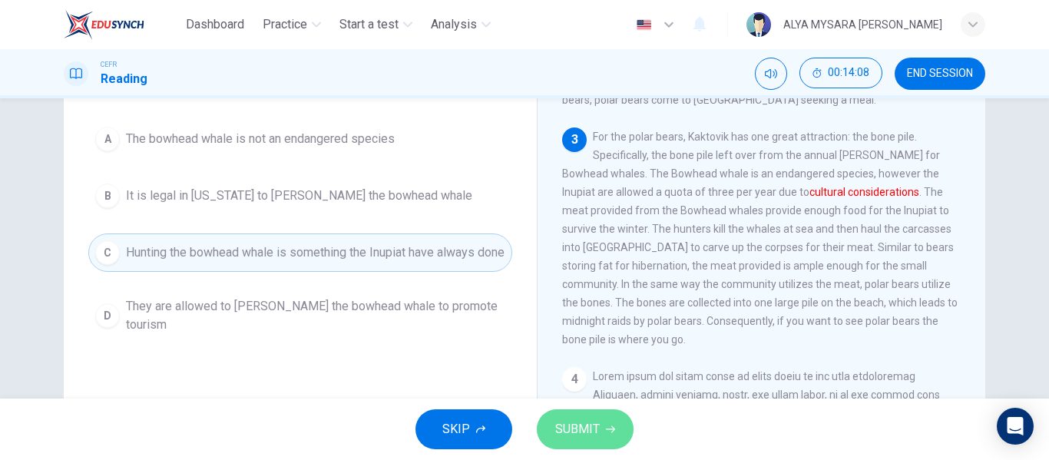
click at [556, 422] on span "SUBMIT" at bounding box center [577, 430] width 45 height 22
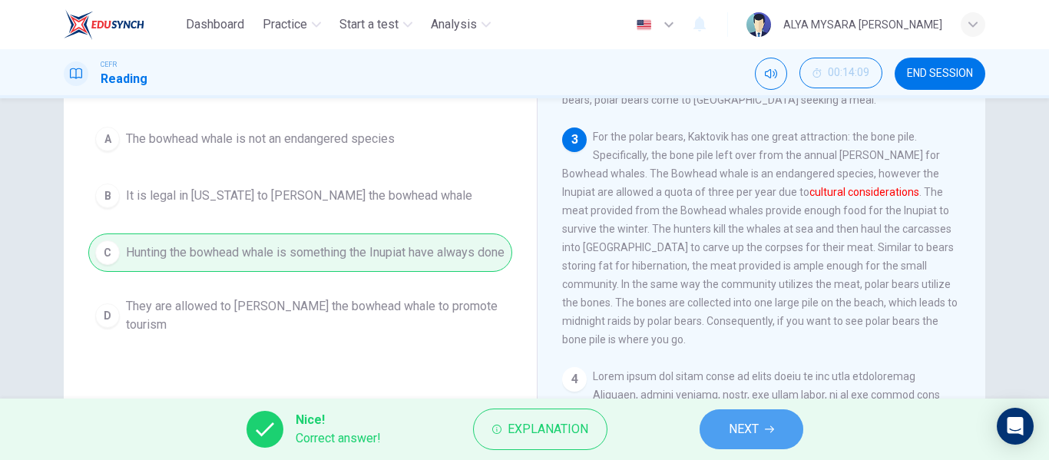
click at [781, 449] on button "NEXT" at bounding box center [752, 429] width 104 height 40
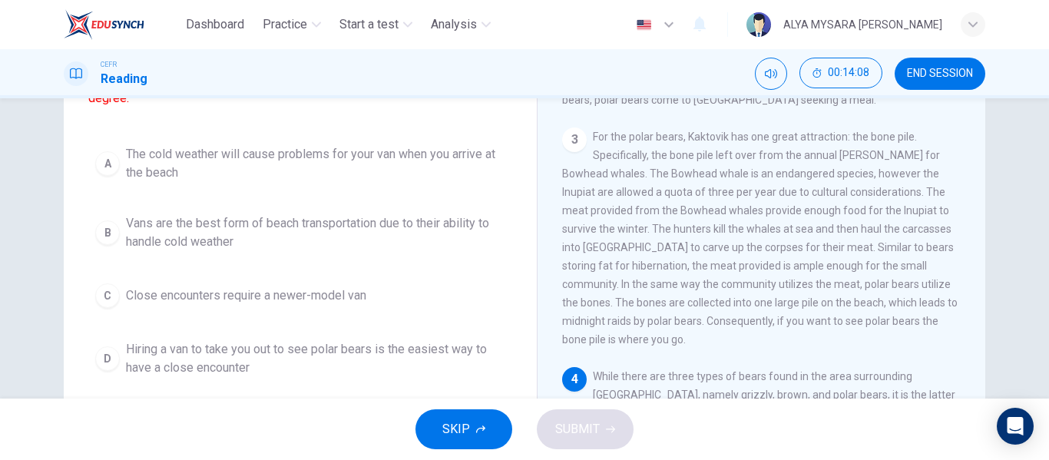
scroll to position [206, 0]
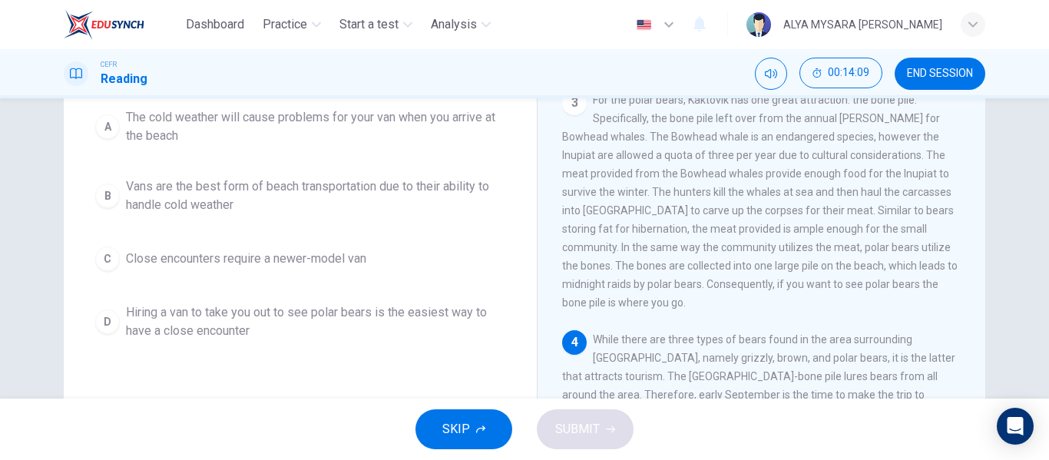
click at [470, 426] on button "SKIP" at bounding box center [464, 429] width 97 height 40
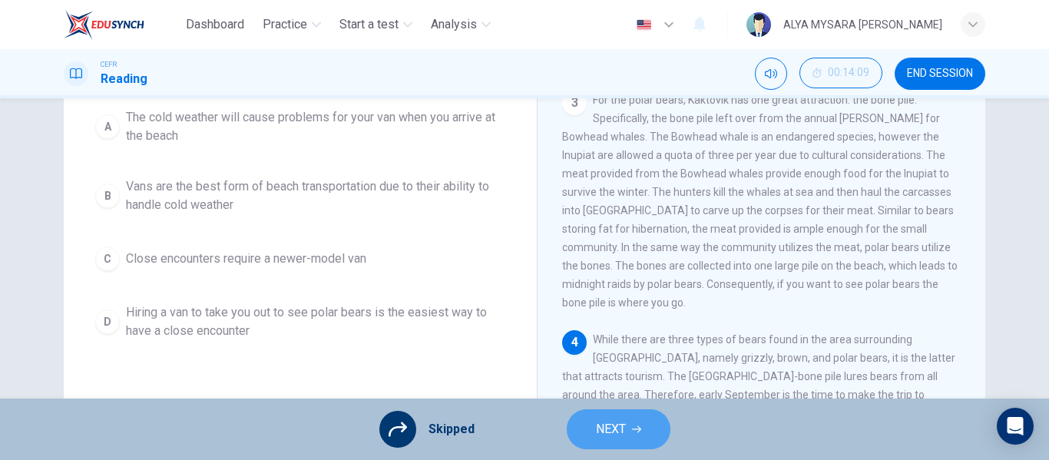
click at [645, 428] on button "NEXT" at bounding box center [619, 429] width 104 height 40
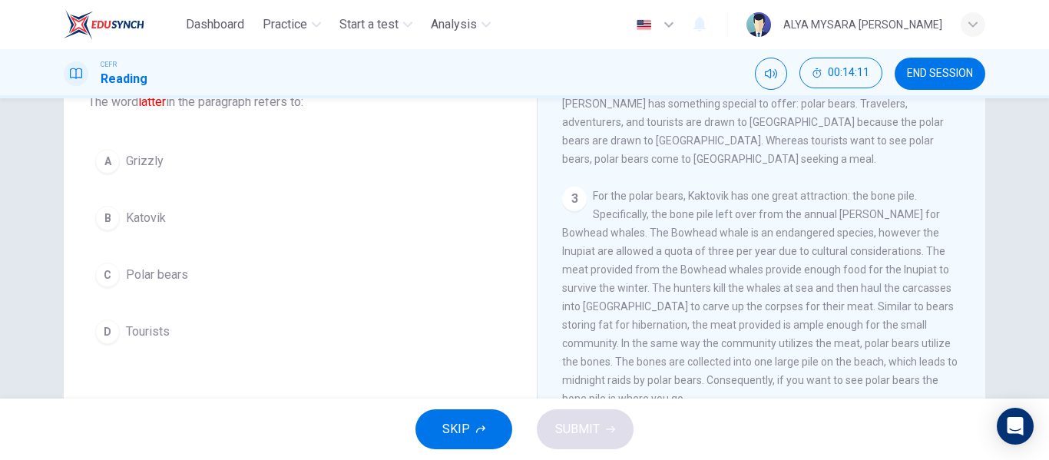
scroll to position [108, 0]
click at [471, 426] on button "SKIP" at bounding box center [464, 429] width 97 height 40
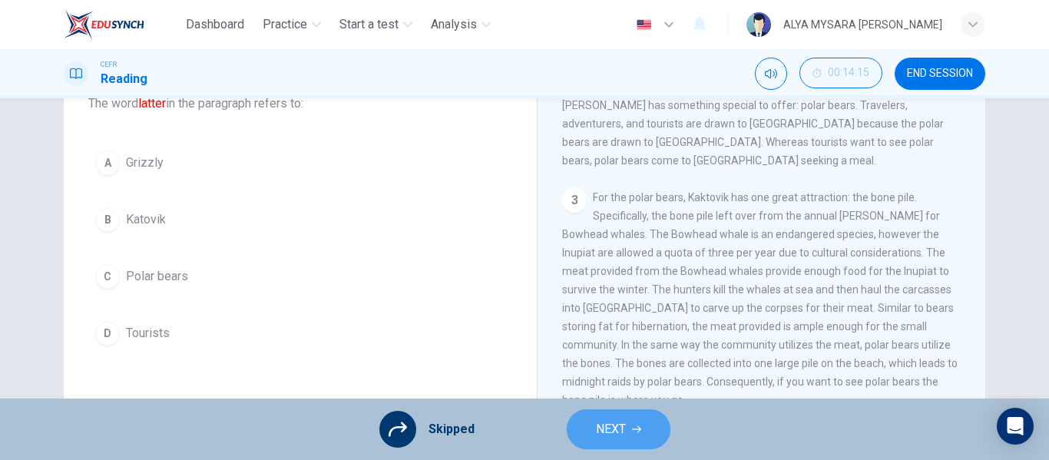
click at [601, 429] on span "NEXT" at bounding box center [611, 430] width 30 height 22
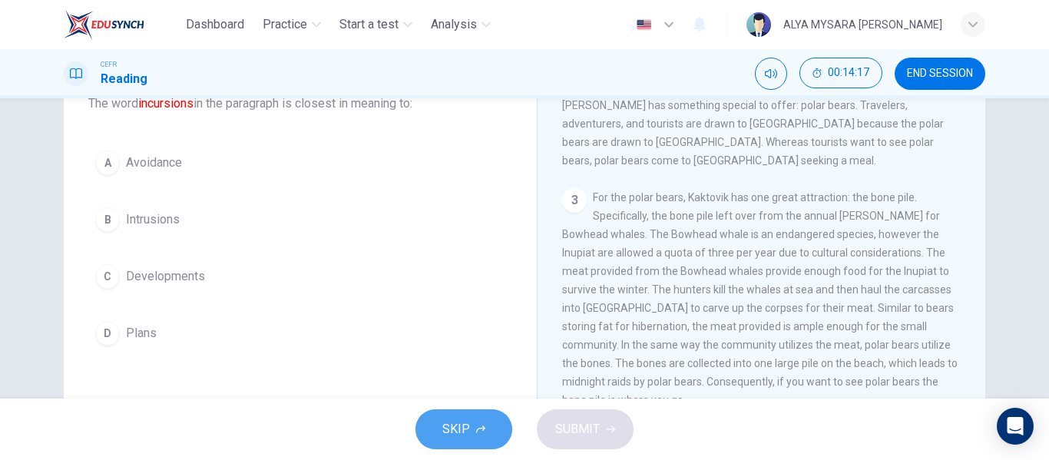
click at [457, 420] on span "SKIP" at bounding box center [456, 430] width 28 height 22
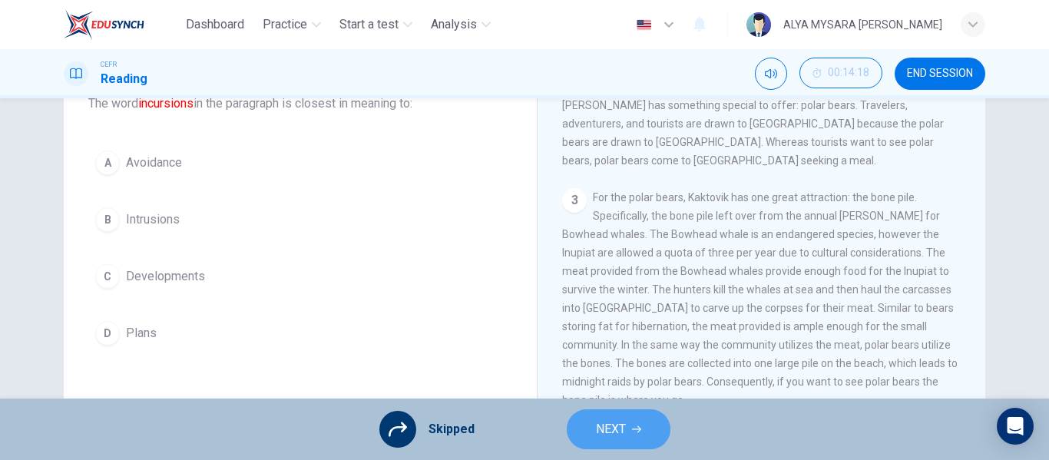
click at [624, 429] on span "NEXT" at bounding box center [611, 430] width 30 height 22
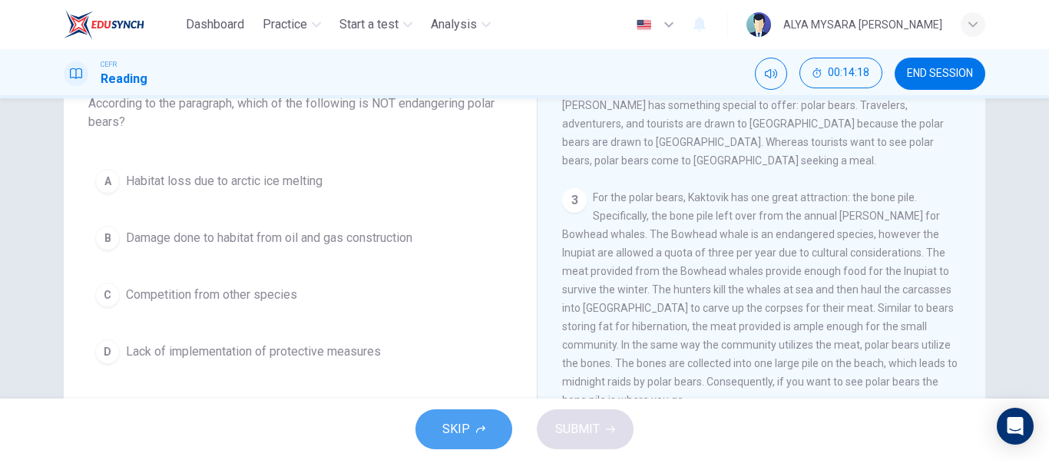
click at [457, 435] on span "SKIP" at bounding box center [456, 430] width 28 height 22
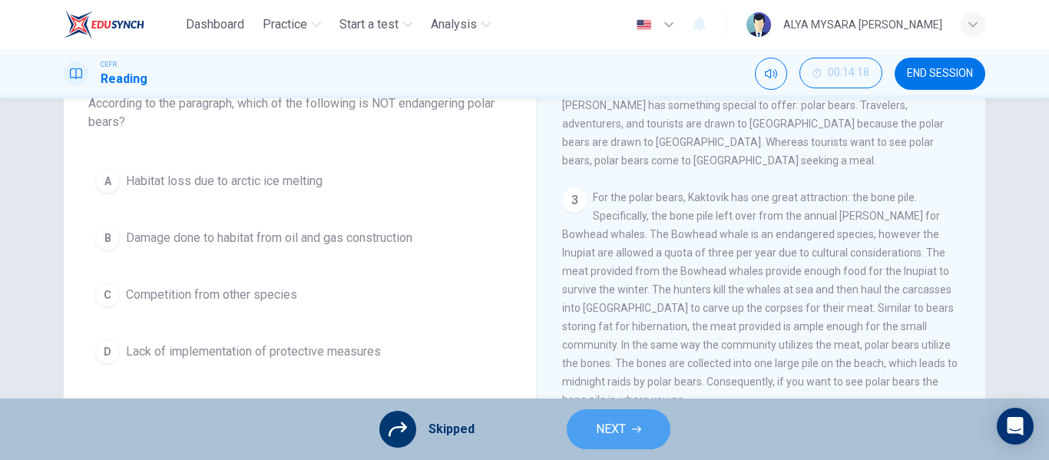
click at [591, 430] on button "NEXT" at bounding box center [619, 429] width 104 height 40
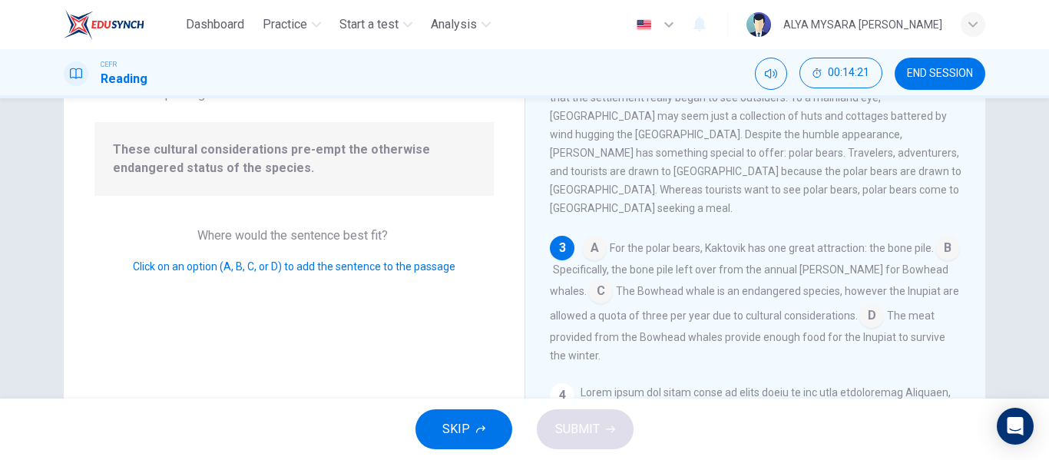
scroll to position [135, 0]
click at [588, 279] on input at bounding box center [600, 291] width 25 height 25
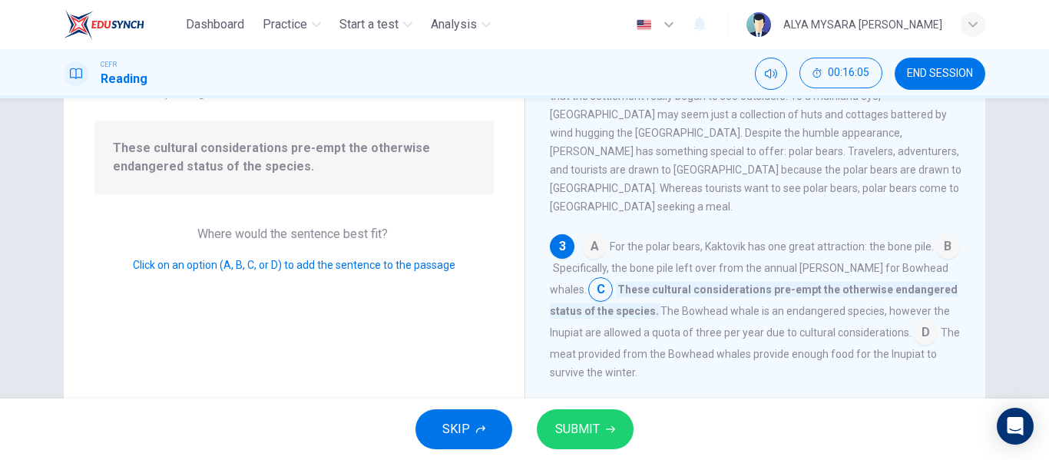
click at [913, 322] on input at bounding box center [925, 334] width 25 height 25
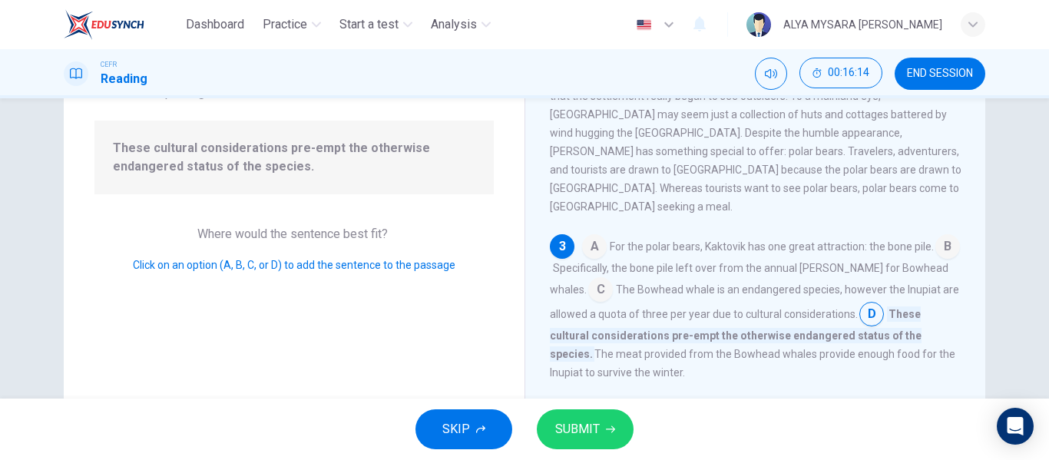
click at [588, 279] on input at bounding box center [600, 291] width 25 height 25
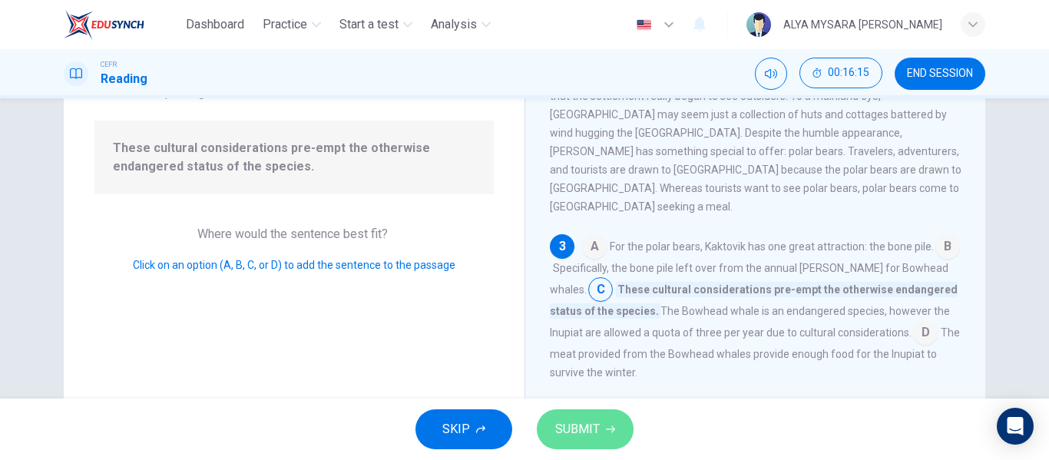
click at [581, 426] on span "SUBMIT" at bounding box center [577, 430] width 45 height 22
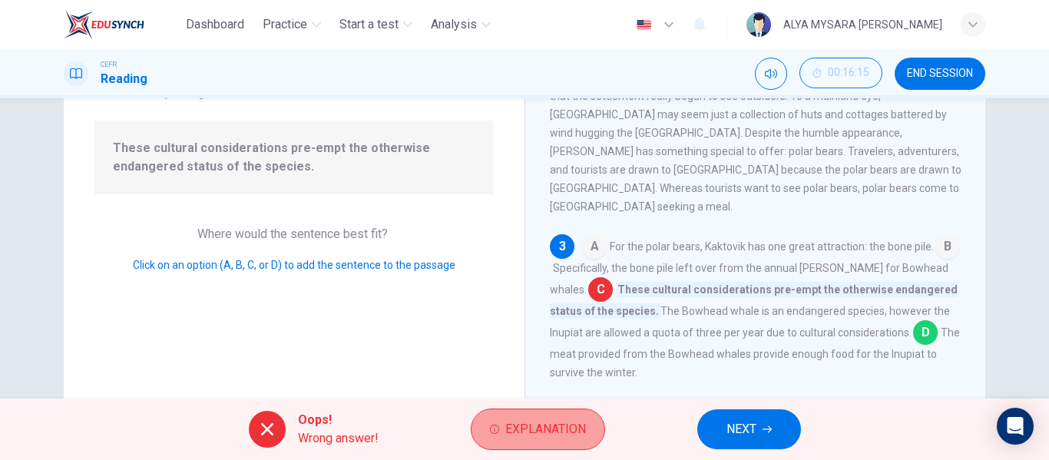
click at [583, 411] on button "Explanation" at bounding box center [538, 429] width 134 height 41
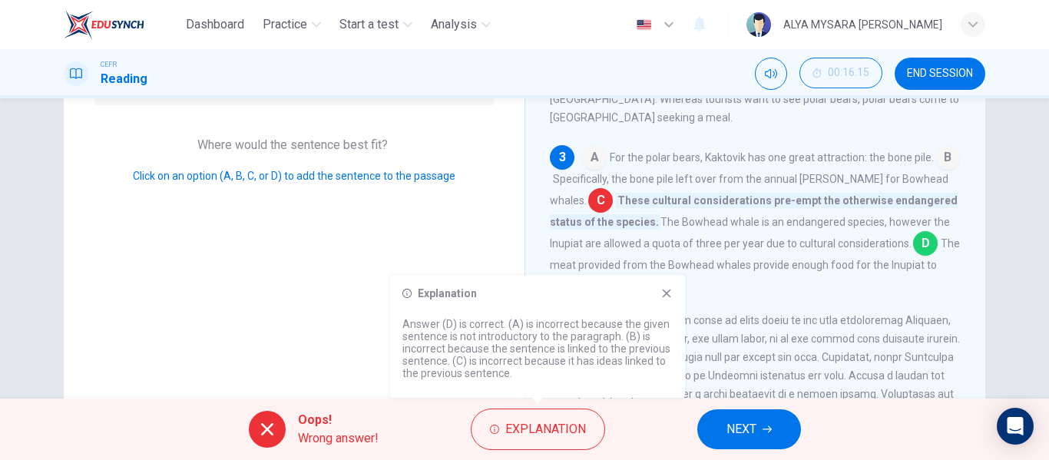
scroll to position [225, 0]
click at [714, 437] on button "NEXT" at bounding box center [749, 429] width 104 height 40
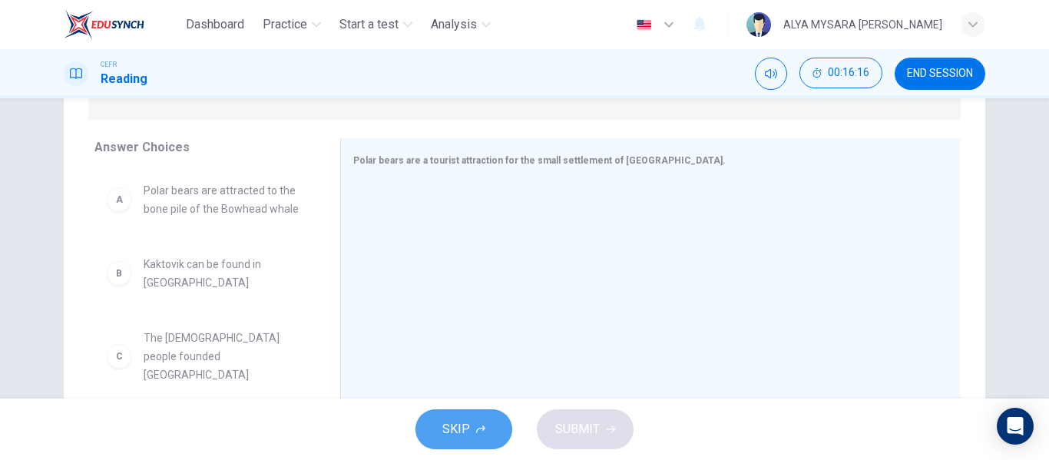
click at [462, 418] on button "SKIP" at bounding box center [464, 429] width 97 height 40
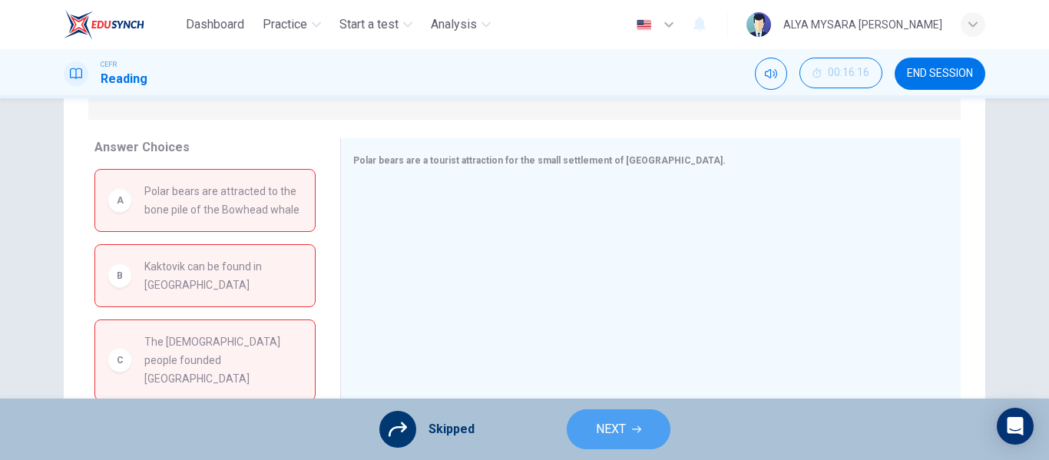
click at [638, 429] on icon "button" at bounding box center [636, 429] width 9 height 7
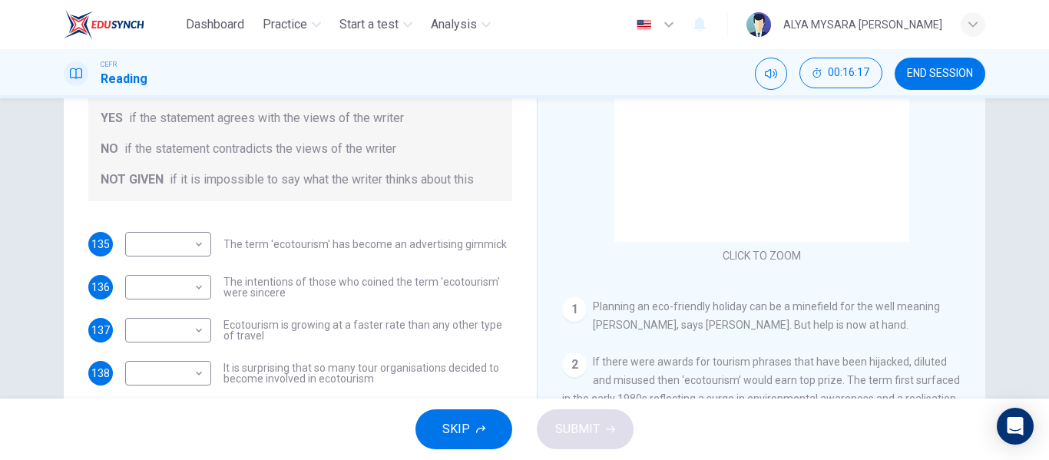
scroll to position [230, 0]
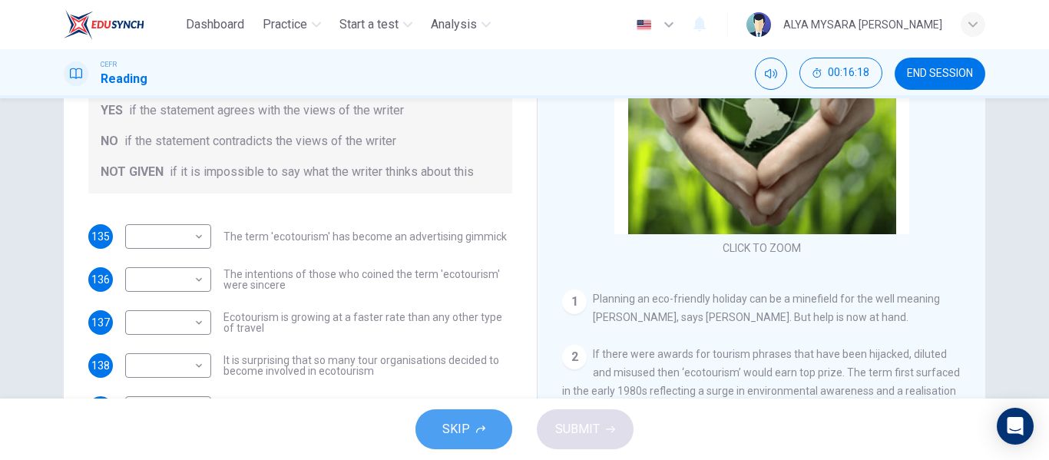
click at [446, 426] on span "SKIP" at bounding box center [456, 430] width 28 height 22
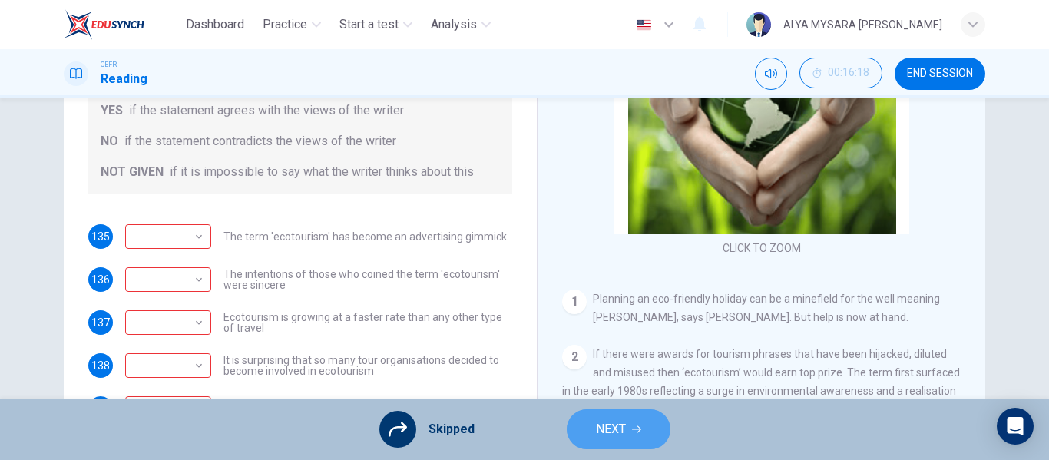
click at [622, 439] on span "NEXT" at bounding box center [611, 430] width 30 height 22
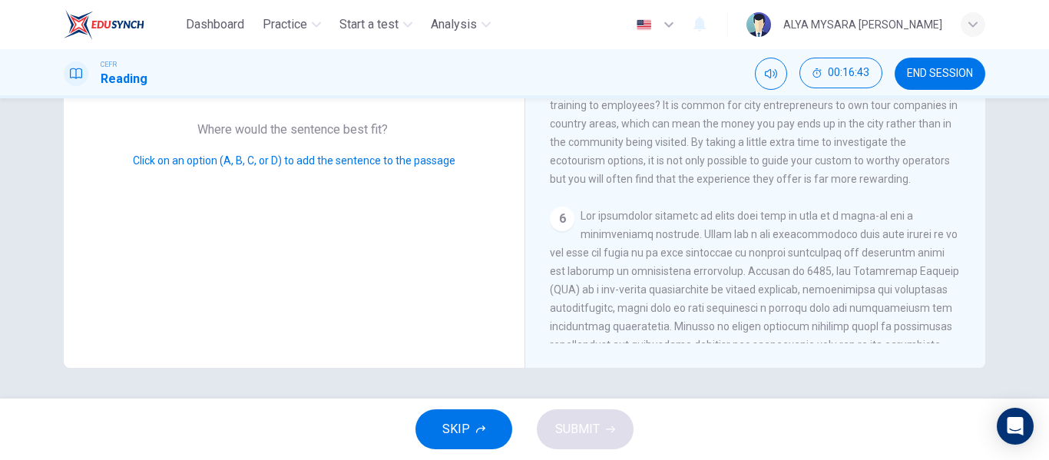
scroll to position [0, 0]
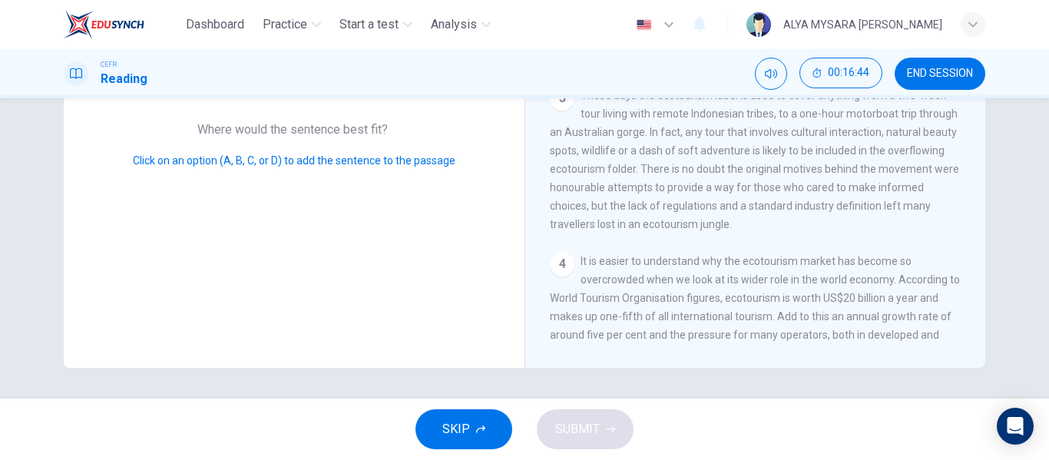
click at [648, 187] on div "3 These days the ecotourism label is used to cover anything from a two-week tou…" at bounding box center [756, 159] width 412 height 147
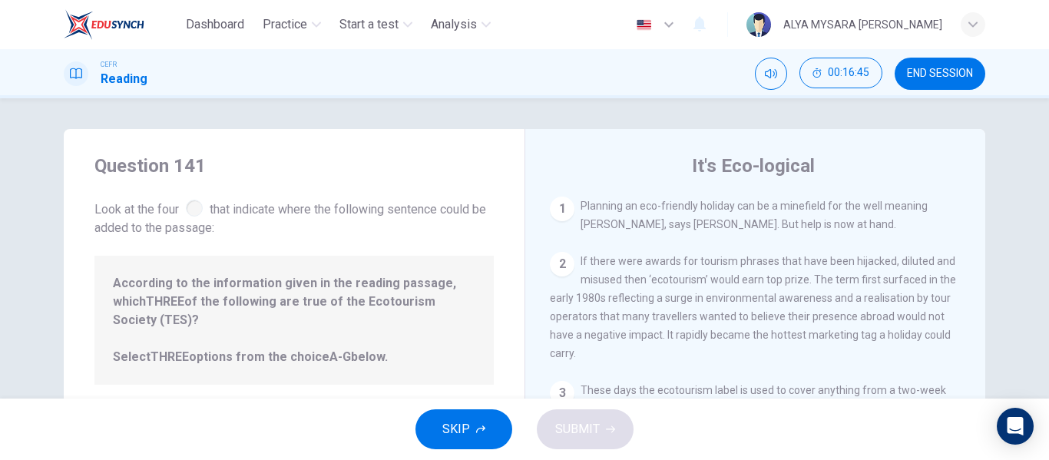
drag, startPoint x: 515, startPoint y: 215, endPoint x: 581, endPoint y: 214, distance: 65.3
click at [581, 214] on div "Question 141 Look at the four that indicate where the following sentence could …" at bounding box center [525, 396] width 922 height 534
click at [581, 214] on div "1 Planning an eco-friendly holiday can be a minefield for the well meaning [PER…" at bounding box center [756, 215] width 412 height 37
click at [565, 214] on div "1" at bounding box center [562, 209] width 25 height 25
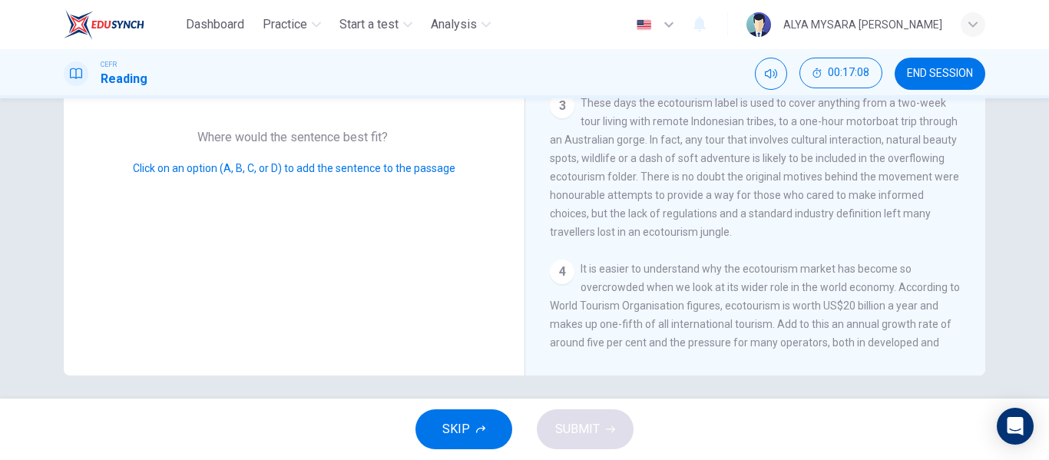
scroll to position [295, 0]
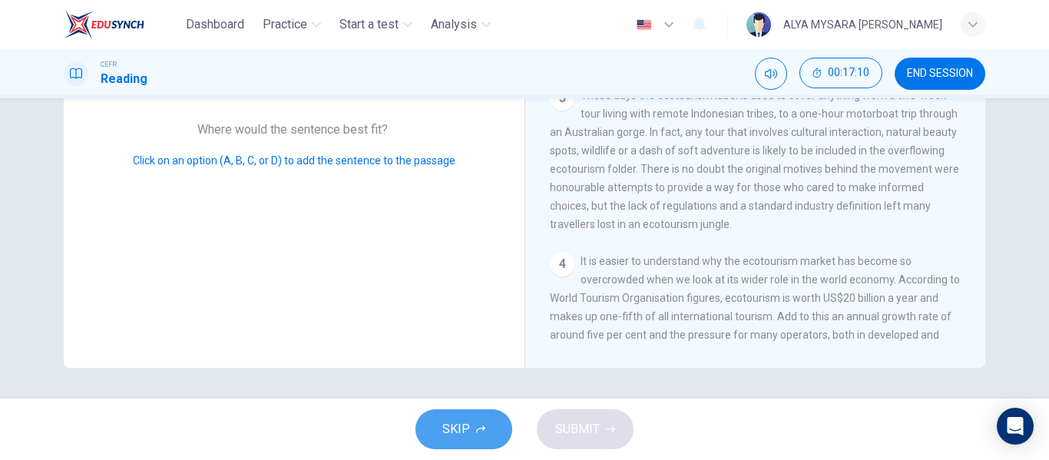
click at [437, 419] on button "SKIP" at bounding box center [464, 429] width 97 height 40
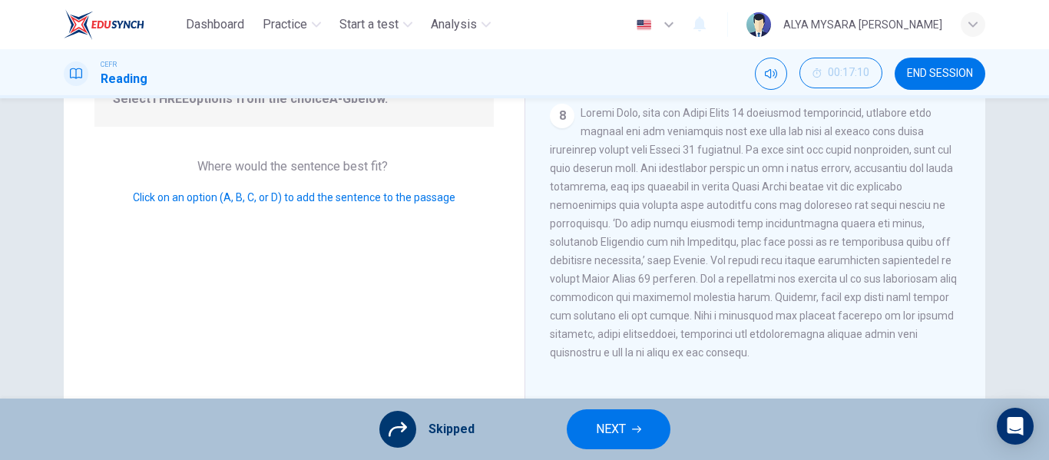
scroll to position [259, 0]
click at [628, 430] on button "NEXT" at bounding box center [619, 429] width 104 height 40
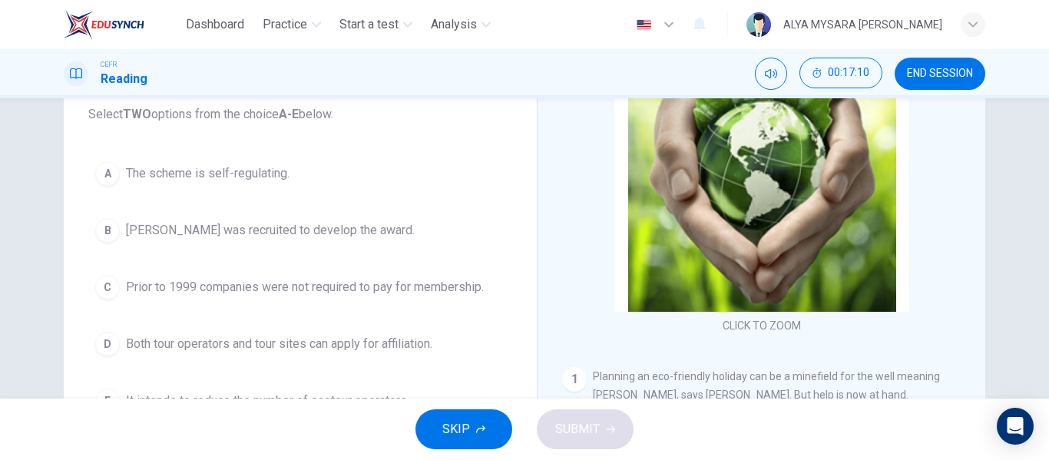
scroll to position [141, 0]
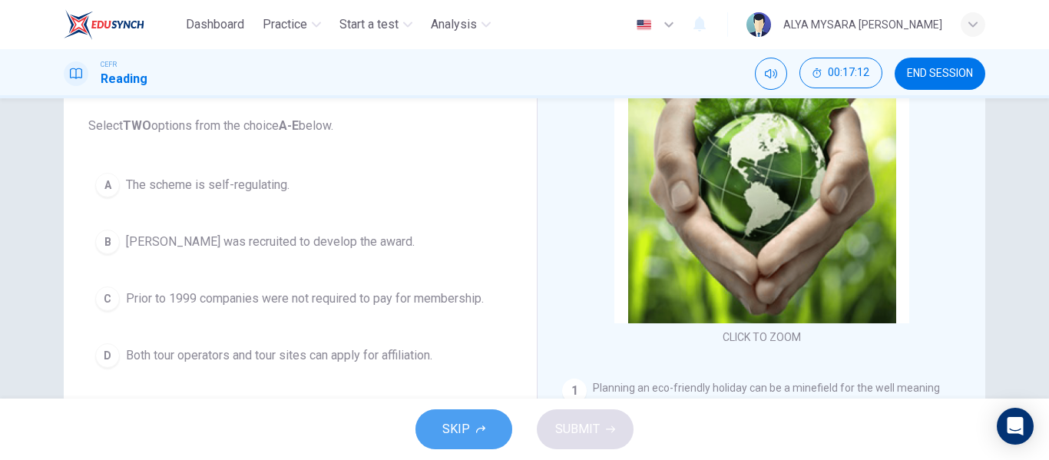
click at [456, 426] on span "SKIP" at bounding box center [456, 430] width 28 height 22
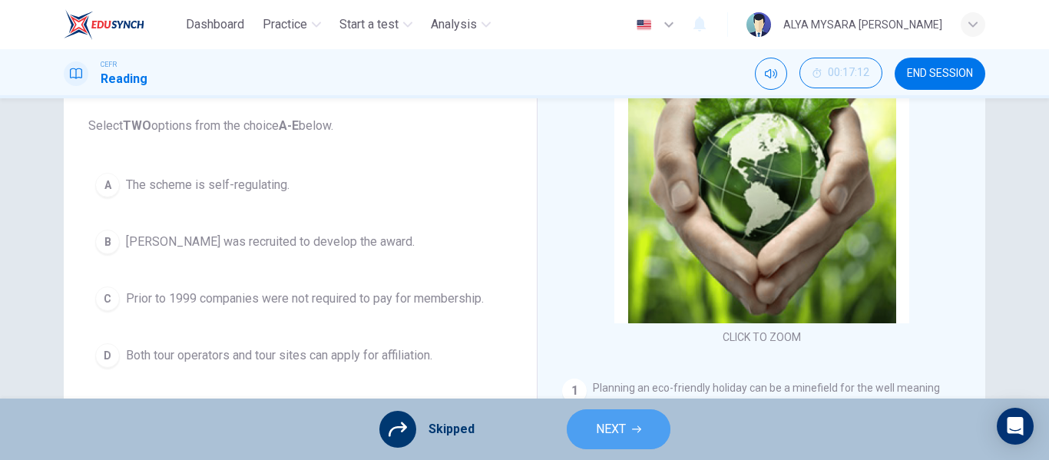
click at [618, 425] on span "NEXT" at bounding box center [611, 430] width 30 height 22
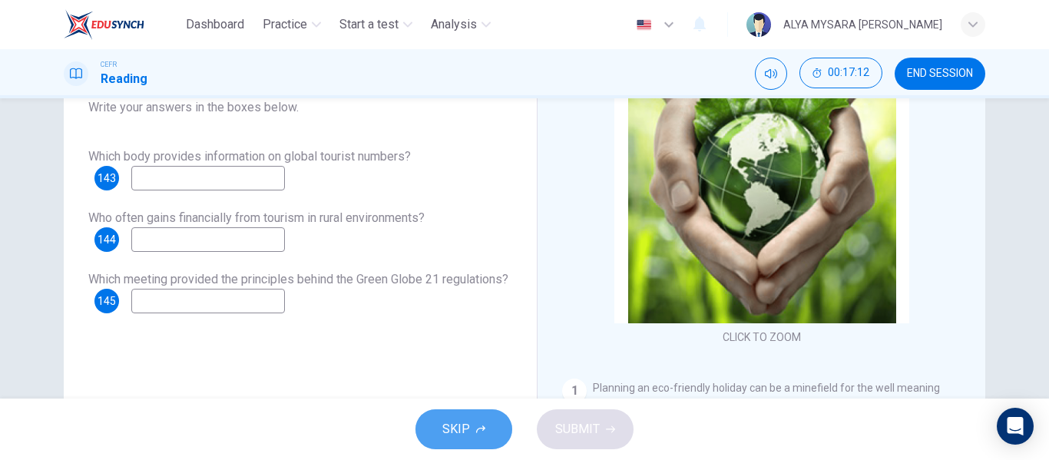
click at [445, 428] on span "SKIP" at bounding box center [456, 430] width 28 height 22
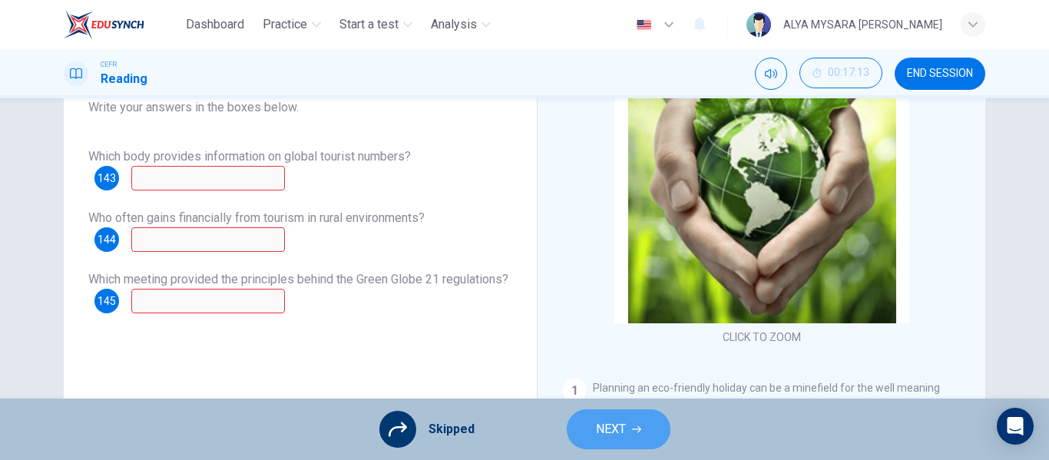
click at [624, 417] on button "NEXT" at bounding box center [619, 429] width 104 height 40
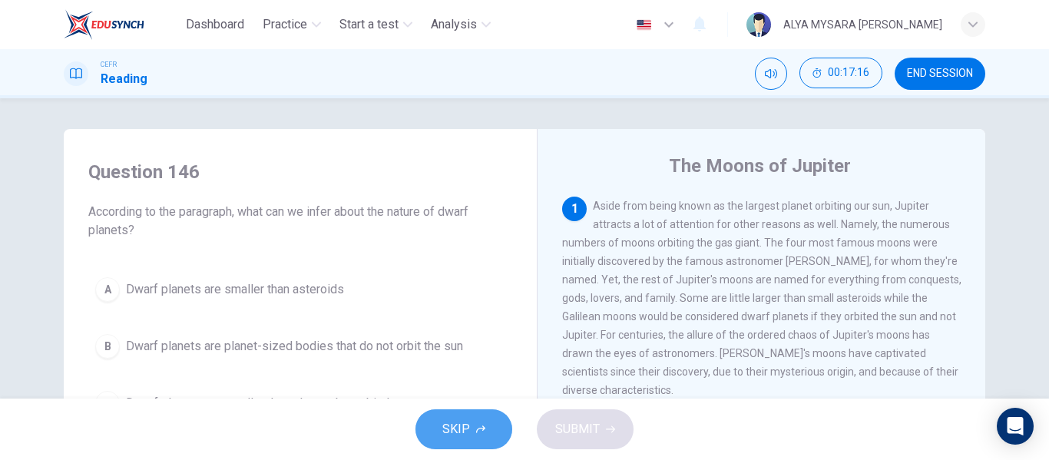
click at [462, 419] on span "SKIP" at bounding box center [456, 430] width 28 height 22
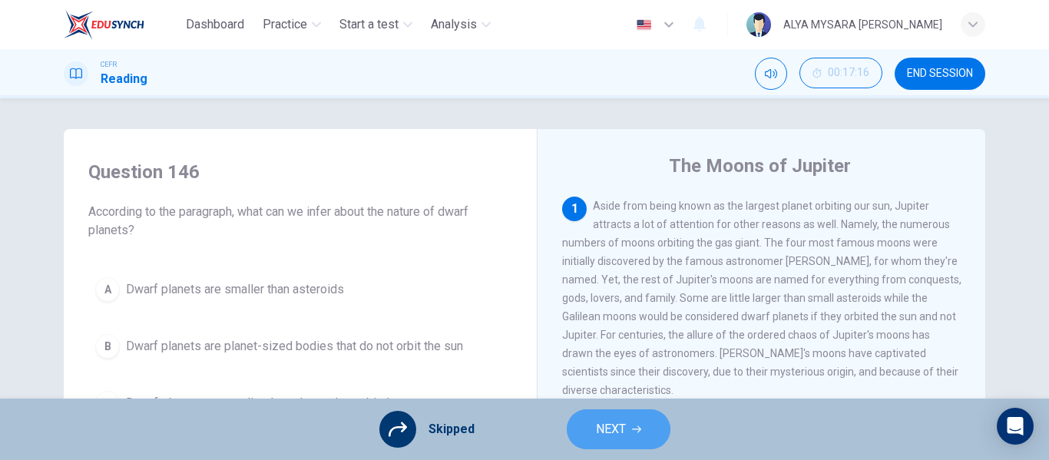
click at [622, 425] on span "NEXT" at bounding box center [611, 430] width 30 height 22
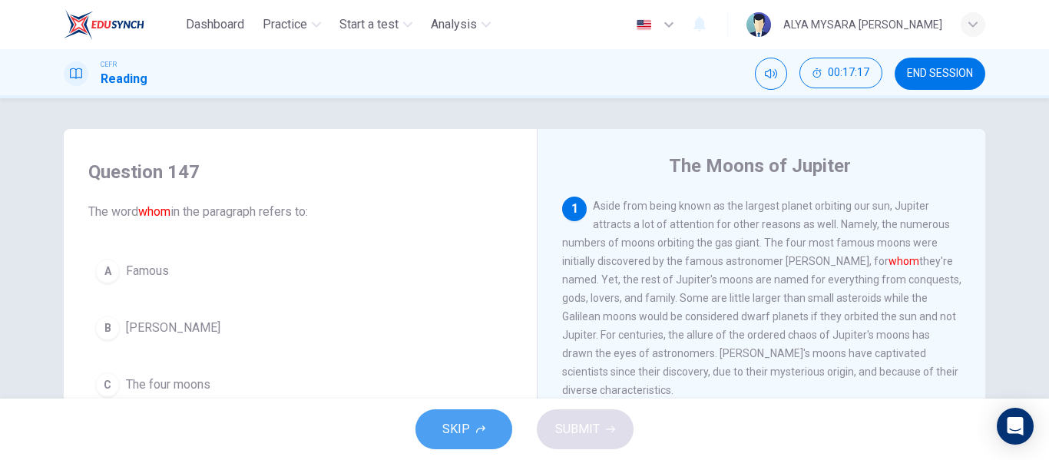
click at [476, 426] on icon "button" at bounding box center [480, 429] width 9 height 9
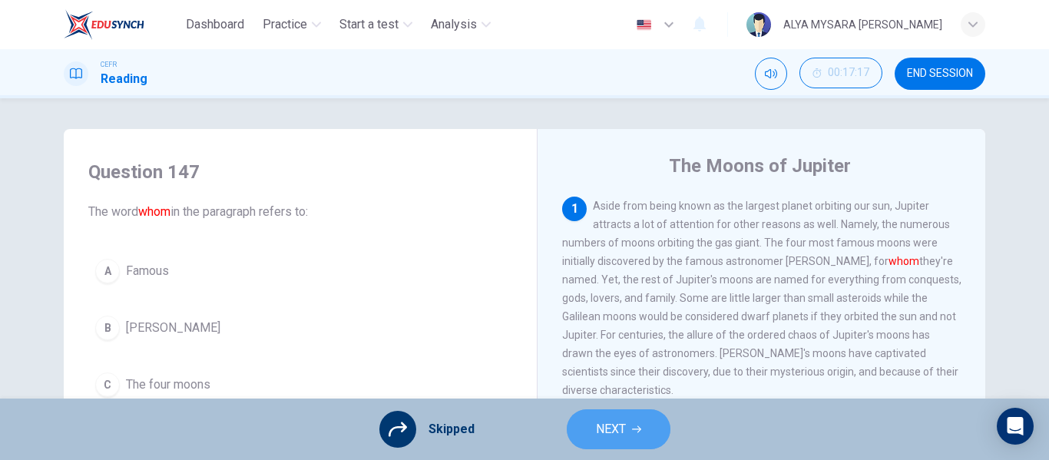
click at [598, 440] on button "NEXT" at bounding box center [619, 429] width 104 height 40
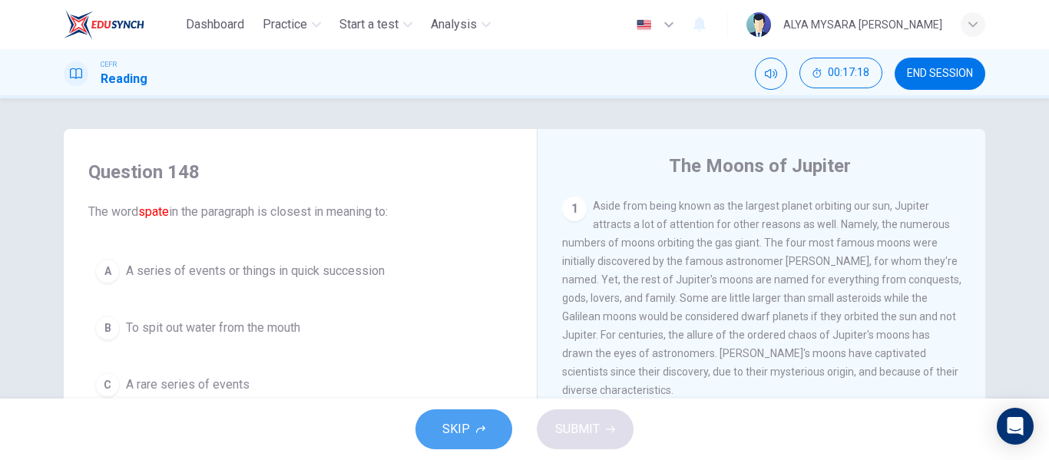
click at [438, 427] on button "SKIP" at bounding box center [464, 429] width 97 height 40
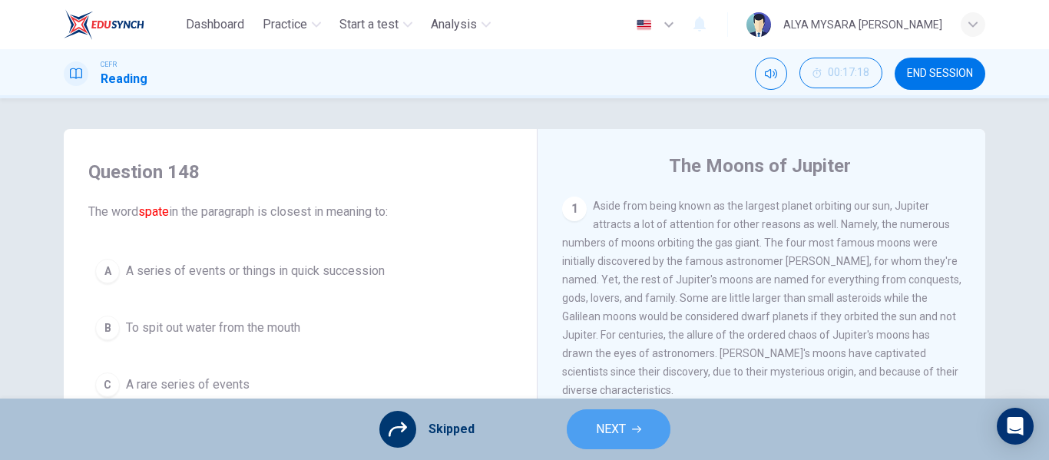
click at [606, 430] on span "NEXT" at bounding box center [611, 430] width 30 height 22
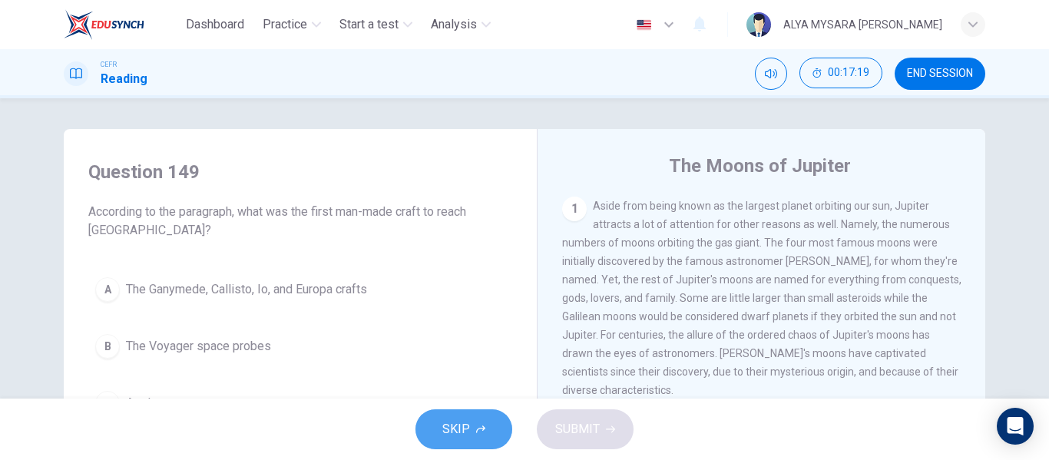
click at [458, 424] on span "SKIP" at bounding box center [456, 430] width 28 height 22
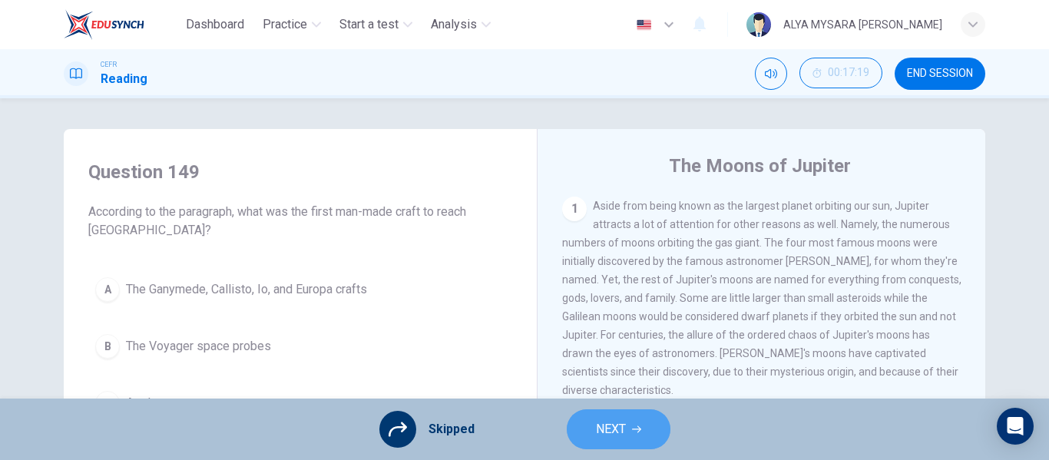
click at [617, 436] on span "NEXT" at bounding box center [611, 430] width 30 height 22
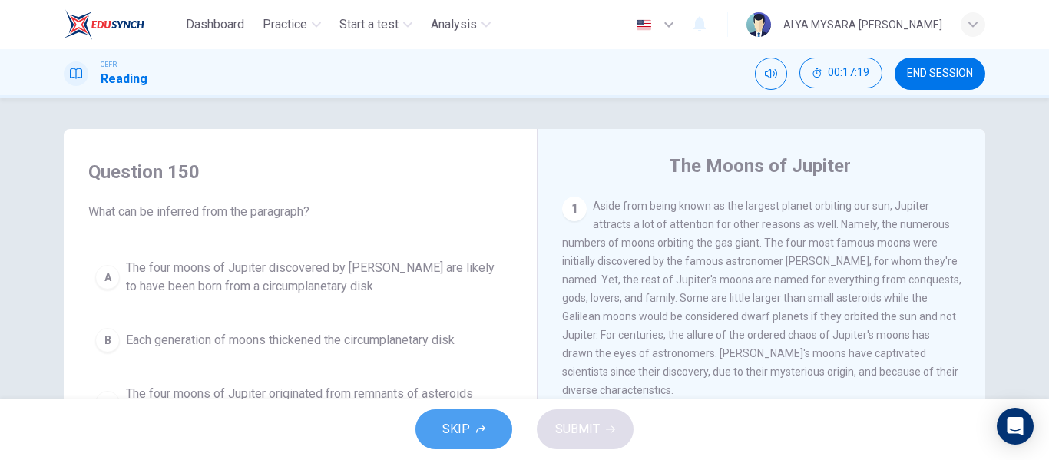
click at [478, 435] on button "SKIP" at bounding box center [464, 429] width 97 height 40
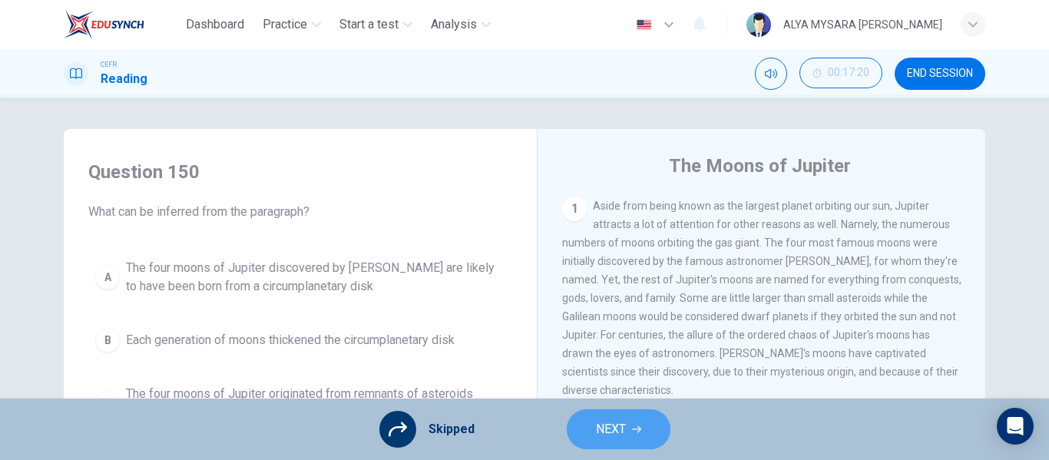
click at [635, 433] on icon "button" at bounding box center [636, 429] width 9 height 9
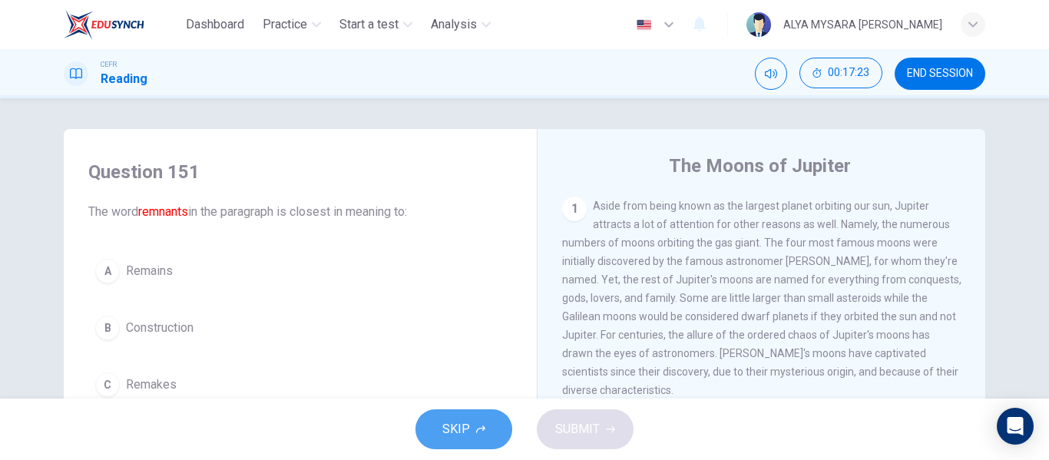
click at [451, 429] on span "SKIP" at bounding box center [456, 430] width 28 height 22
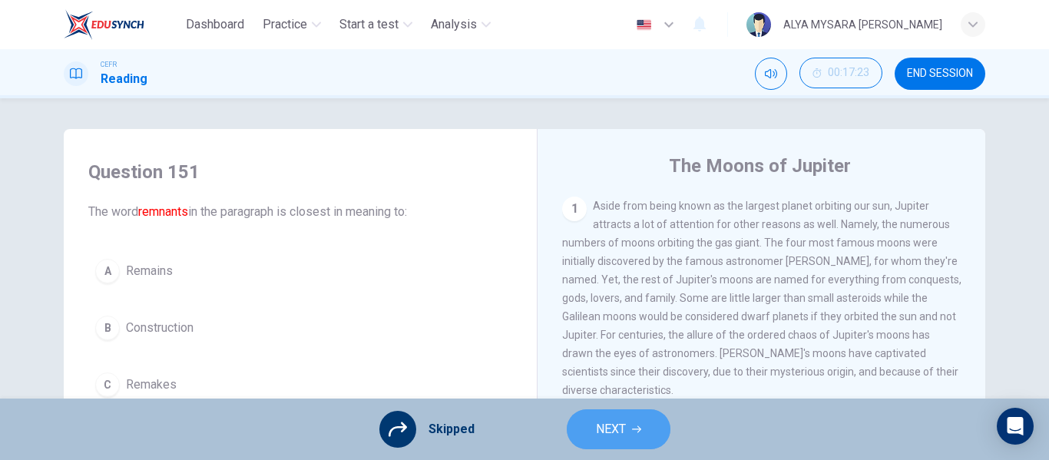
click at [601, 426] on span "NEXT" at bounding box center [611, 430] width 30 height 22
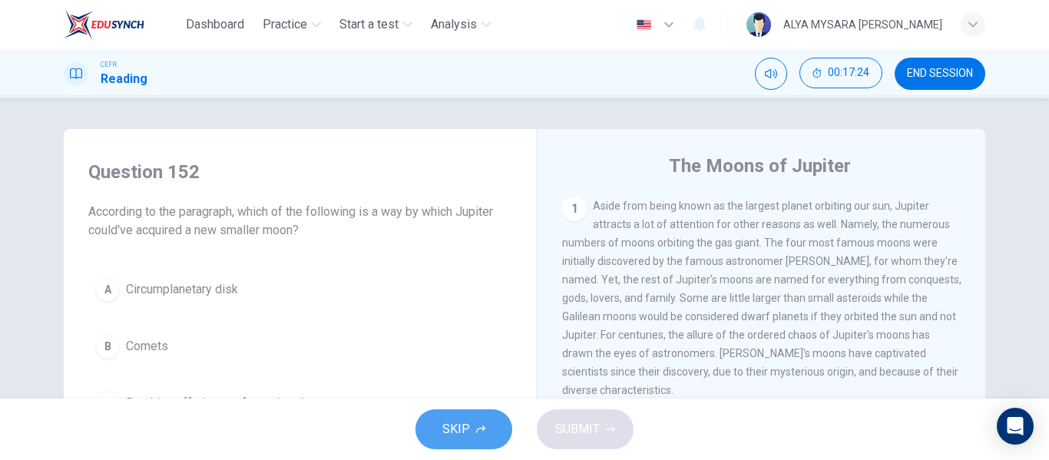
click at [449, 428] on span "SKIP" at bounding box center [456, 430] width 28 height 22
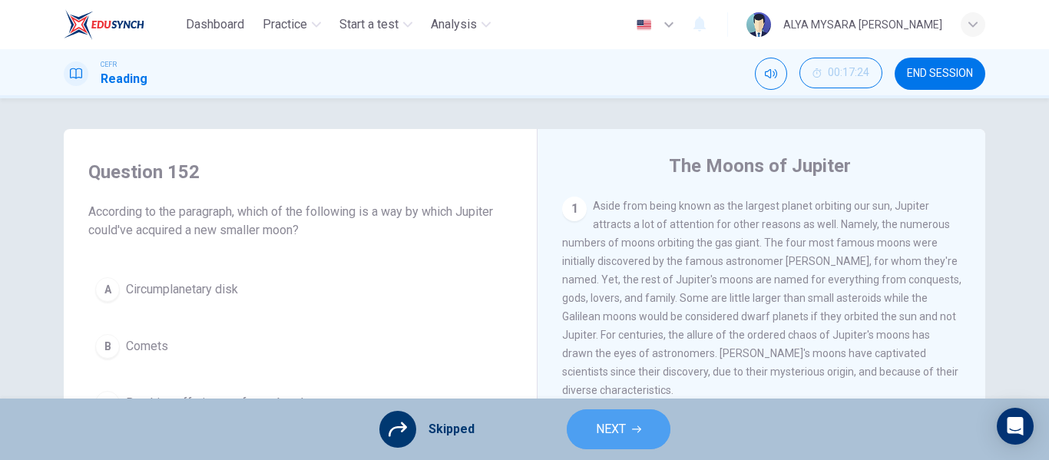
click at [605, 432] on span "NEXT" at bounding box center [611, 430] width 30 height 22
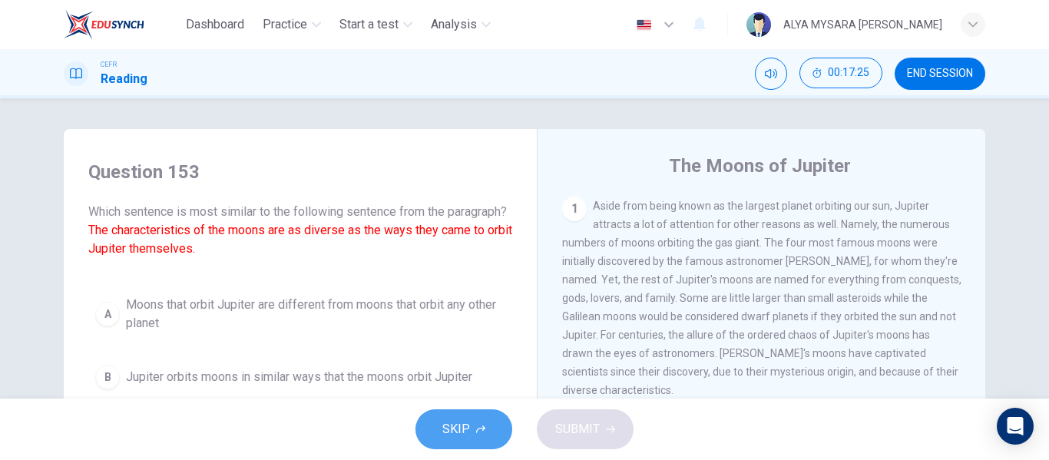
click at [480, 434] on button "SKIP" at bounding box center [464, 429] width 97 height 40
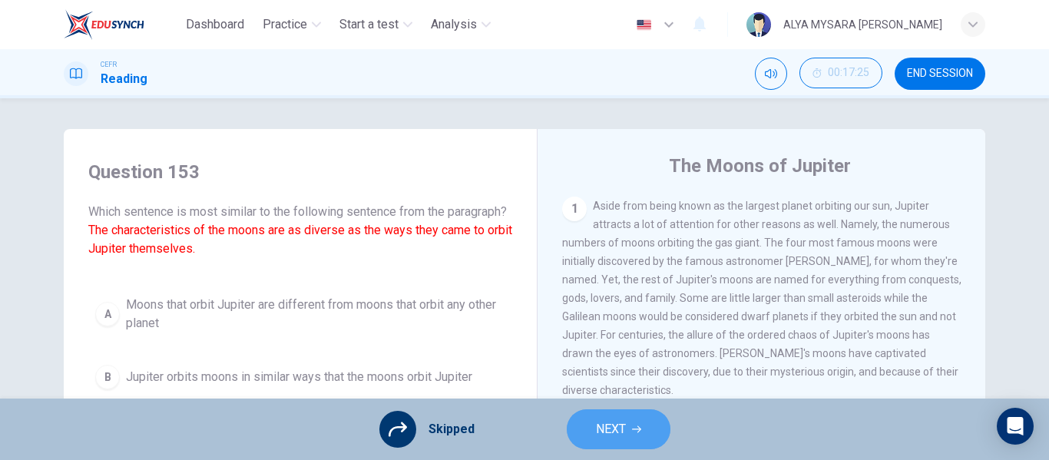
click at [611, 429] on span "NEXT" at bounding box center [611, 430] width 30 height 22
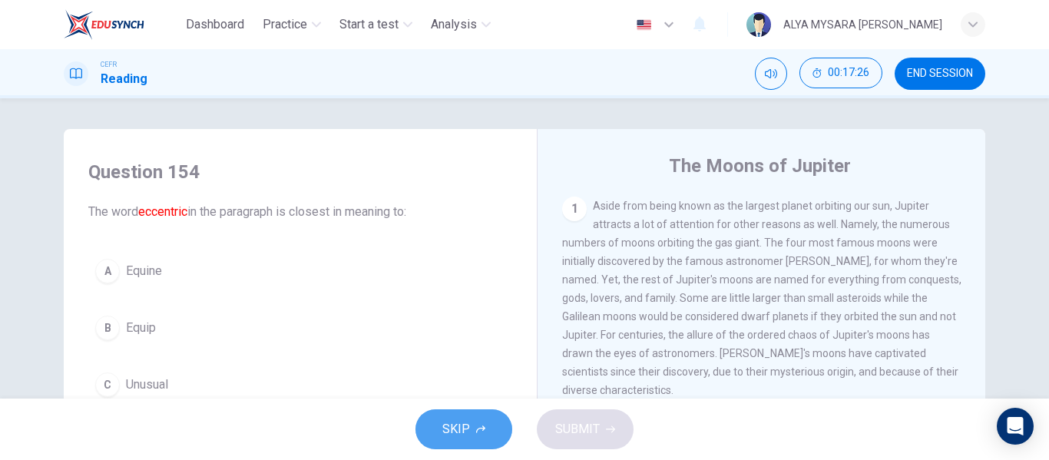
click at [477, 429] on icon "button" at bounding box center [480, 430] width 9 height 8
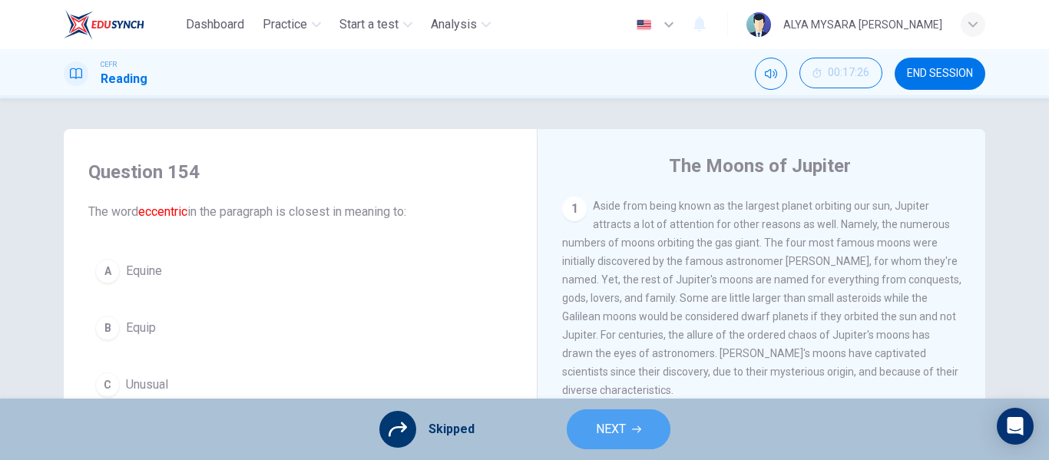
click at [616, 425] on span "NEXT" at bounding box center [611, 430] width 30 height 22
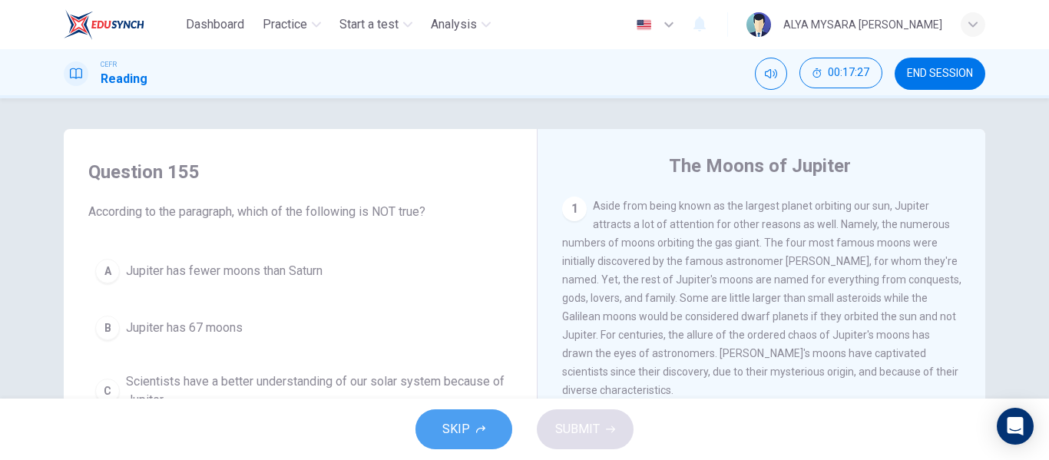
click at [422, 433] on button "SKIP" at bounding box center [464, 429] width 97 height 40
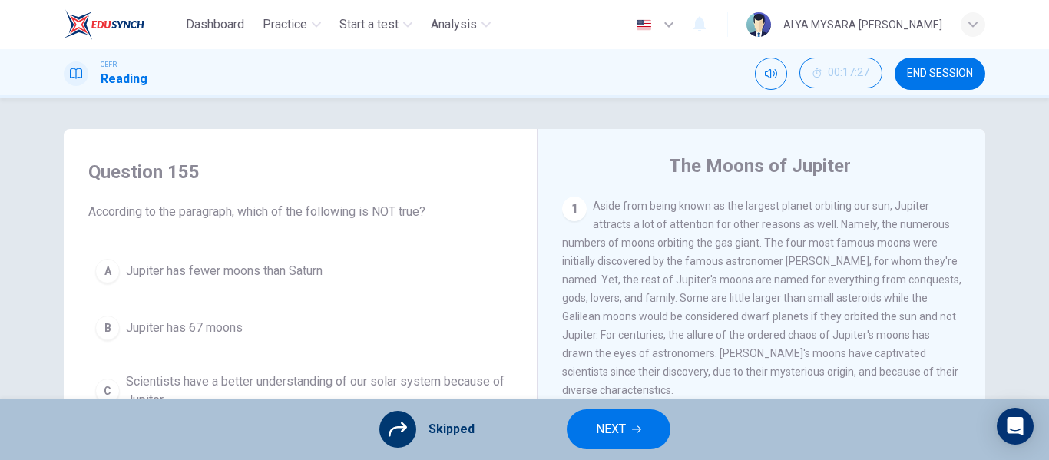
click at [588, 437] on button "NEXT" at bounding box center [619, 429] width 104 height 40
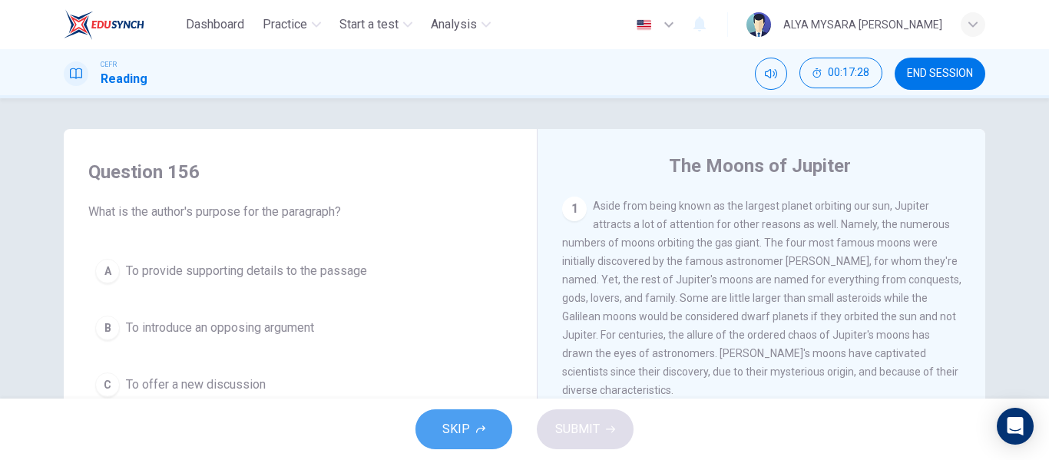
click at [465, 422] on span "SKIP" at bounding box center [456, 430] width 28 height 22
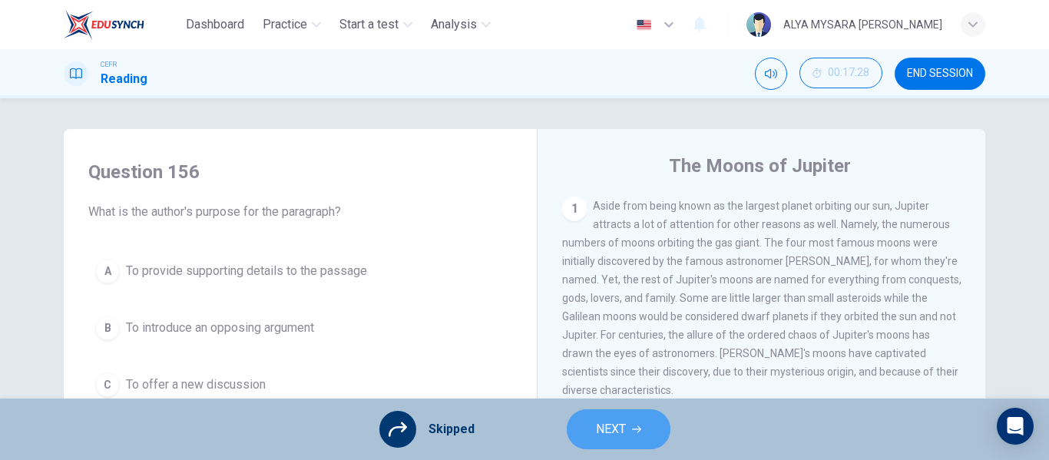
click at [593, 436] on button "NEXT" at bounding box center [619, 429] width 104 height 40
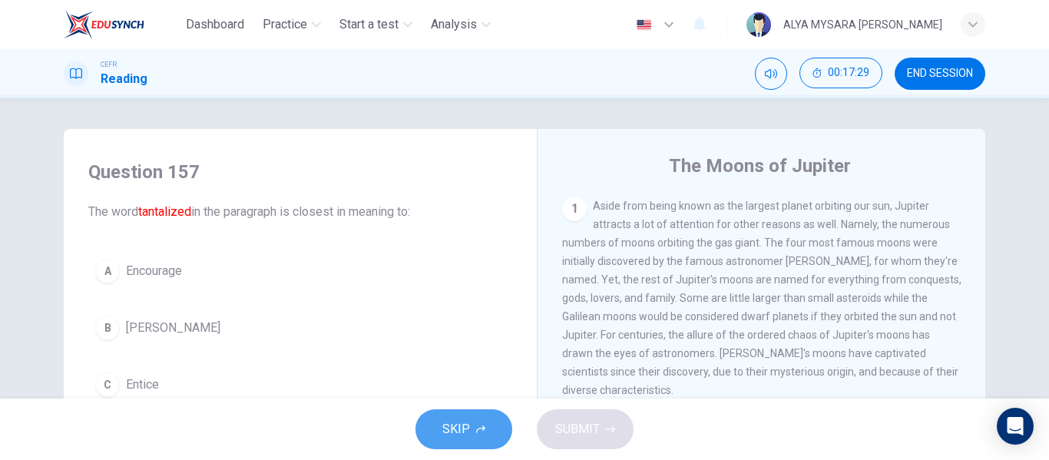
click at [496, 427] on button "SKIP" at bounding box center [464, 429] width 97 height 40
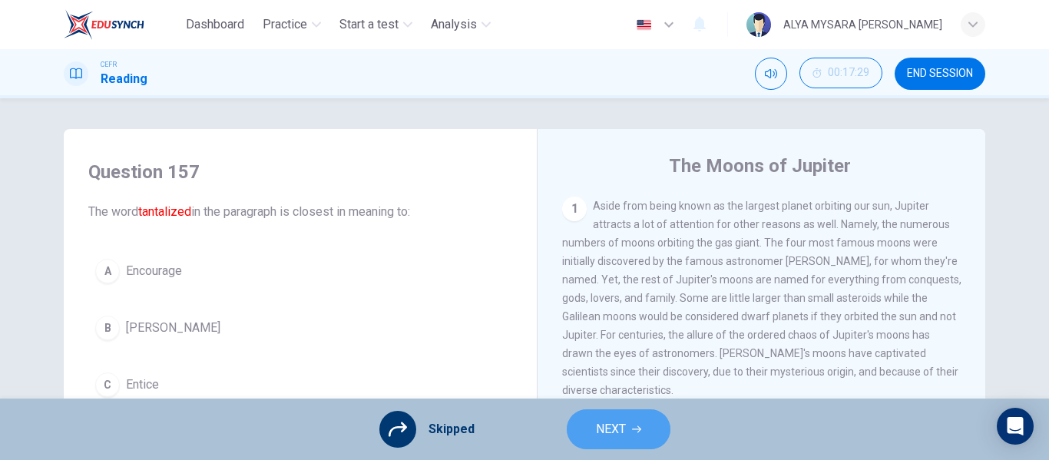
click at [574, 440] on button "NEXT" at bounding box center [619, 429] width 104 height 40
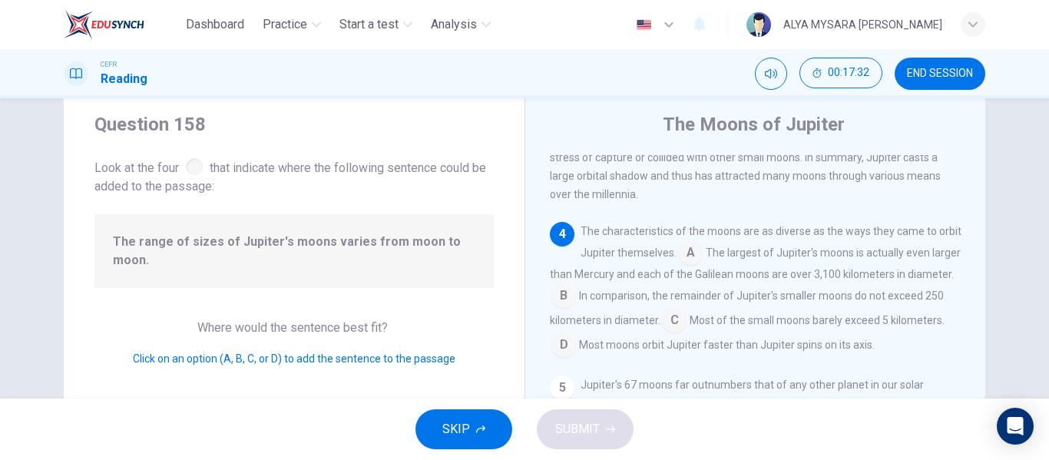
scroll to position [42, 0]
click at [703, 251] on input at bounding box center [690, 253] width 25 height 25
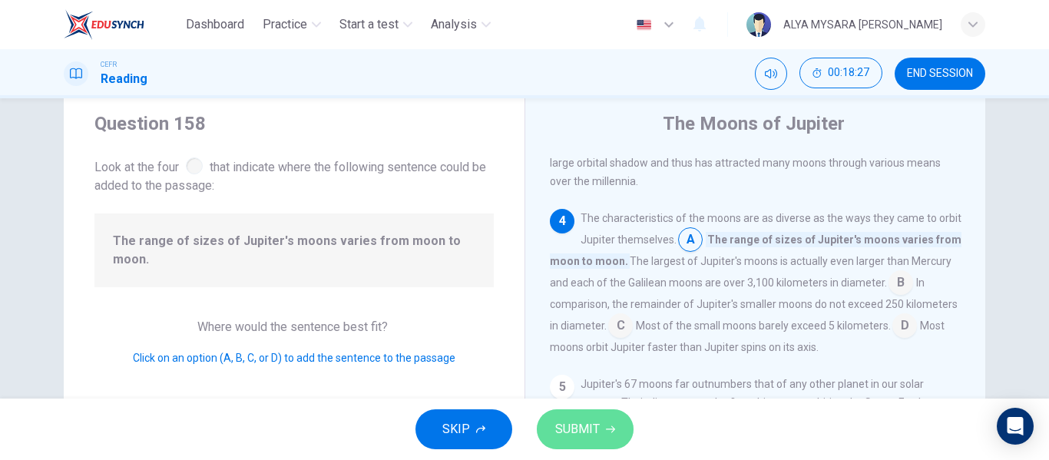
click at [611, 412] on button "SUBMIT" at bounding box center [585, 429] width 97 height 40
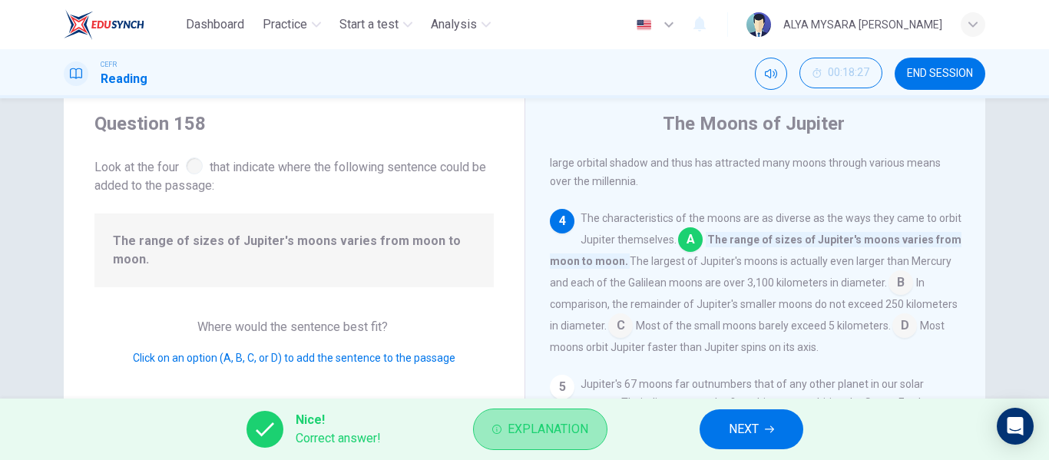
click at [564, 434] on span "Explanation" at bounding box center [548, 430] width 81 height 22
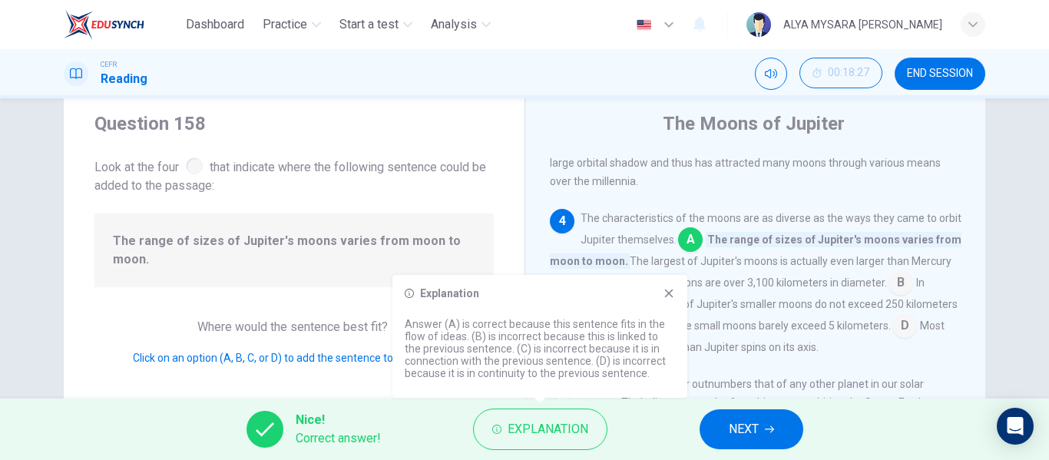
click at [668, 296] on icon at bounding box center [669, 293] width 12 height 12
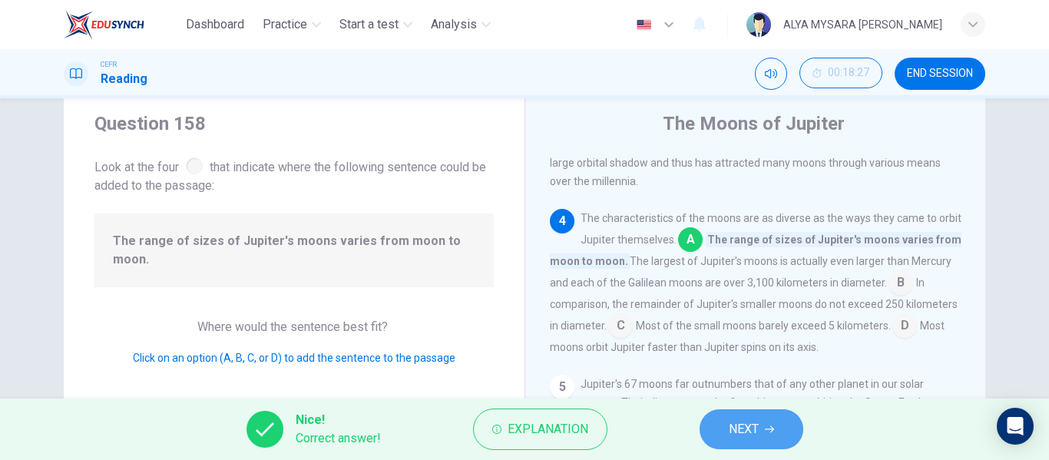
click at [763, 431] on button "NEXT" at bounding box center [752, 429] width 104 height 40
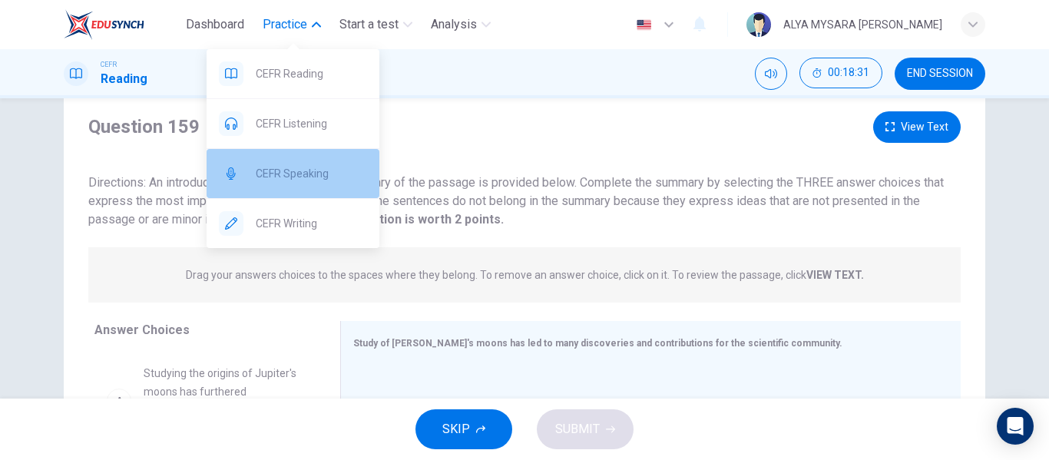
click at [307, 174] on span "CEFR Speaking" at bounding box center [311, 173] width 111 height 18
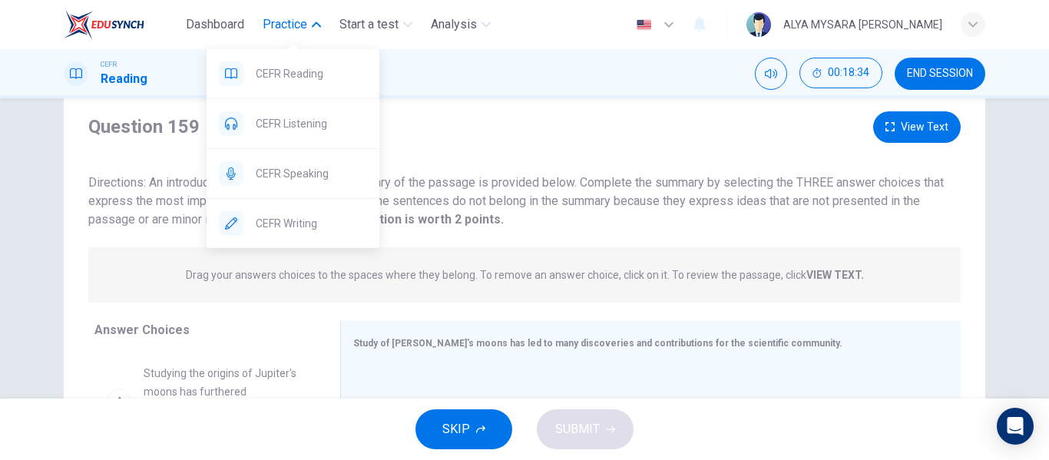
click at [304, 28] on span "Practice" at bounding box center [285, 24] width 45 height 18
click at [273, 31] on span "Practice" at bounding box center [285, 24] width 45 height 18
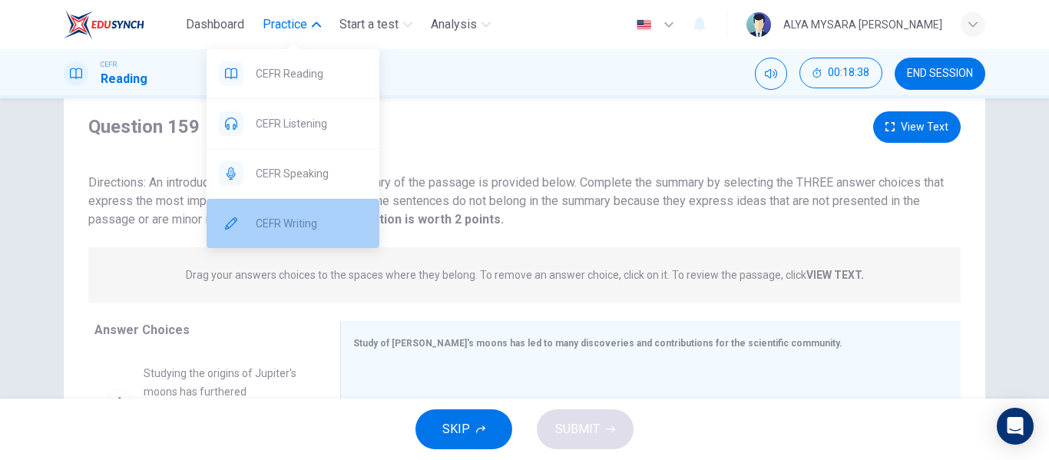
click at [313, 214] on div "CEFR Writing" at bounding box center [293, 223] width 173 height 49
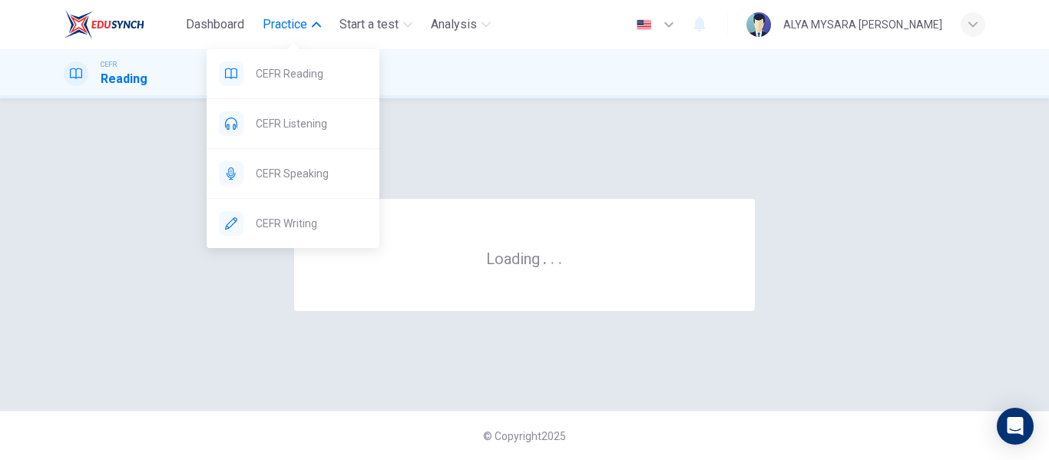
scroll to position [0, 0]
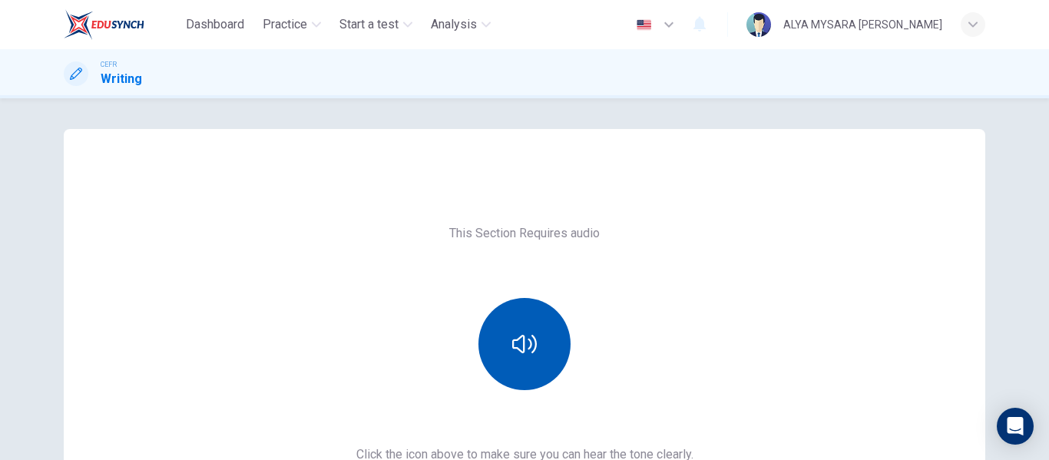
click at [487, 314] on button "button" at bounding box center [525, 344] width 92 height 92
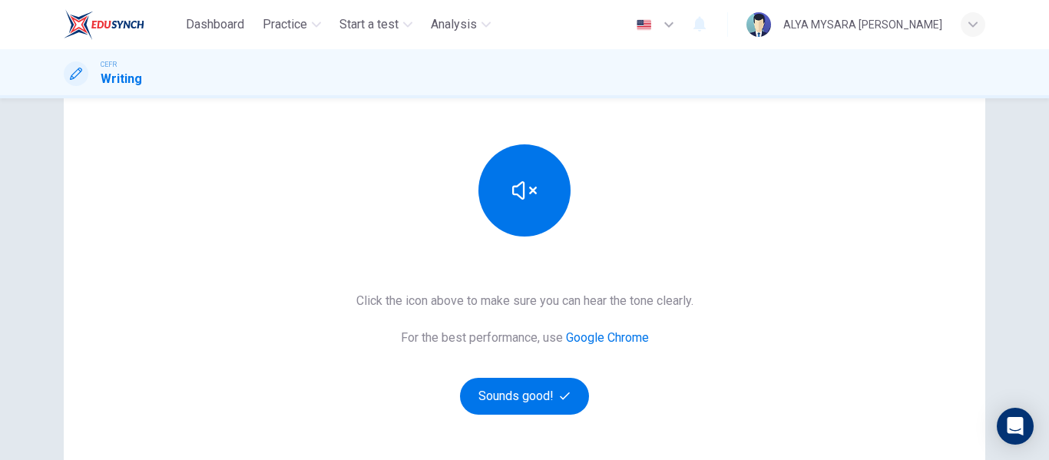
scroll to position [155, 0]
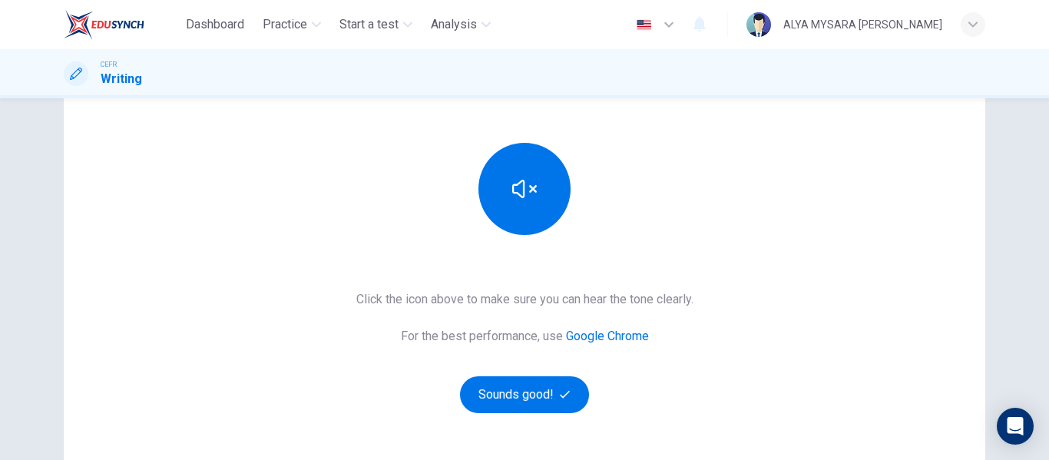
click at [540, 373] on div "Click the icon above to make sure you can hear the tone clearly. For the best p…" at bounding box center [524, 351] width 337 height 123
click at [531, 381] on button "Sounds good!" at bounding box center [524, 394] width 129 height 37
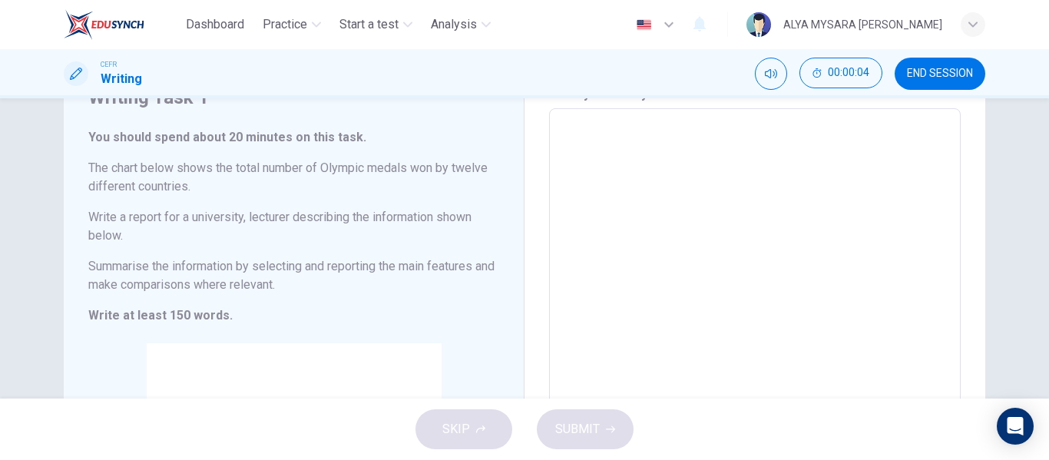
scroll to position [74, 0]
click at [533, 150] on div "Write your essay here x ​ Word count : 0" at bounding box center [755, 361] width 461 height 612
click at [600, 143] on textarea at bounding box center [755, 361] width 390 height 478
type textarea "T"
type textarea "x"
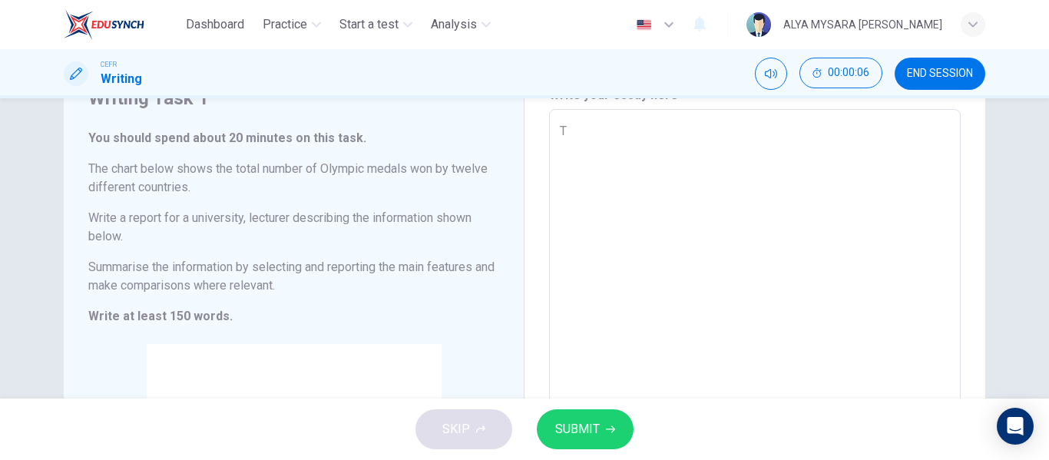
type textarea "Th"
type textarea "x"
type textarea "The"
type textarea "x"
type textarea "The"
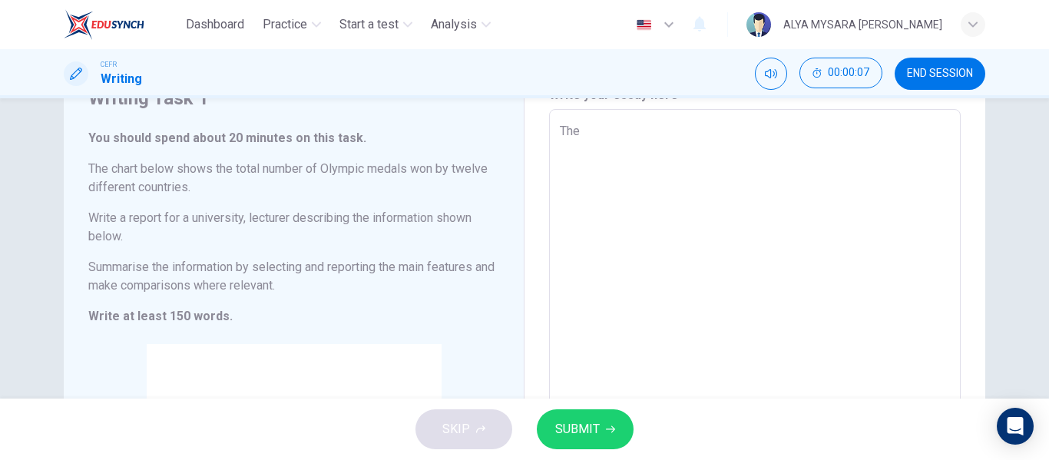
type textarea "x"
type textarea "The"
click at [601, 436] on button "SUBMIT" at bounding box center [585, 429] width 97 height 40
type textarea "x"
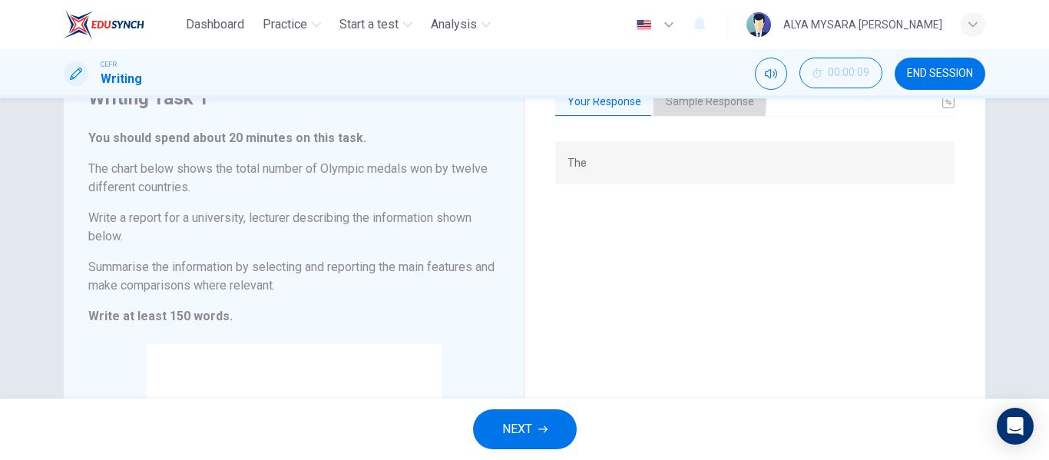
click at [671, 102] on button "Sample Response" at bounding box center [710, 102] width 113 height 32
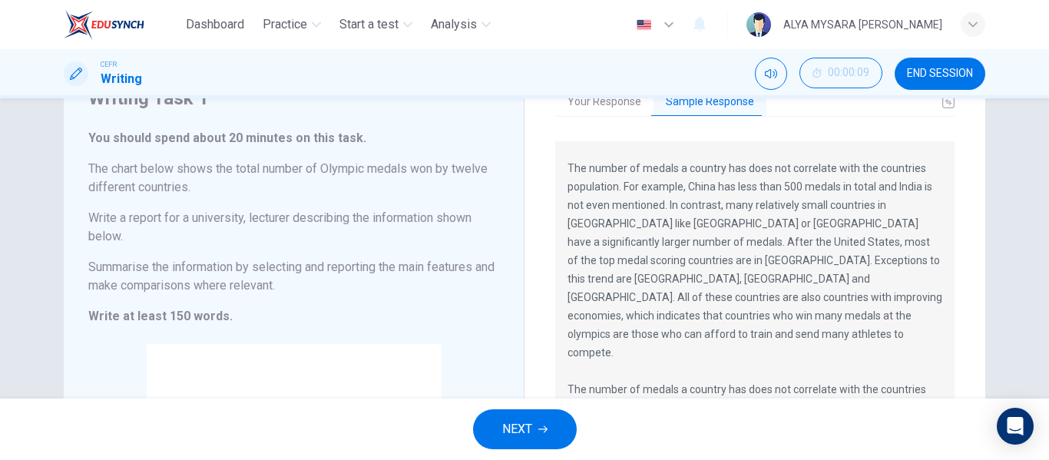
scroll to position [240, 0]
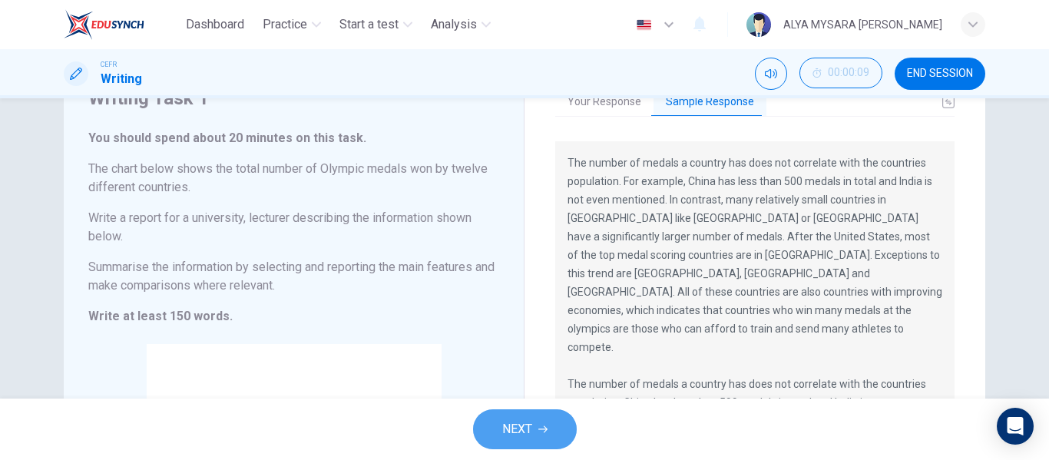
click at [508, 422] on span "NEXT" at bounding box center [517, 430] width 30 height 22
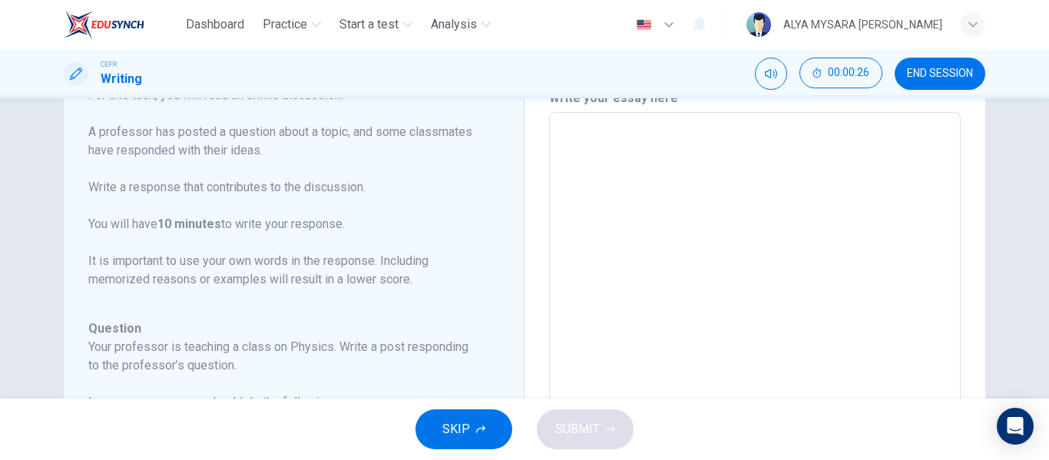
scroll to position [0, 0]
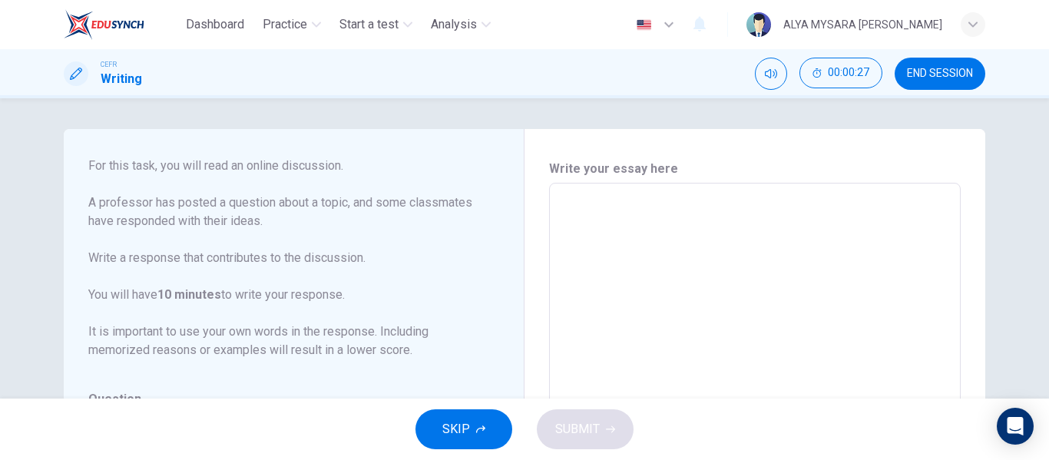
click at [554, 206] on div "x ​" at bounding box center [755, 439] width 412 height 513
type textarea "T"
type textarea "x"
type textarea "Th"
type textarea "x"
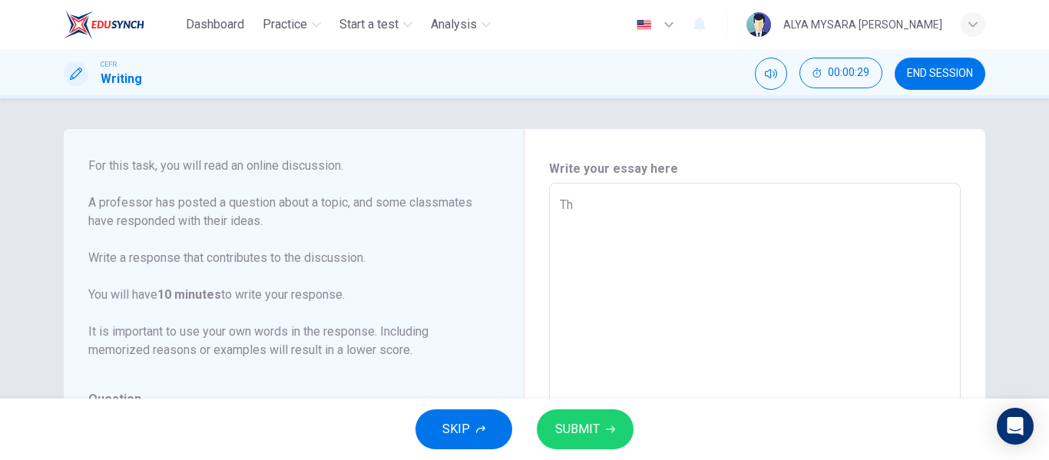
type textarea "The"
type textarea "x"
type textarea "The"
type textarea "x"
type textarea "The e"
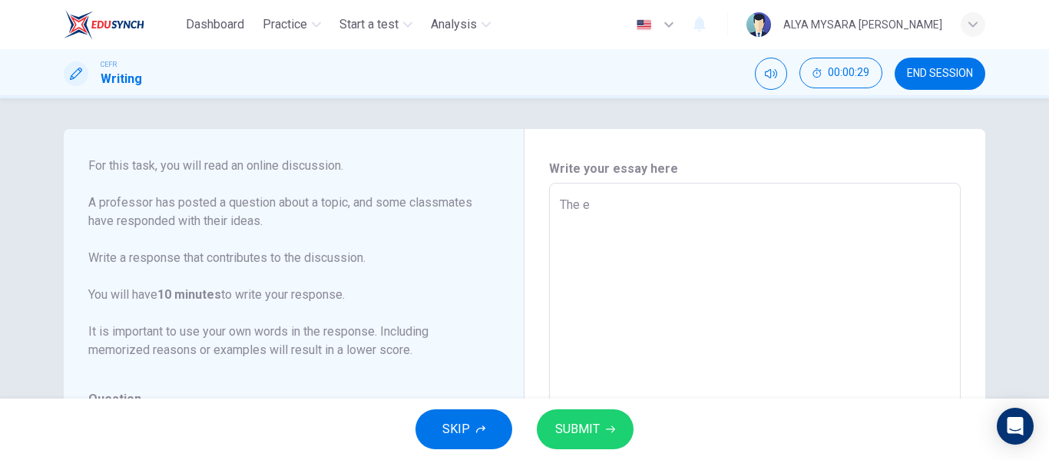
type textarea "x"
type textarea "The ex"
type textarea "x"
type textarea "The exp"
type textarea "x"
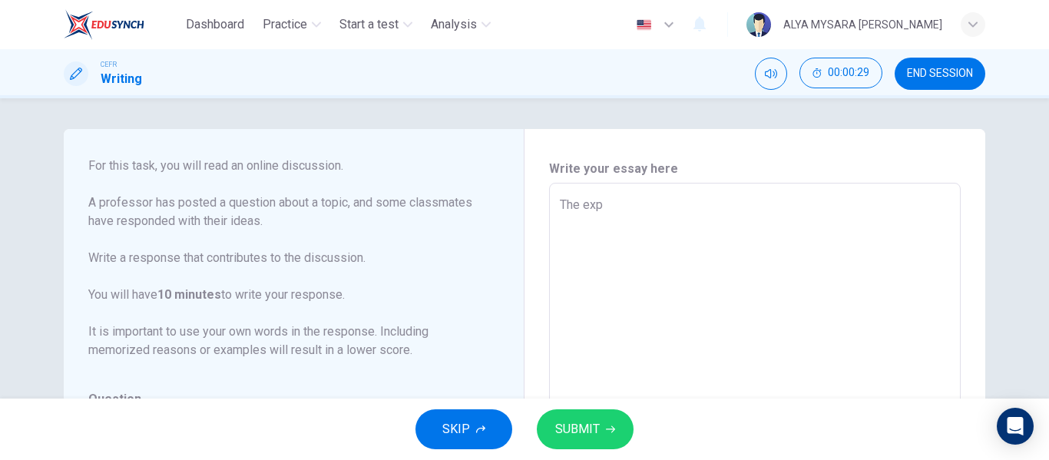
type textarea "The expl"
type textarea "x"
type textarea "The explo"
type textarea "x"
type textarea "The explor"
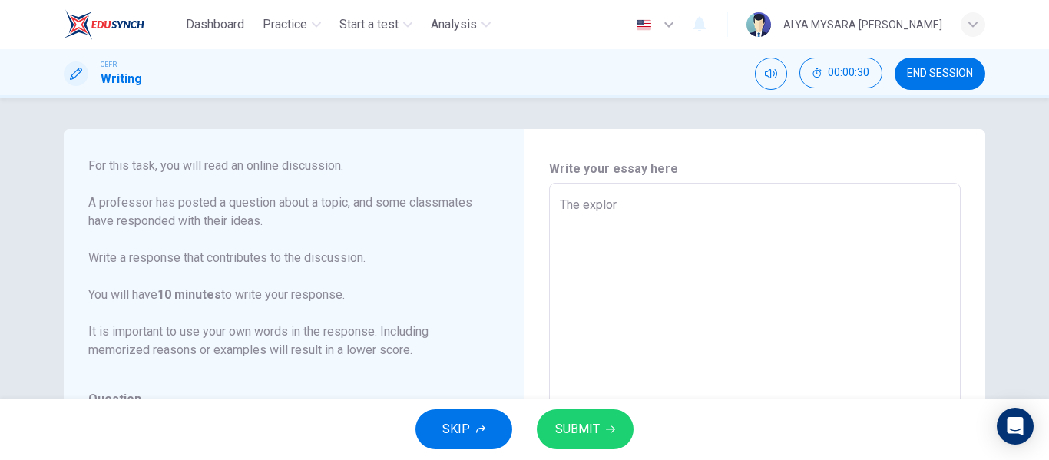
type textarea "x"
type textarea "The explora"
type textarea "x"
type textarea "The explorat"
type textarea "x"
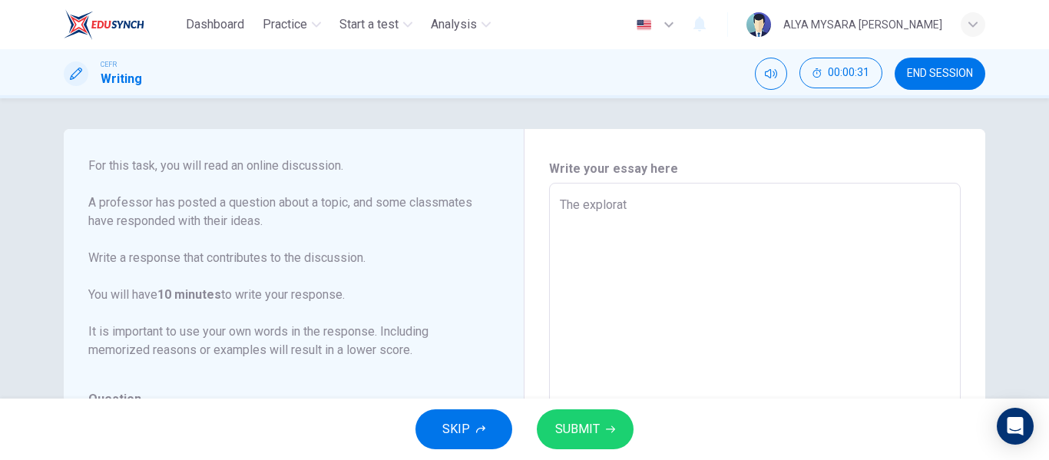
type textarea "The explorati"
type textarea "x"
type textarea "The exploratio"
type textarea "x"
type textarea "The exploration"
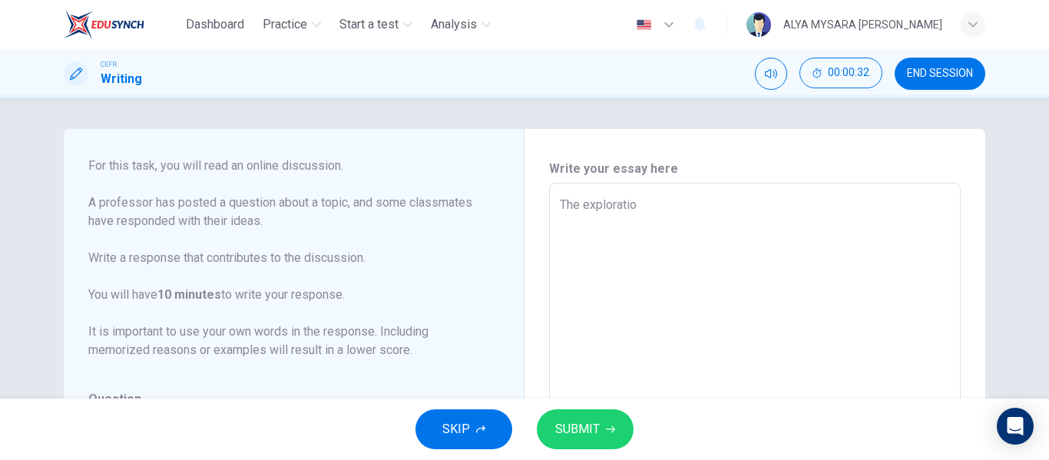
type textarea "x"
type textarea "The exploration"
type textarea "x"
type textarea "The exploration f"
type textarea "x"
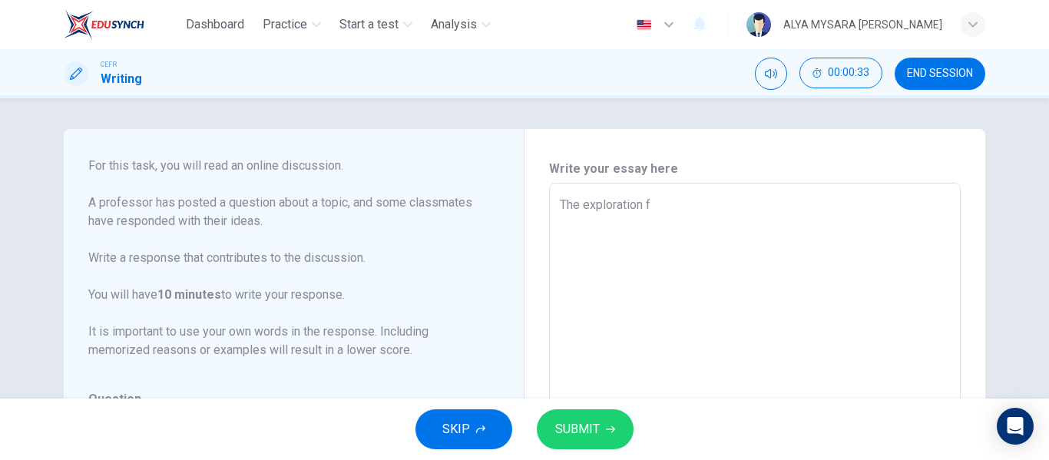
type textarea "The exploration"
type textarea "x"
type textarea "The exploration o"
type textarea "x"
type textarea "The exploration of"
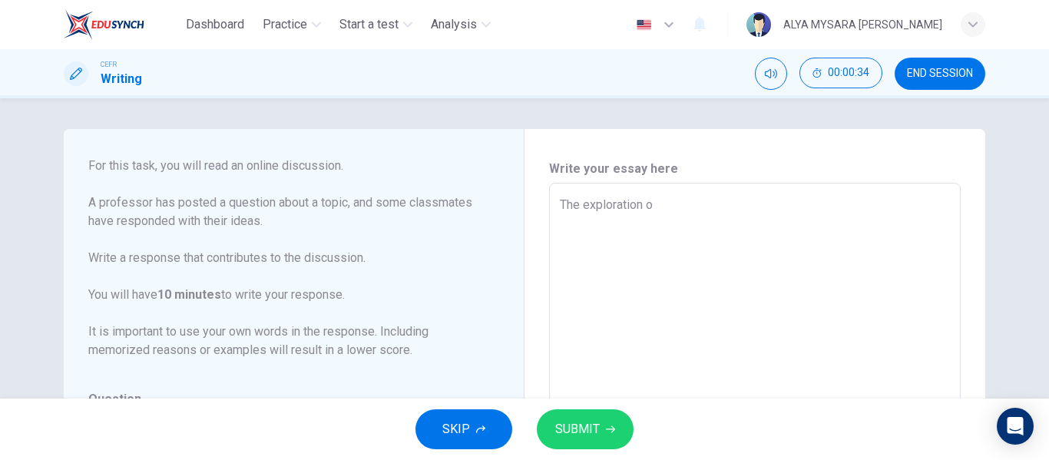
type textarea "x"
type textarea "The exploration of"
type textarea "x"
type textarea "The exploration of s"
type textarea "x"
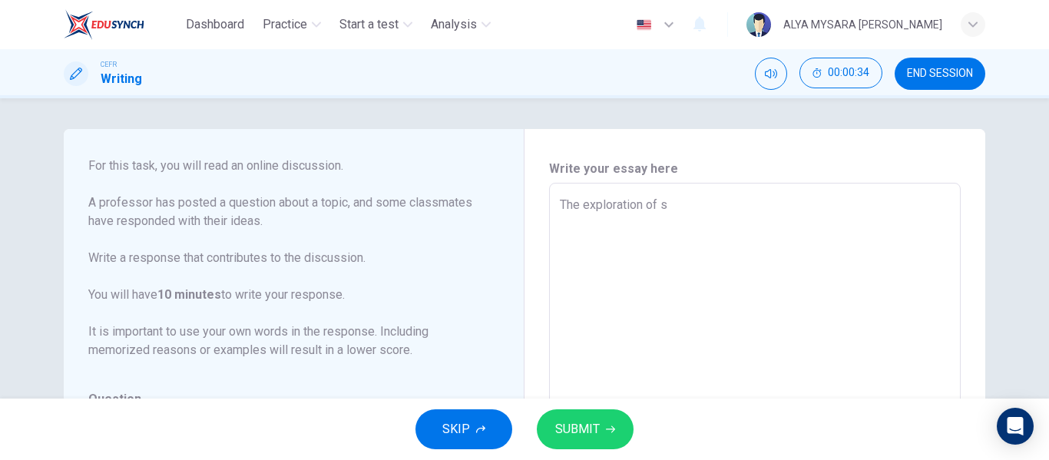
type textarea "The exploration of sp"
type textarea "x"
type textarea "The exploration of spa"
type textarea "x"
type textarea "The exploration of spac"
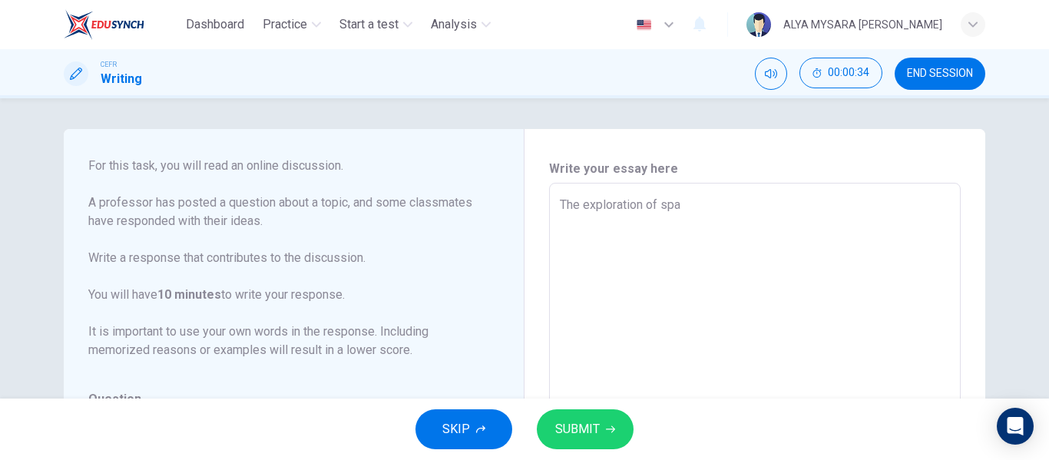
type textarea "x"
type textarea "The exploration of space"
type textarea "x"
type textarea "The exploration of space"
click at [584, 414] on button "SUBMIT" at bounding box center [585, 429] width 97 height 40
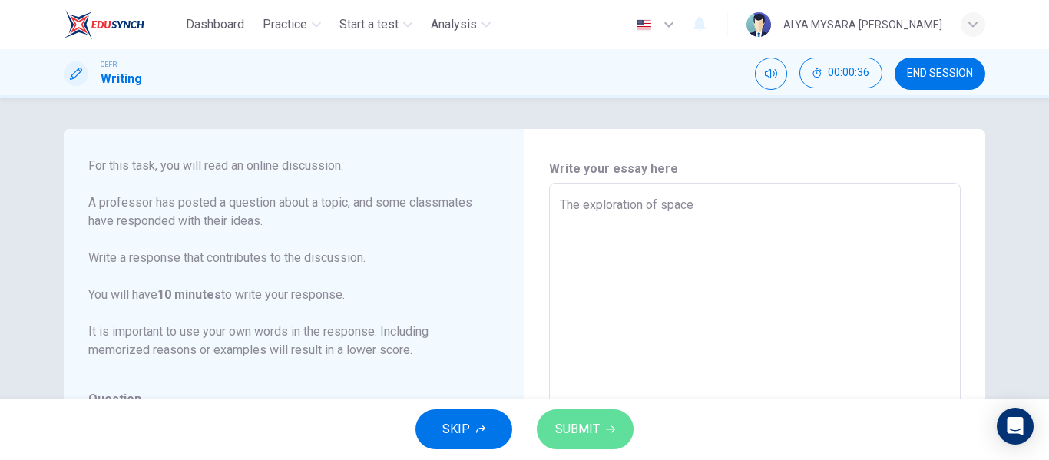
type textarea "x"
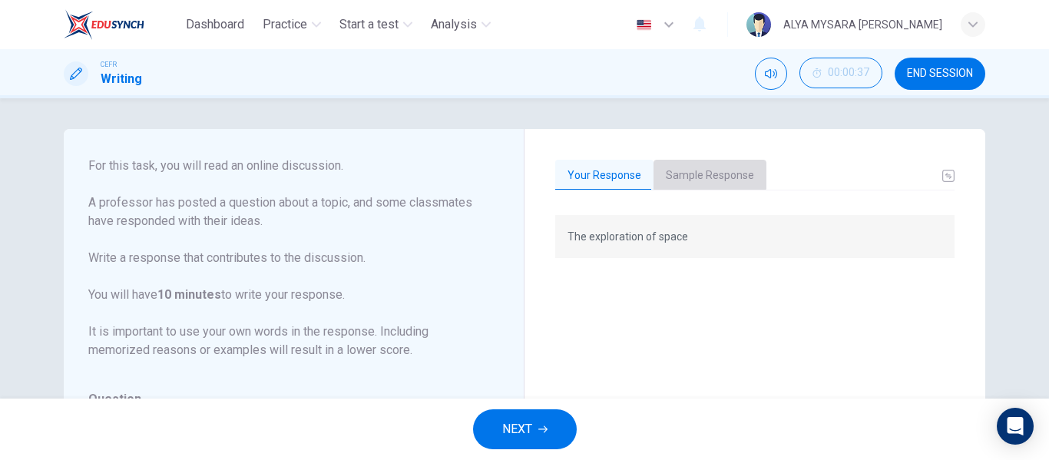
click at [689, 161] on button "Sample Response" at bounding box center [710, 176] width 113 height 32
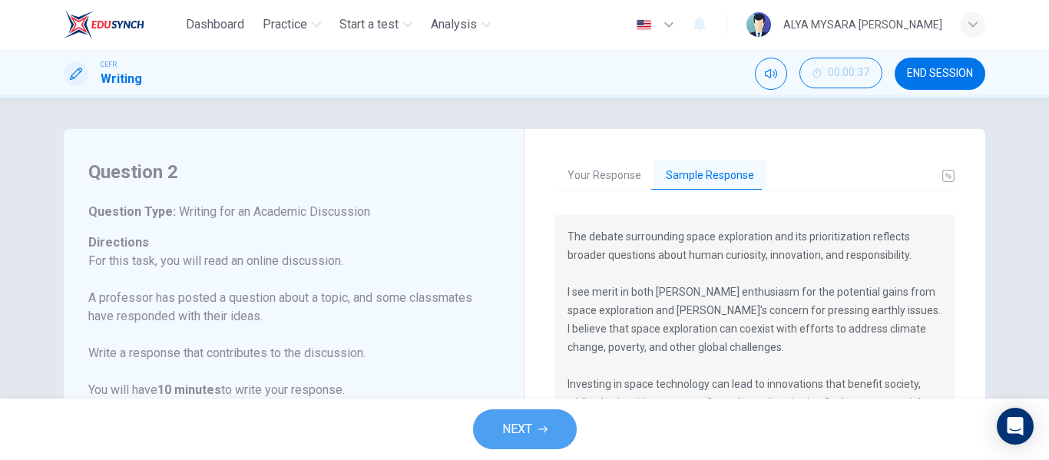
click at [517, 435] on span "NEXT" at bounding box center [517, 430] width 30 height 22
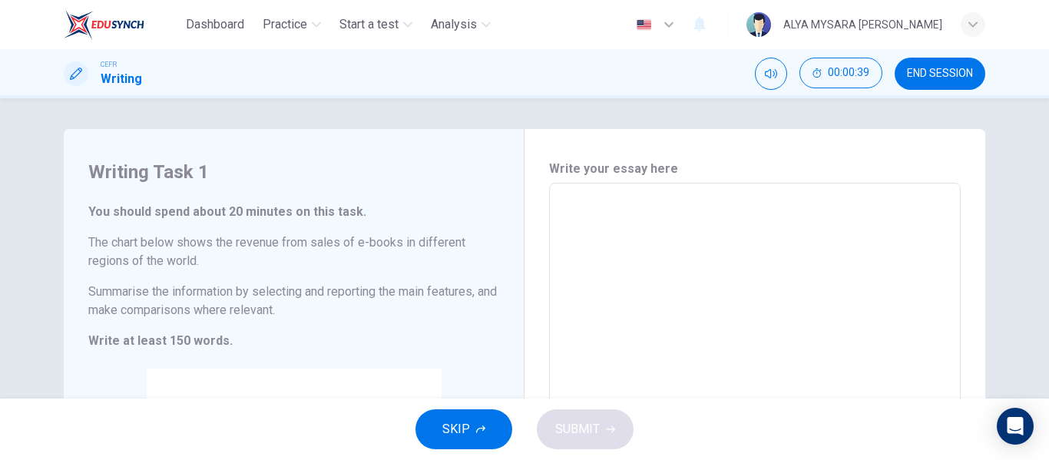
click at [568, 211] on textarea at bounding box center [755, 410] width 390 height 429
type textarea "T"
type textarea "x"
type textarea "Th"
type textarea "x"
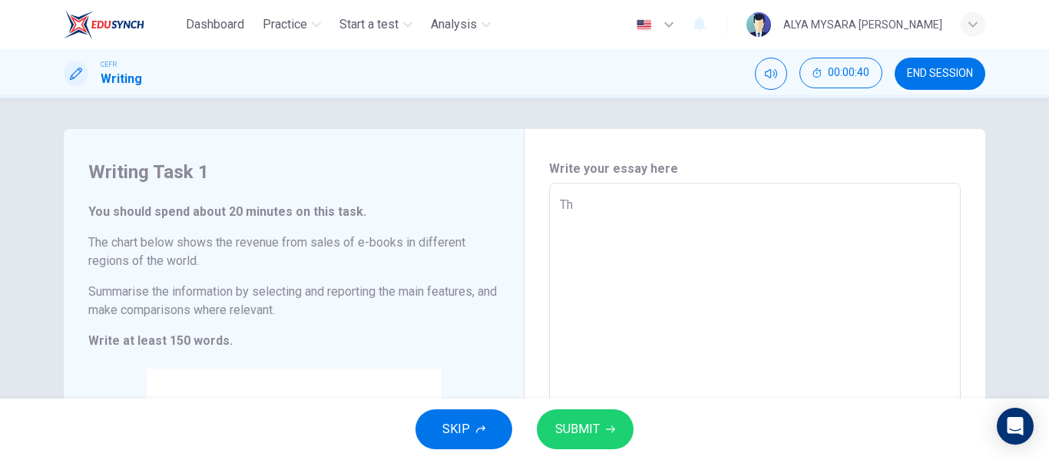
type textarea "The"
type textarea "x"
type textarea "The"
type textarea "x"
type textarea "The c"
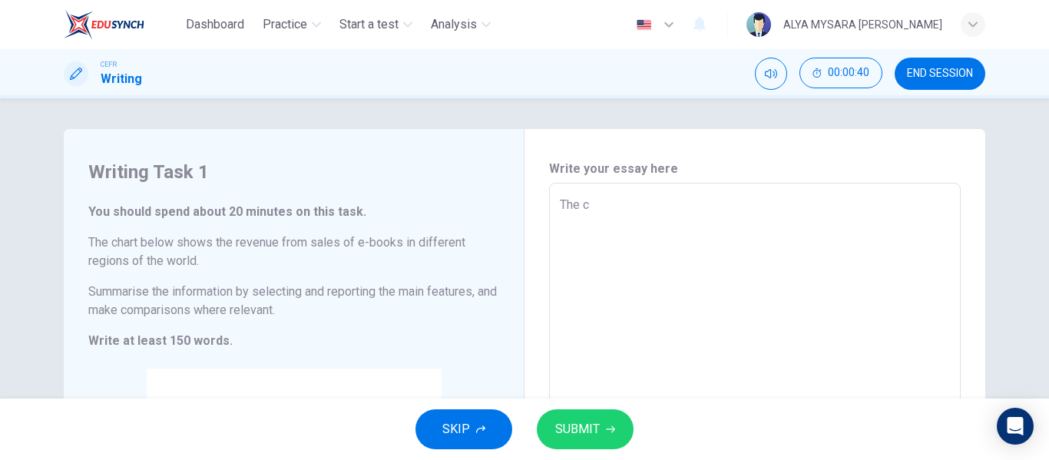
type textarea "x"
type textarea "The ch"
type textarea "x"
type textarea "The cha"
type textarea "x"
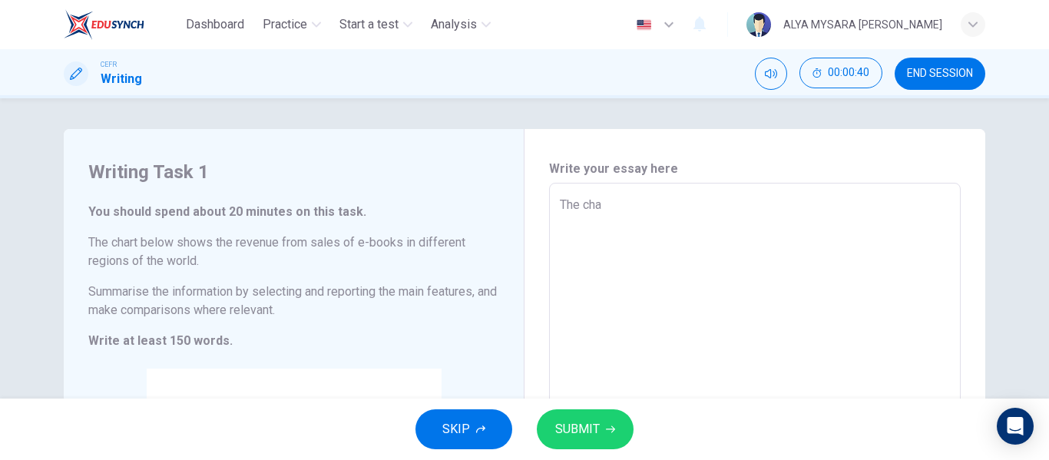
type textarea "The char"
type textarea "x"
type textarea "The chart"
type textarea "x"
type textarea "The chart"
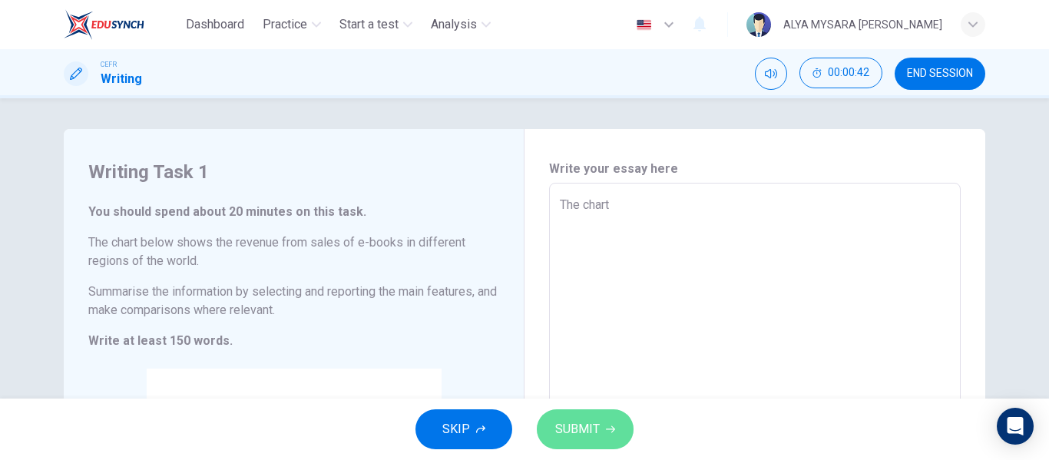
click at [567, 439] on span "SUBMIT" at bounding box center [577, 430] width 45 height 22
type textarea "x"
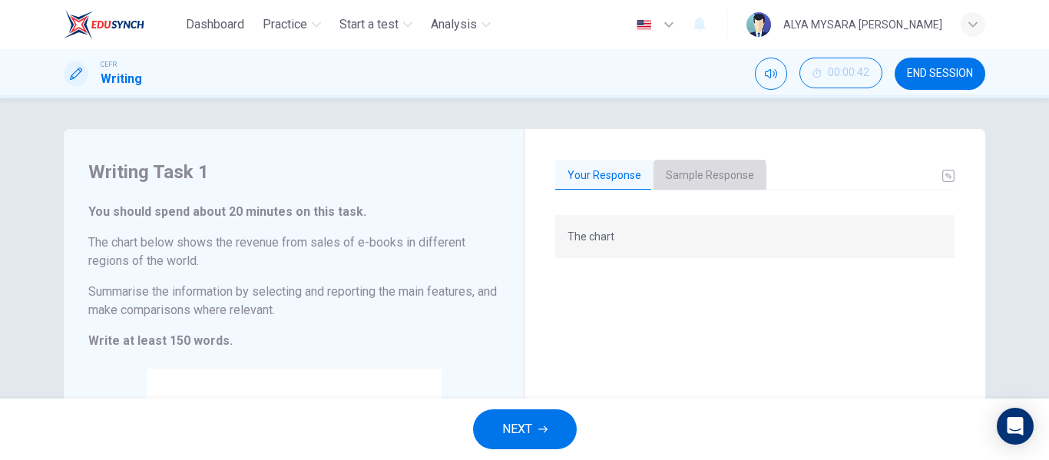
click at [671, 178] on button "Sample Response" at bounding box center [710, 176] width 113 height 32
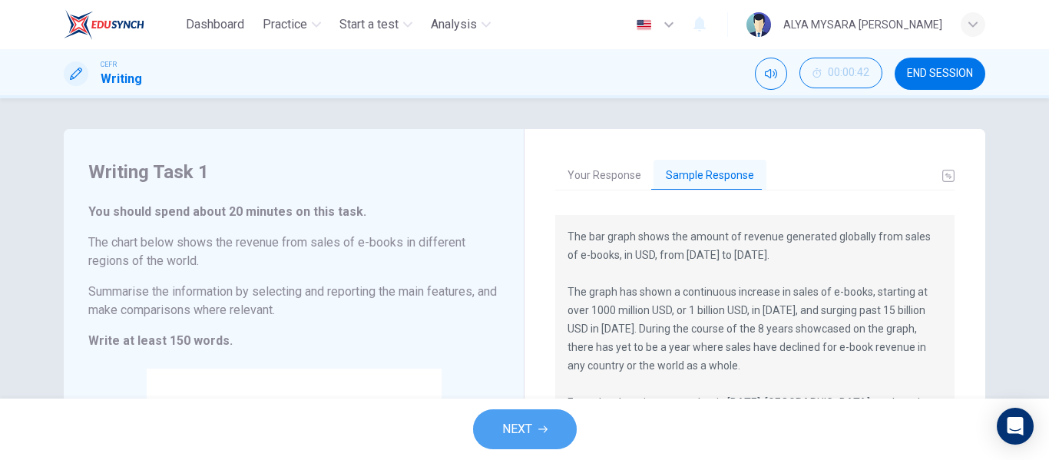
click at [525, 423] on span "NEXT" at bounding box center [517, 430] width 30 height 22
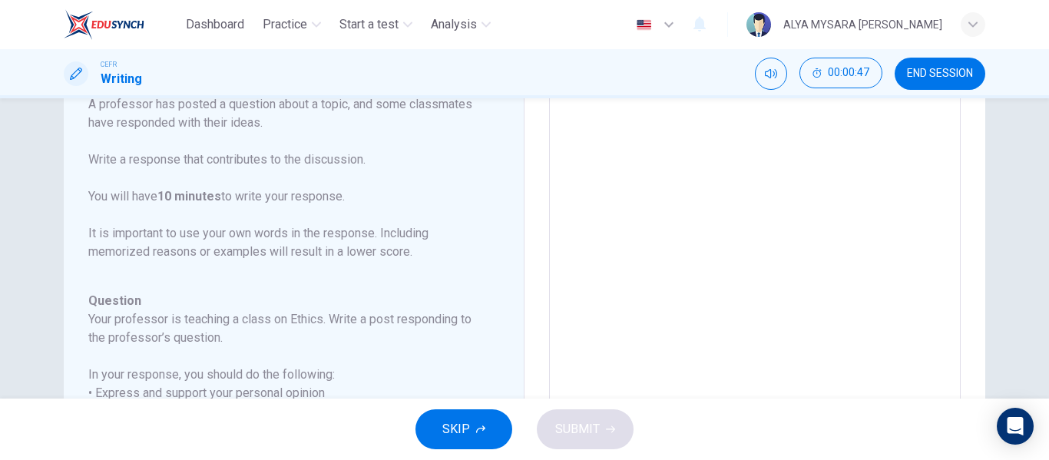
scroll to position [44, 0]
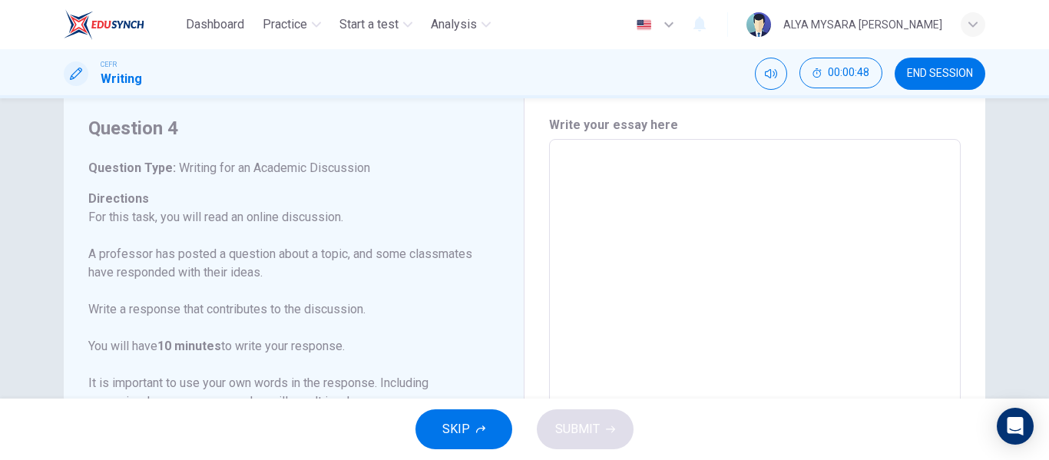
click at [576, 185] on textarea at bounding box center [755, 396] width 390 height 488
type textarea "E"
type textarea "x"
type textarea "Et"
type textarea "x"
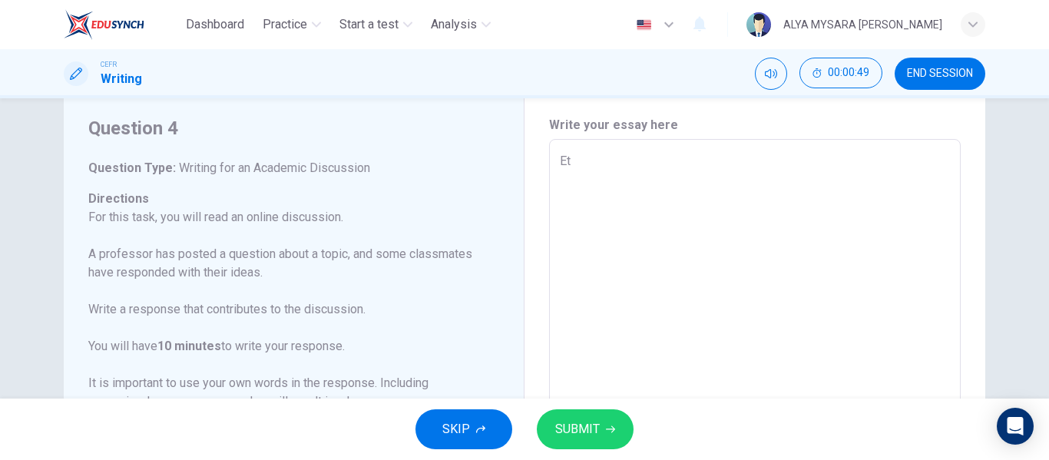
type textarea "Eth"
type textarea "x"
type textarea "Ethi"
type textarea "x"
type textarea "Ethic"
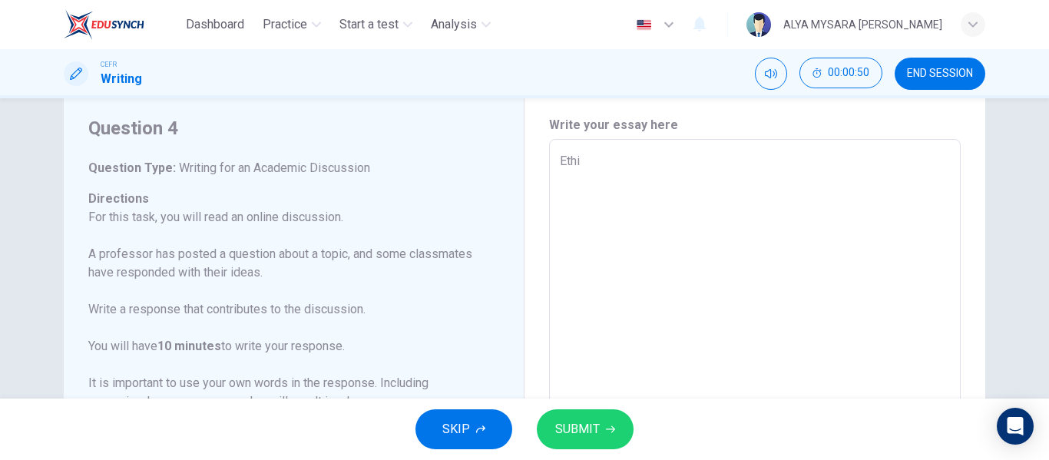
type textarea "x"
type textarea "Ethics"
type textarea "x"
type textarea "Ethics"
click at [575, 438] on span "SUBMIT" at bounding box center [577, 430] width 45 height 22
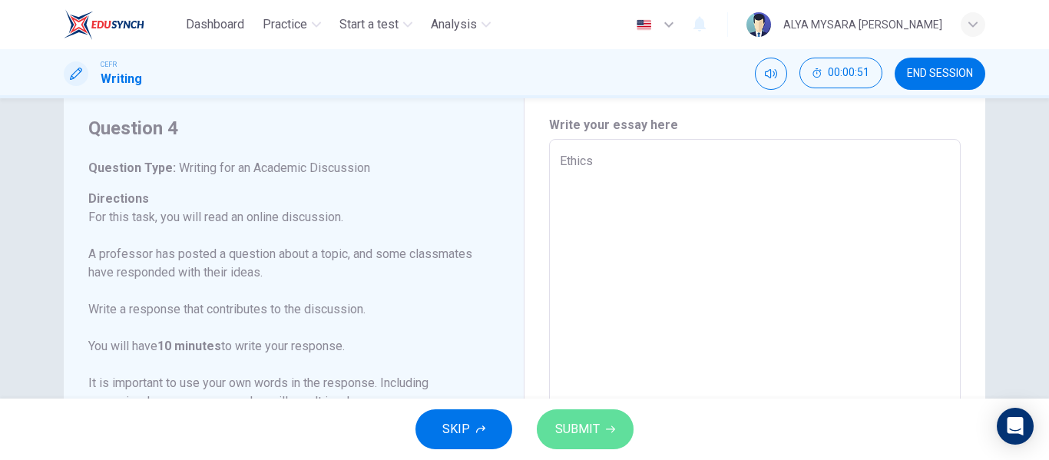
type textarea "x"
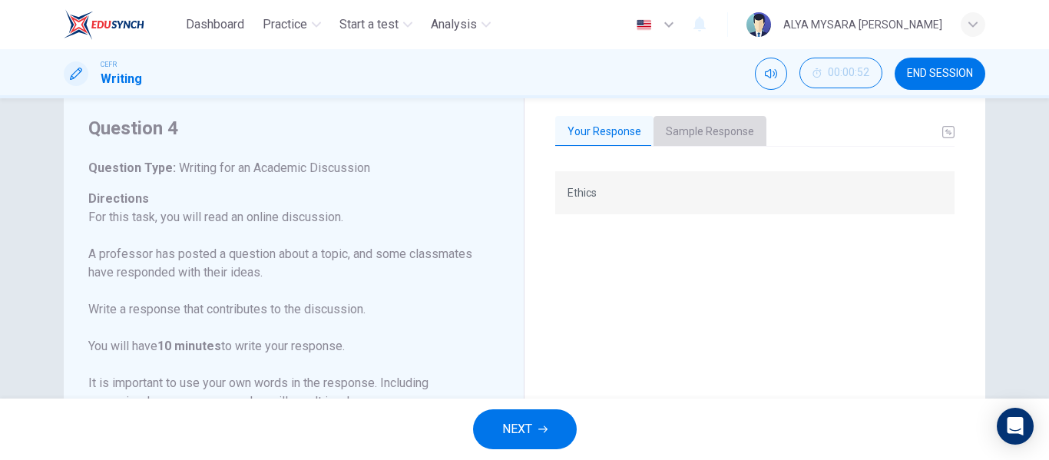
click at [701, 138] on button "Sample Response" at bounding box center [710, 132] width 113 height 32
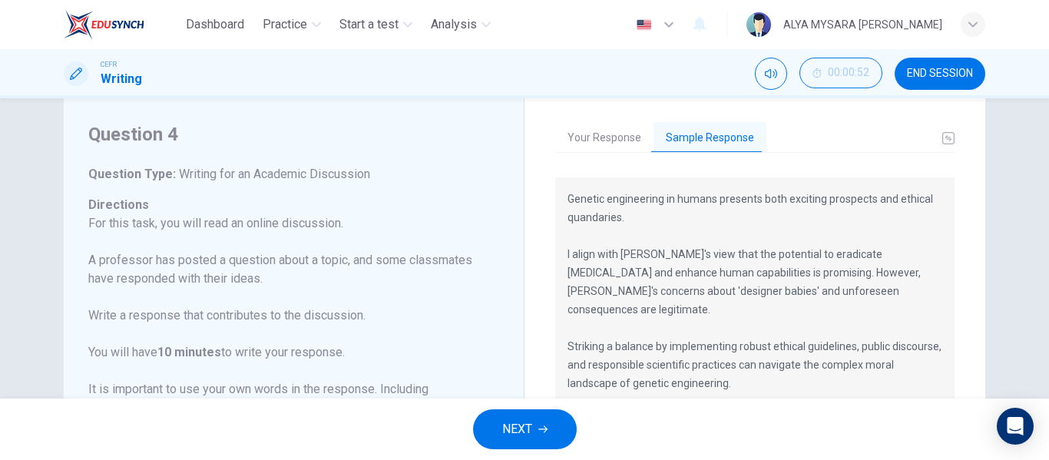
scroll to position [34, 0]
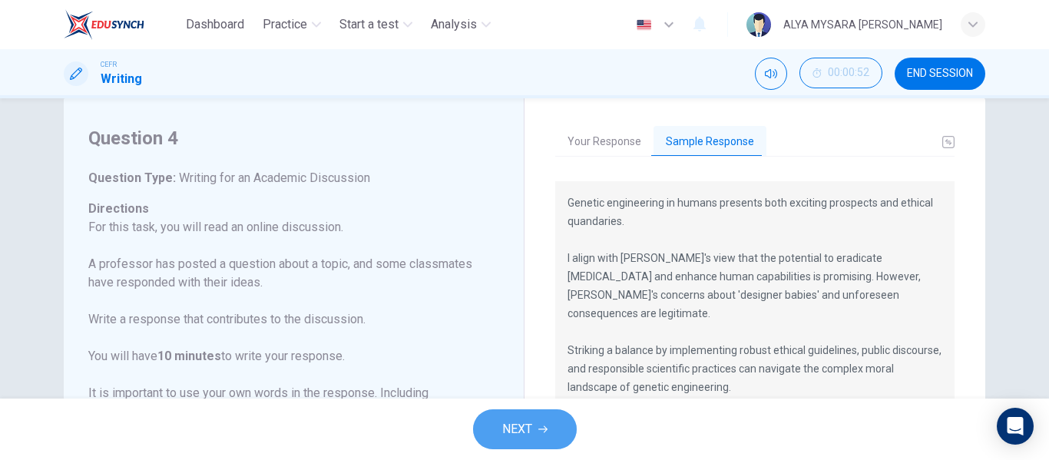
click at [532, 427] on span "NEXT" at bounding box center [517, 430] width 30 height 22
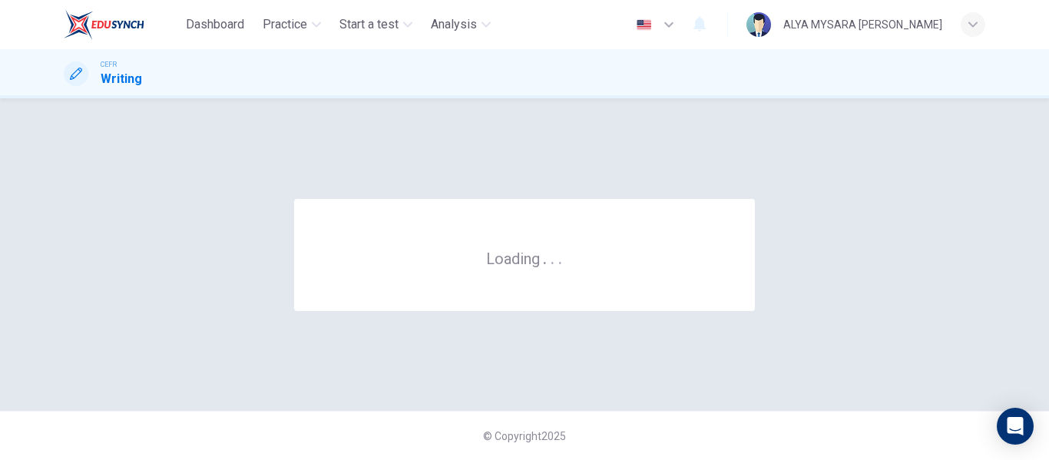
scroll to position [0, 0]
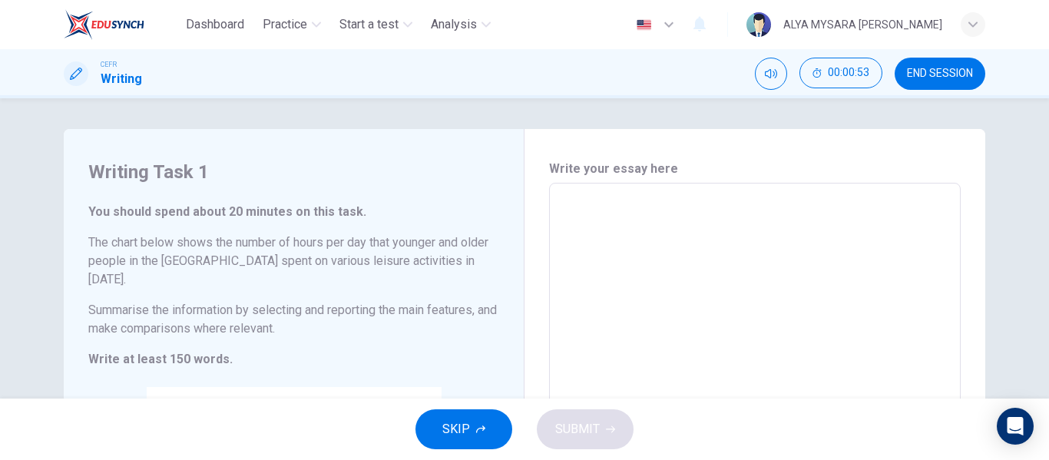
click at [563, 214] on textarea at bounding box center [755, 419] width 390 height 447
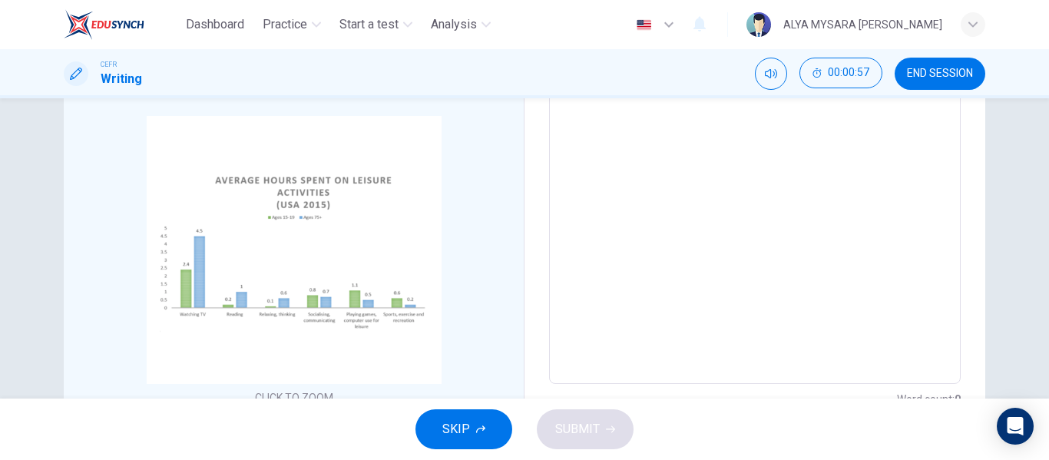
scroll to position [324, 0]
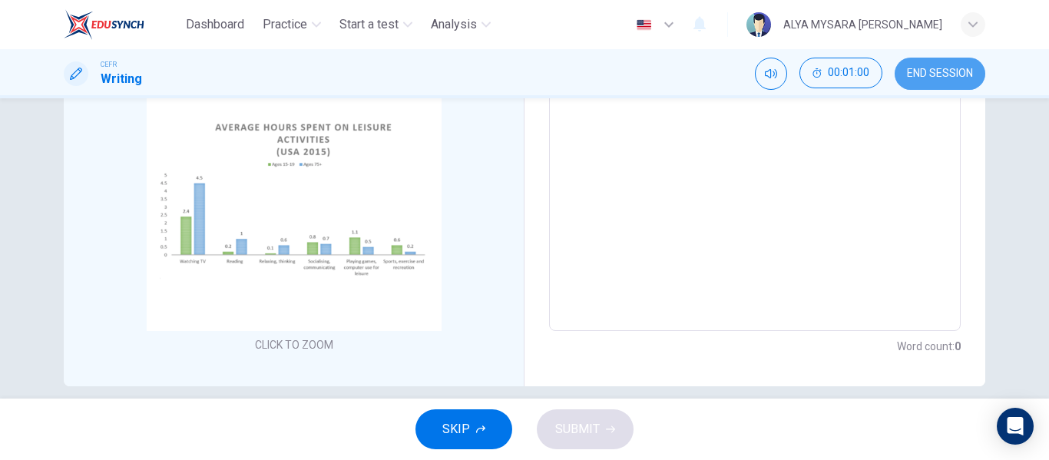
click at [909, 73] on span "END SESSION" at bounding box center [940, 74] width 66 height 12
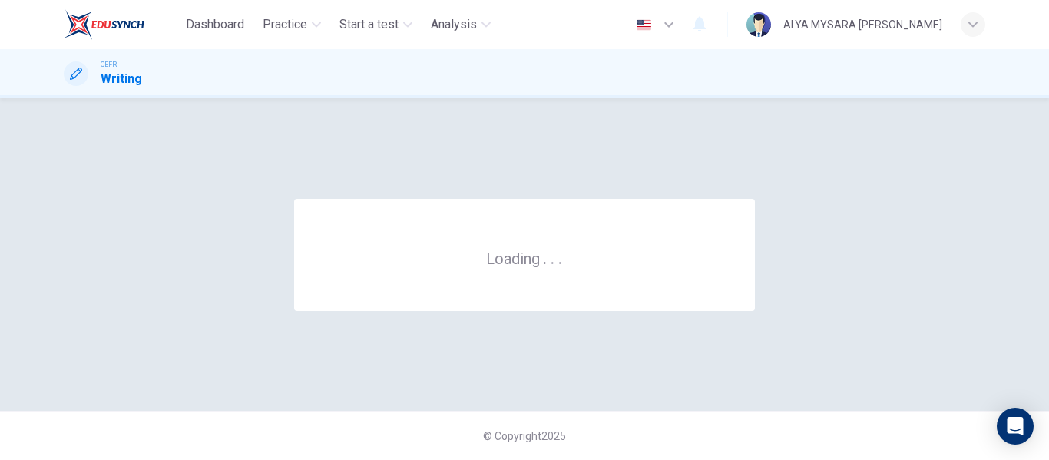
scroll to position [0, 0]
